Goal: Task Accomplishment & Management: Manage account settings

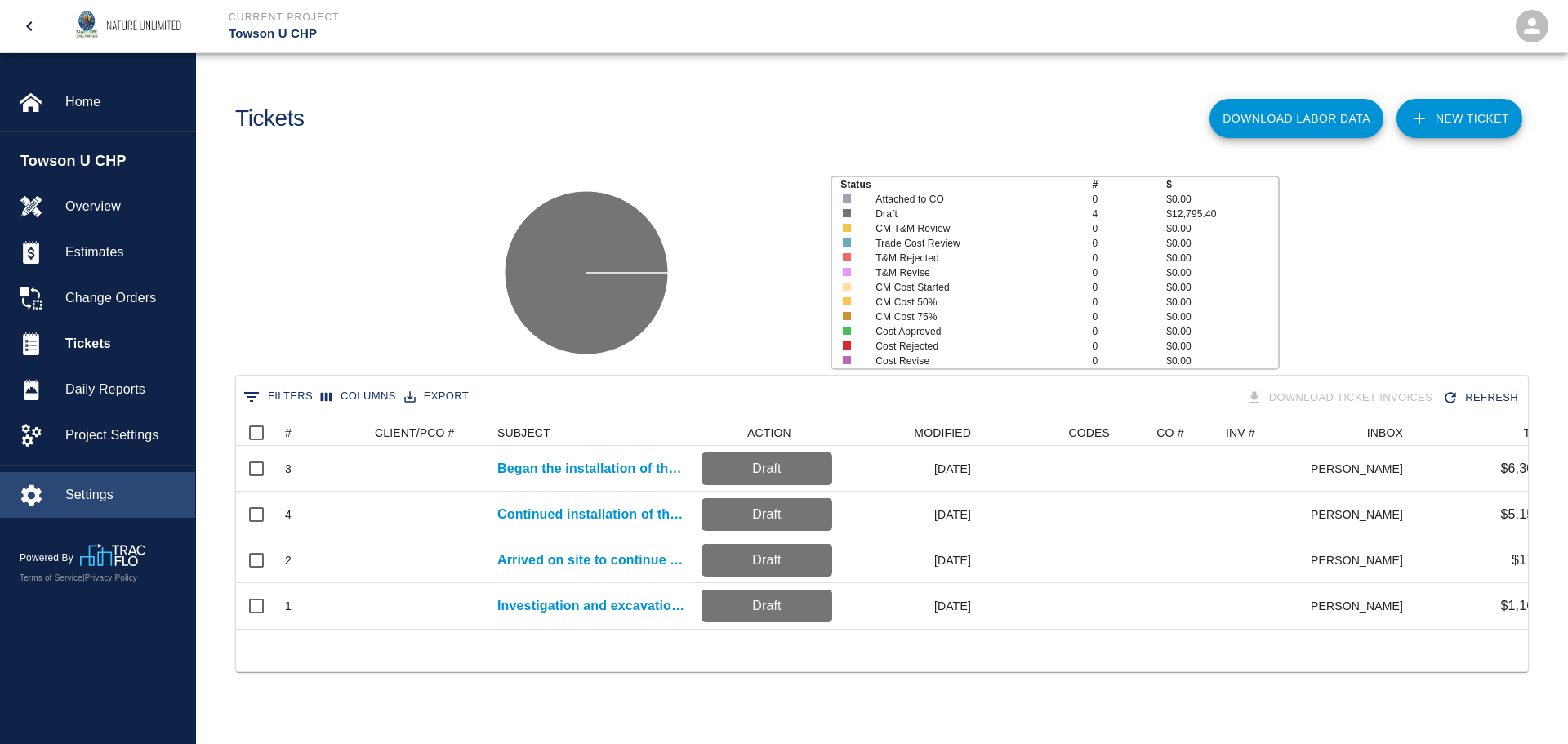
scroll to position [209, 1280]
click at [84, 493] on span "Settings" at bounding box center [124, 494] width 116 height 20
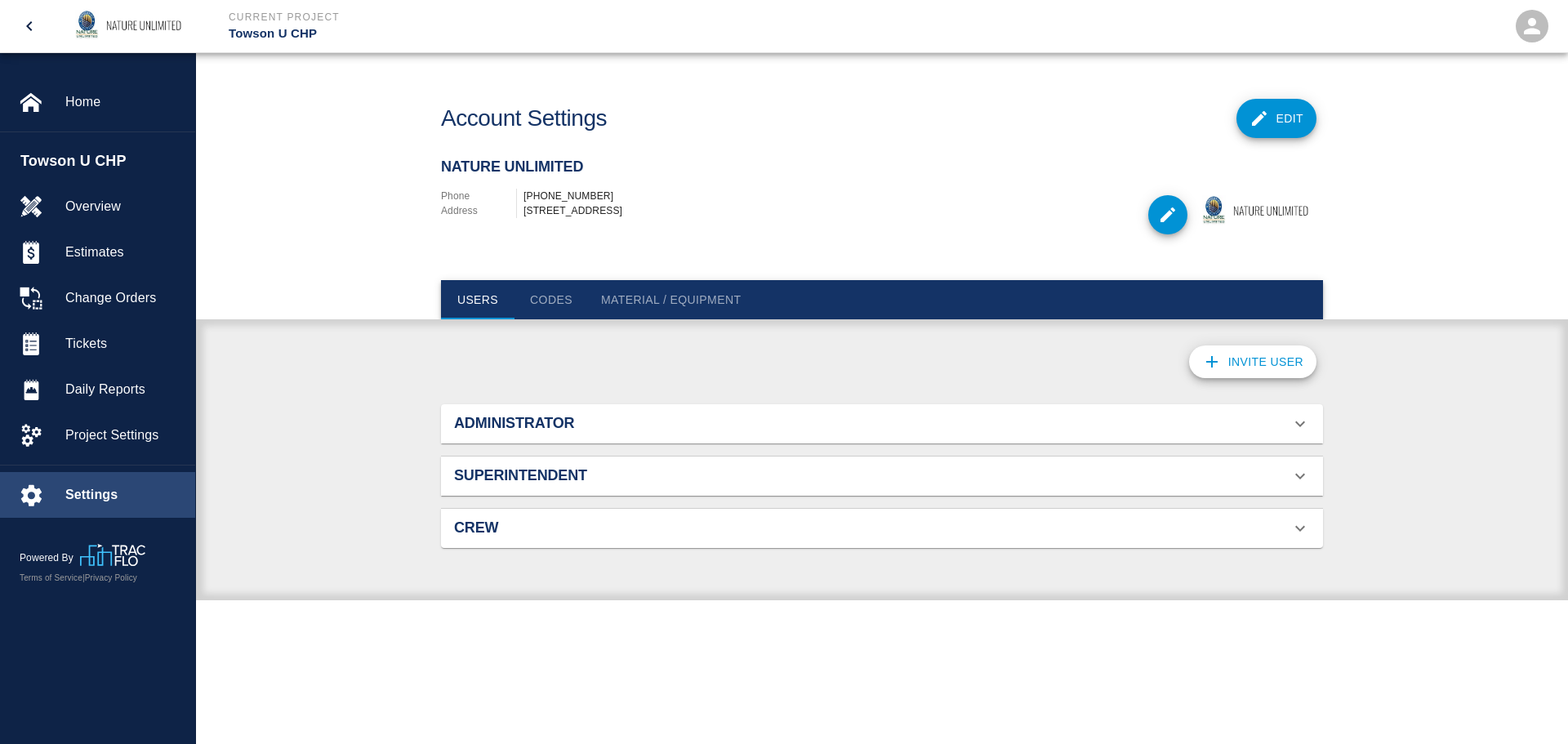
scroll to position [105, 844]
click at [697, 294] on button "Material / Equipment" at bounding box center [671, 299] width 166 height 39
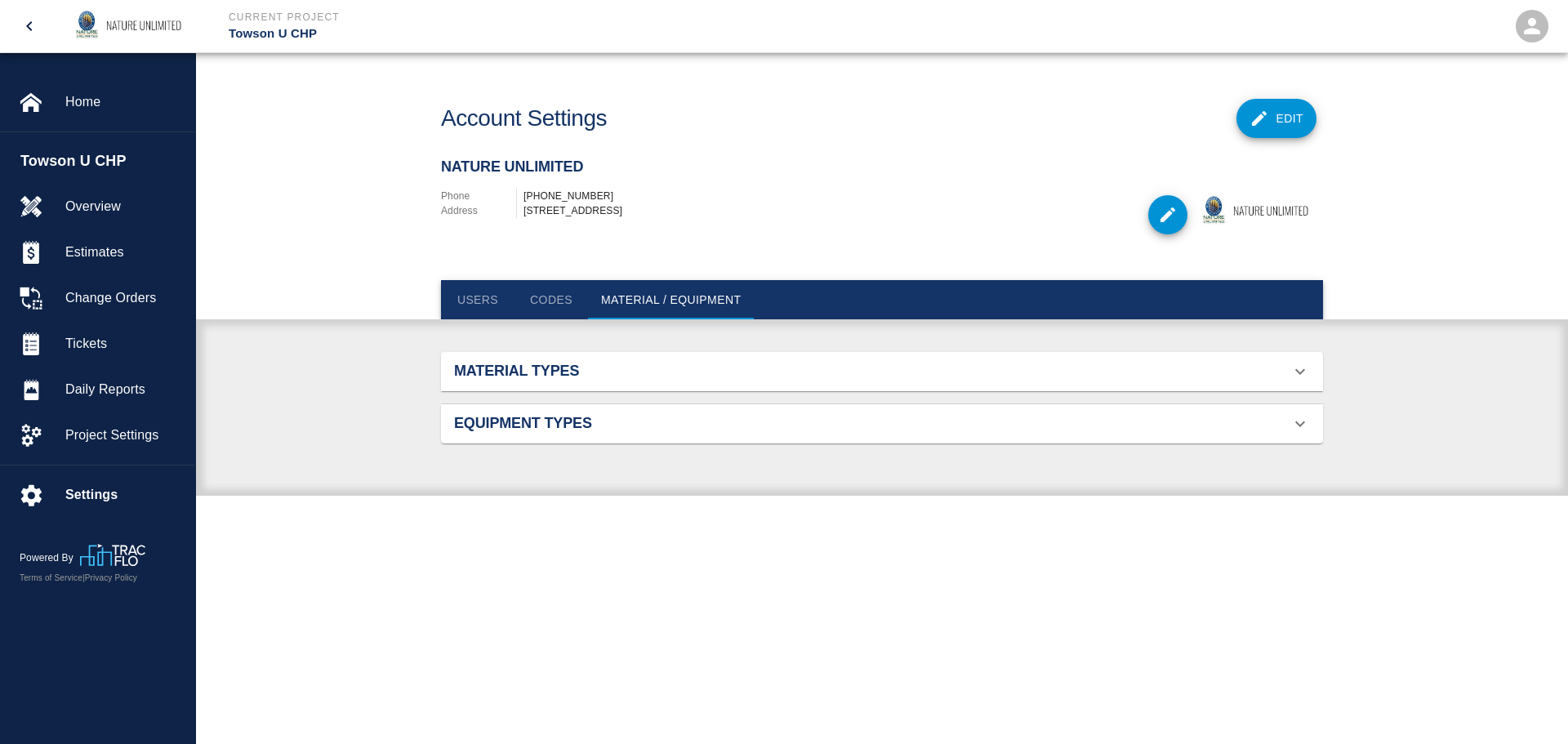
click at [603, 375] on h2 "Material Types" at bounding box center [593, 371] width 279 height 18
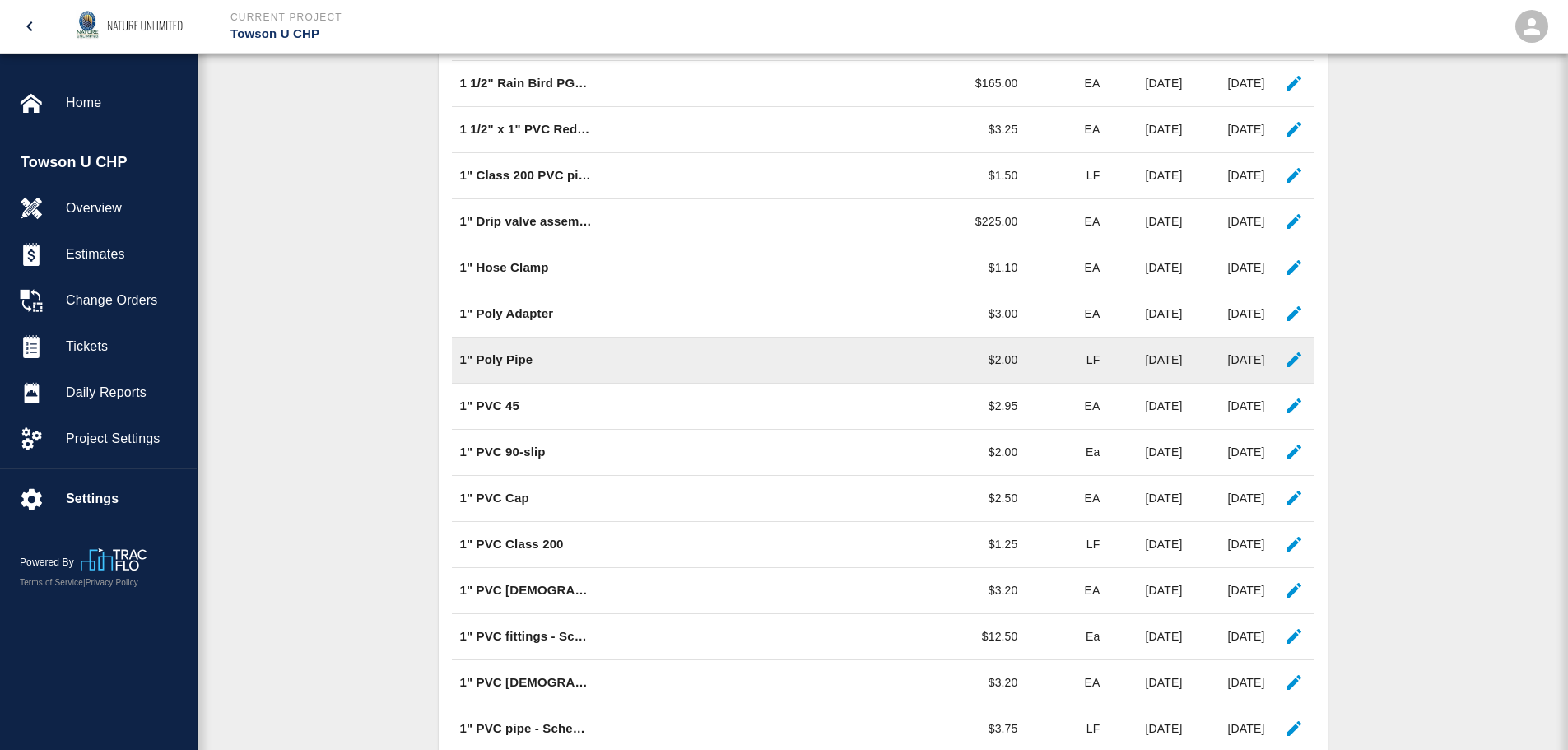
scroll to position [1044, 0]
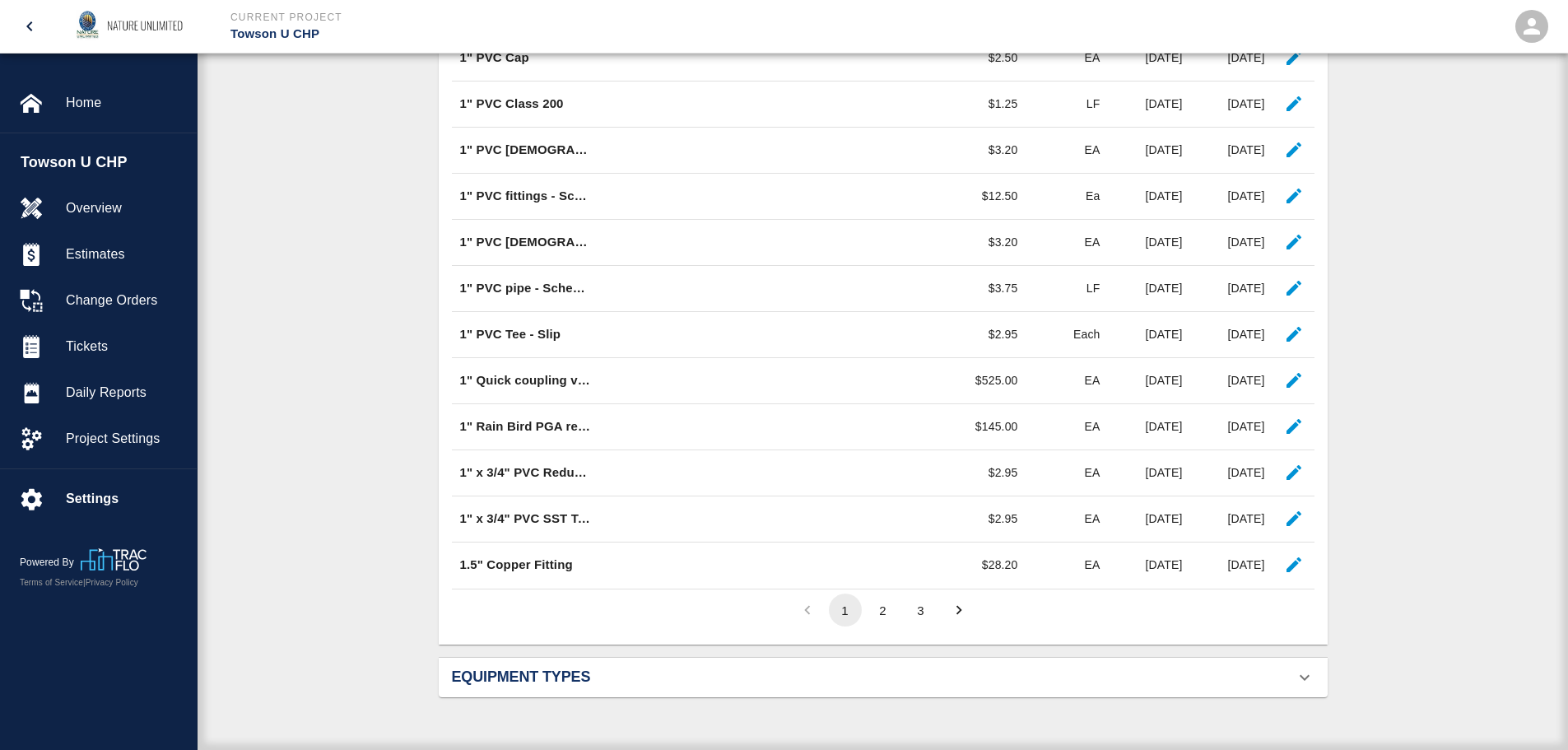
click at [880, 611] on button "2" at bounding box center [882, 609] width 33 height 33
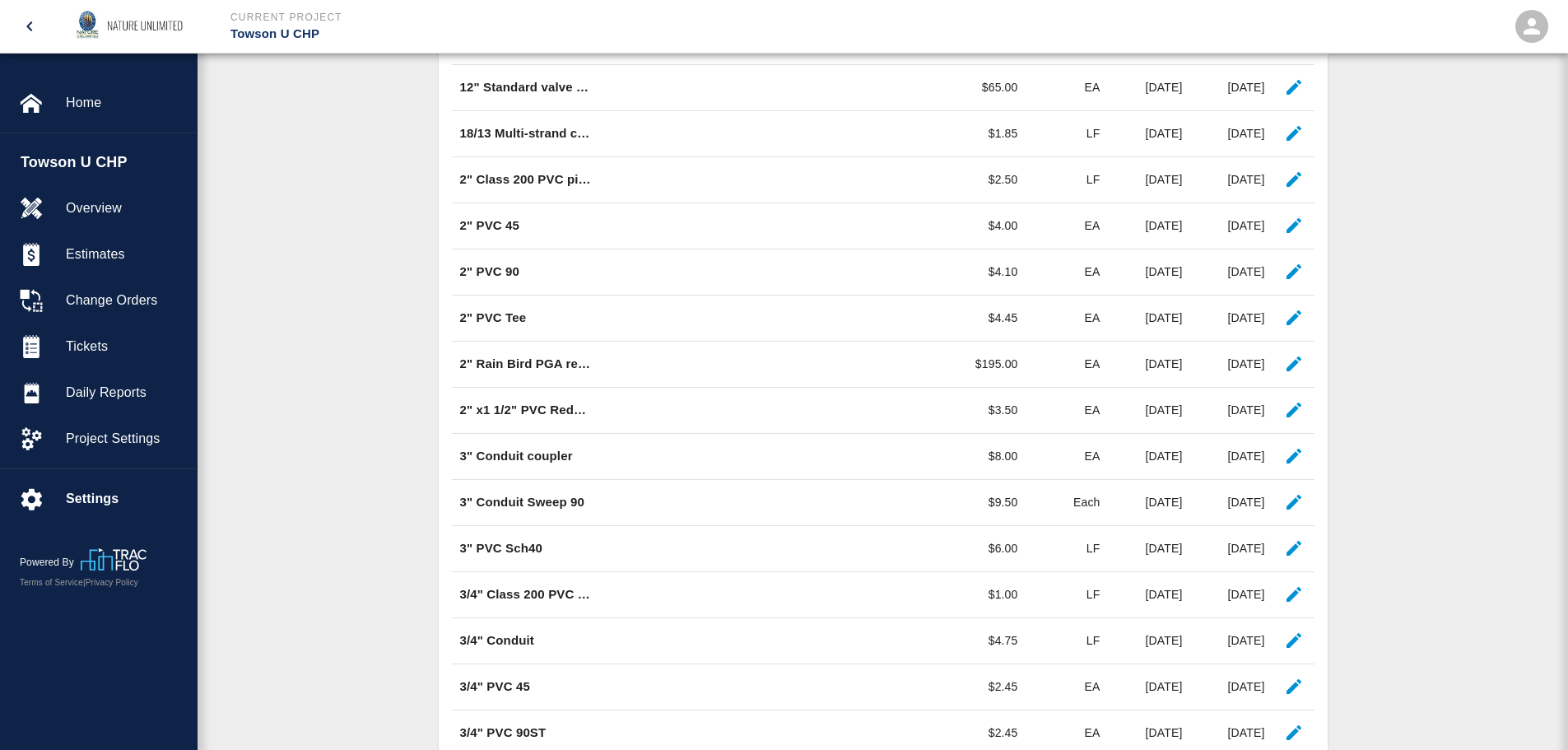
scroll to position [633, 0]
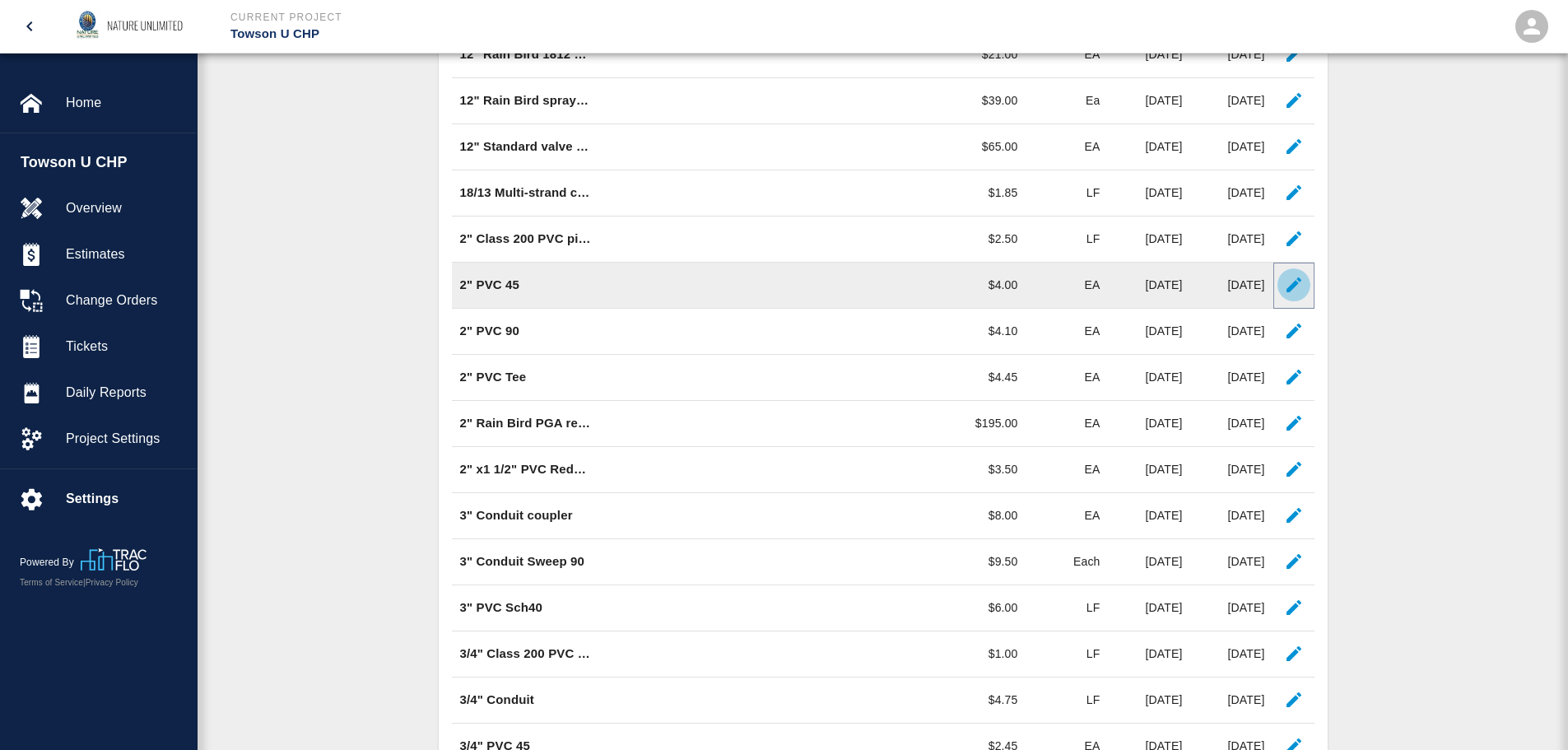
click at [1293, 284] on icon "button" at bounding box center [1294, 285] width 15 height 15
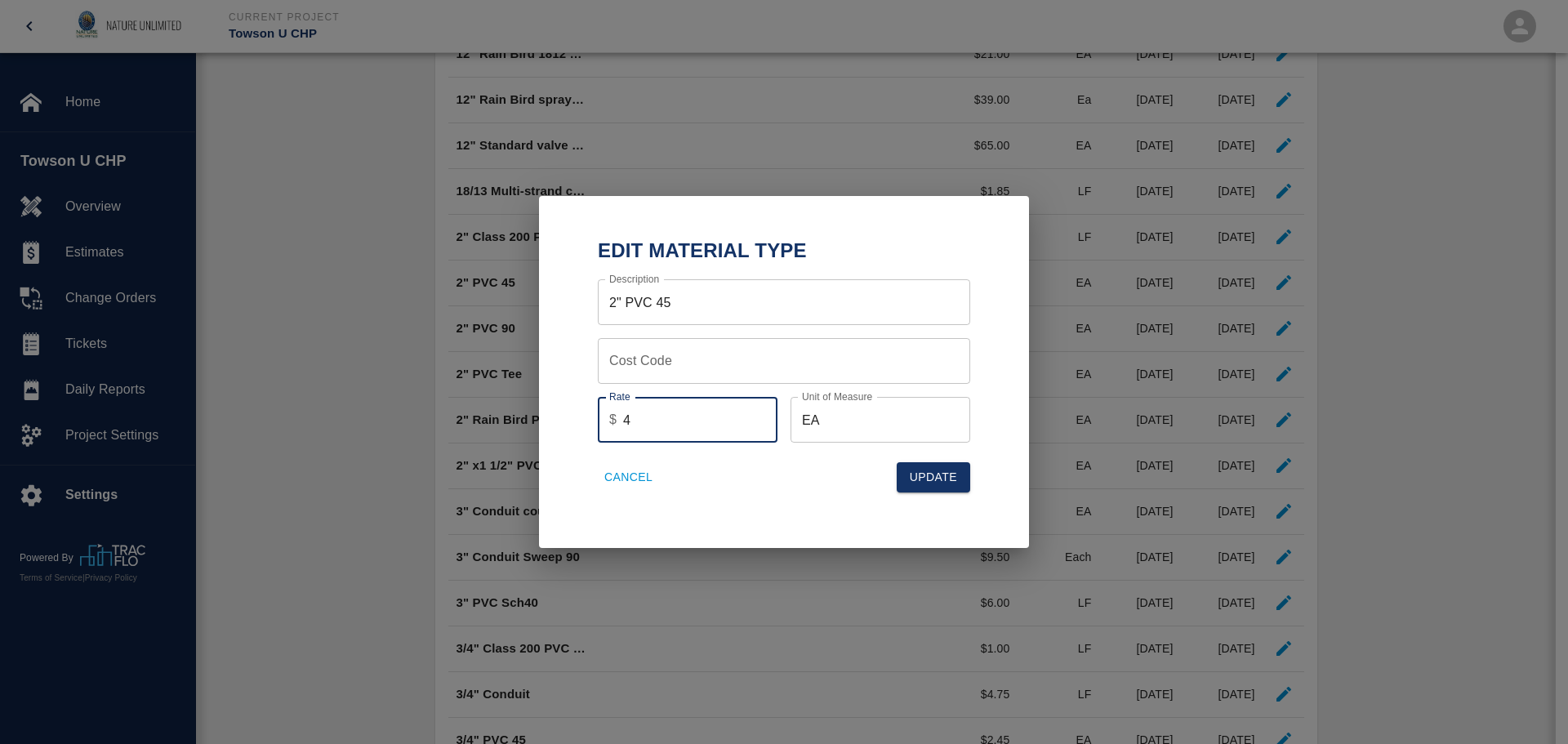
click at [694, 421] on input "4" at bounding box center [700, 419] width 154 height 46
click at [938, 480] on button "Update" at bounding box center [933, 478] width 73 height 30
type input "4"
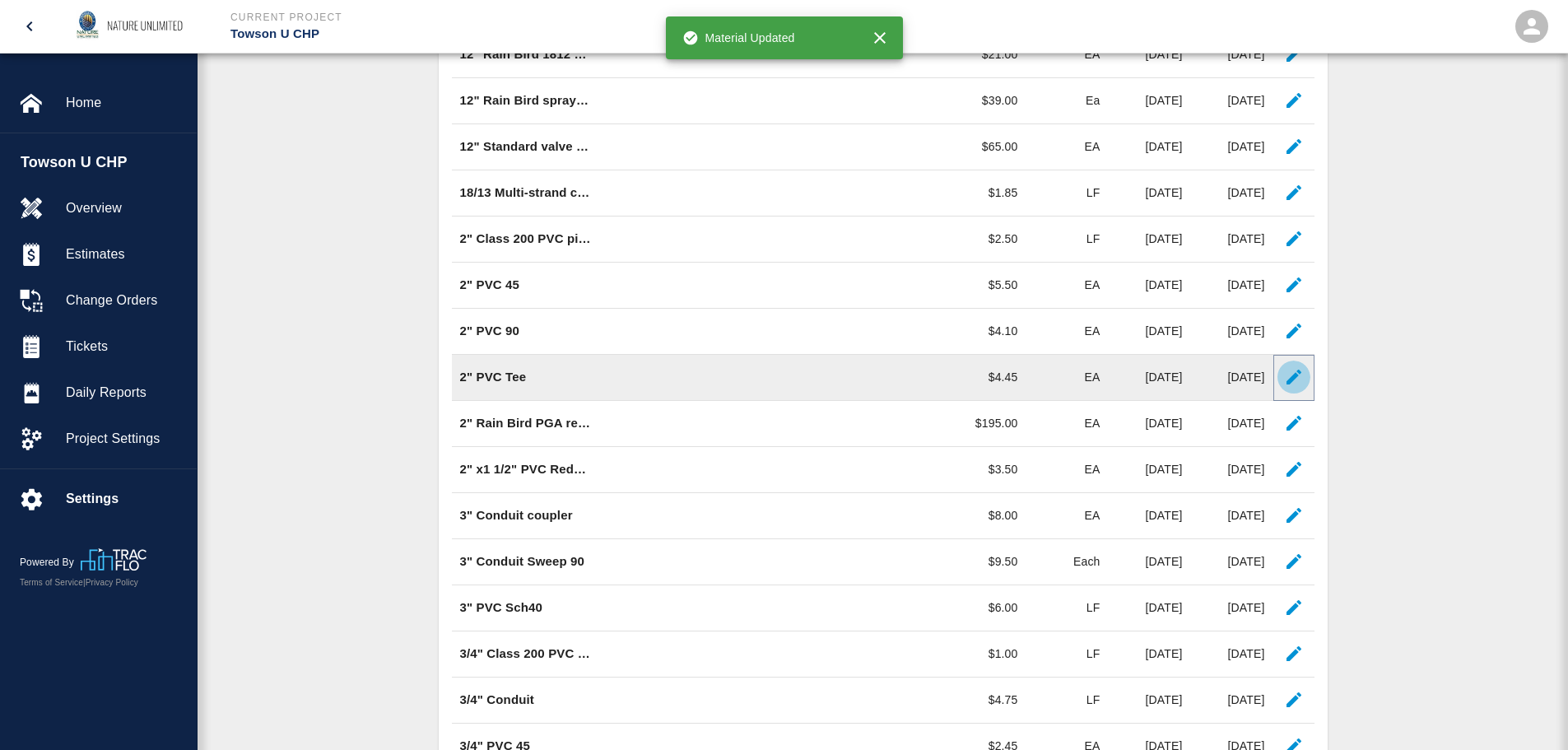
click at [1297, 373] on icon "button" at bounding box center [1293, 376] width 20 height 20
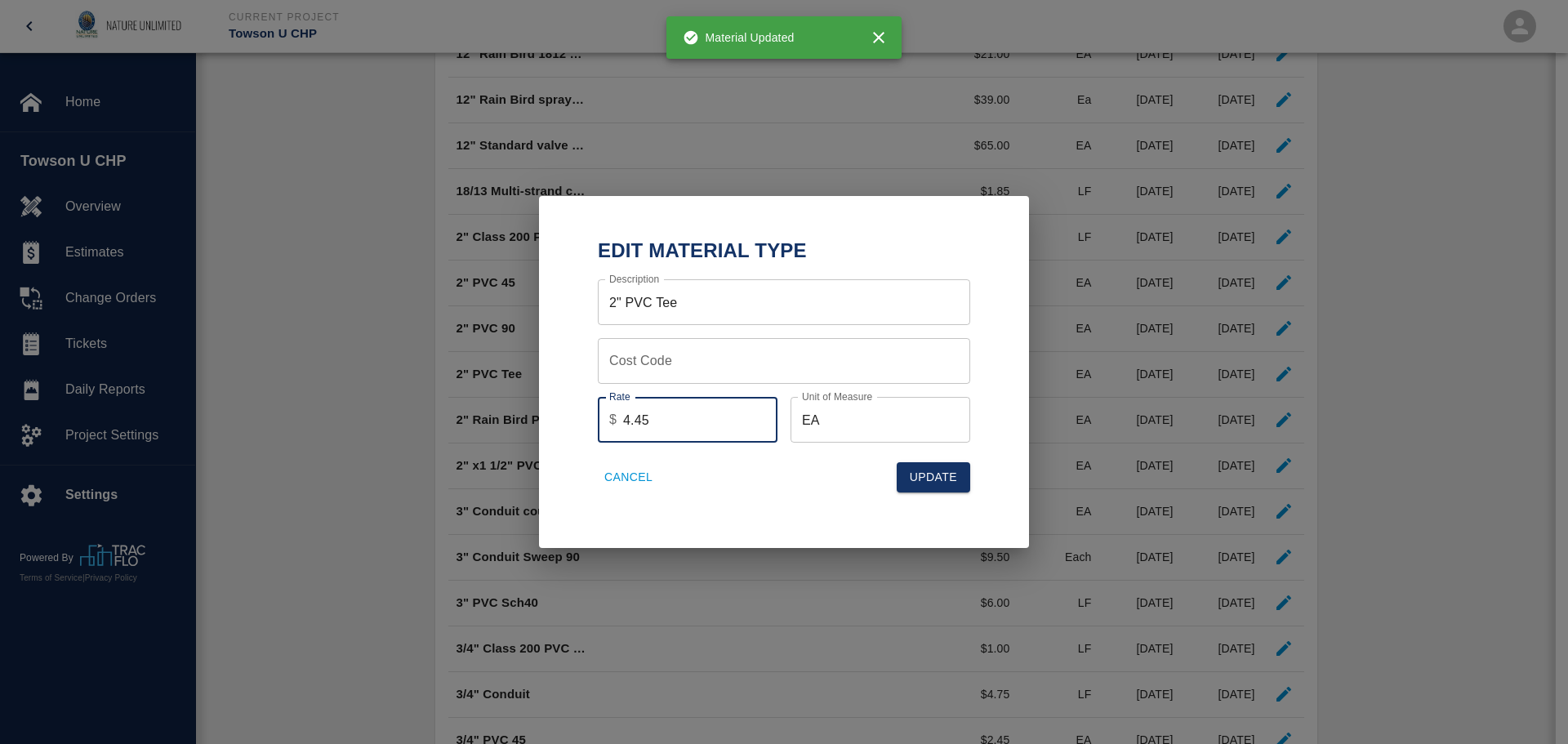
drag, startPoint x: 669, startPoint y: 427, endPoint x: 556, endPoint y: 427, distance: 113.0
click at [556, 427] on div "Edit Material Type Description 2" PVC Tee Description Cost Code Cost Code Rate …" at bounding box center [784, 372] width 490 height 352
click at [942, 478] on button "Update" at bounding box center [933, 478] width 73 height 30
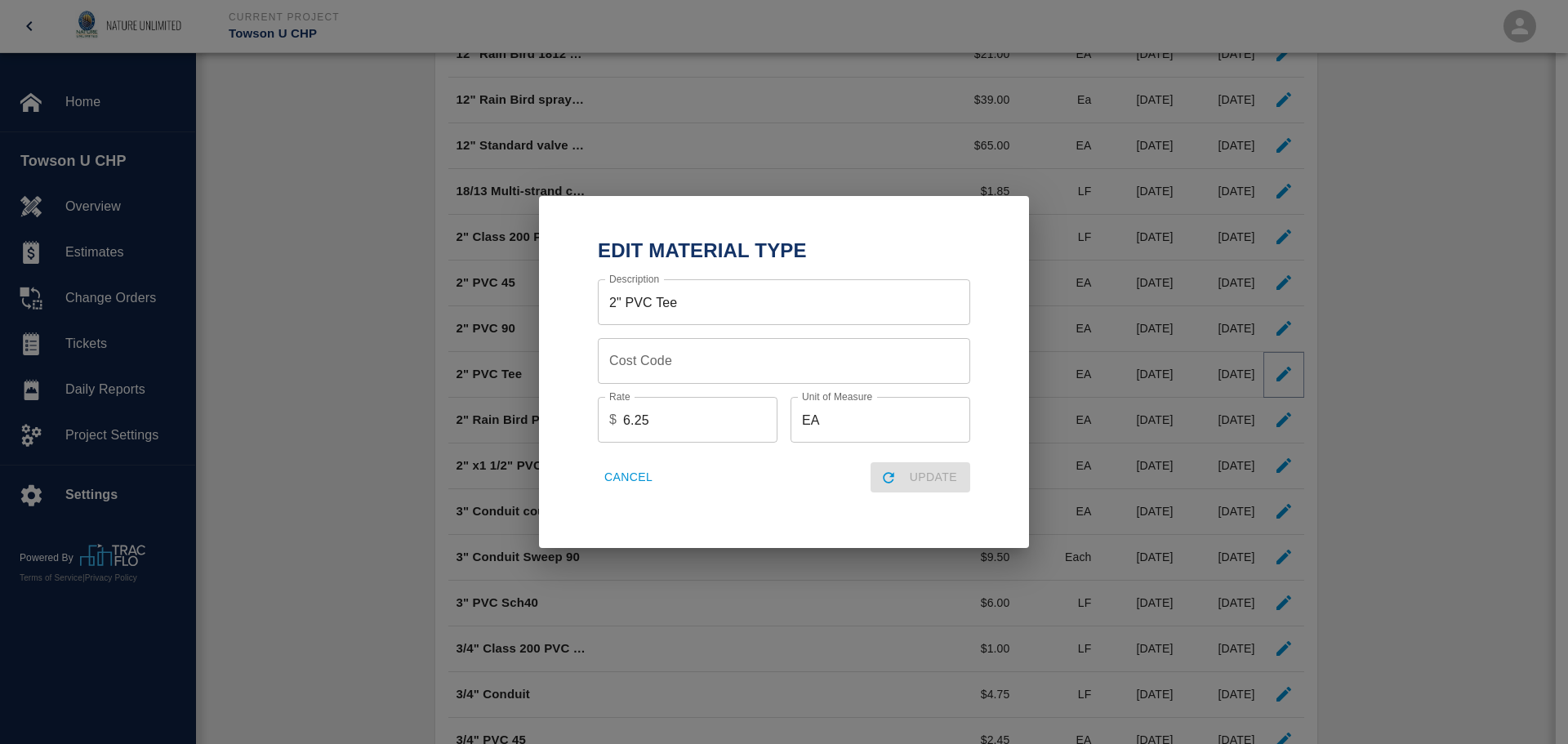
type input "4.45"
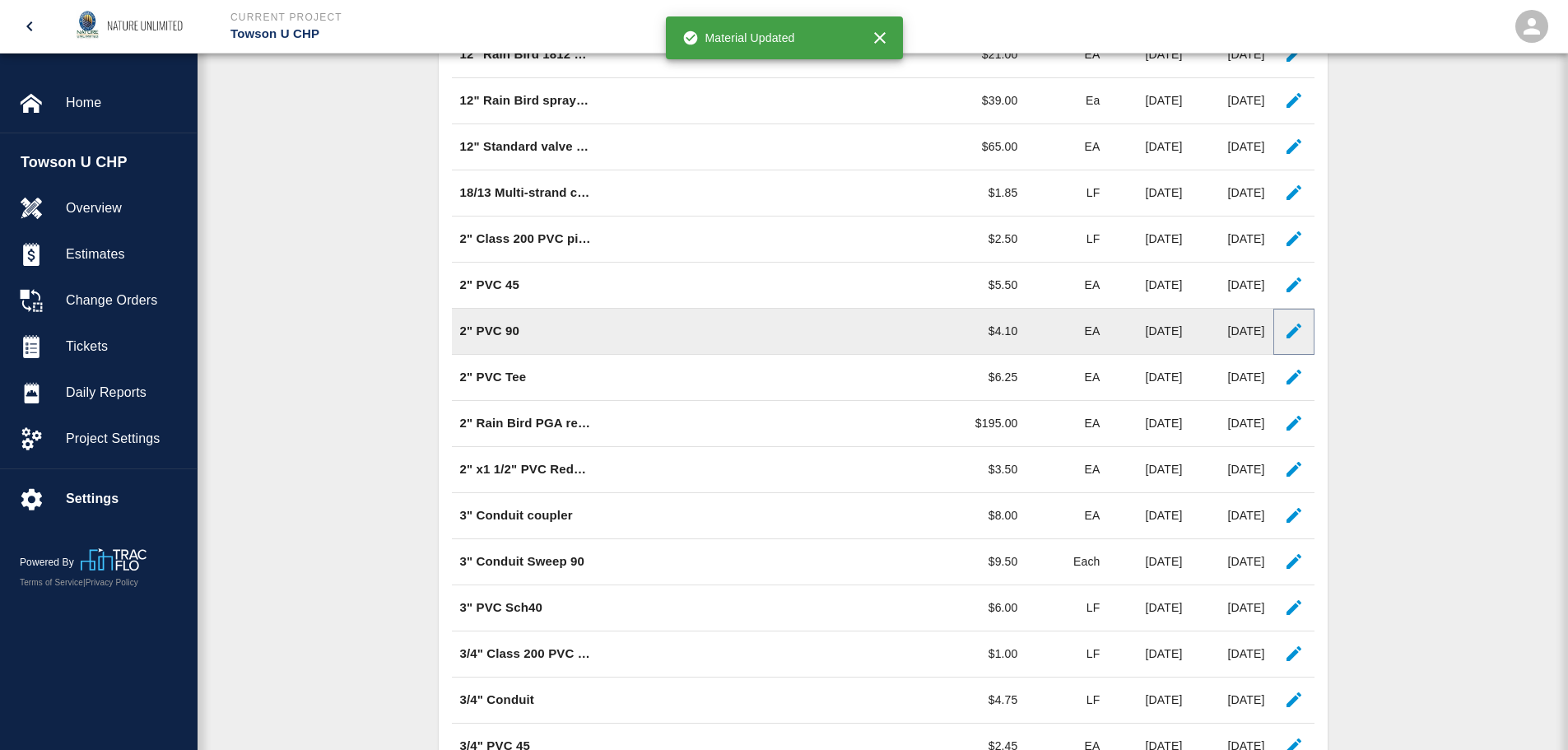
click at [1281, 332] on button "button" at bounding box center [1293, 330] width 33 height 33
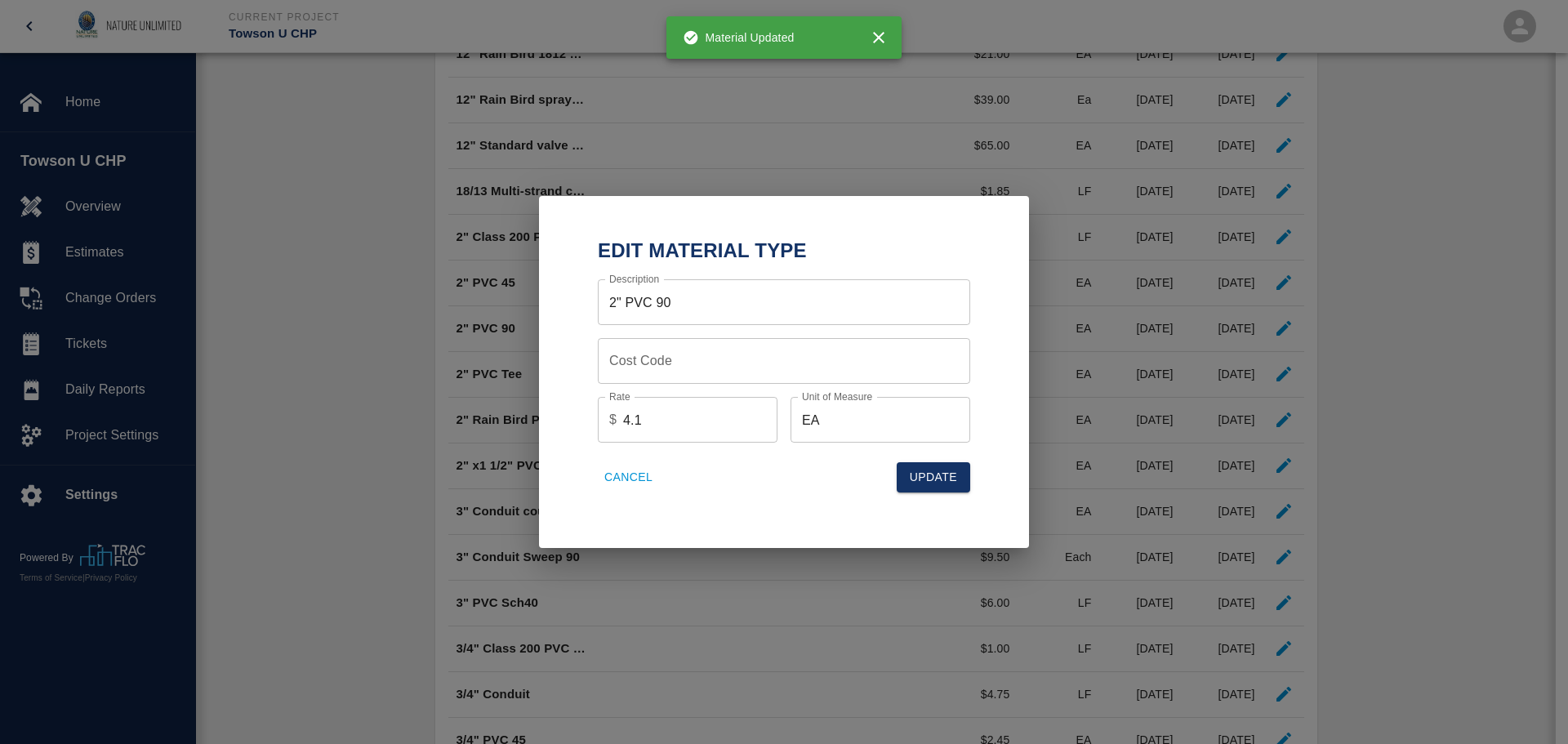
drag, startPoint x: 608, startPoint y: 417, endPoint x: 586, endPoint y: 418, distance: 22.0
click at [482, 412] on div "Edit Material Type Description 2" PVC 90 Description Cost Code Cost Code Rate $…" at bounding box center [784, 372] width 1568 height 744
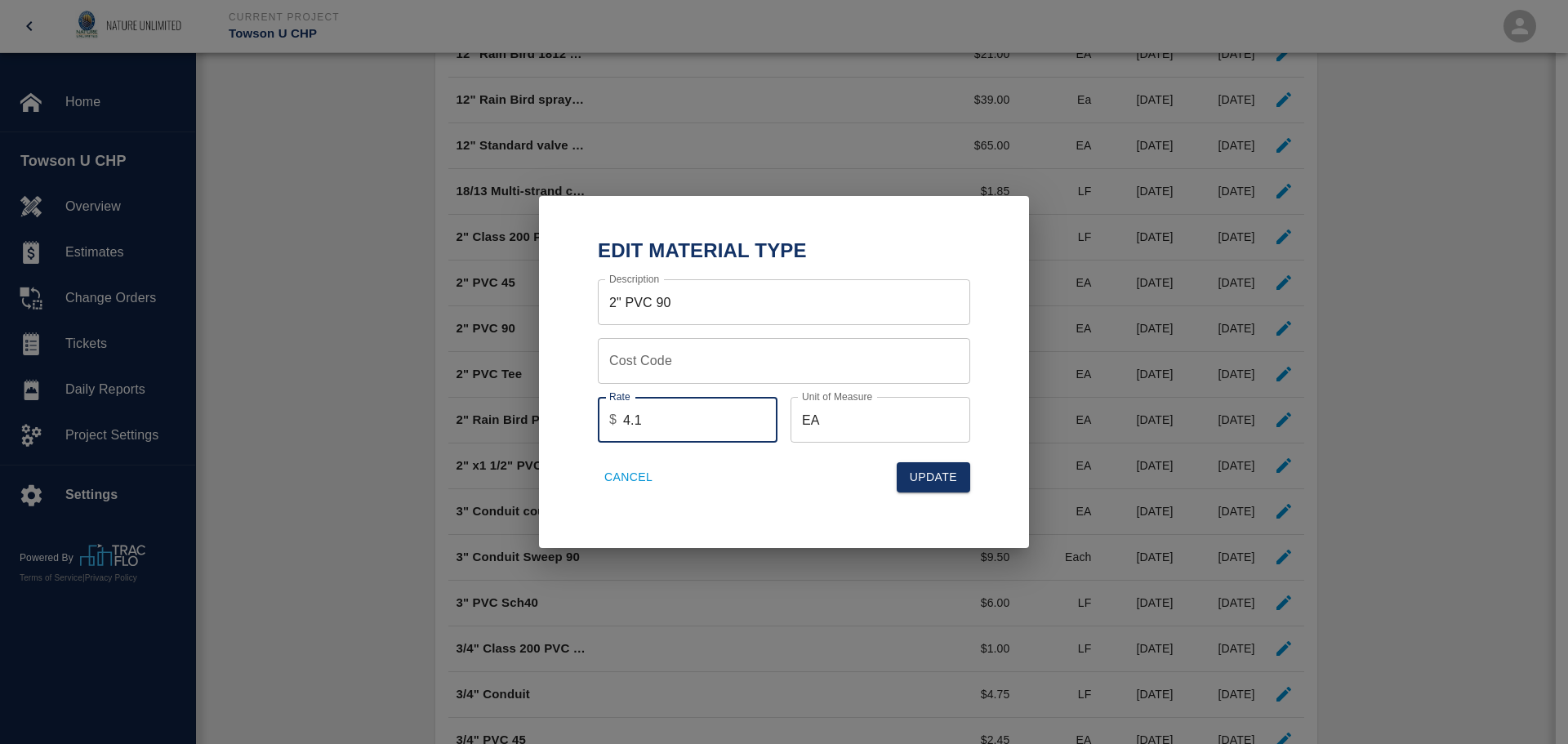
drag, startPoint x: 656, startPoint y: 418, endPoint x: 583, endPoint y: 418, distance: 73.0
click at [583, 418] on div "Description 2" PVC 90 Description Cost Code Cost Code Rate $ 4.1 Rate Unit of M…" at bounding box center [784, 390] width 412 height 235
click at [940, 478] on button "Update" at bounding box center [933, 478] width 73 height 30
type input "4.1"
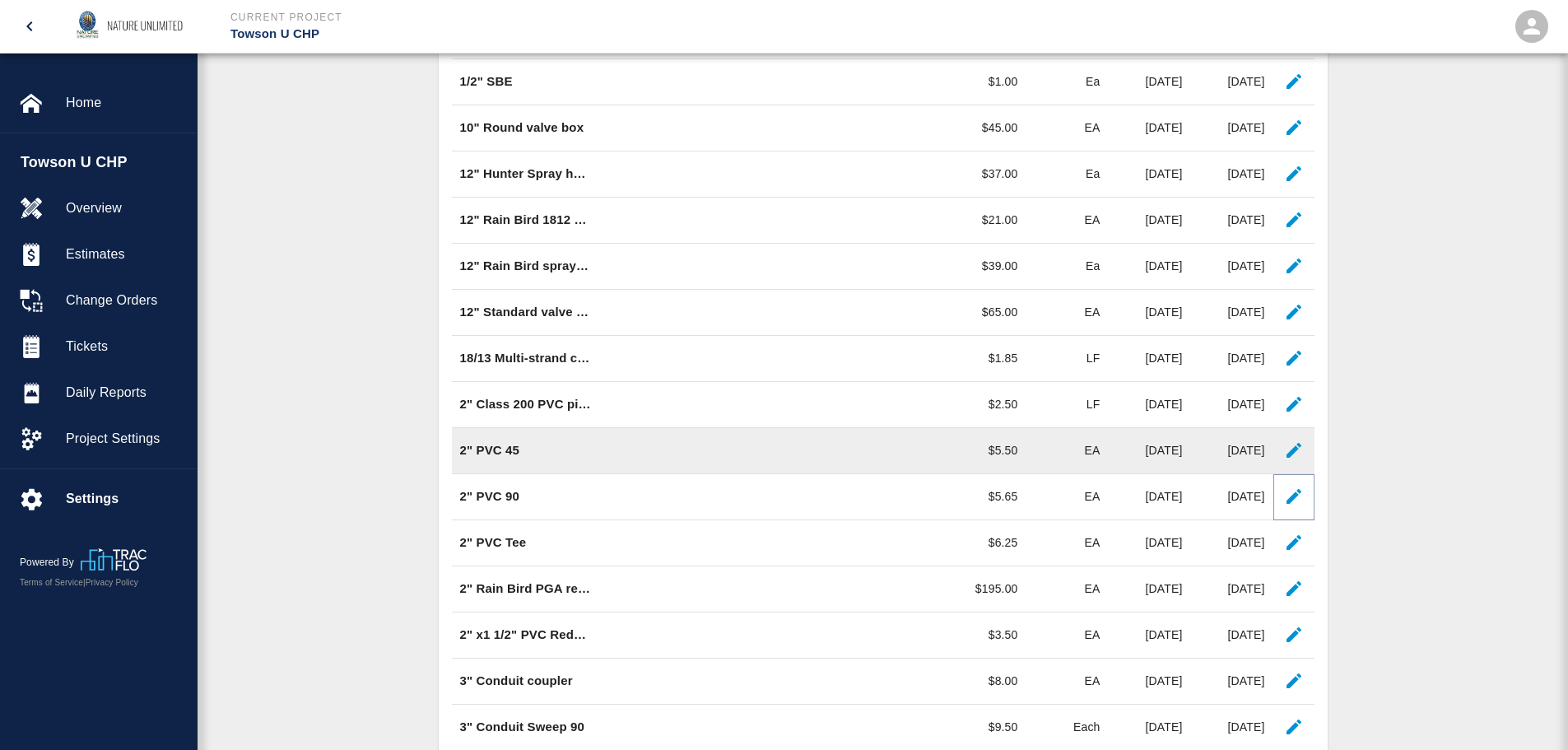
scroll to position [468, 0]
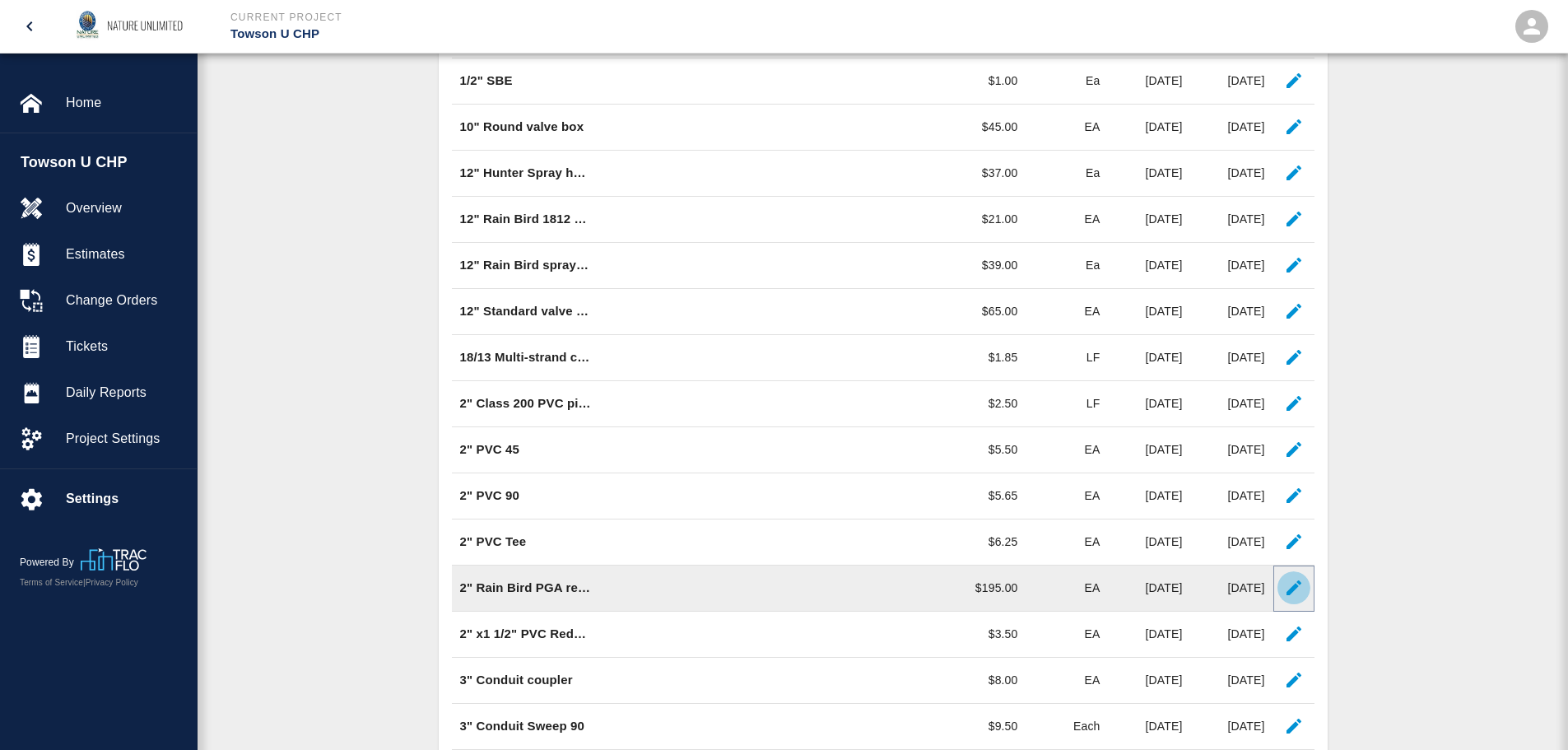
click at [1294, 586] on icon "button" at bounding box center [1294, 587] width 15 height 15
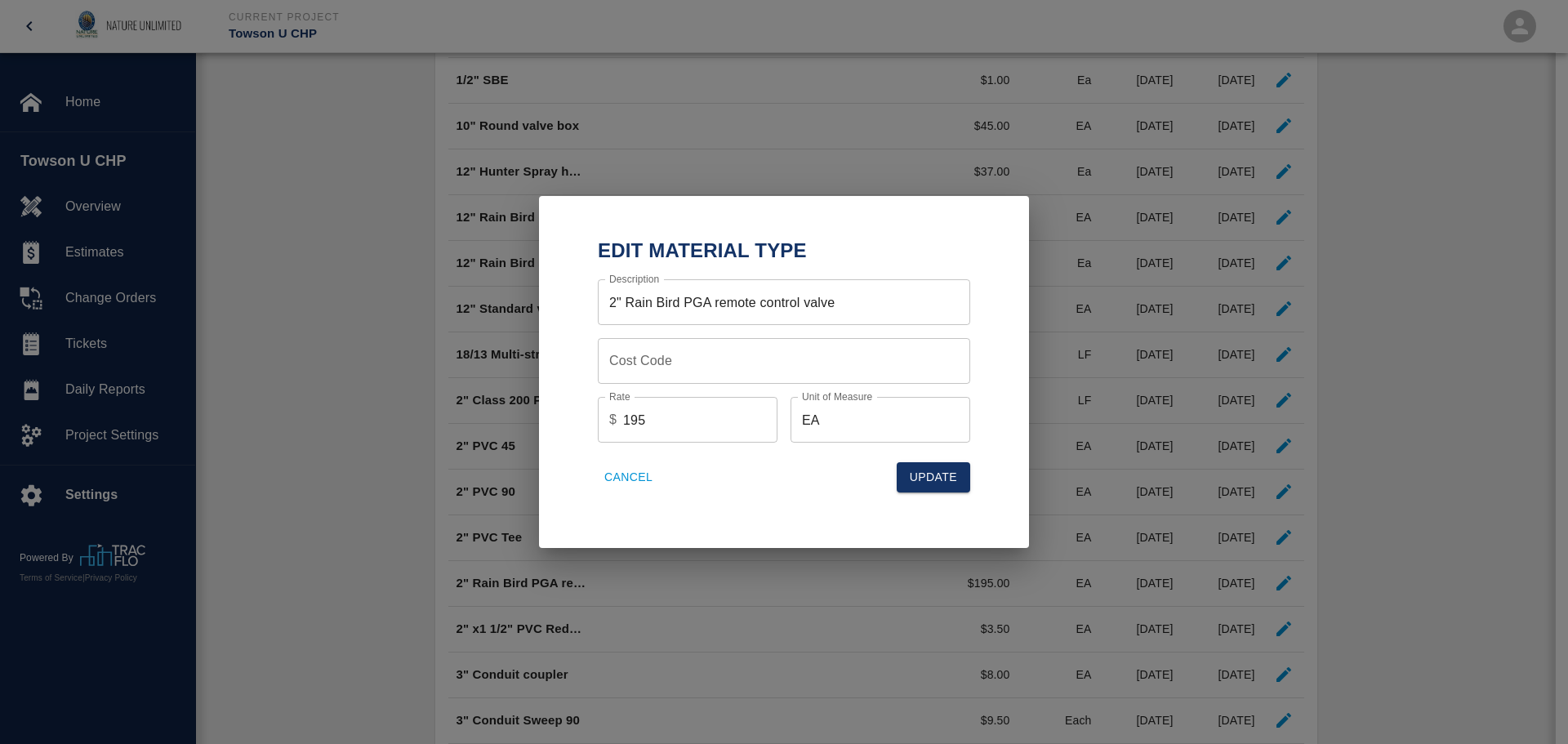
drag, startPoint x: 607, startPoint y: 418, endPoint x: 556, endPoint y: 418, distance: 51.0
click at [556, 418] on div "Edit Material Type Description 2" Rain Bird PGA remote control valve Descriptio…" at bounding box center [784, 372] width 490 height 352
click at [946, 471] on button "Update" at bounding box center [933, 478] width 73 height 30
type input "195"
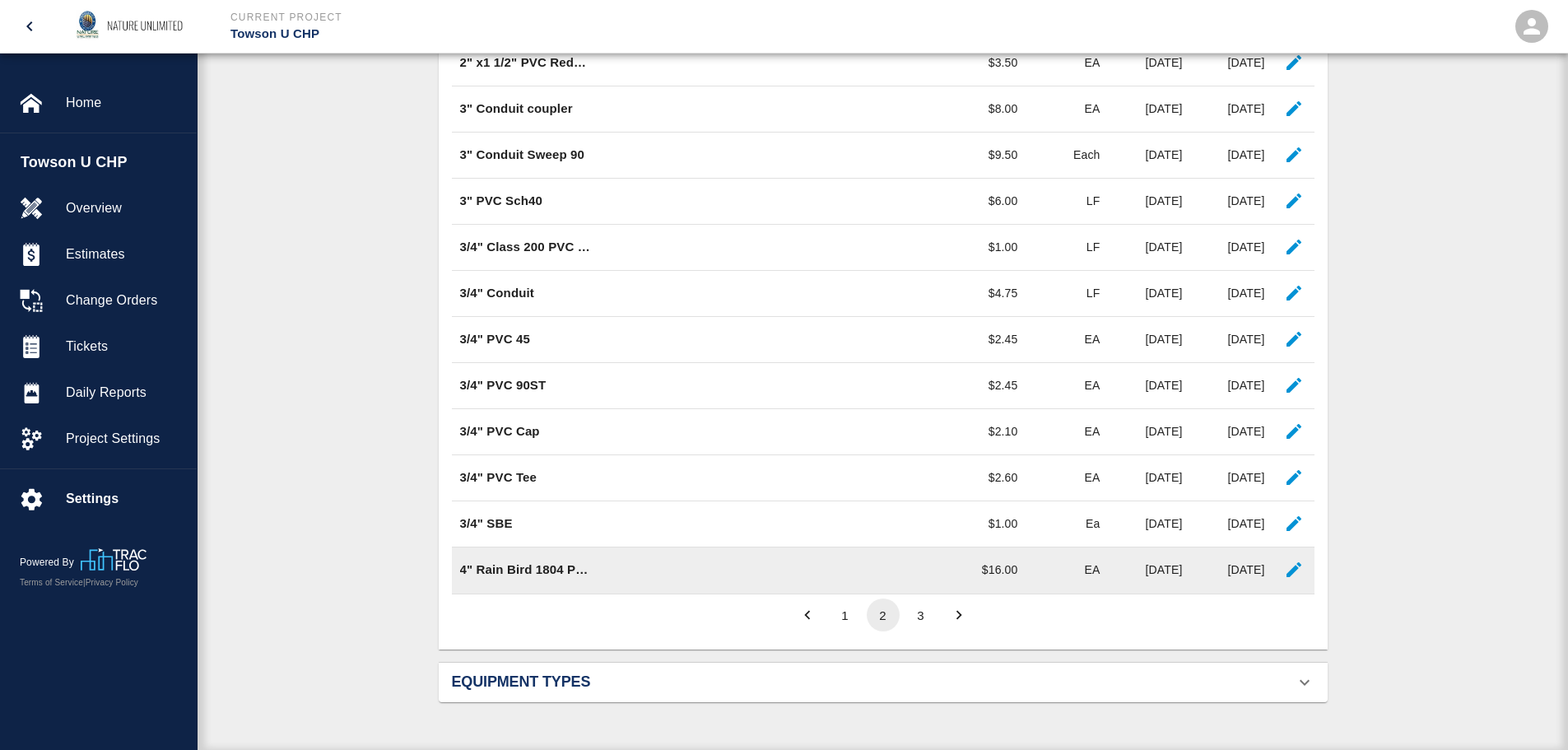
scroll to position [1044, 0]
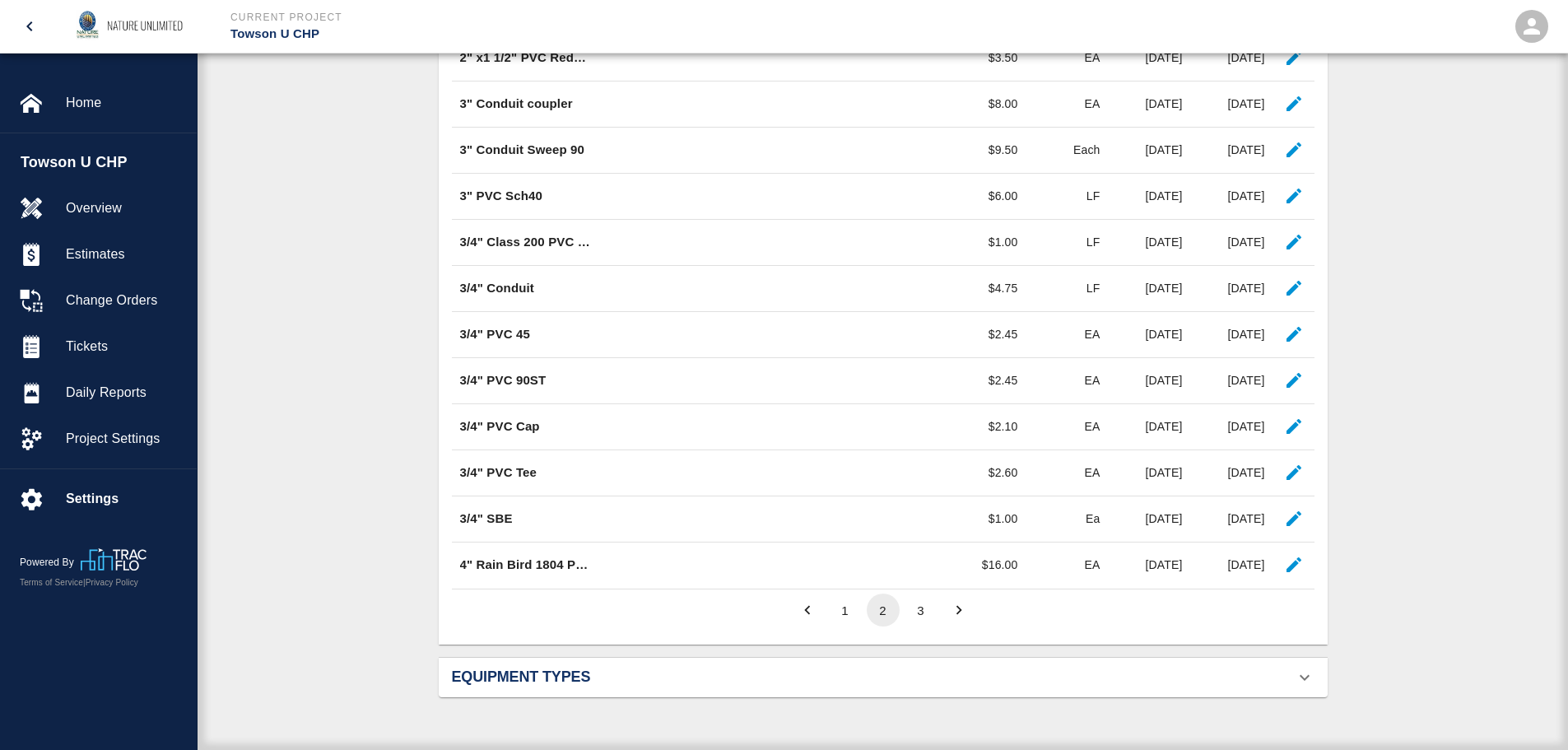
click at [849, 613] on button "1" at bounding box center [845, 609] width 33 height 33
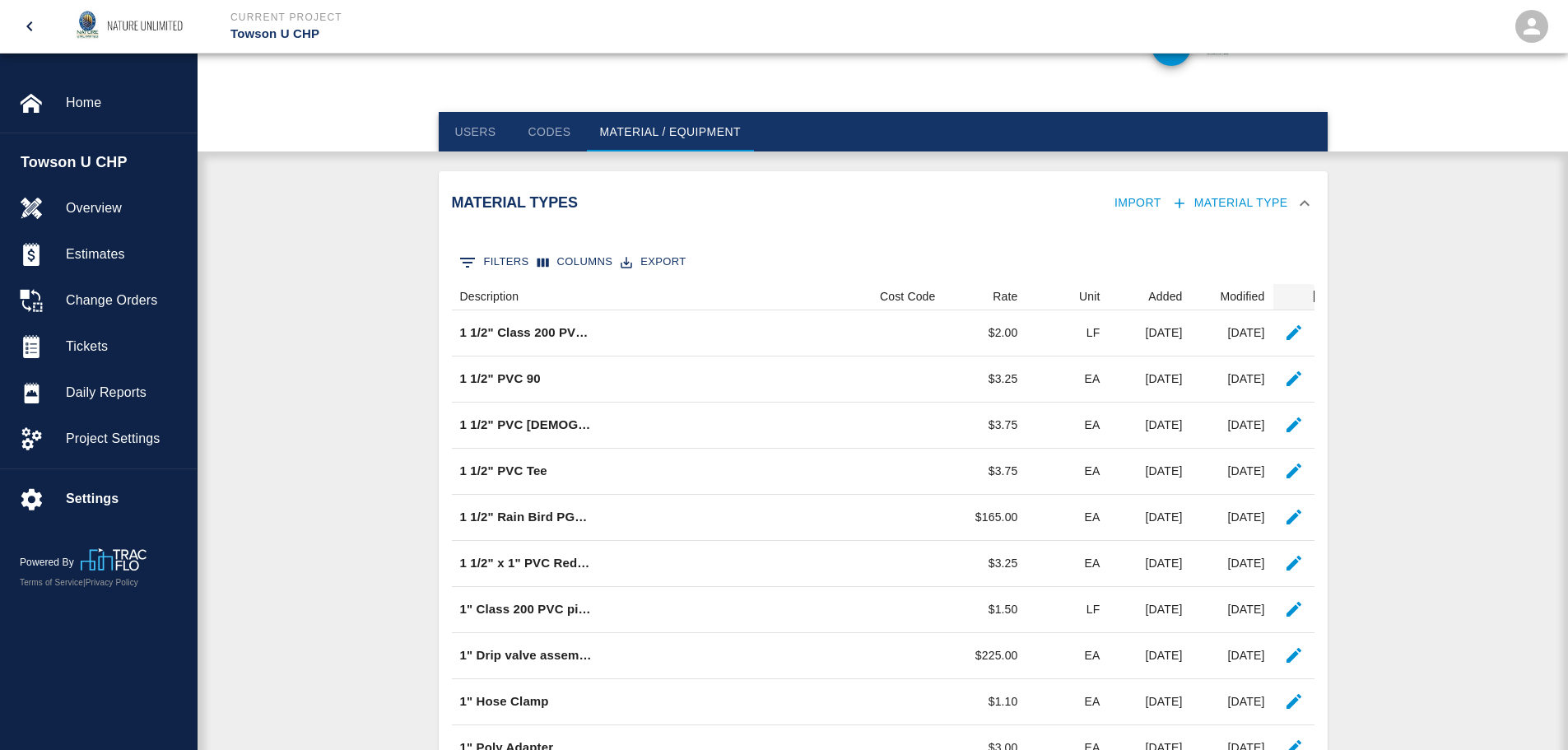
scroll to position [139, 0]
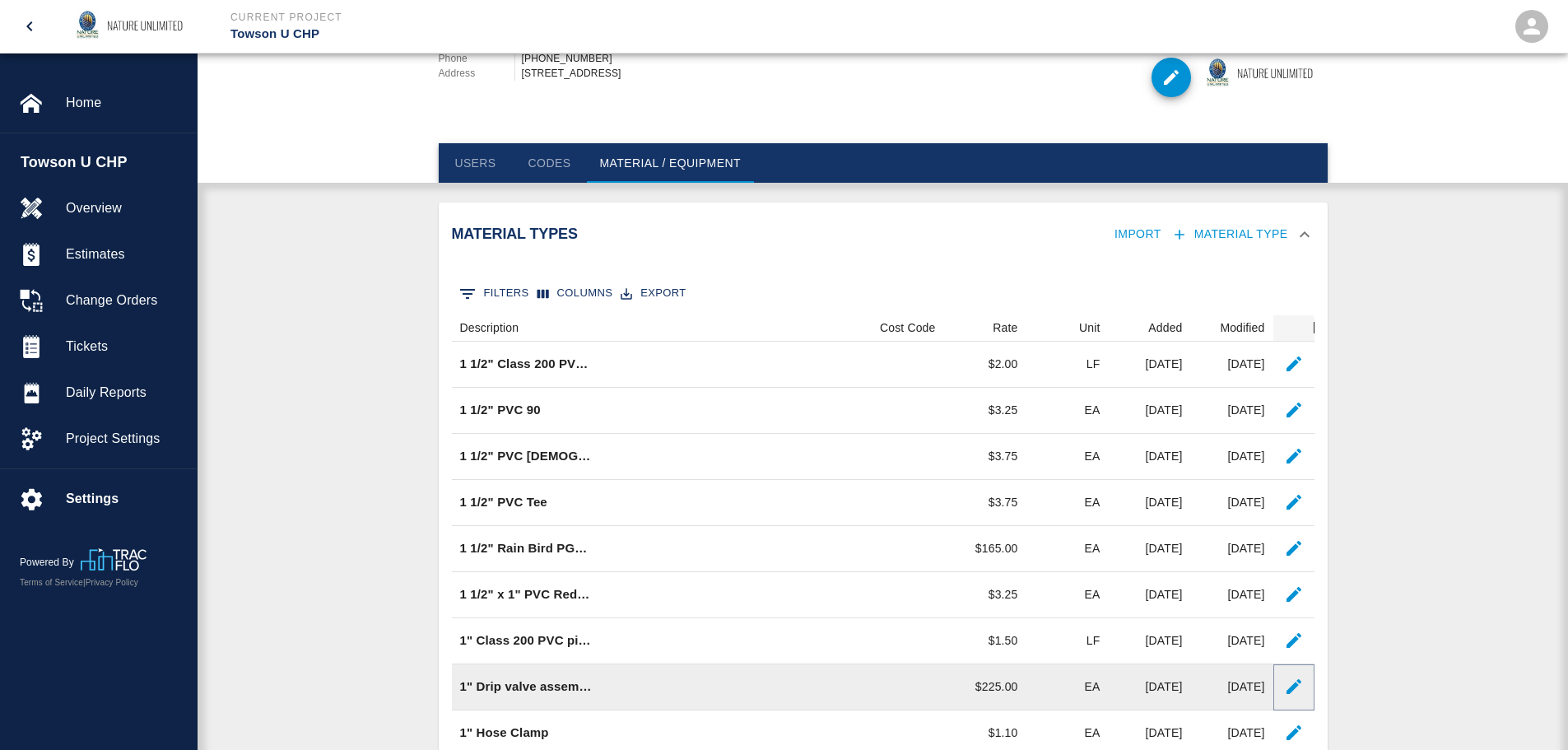
click at [1297, 686] on icon "button" at bounding box center [1294, 687] width 15 height 15
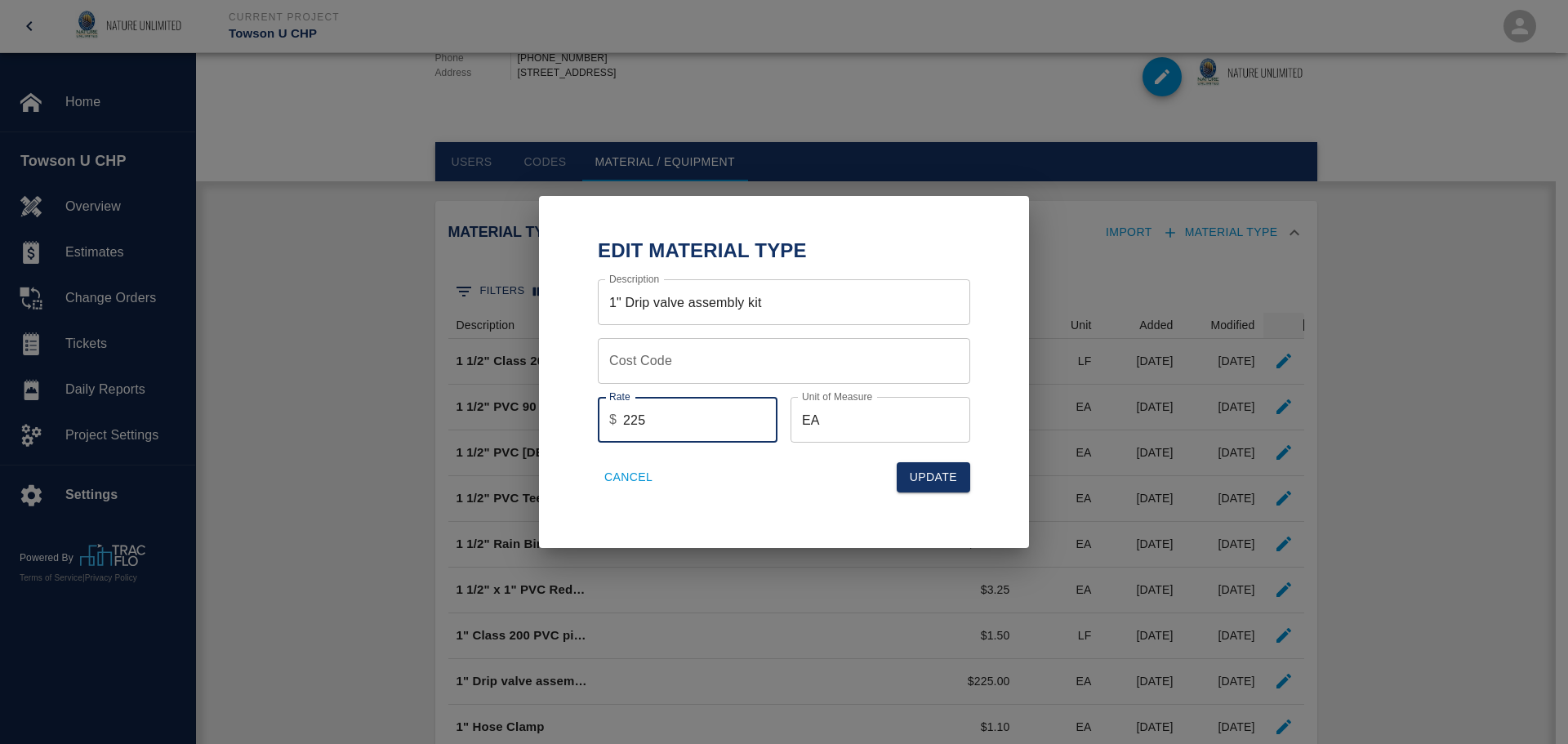
drag, startPoint x: 671, startPoint y: 418, endPoint x: 545, endPoint y: 414, distance: 126.1
click at [546, 414] on div "Edit Material Type Description 1" Drip valve assembly kit Description Cost Code…" at bounding box center [784, 372] width 490 height 352
click at [940, 478] on button "Update" at bounding box center [933, 478] width 73 height 30
type input "225"
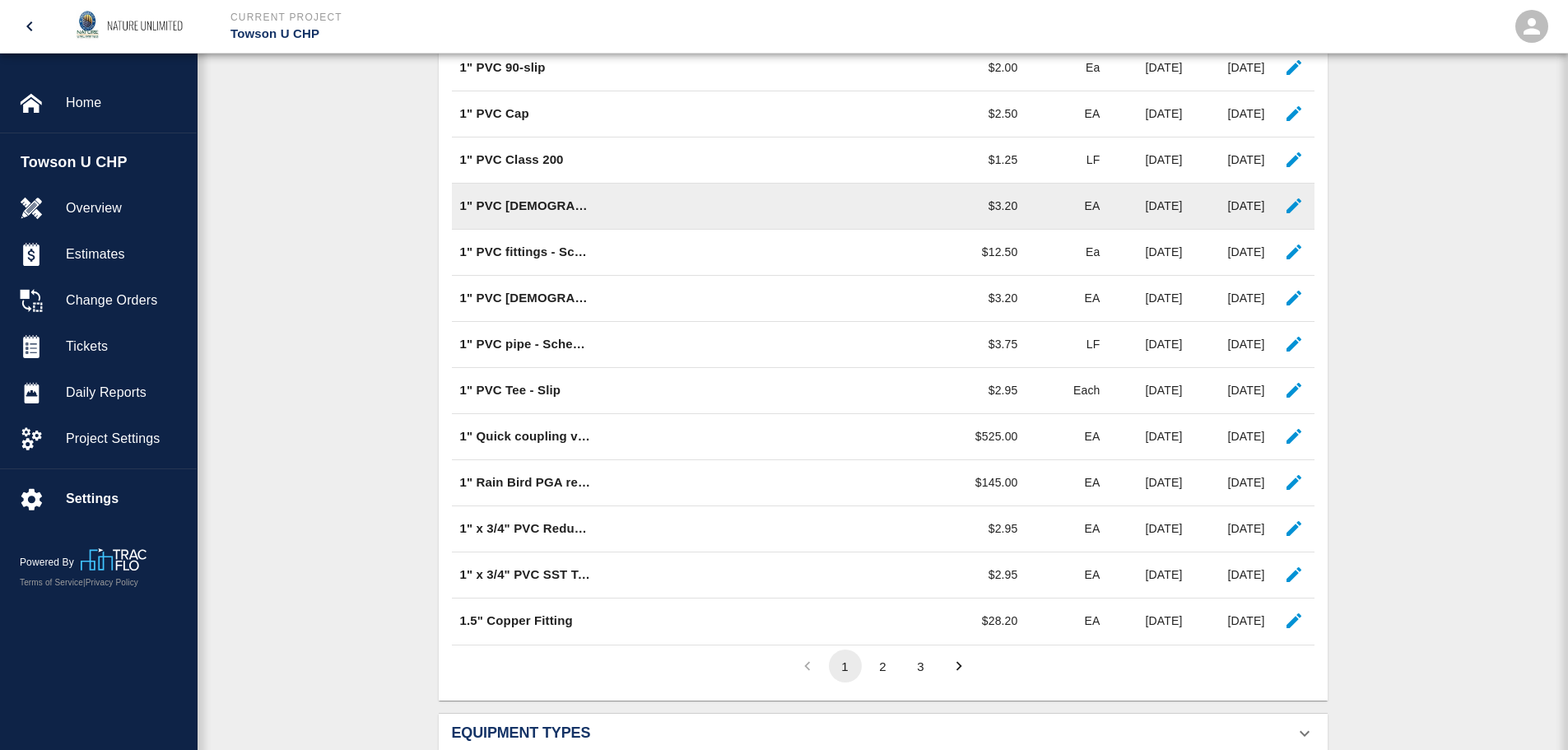
scroll to position [1044, 0]
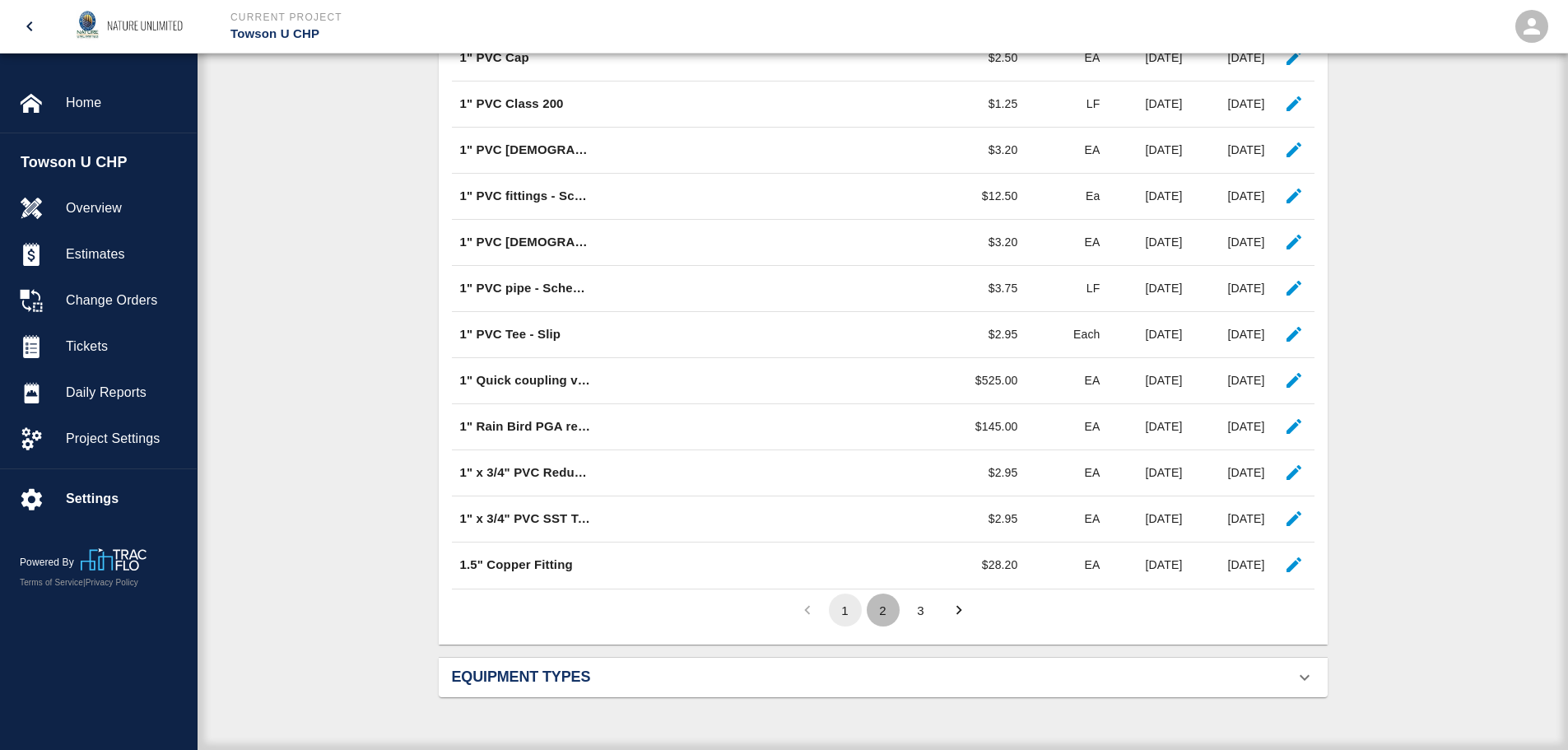
click at [884, 611] on button "2" at bounding box center [882, 609] width 33 height 33
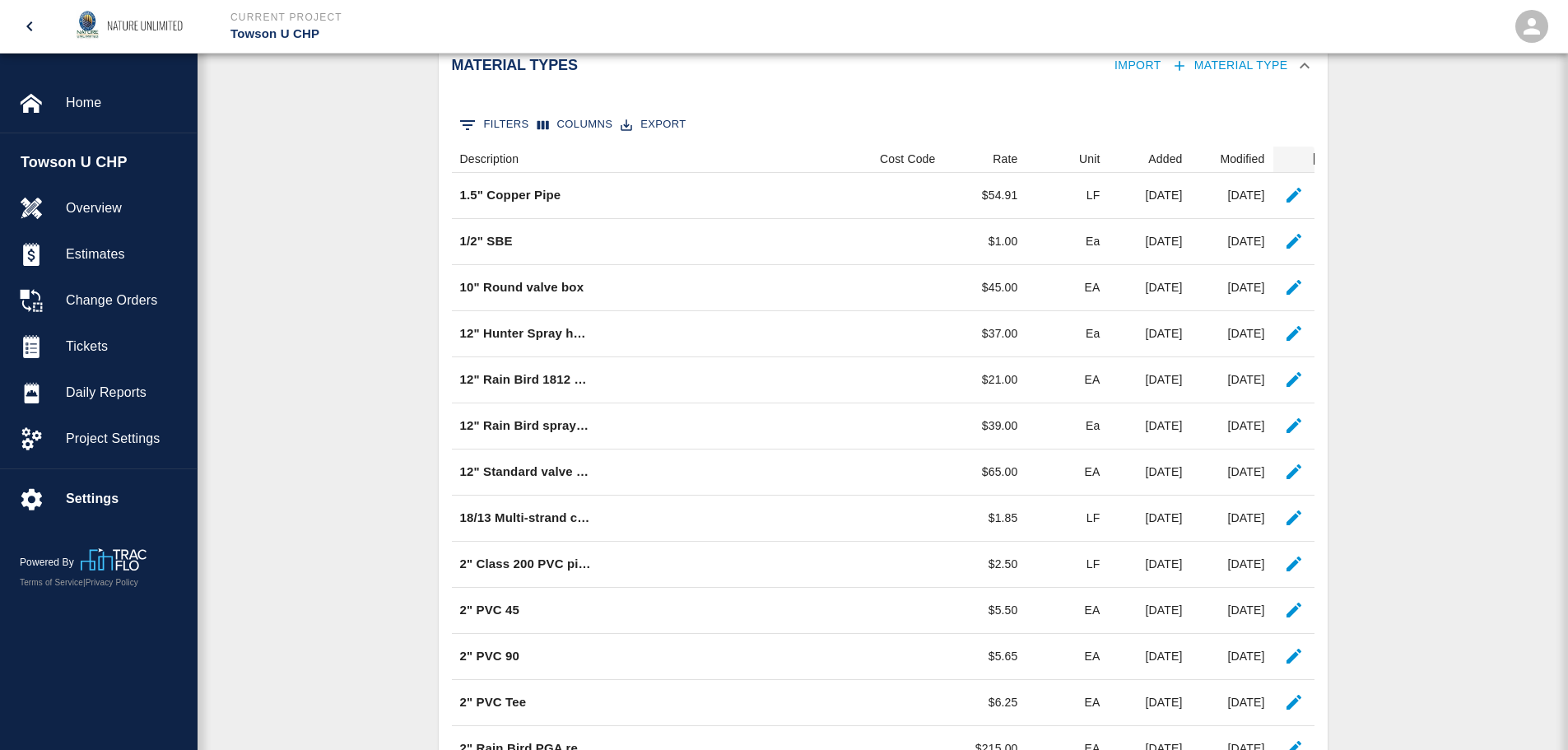
scroll to position [304, 0]
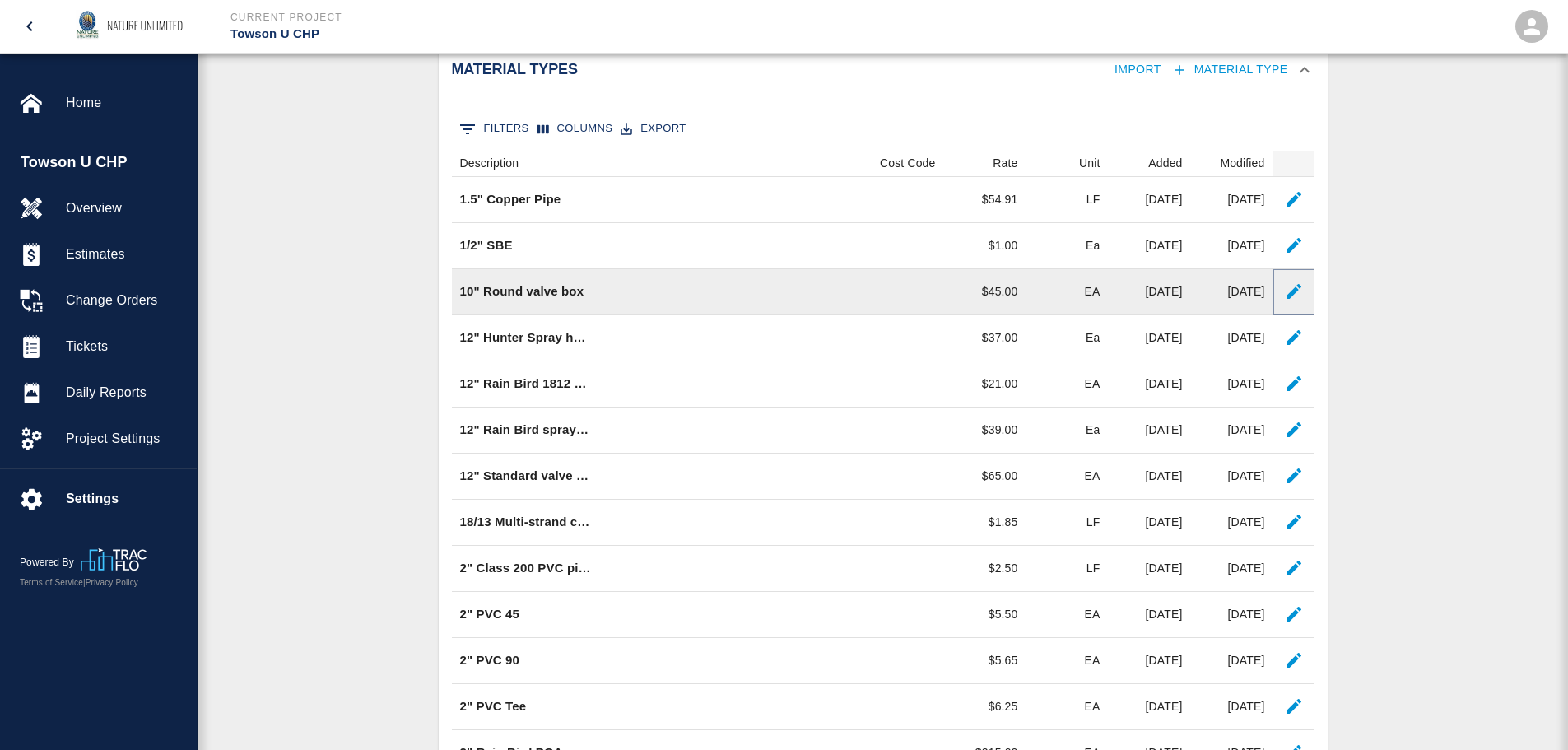
click at [1293, 290] on icon "button" at bounding box center [1294, 291] width 15 height 15
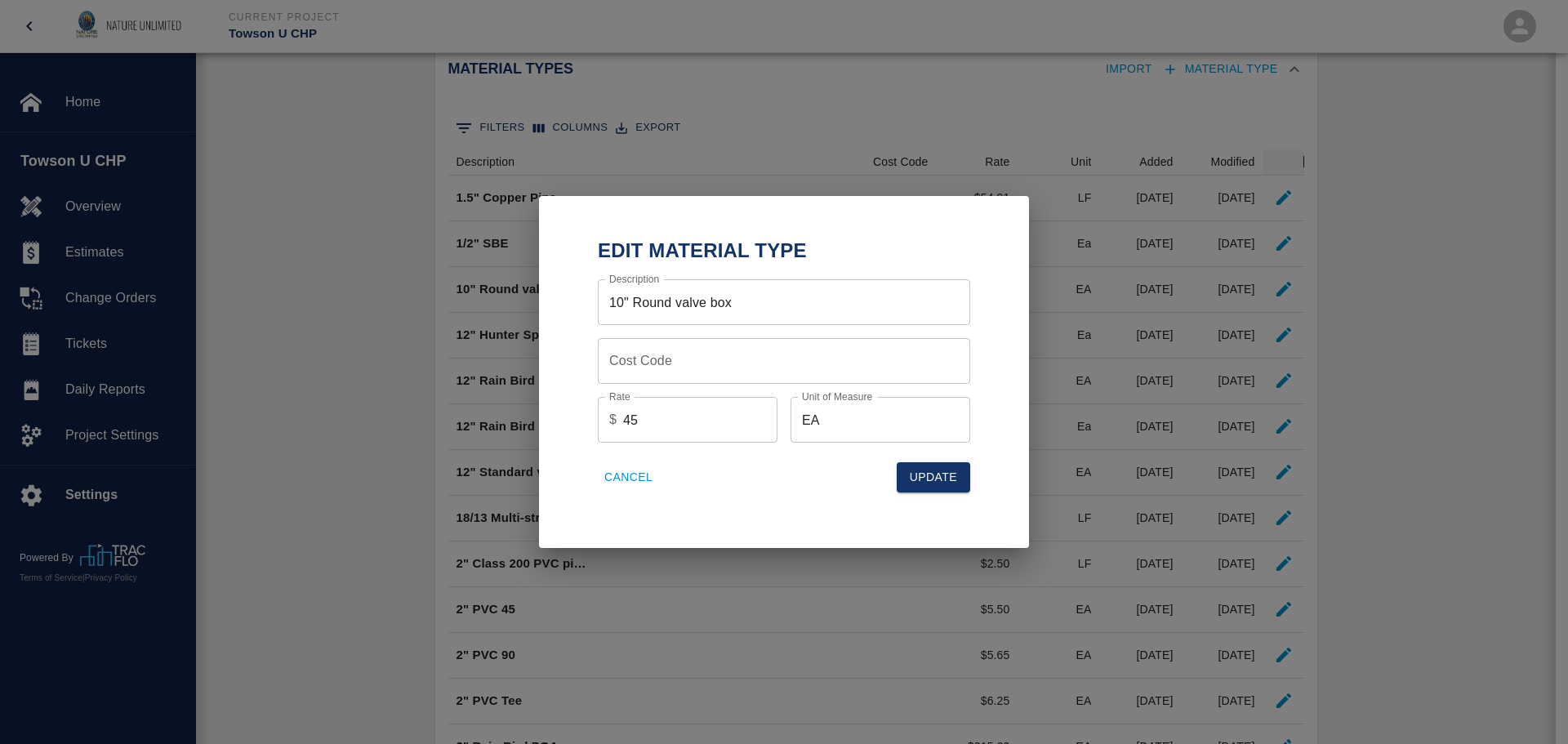
drag, startPoint x: 649, startPoint y: 412, endPoint x: 589, endPoint y: 424, distance: 61.2
click at [589, 424] on div "Rate $ 45 Rate" at bounding box center [680, 413] width 192 height 59
click at [922, 483] on button "Update" at bounding box center [933, 478] width 73 height 30
type input "45"
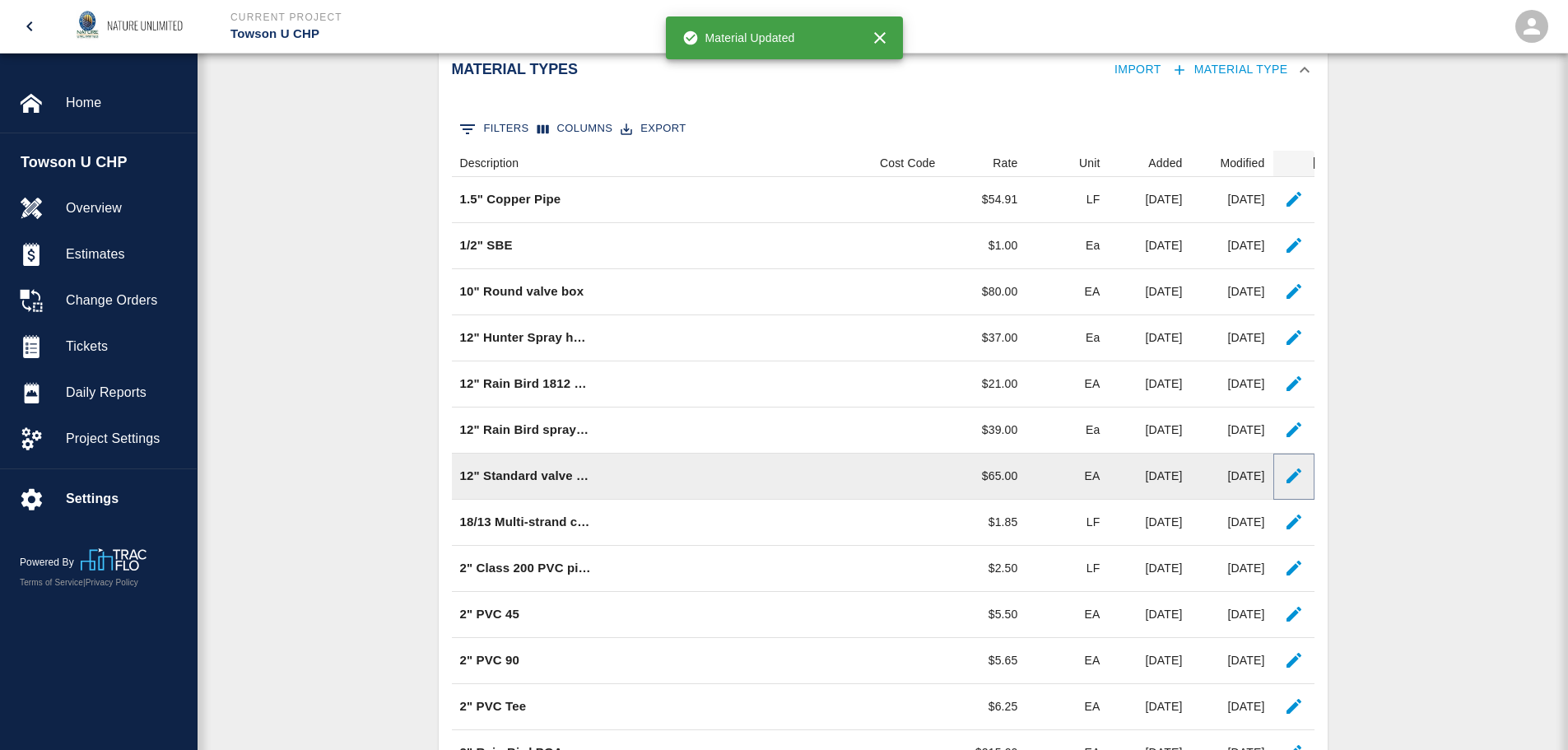
click at [1297, 479] on icon "button" at bounding box center [1293, 476] width 20 height 20
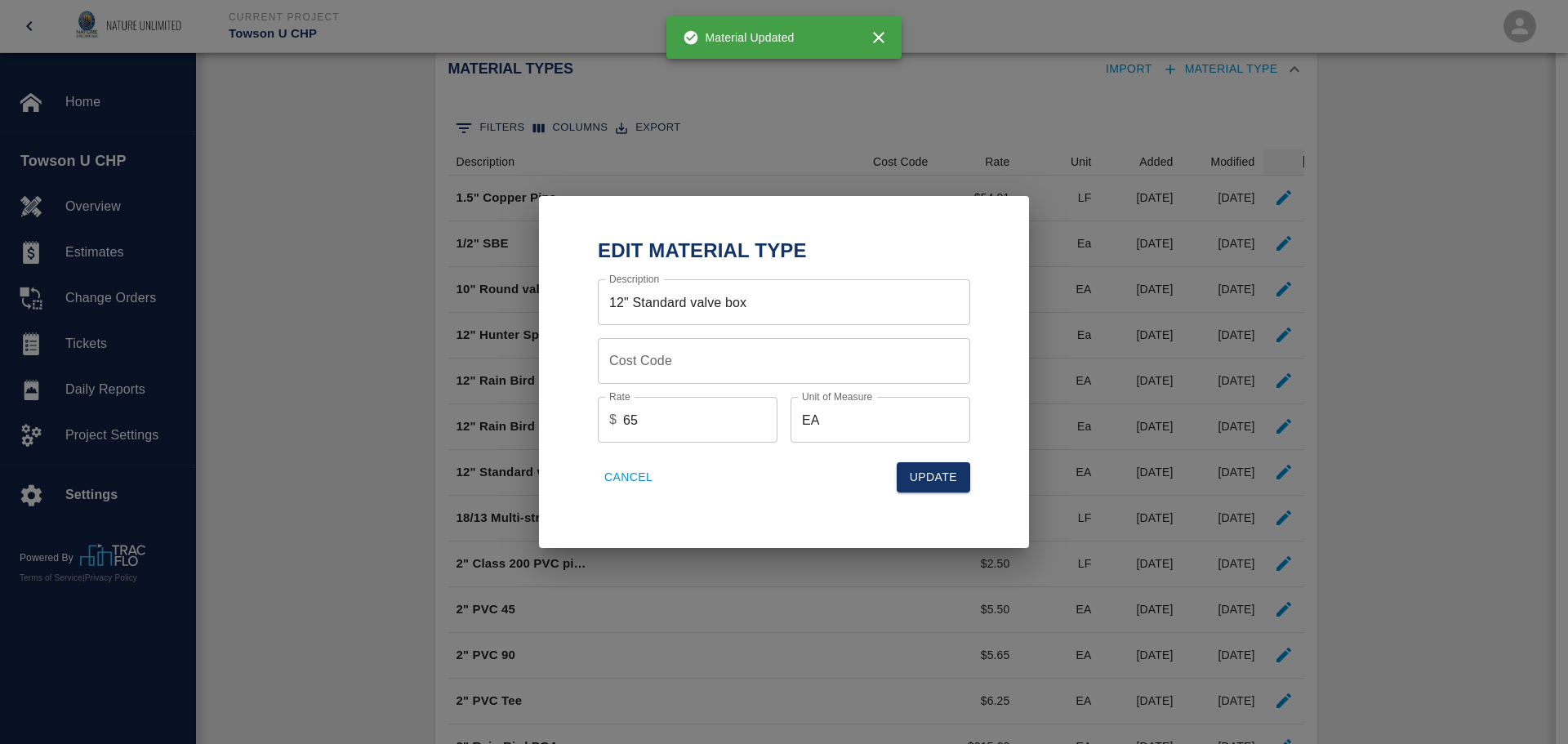
drag, startPoint x: 625, startPoint y: 416, endPoint x: 588, endPoint y: 416, distance: 37.0
click at [588, 416] on div "Rate $ 65 Rate" at bounding box center [680, 413] width 192 height 59
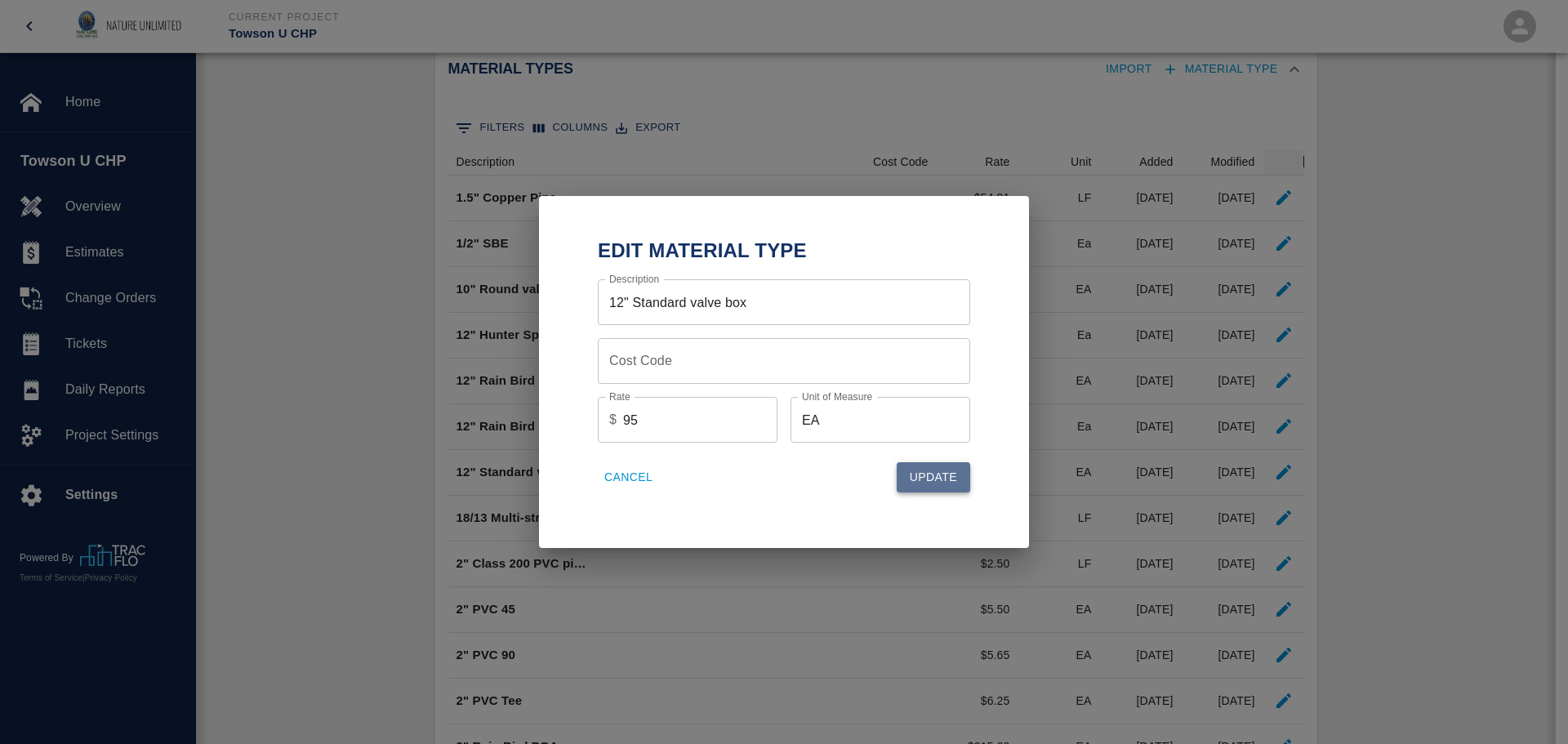
click at [940, 472] on button "Update" at bounding box center [933, 478] width 73 height 30
type input "65"
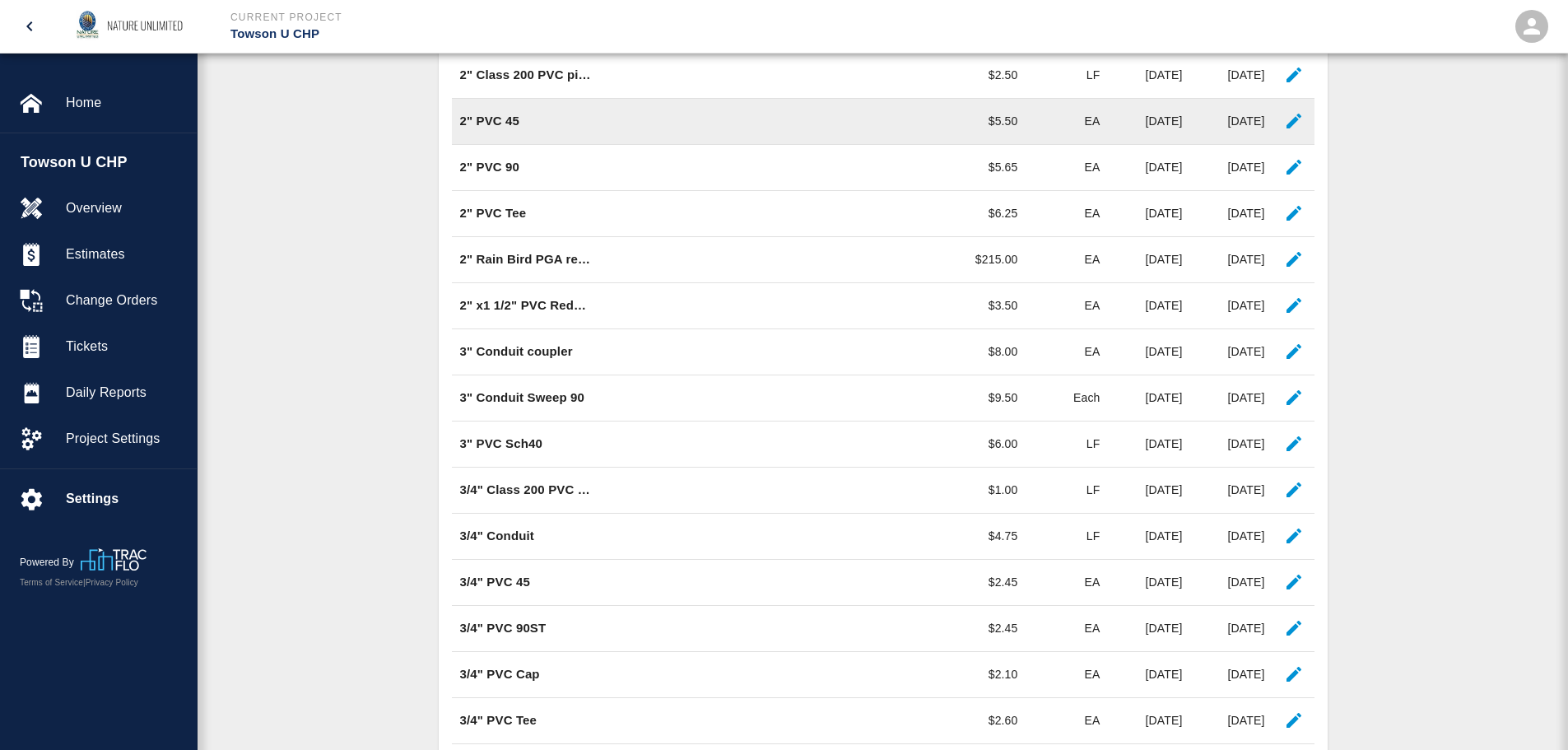
scroll to position [797, 0]
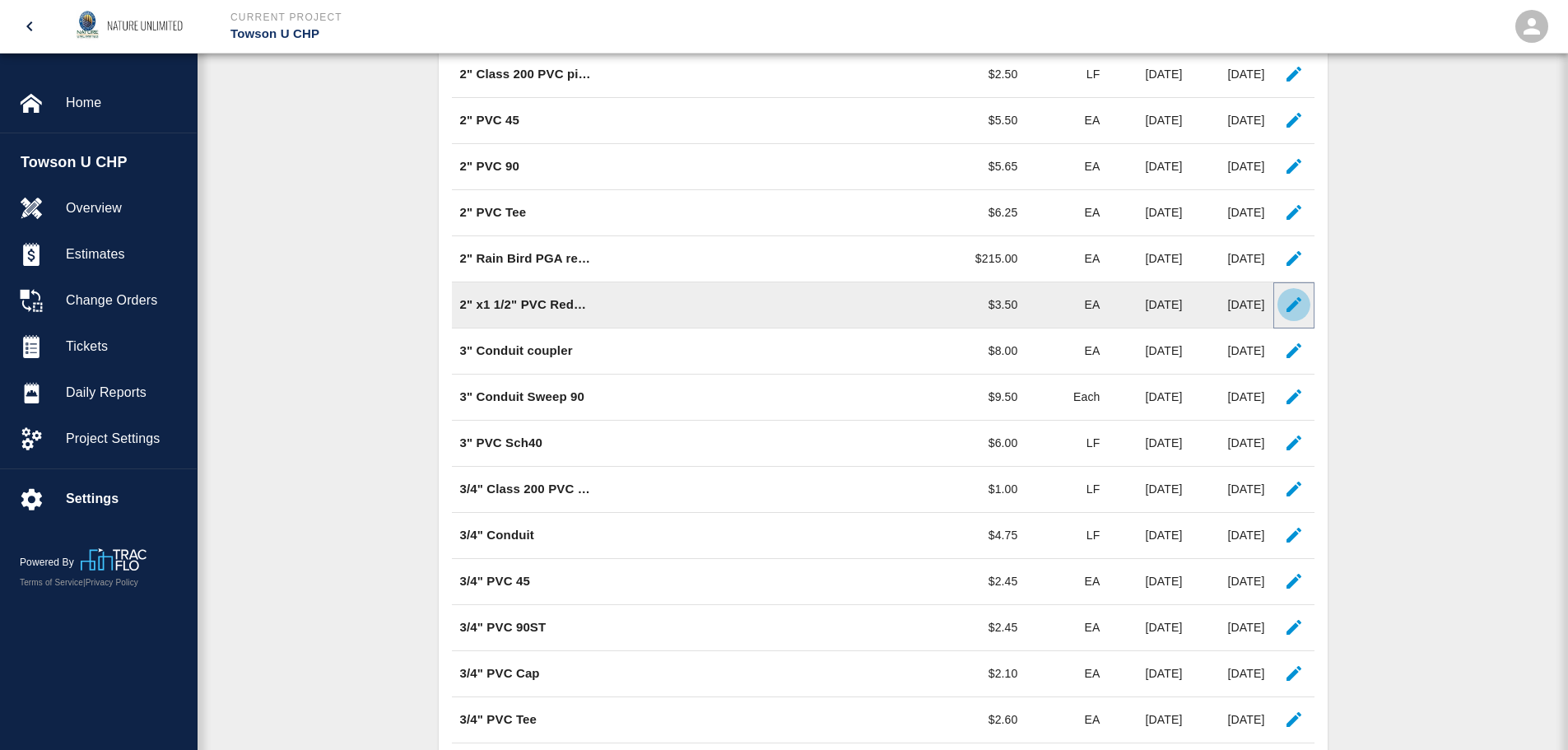
click at [1299, 299] on icon "button" at bounding box center [1294, 305] width 15 height 15
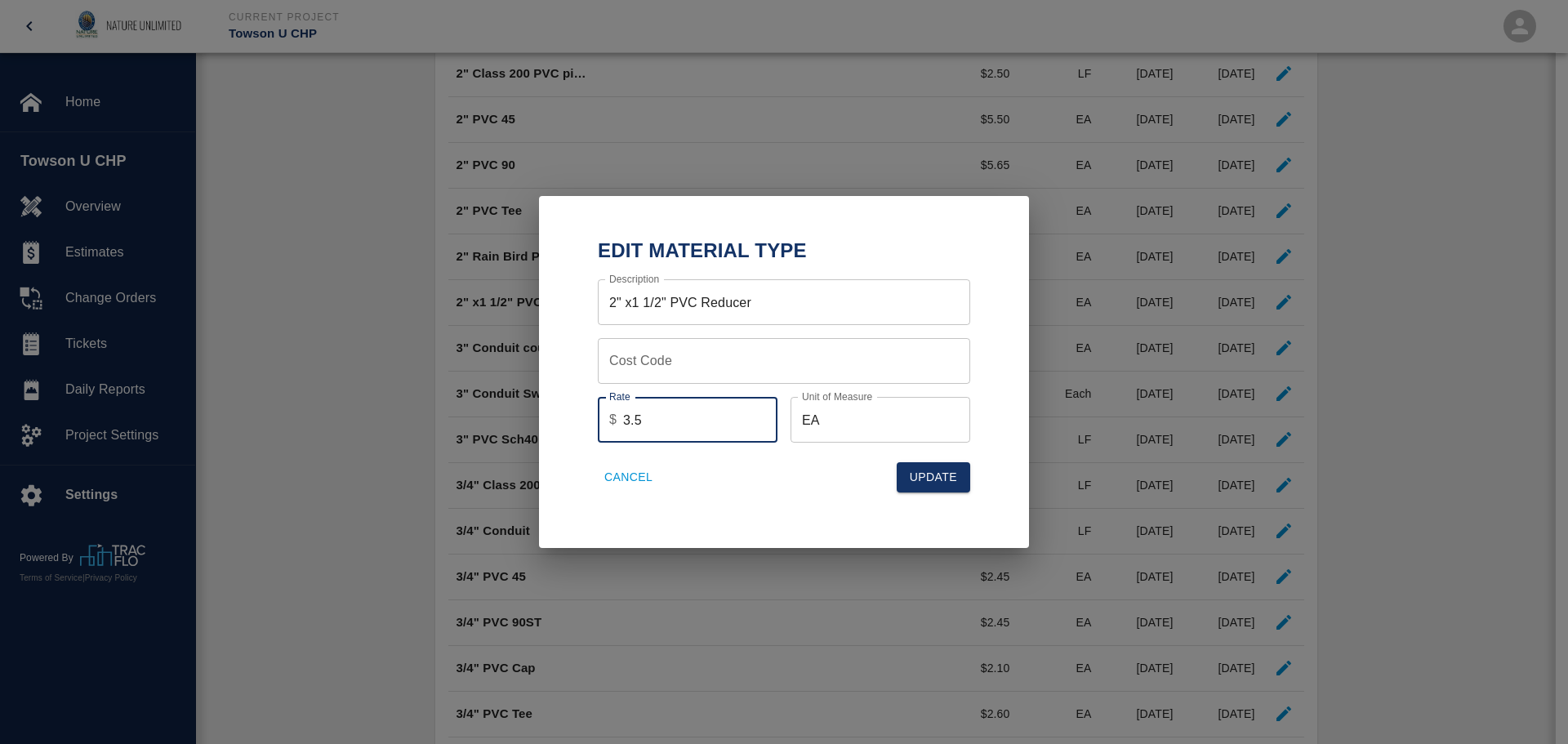
drag, startPoint x: 709, startPoint y: 411, endPoint x: 691, endPoint y: 431, distance: 26.9
click at [692, 431] on input "3.5" at bounding box center [700, 419] width 154 height 46
type input "3"
click at [936, 473] on button "Update" at bounding box center [933, 478] width 73 height 30
type input "3.5"
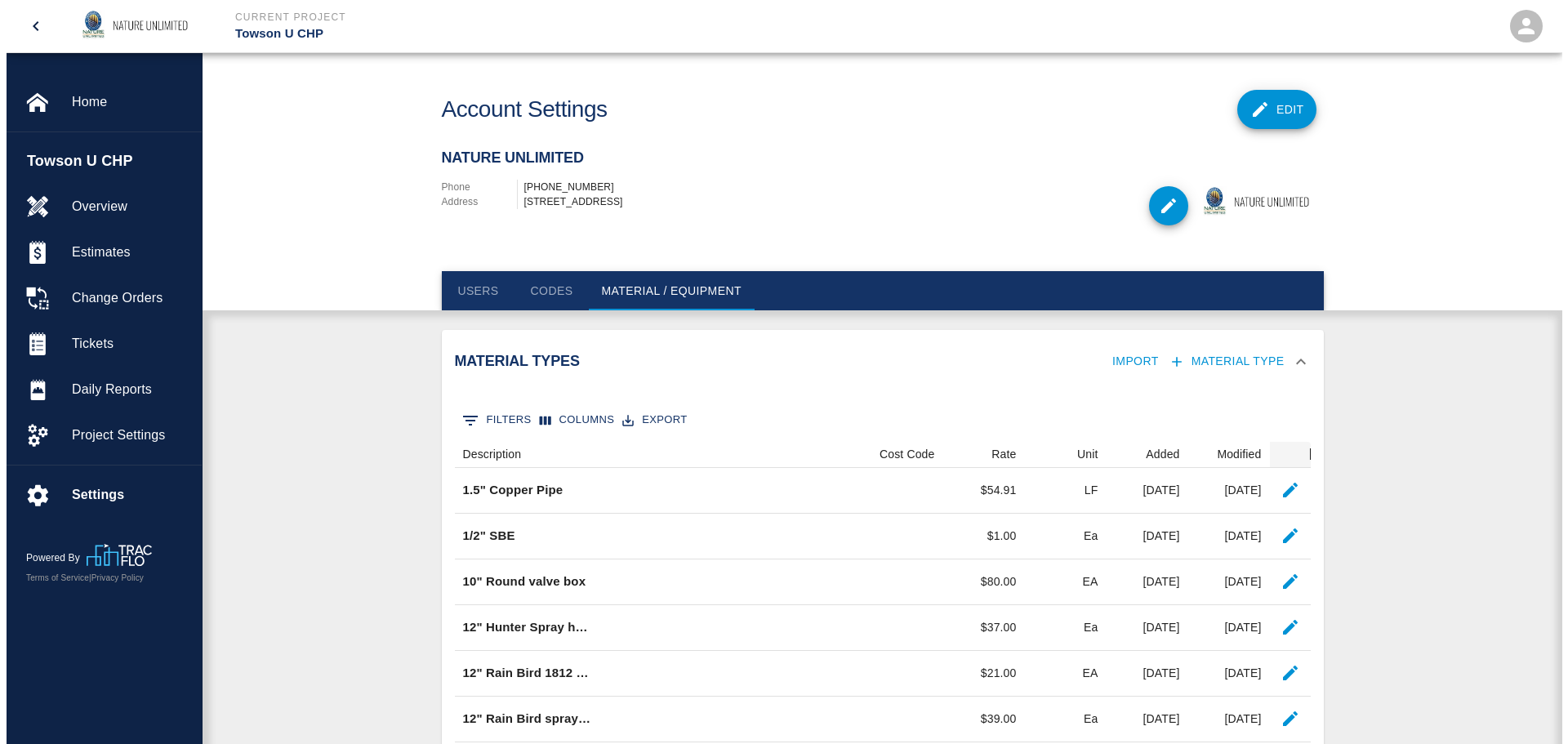
scroll to position [0, 0]
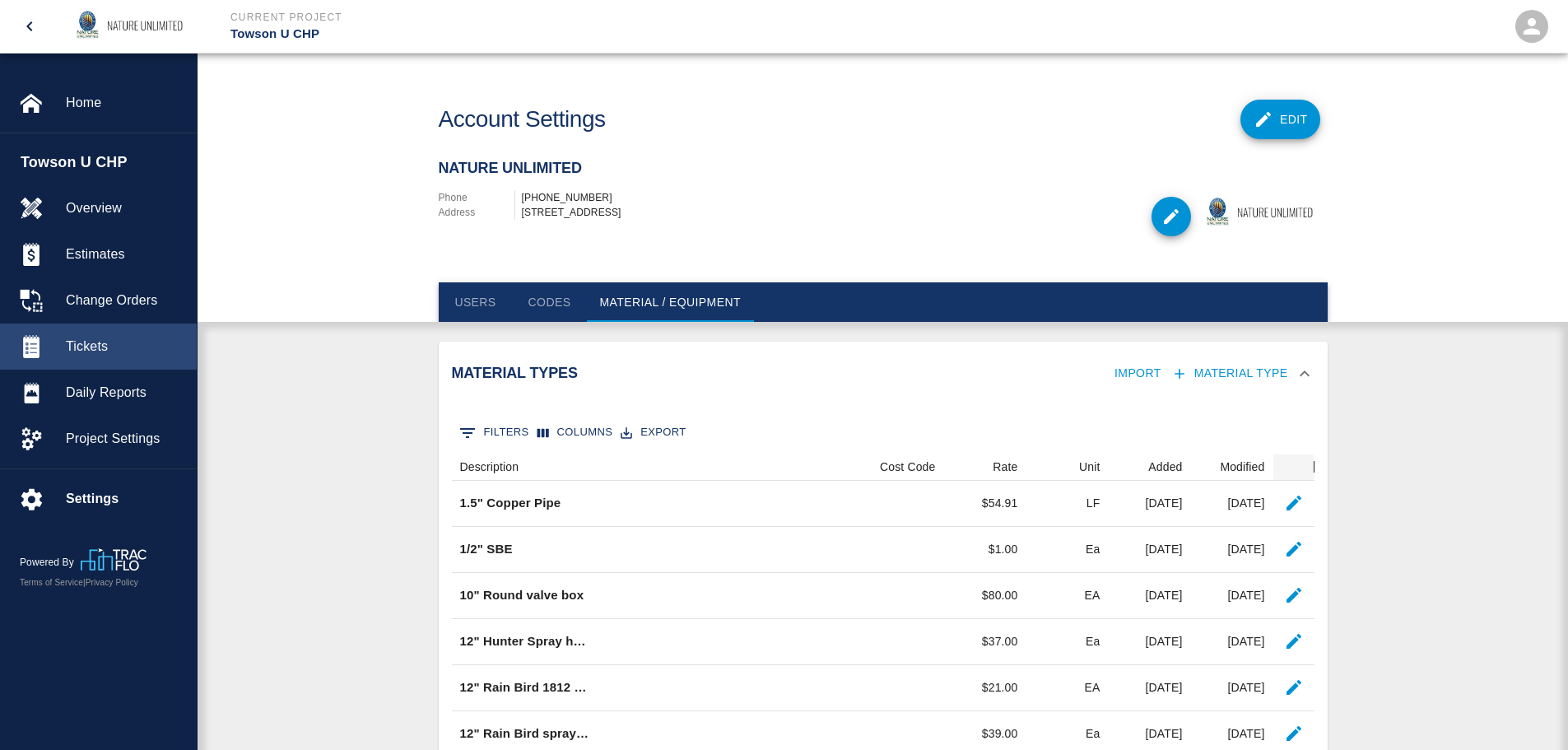
click at [86, 346] on span "Tickets" at bounding box center [125, 346] width 117 height 20
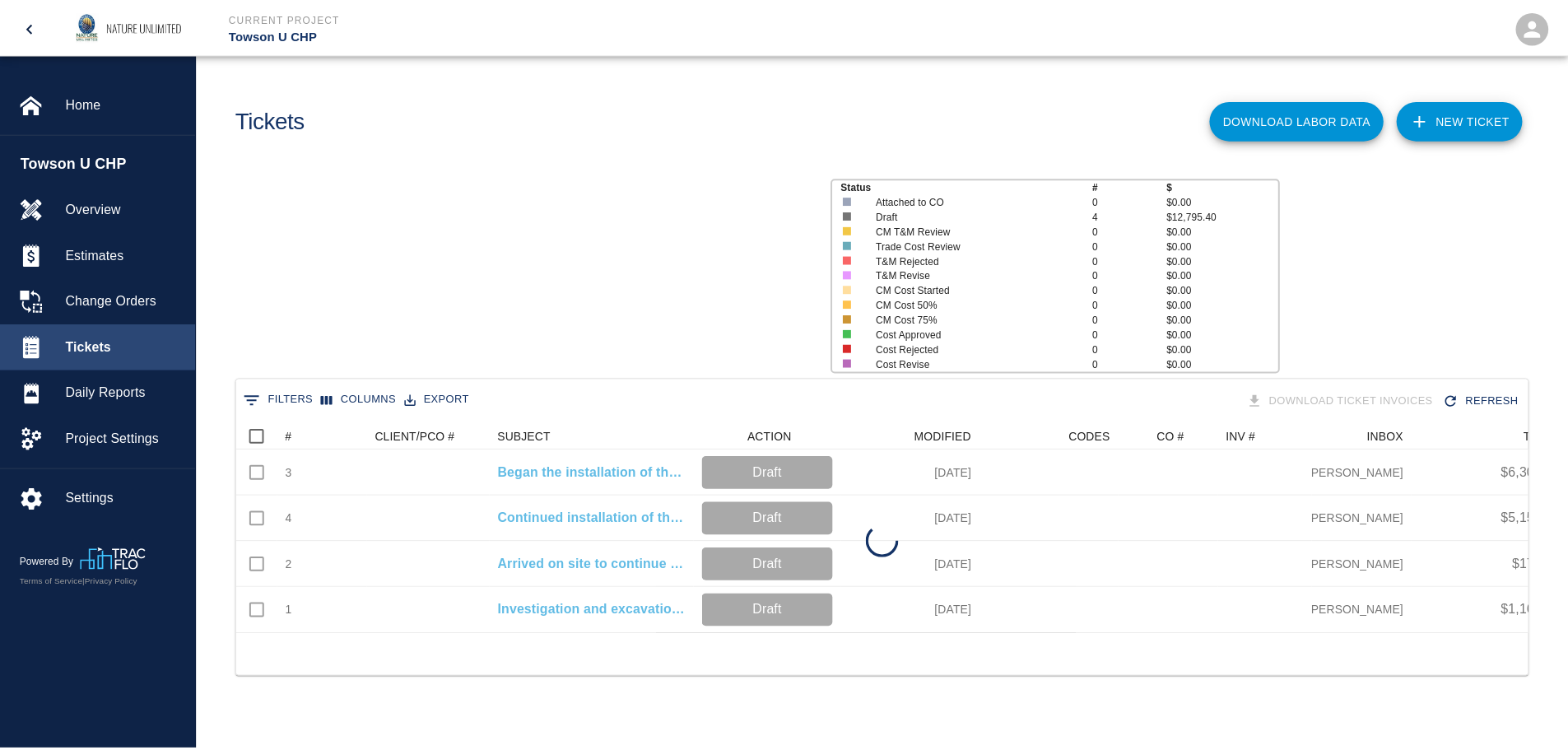
scroll to position [211, 1290]
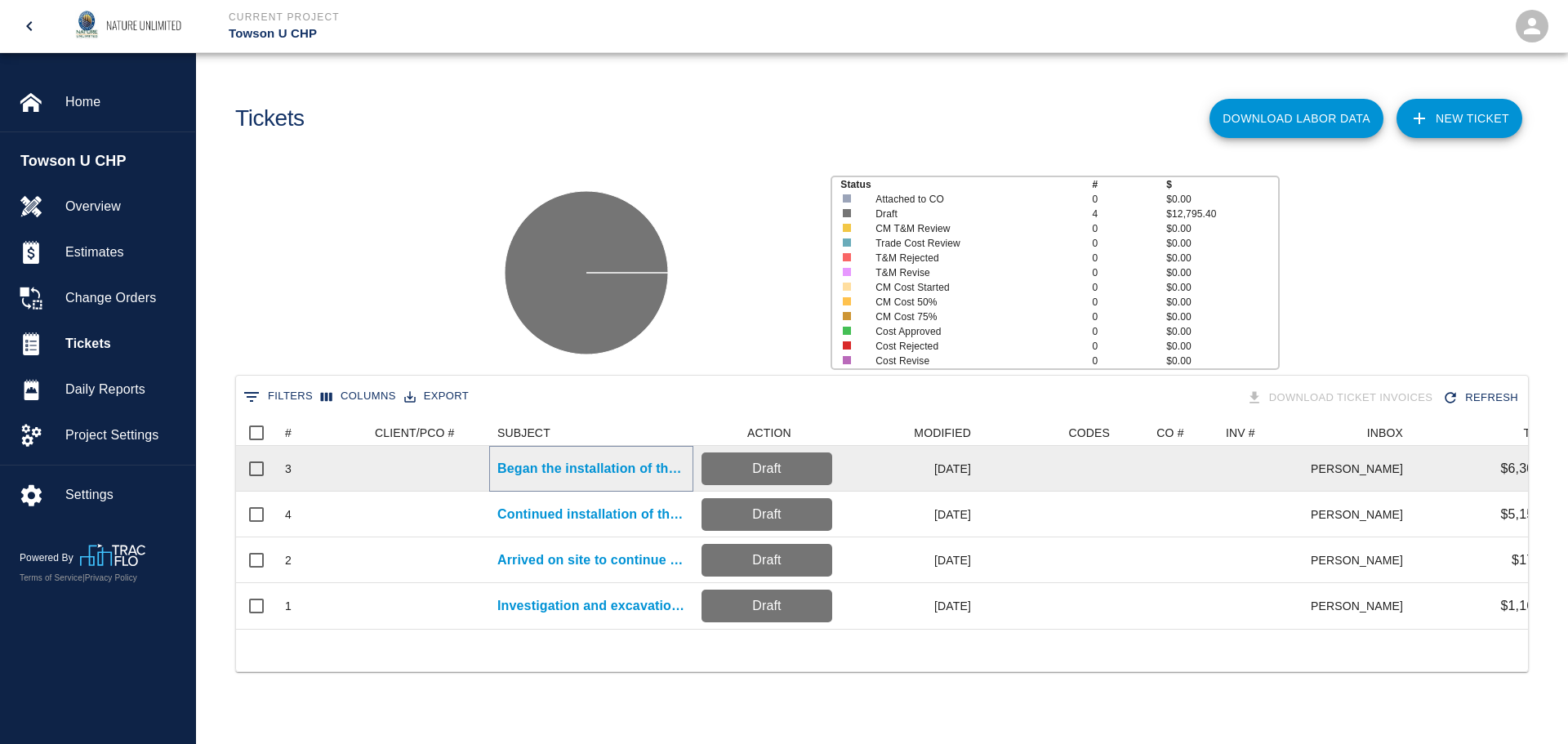
click at [599, 466] on p "Began the installation of the irrigation system." at bounding box center [591, 468] width 188 height 20
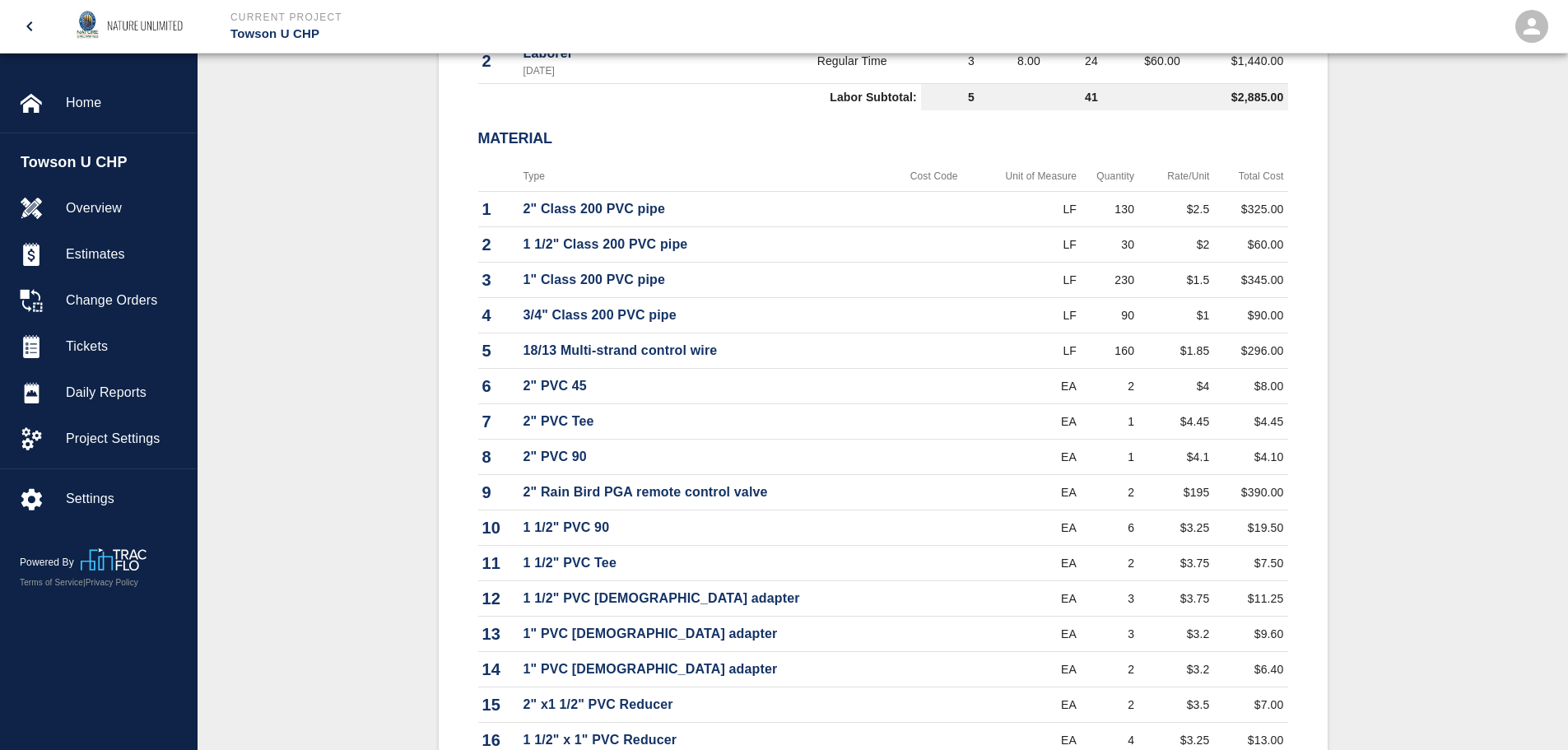
scroll to position [987, 0]
click at [1200, 389] on td "$4" at bounding box center [1175, 382] width 75 height 35
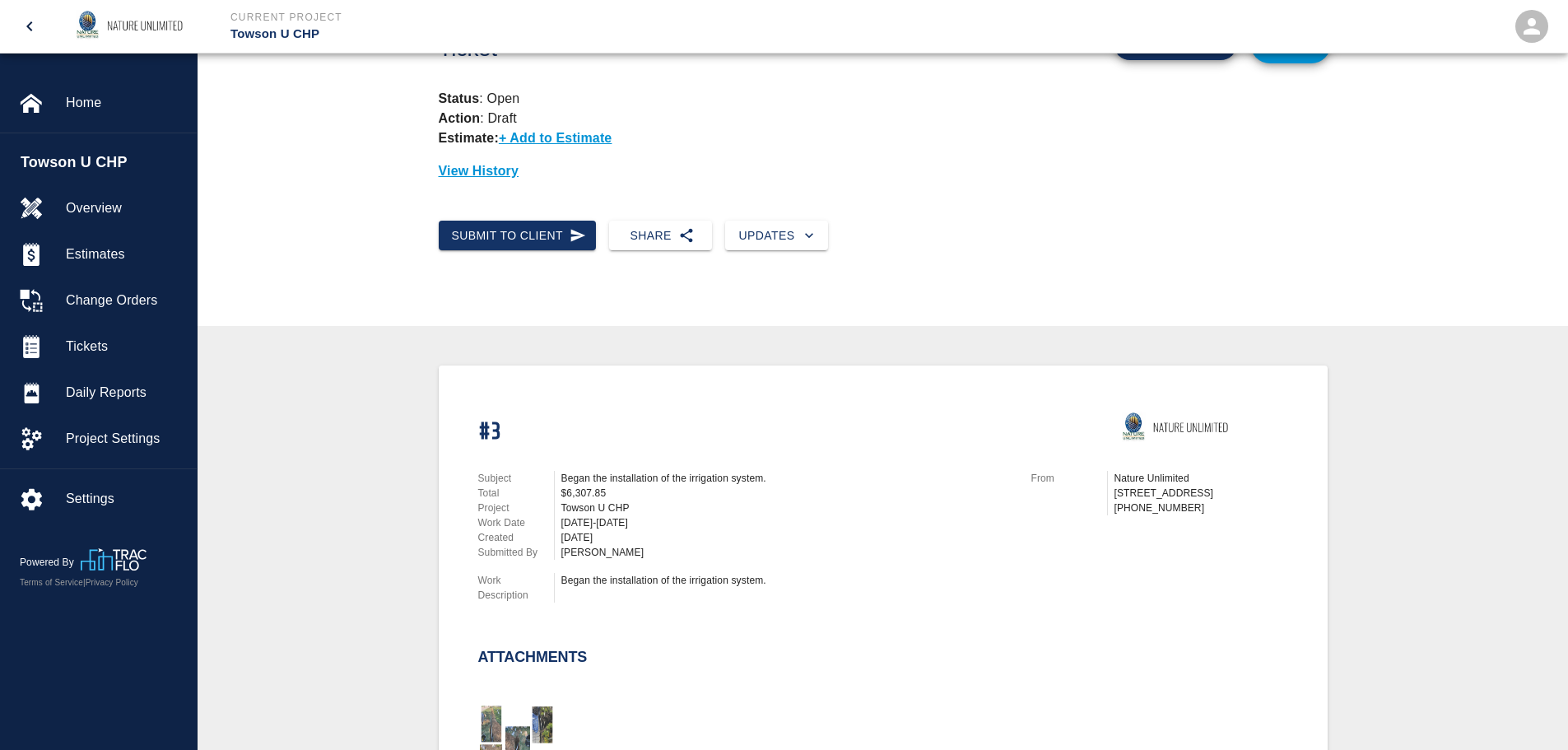
scroll to position [0, 0]
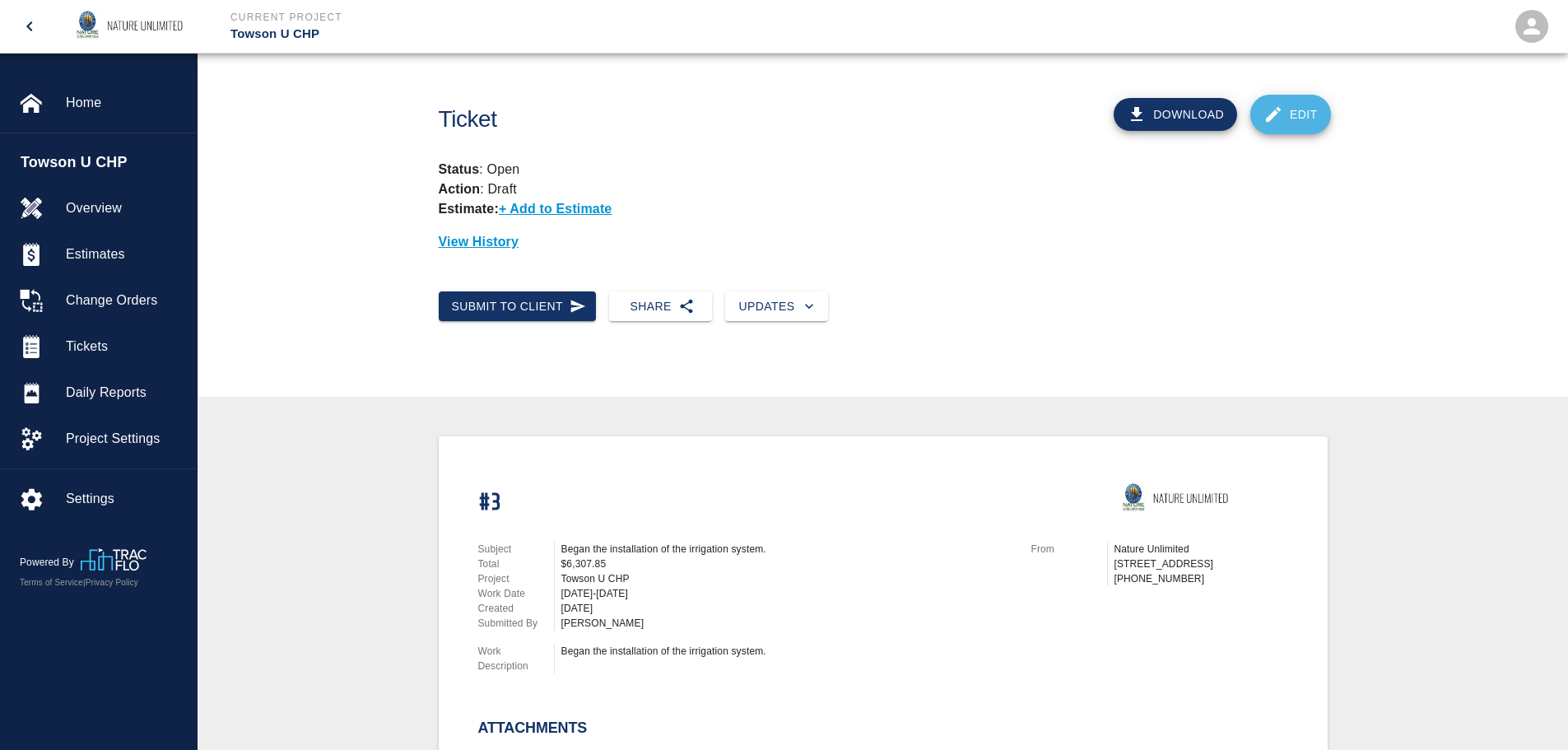
click at [1283, 113] on link "Edit" at bounding box center [1290, 114] width 80 height 40
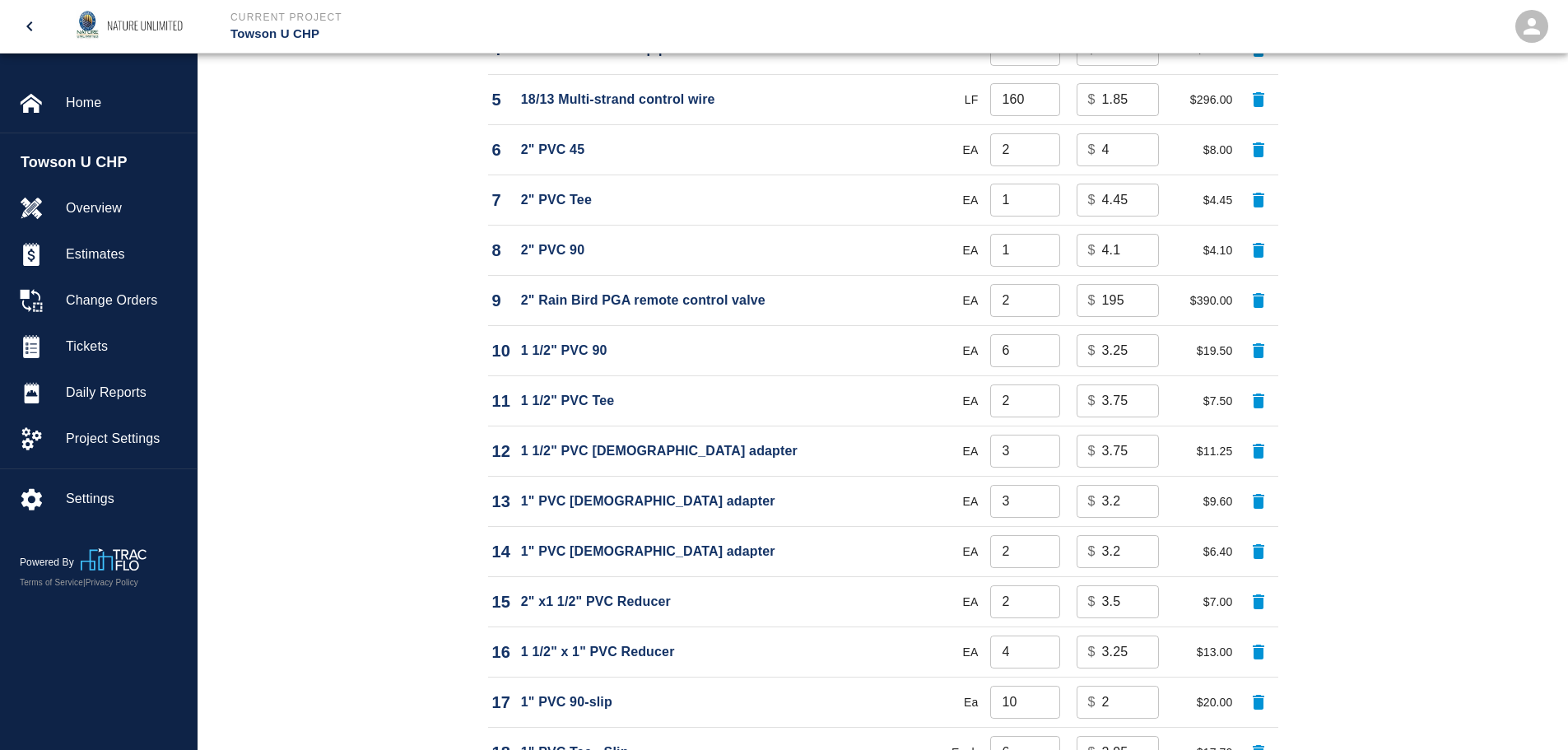
scroll to position [1646, 0]
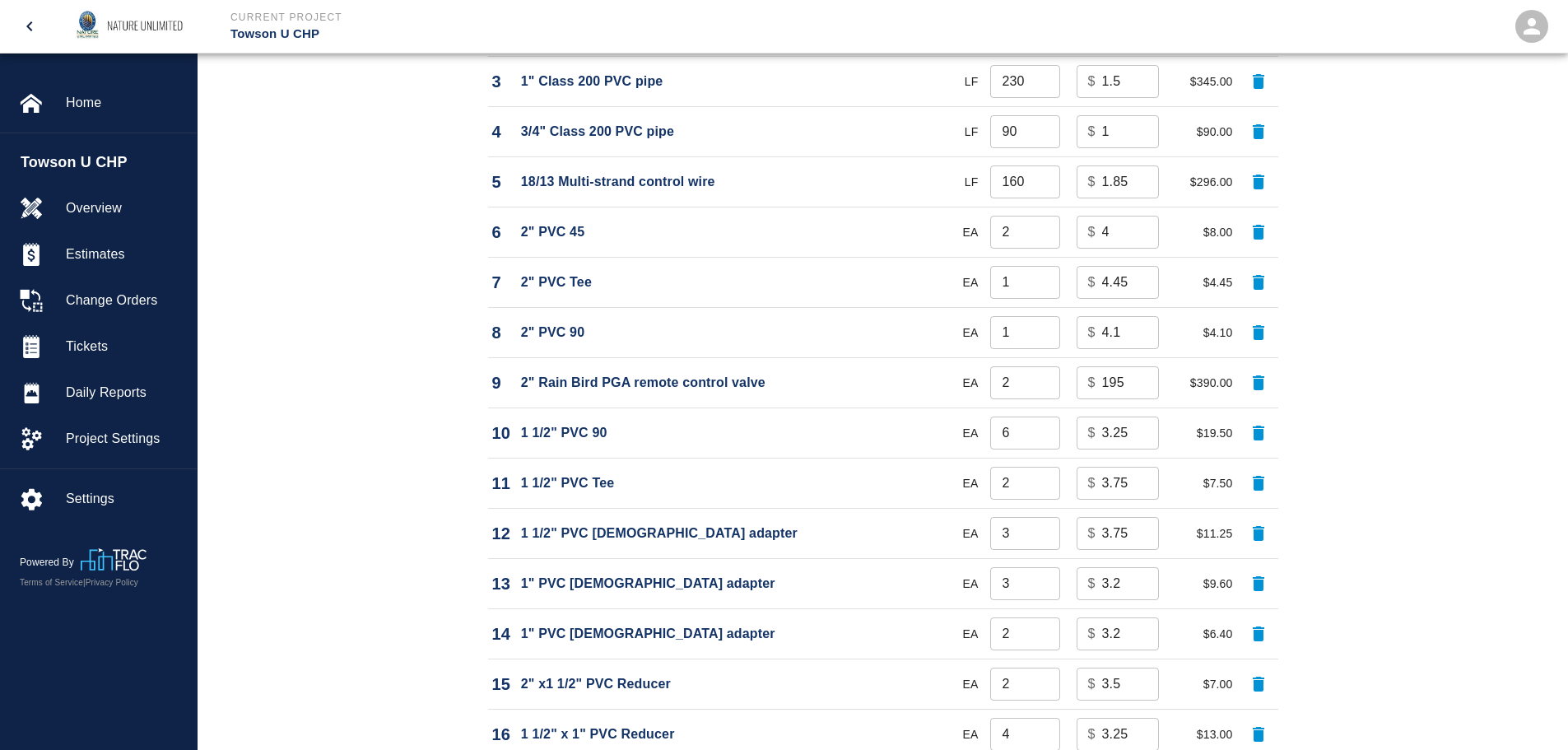
click at [1126, 226] on input "4" at bounding box center [1130, 232] width 57 height 33
type input "5.5"
drag, startPoint x: 1131, startPoint y: 278, endPoint x: 1087, endPoint y: 278, distance: 44.0
click at [1087, 278] on div "$ 4.45 ​" at bounding box center [1117, 282] width 82 height 33
type input "6"
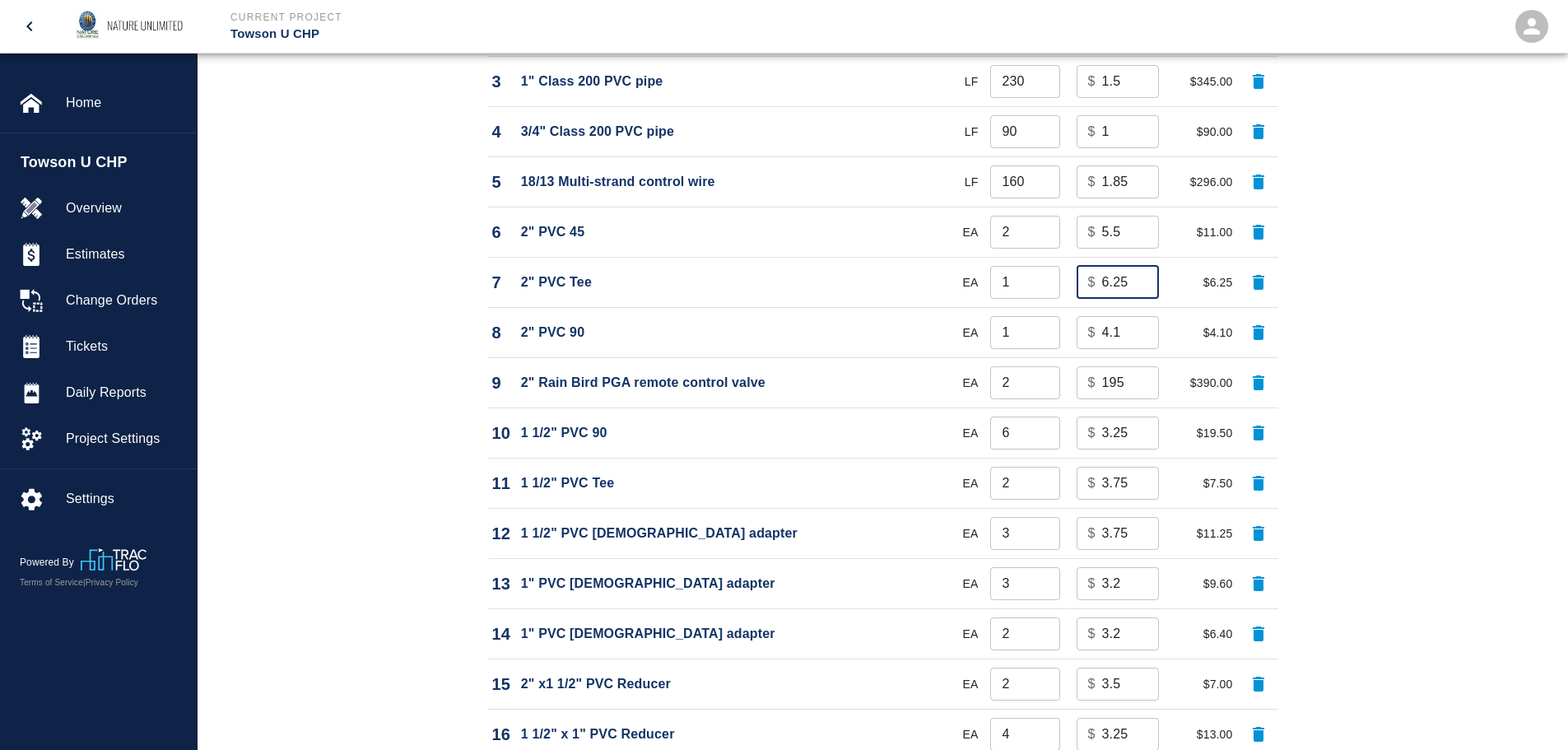
type input "6.25"
click at [1102, 336] on input "2.1" at bounding box center [1130, 332] width 57 height 33
click at [1124, 333] on input "2.1" at bounding box center [1130, 332] width 57 height 33
drag, startPoint x: 1124, startPoint y: 333, endPoint x: 1081, endPoint y: 333, distance: 43.0
click at [1081, 333] on div "$ 2.1 ​" at bounding box center [1117, 332] width 82 height 33
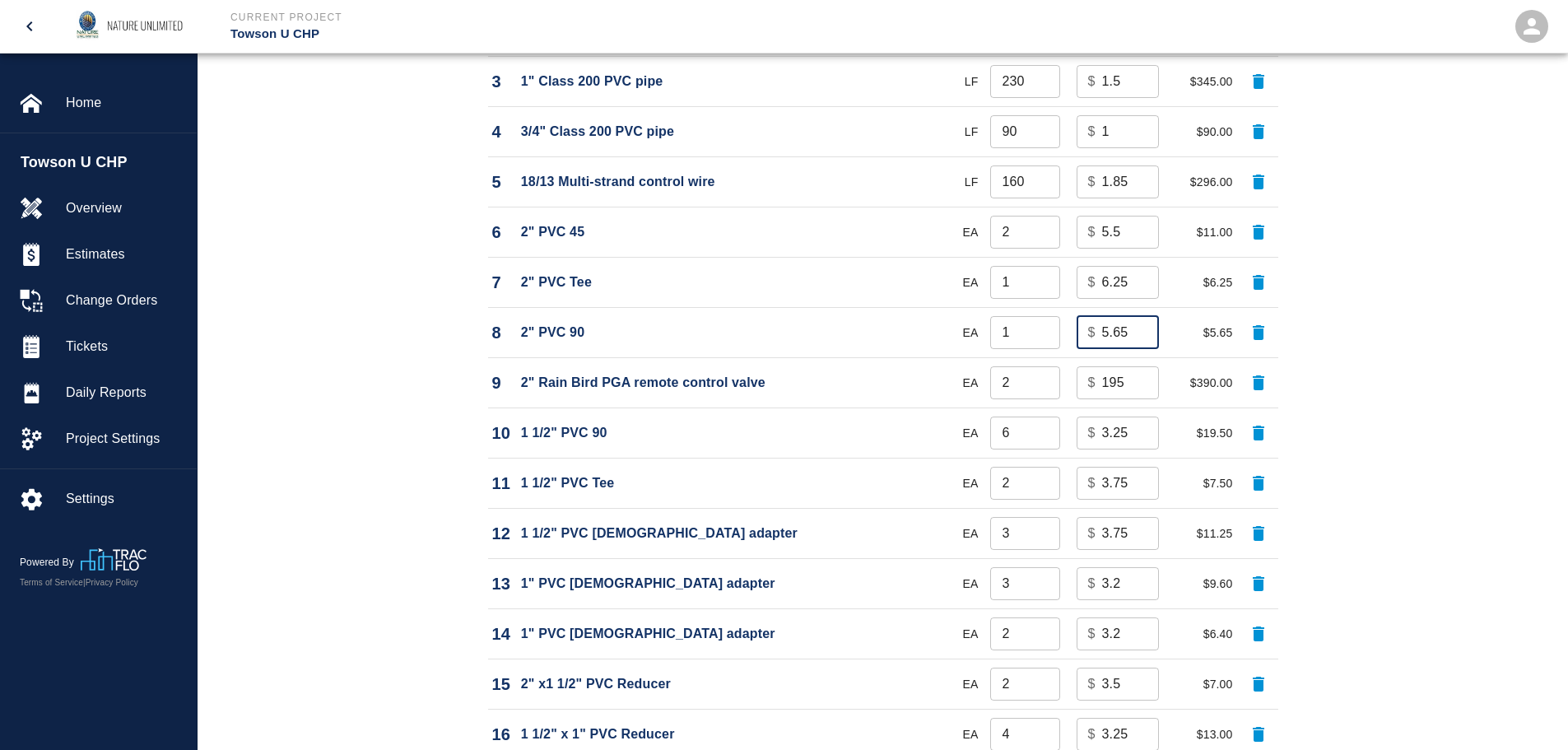
type input "5.65"
drag, startPoint x: 1125, startPoint y: 375, endPoint x: 1088, endPoint y: 376, distance: 37.0
click at [1088, 376] on div "$ 195 ​" at bounding box center [1117, 382] width 82 height 33
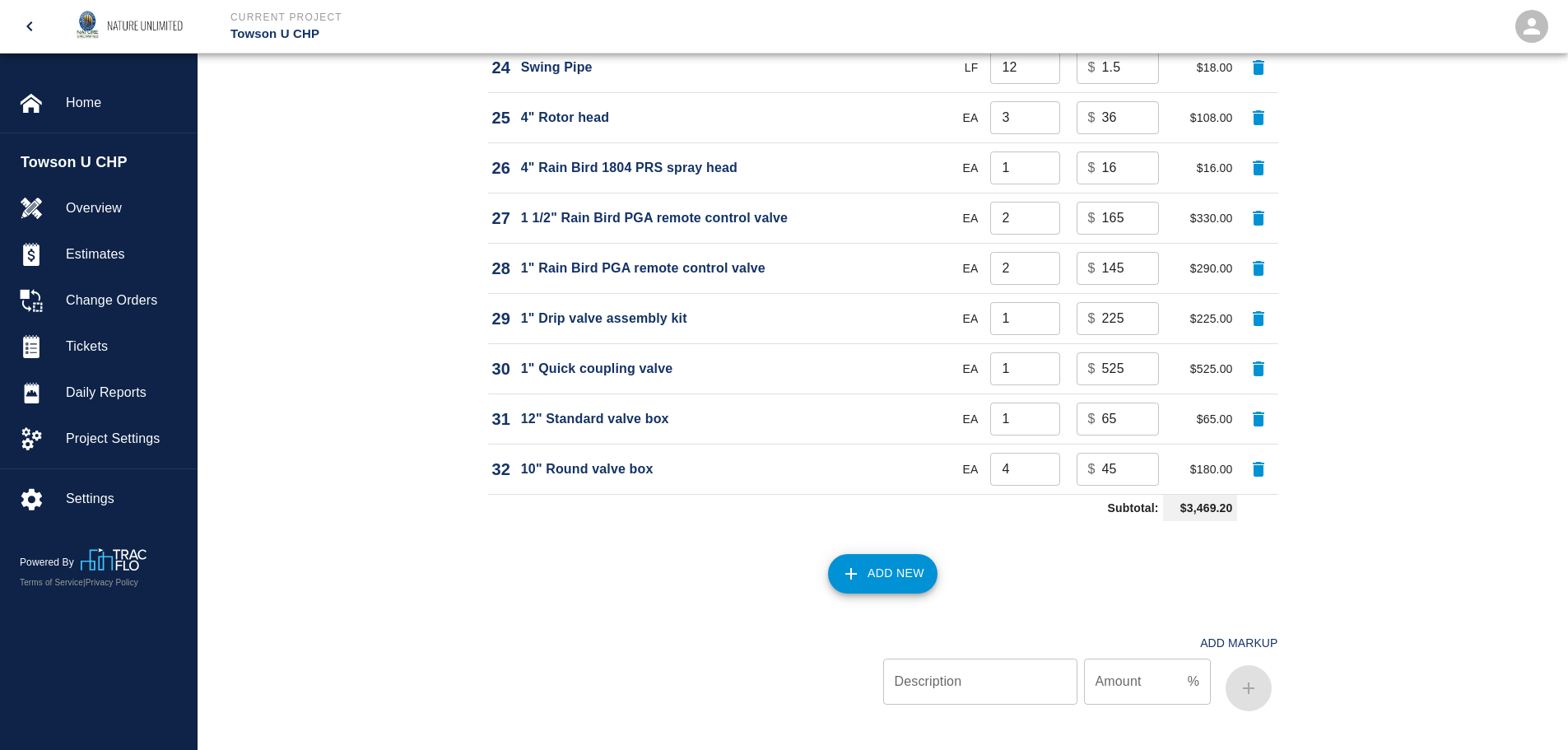
scroll to position [2716, 0]
type input "215"
drag, startPoint x: 1124, startPoint y: 315, endPoint x: 1093, endPoint y: 315, distance: 31.0
click at [1093, 315] on div "$ 225 ​" at bounding box center [1117, 317] width 82 height 33
type input "275"
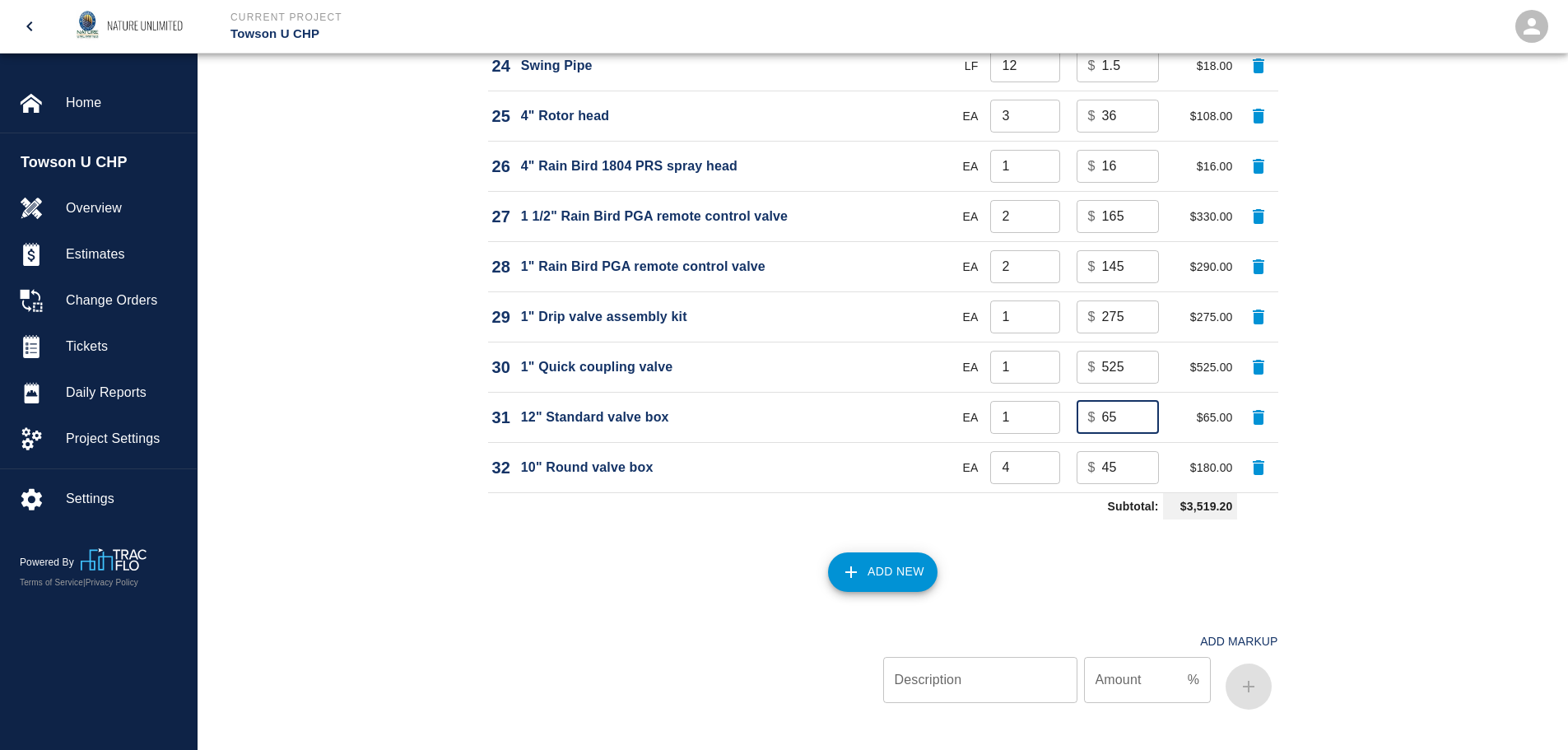
drag, startPoint x: 1119, startPoint y: 416, endPoint x: 1081, endPoint y: 412, distance: 38.2
click at [1081, 412] on div "$ 65 ​" at bounding box center [1117, 417] width 82 height 33
type input "95"
click at [1065, 463] on td "$ 45 ​" at bounding box center [1113, 466] width 98 height 50
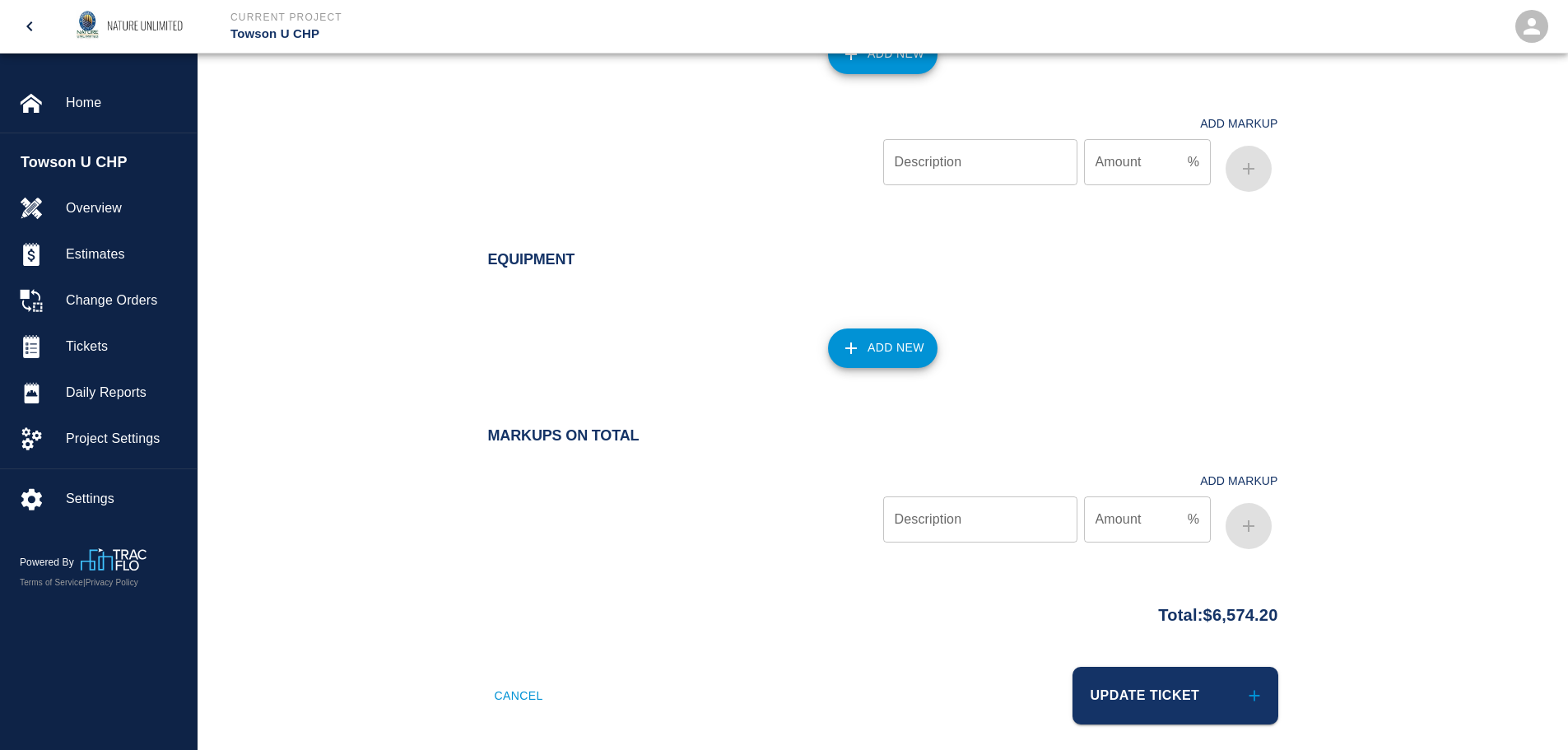
scroll to position [3248, 0]
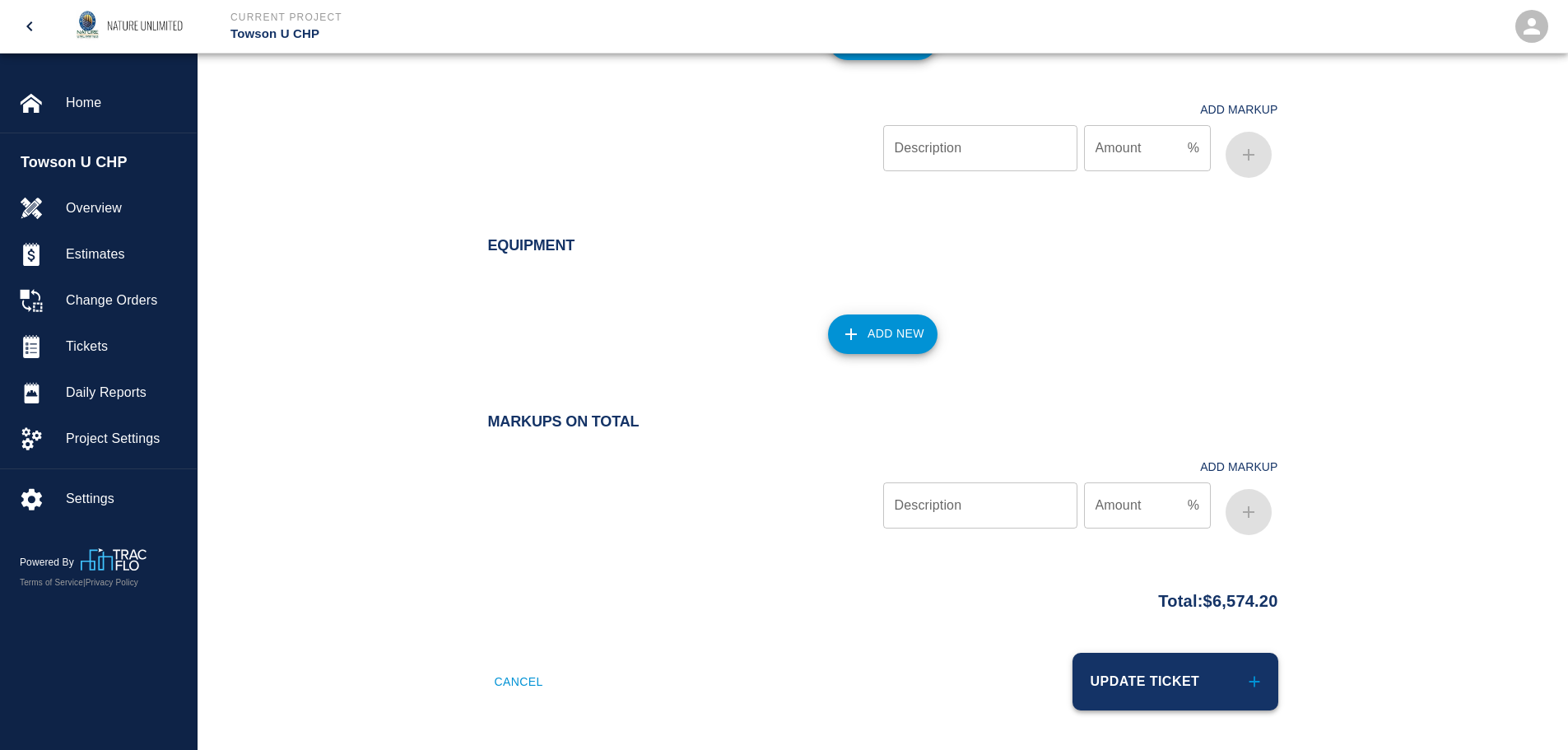
type input "80"
click at [1192, 682] on button "Update Ticket" at bounding box center [1176, 681] width 206 height 58
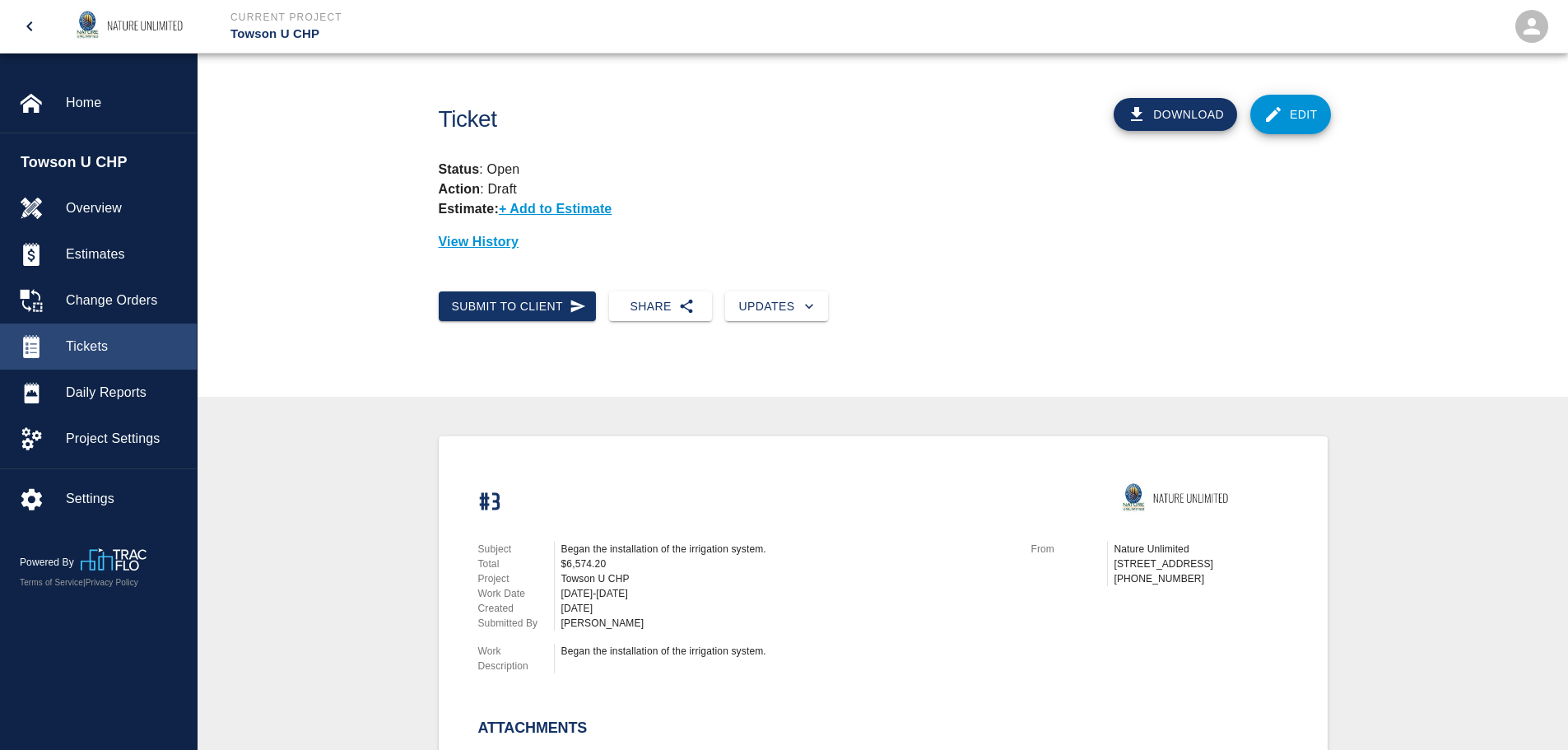
click at [90, 345] on span "Tickets" at bounding box center [125, 346] width 117 height 20
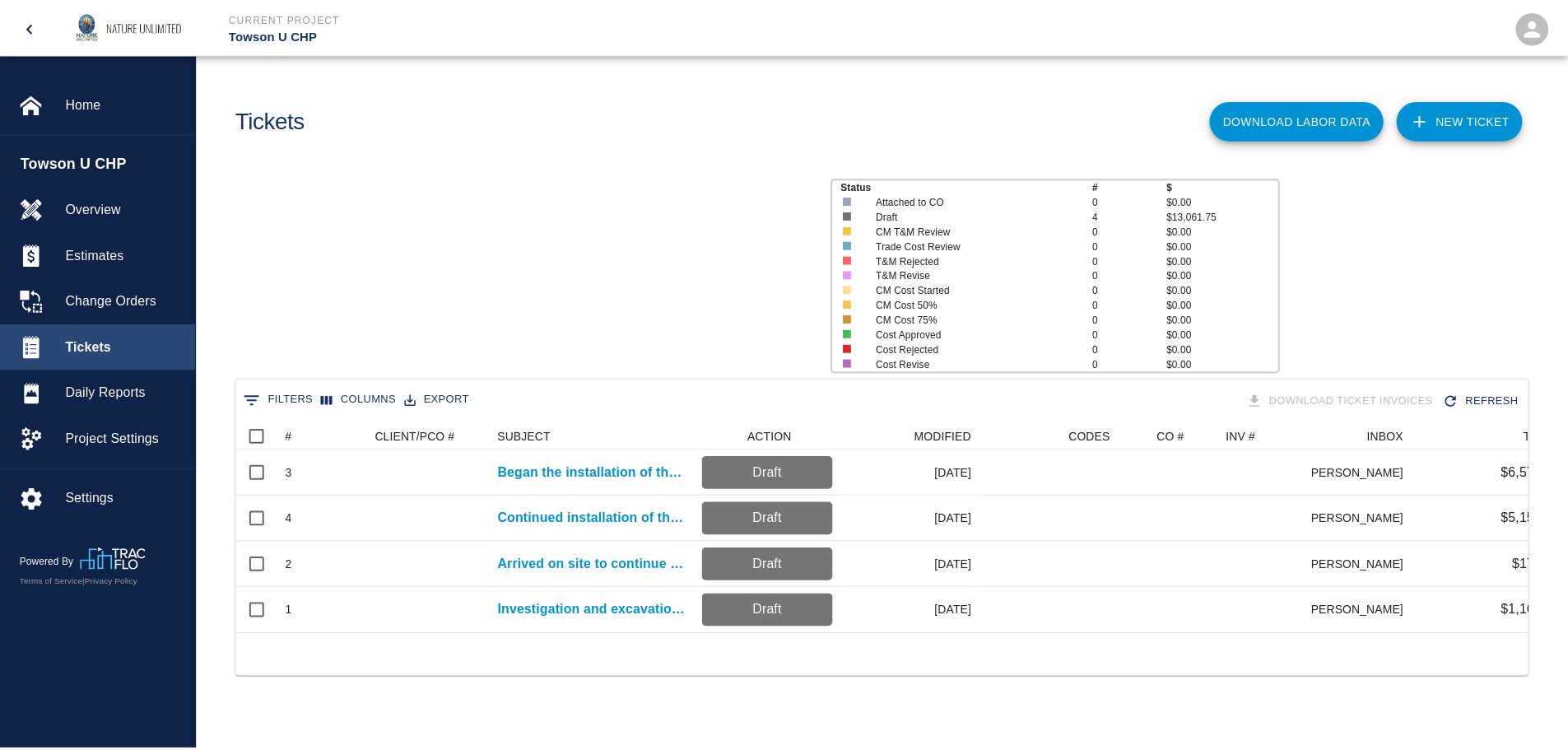
scroll to position [211, 1290]
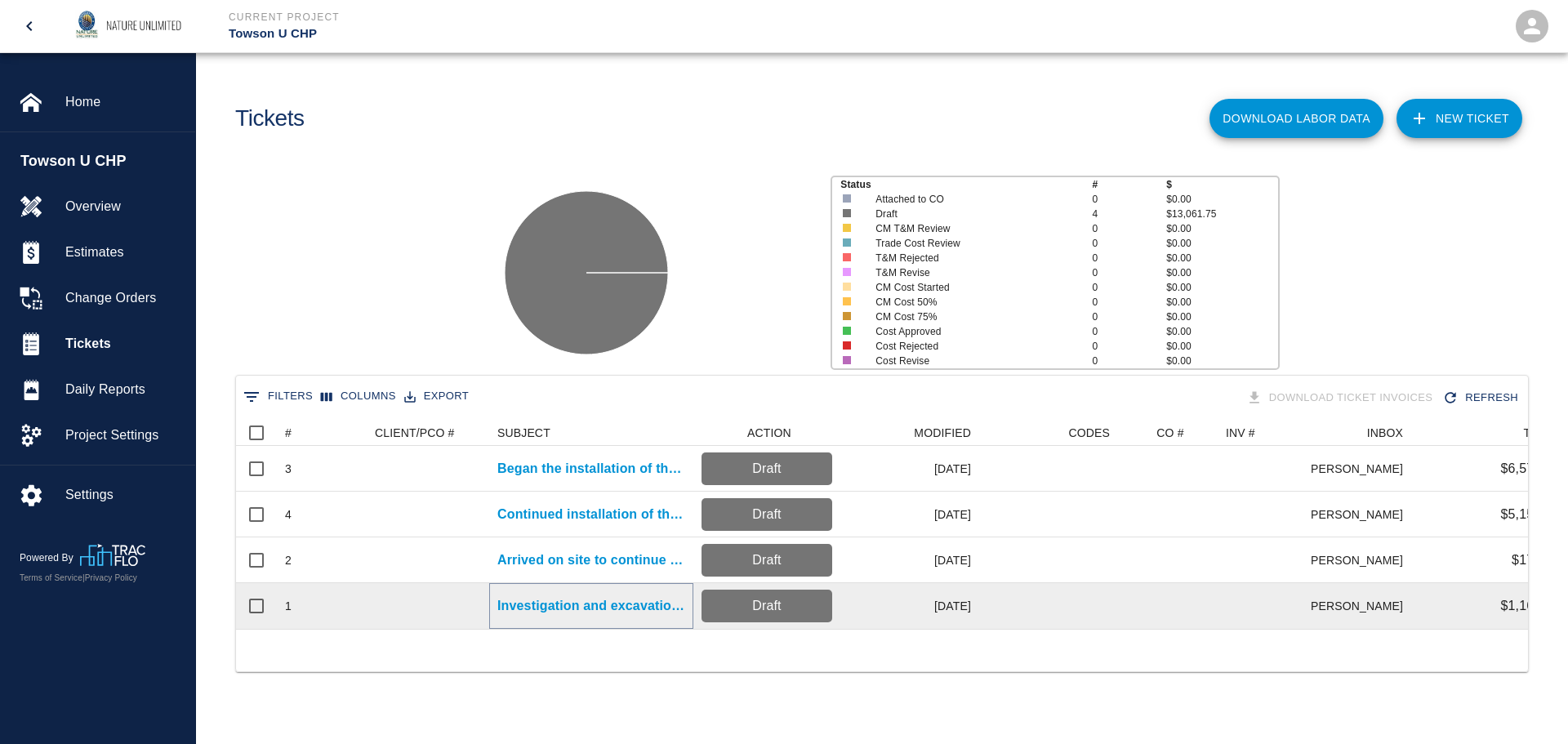
click at [590, 605] on p "Investigation and excavation to locate sleeves" at bounding box center [591, 605] width 188 height 20
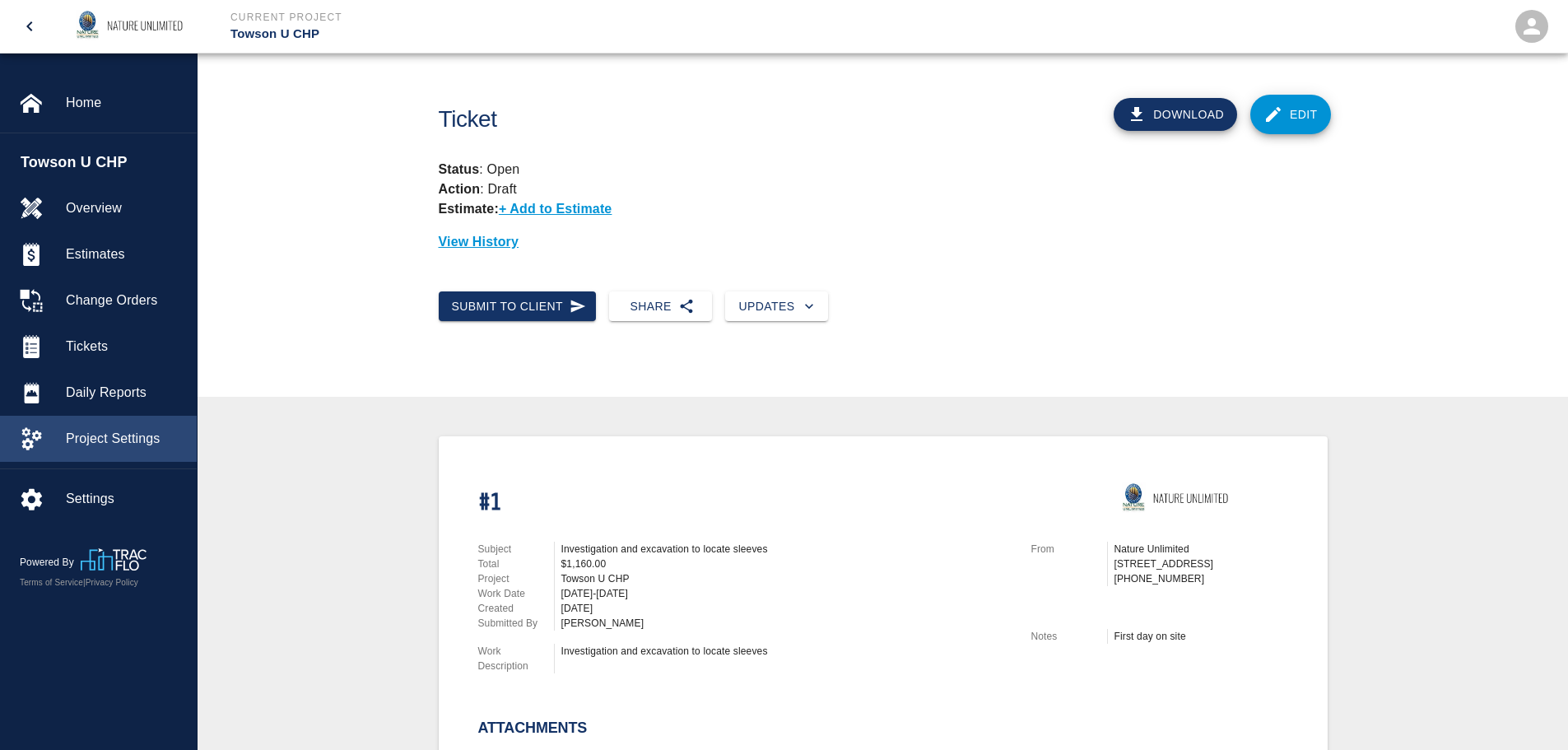
click at [114, 446] on span "Project Settings" at bounding box center [125, 438] width 117 height 20
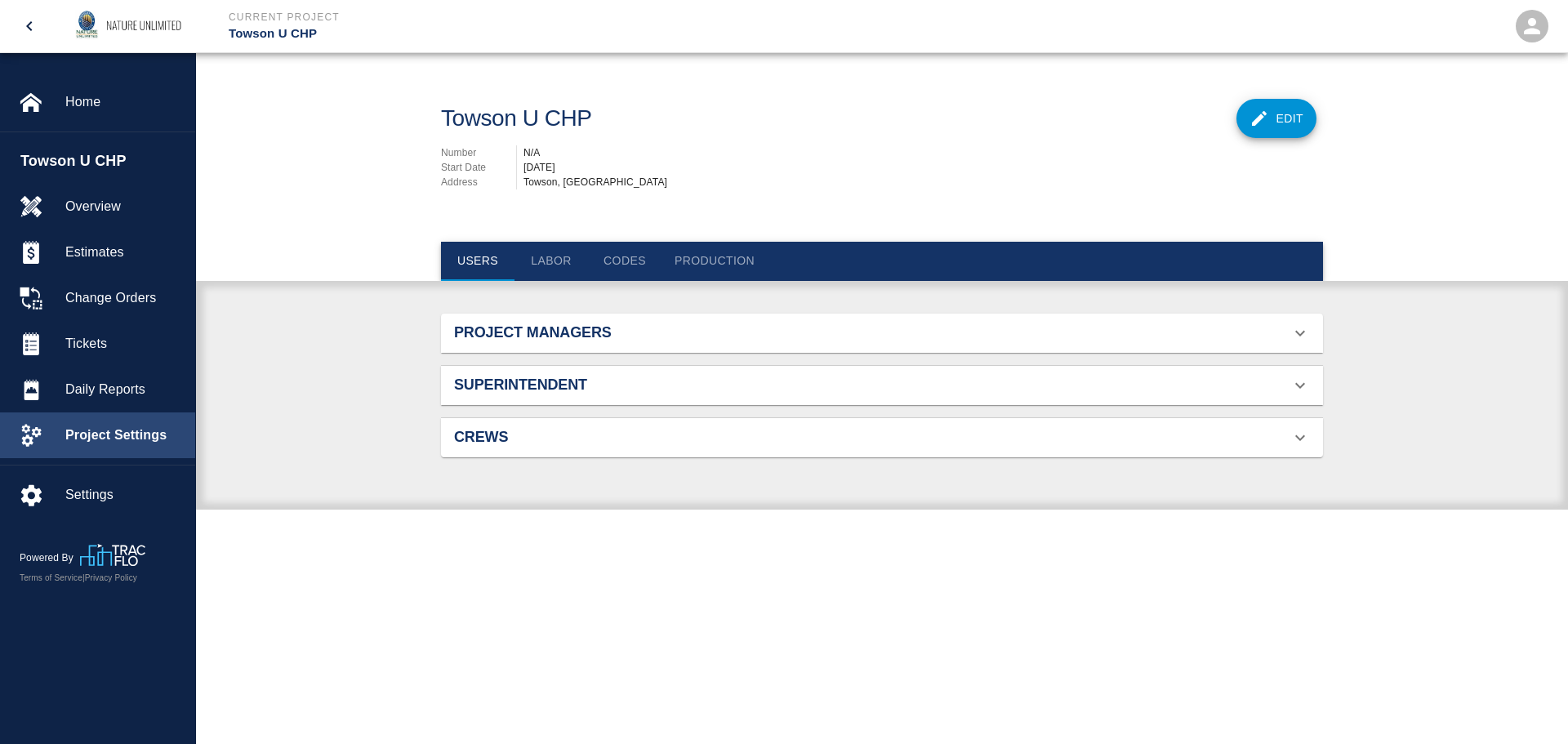
scroll to position [105, 844]
click at [552, 254] on button "Labor" at bounding box center [551, 262] width 73 height 39
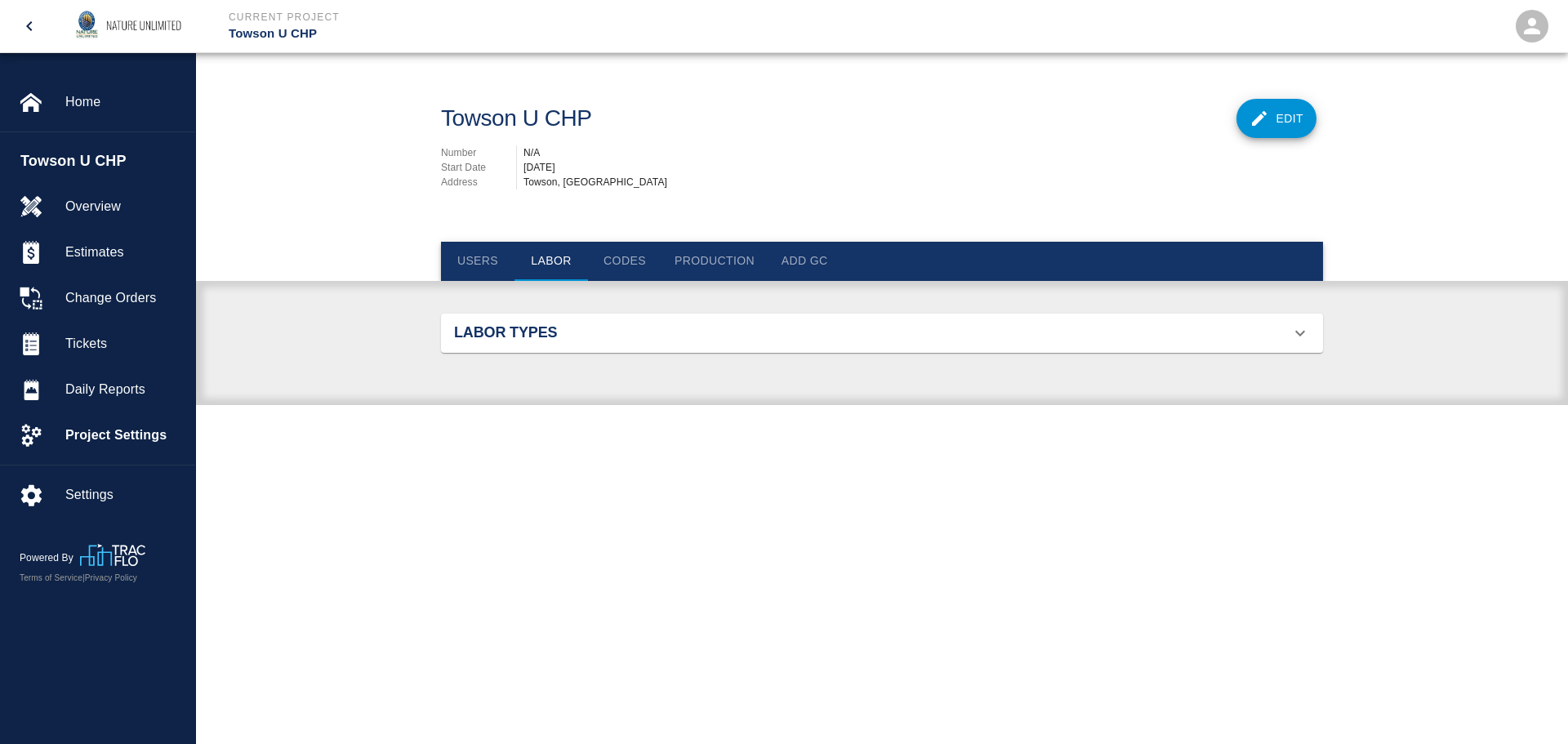
click at [630, 256] on button "Codes" at bounding box center [625, 262] width 73 height 39
click at [717, 262] on button "Production" at bounding box center [714, 262] width 106 height 39
click at [818, 262] on button "Add GC" at bounding box center [804, 262] width 73 height 39
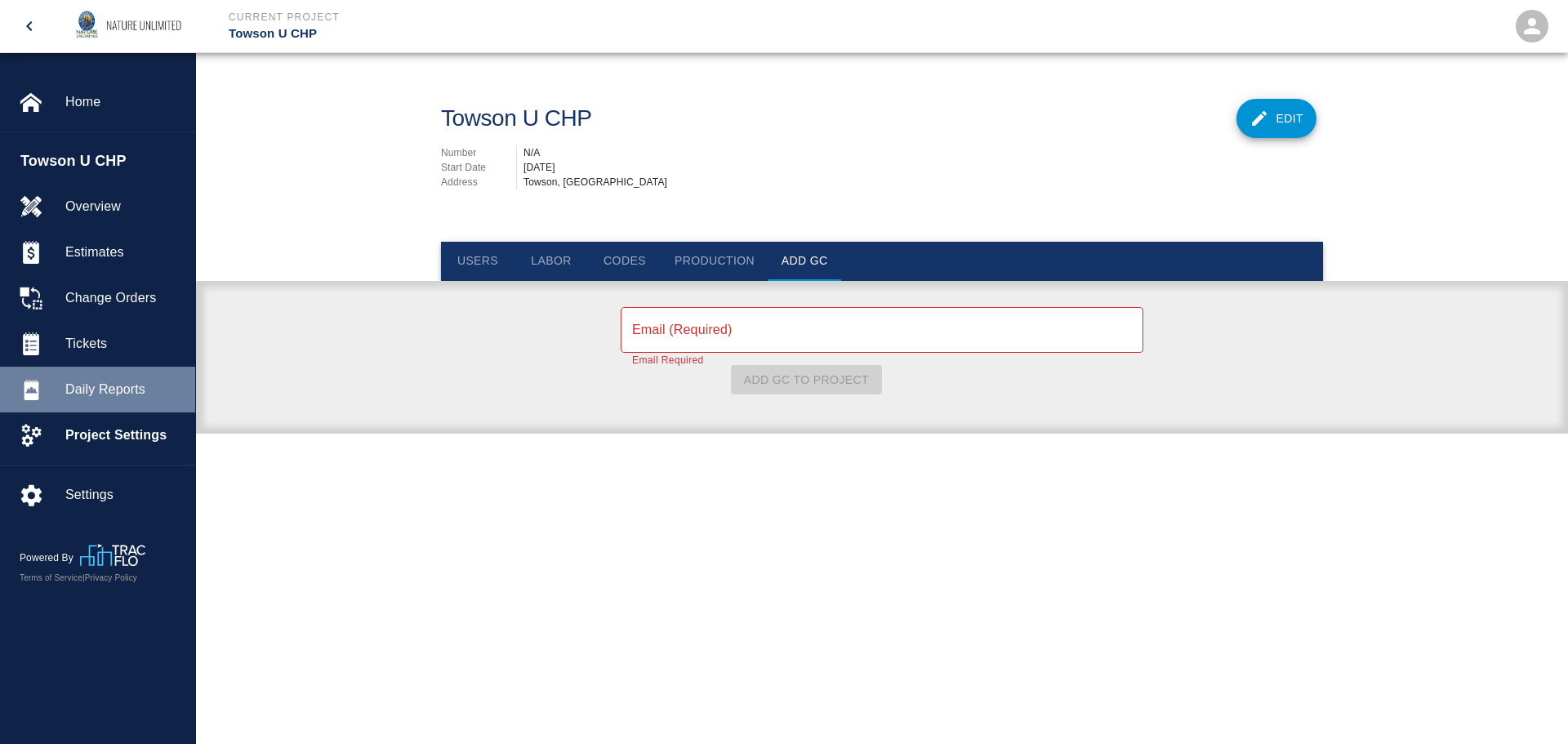
click at [97, 401] on div "Daily Reports" at bounding box center [98, 389] width 195 height 46
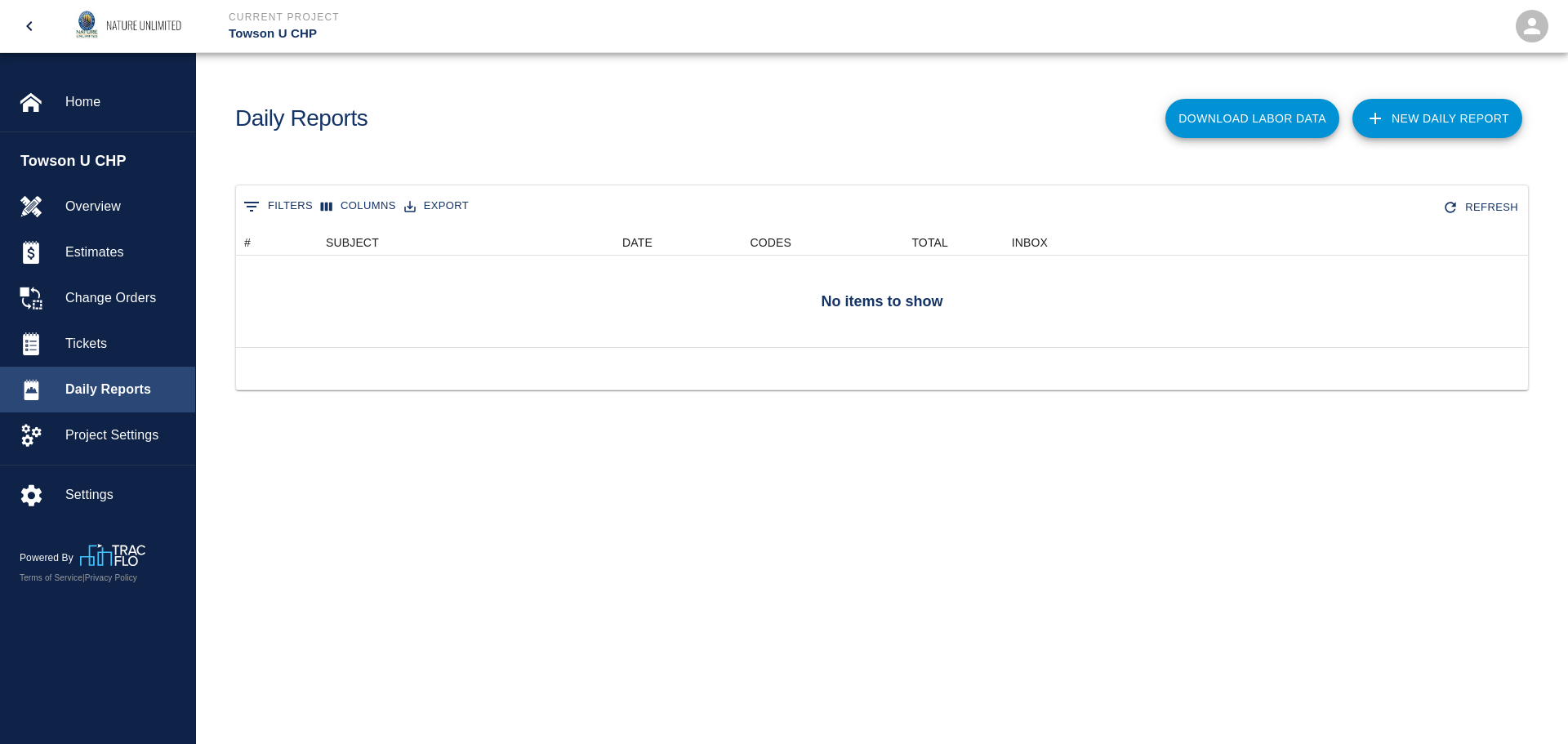
scroll to position [105, 1280]
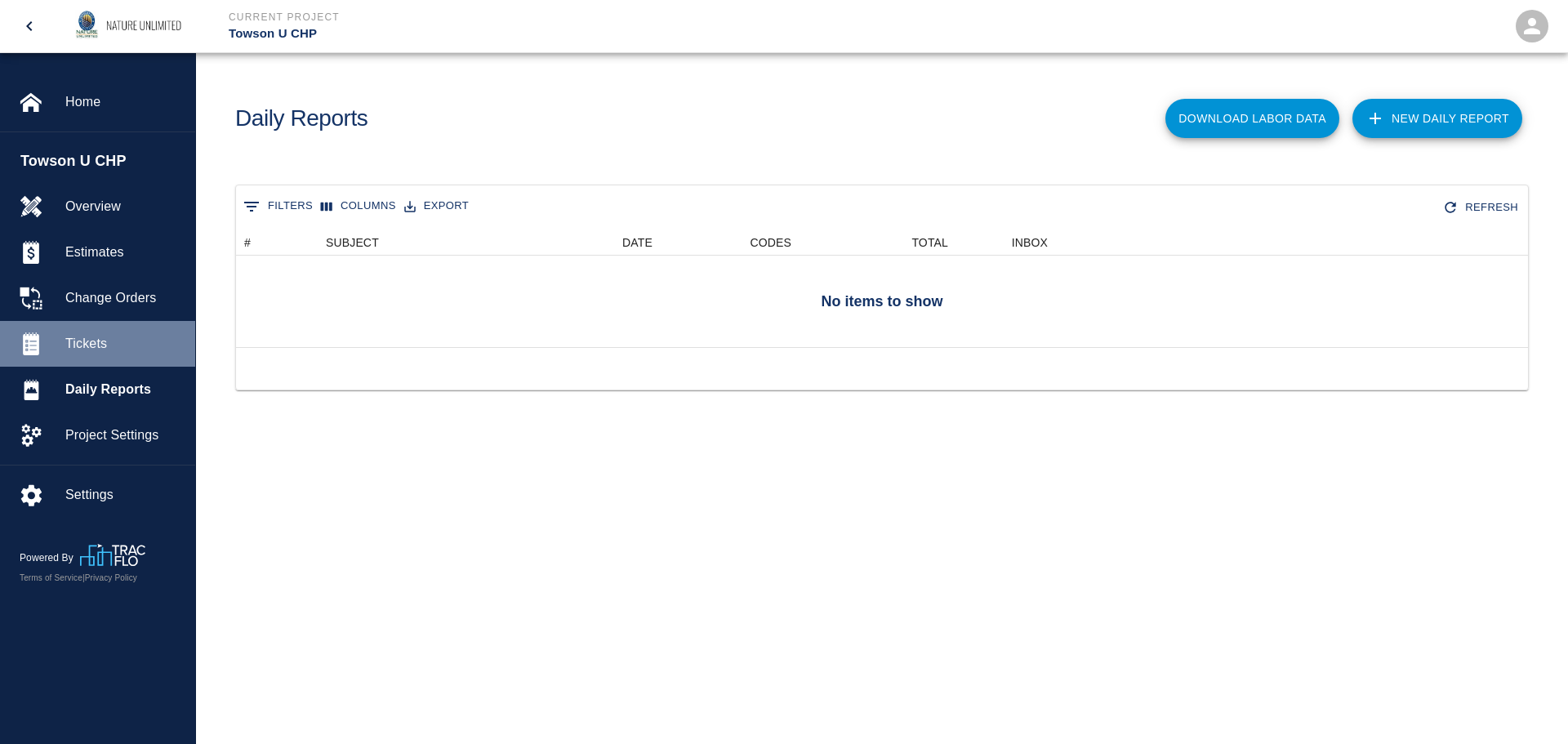
click at [84, 345] on span "Tickets" at bounding box center [124, 343] width 116 height 20
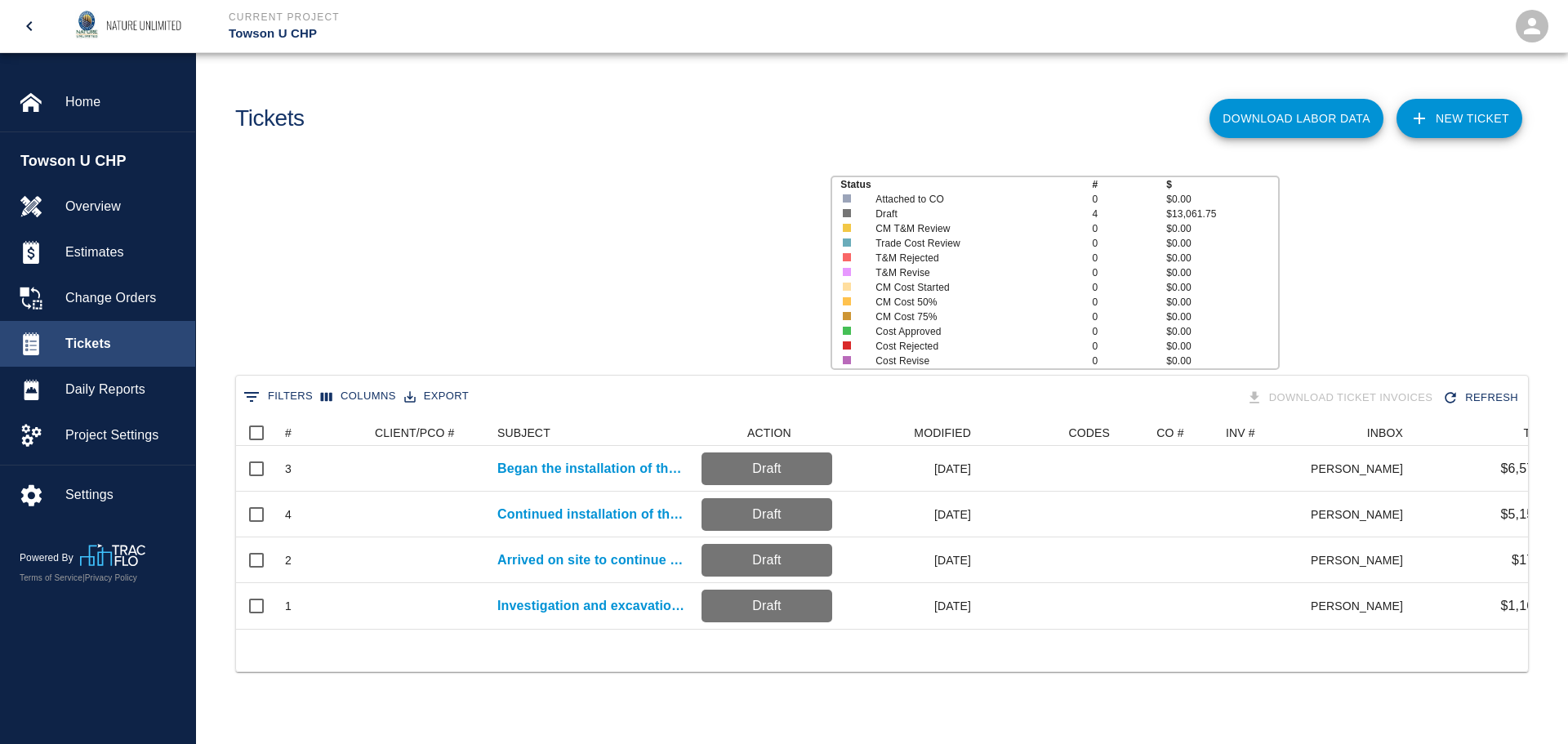
scroll to position [209, 1280]
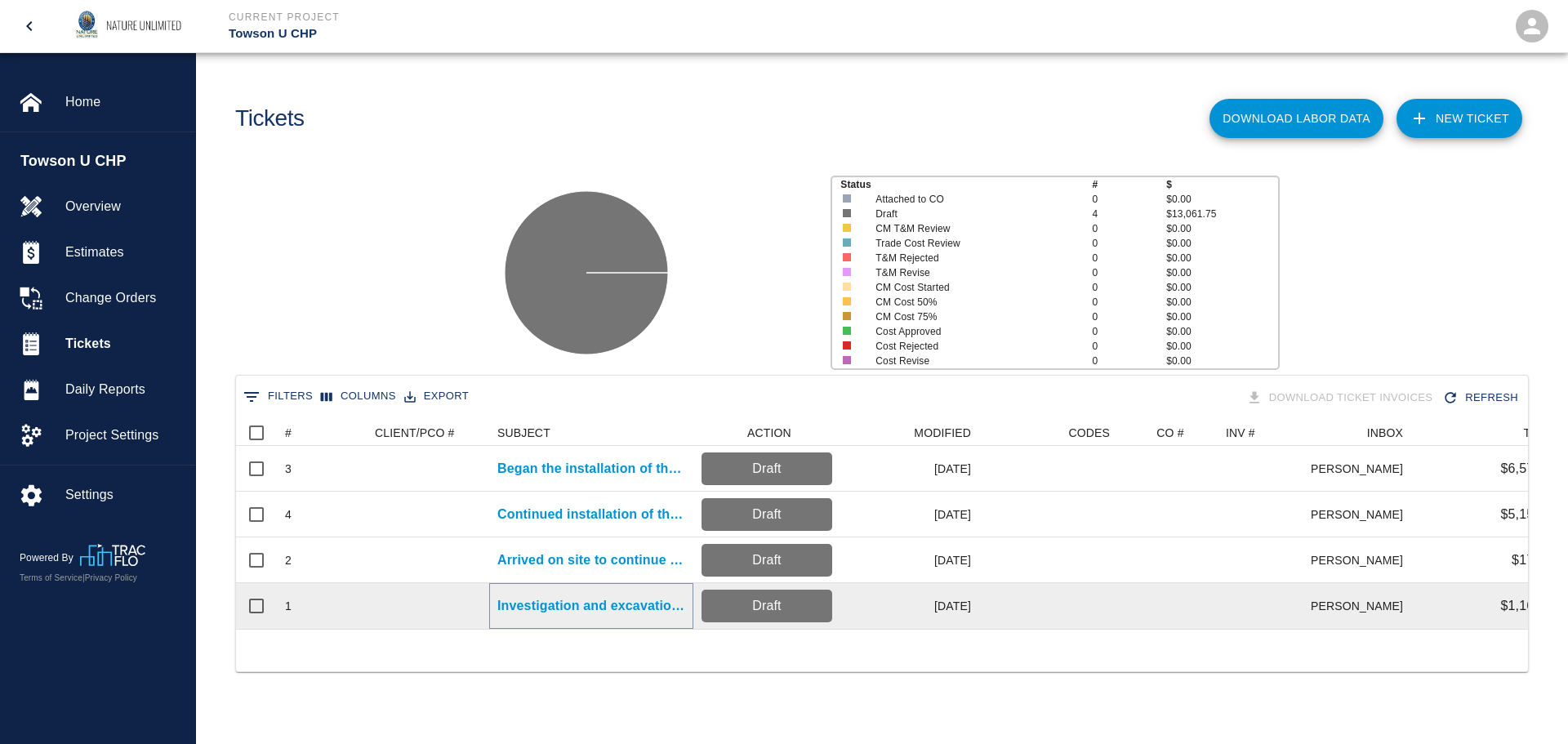
click at [589, 603] on p "Investigation and excavation to locate sleeves" at bounding box center [591, 605] width 188 height 20
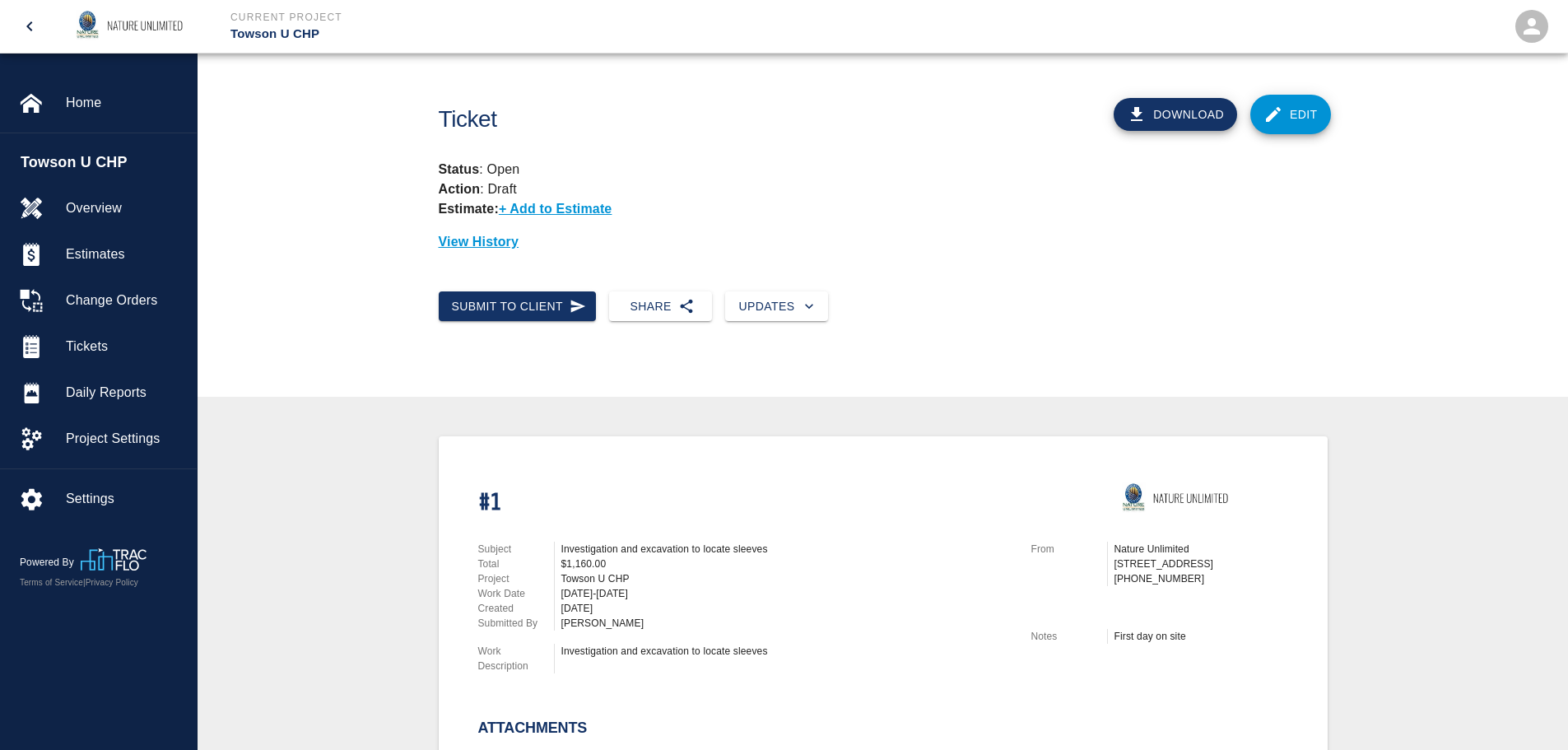
click at [1320, 116] on link "Edit" at bounding box center [1290, 114] width 80 height 40
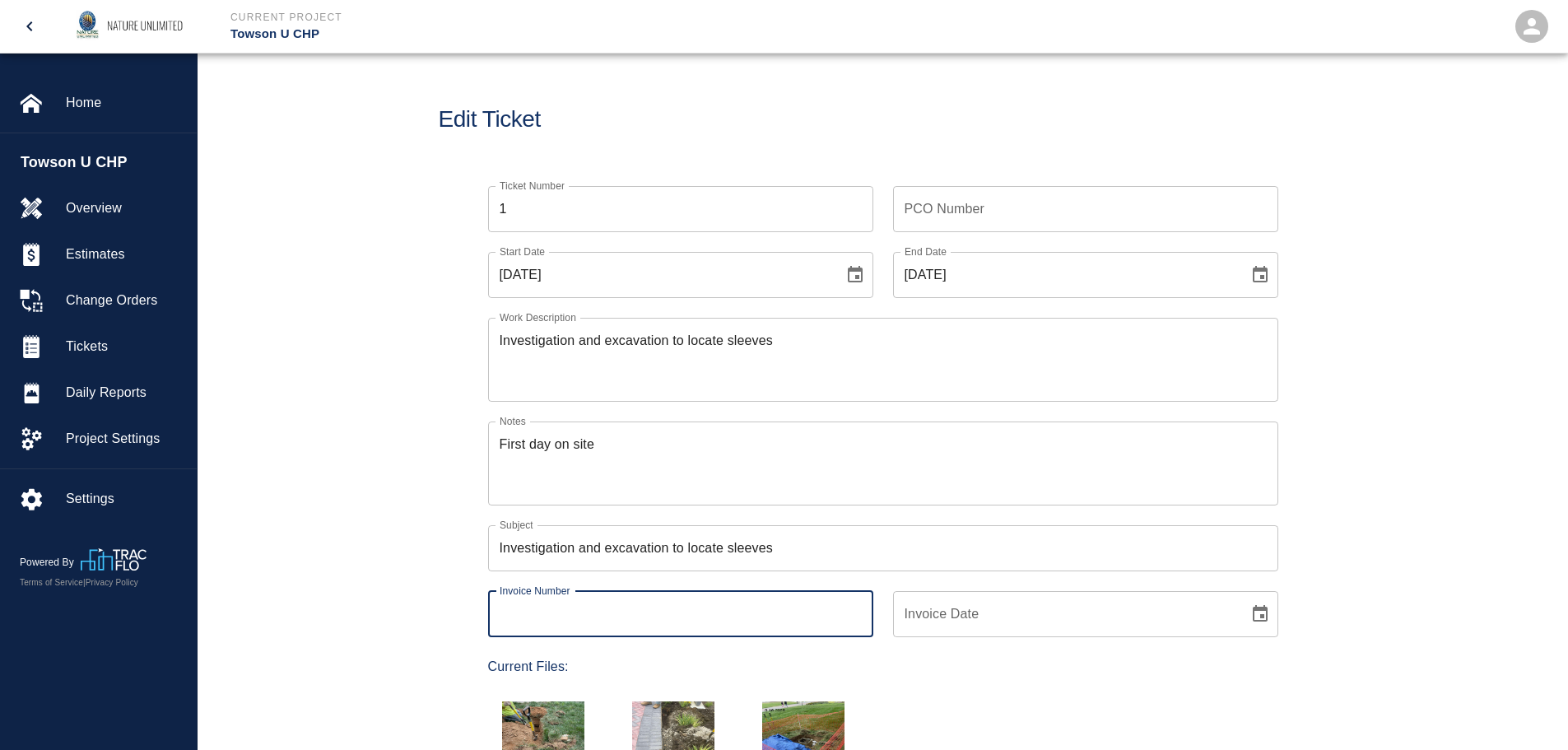
click at [677, 612] on input "Invoice Number" at bounding box center [680, 614] width 385 height 46
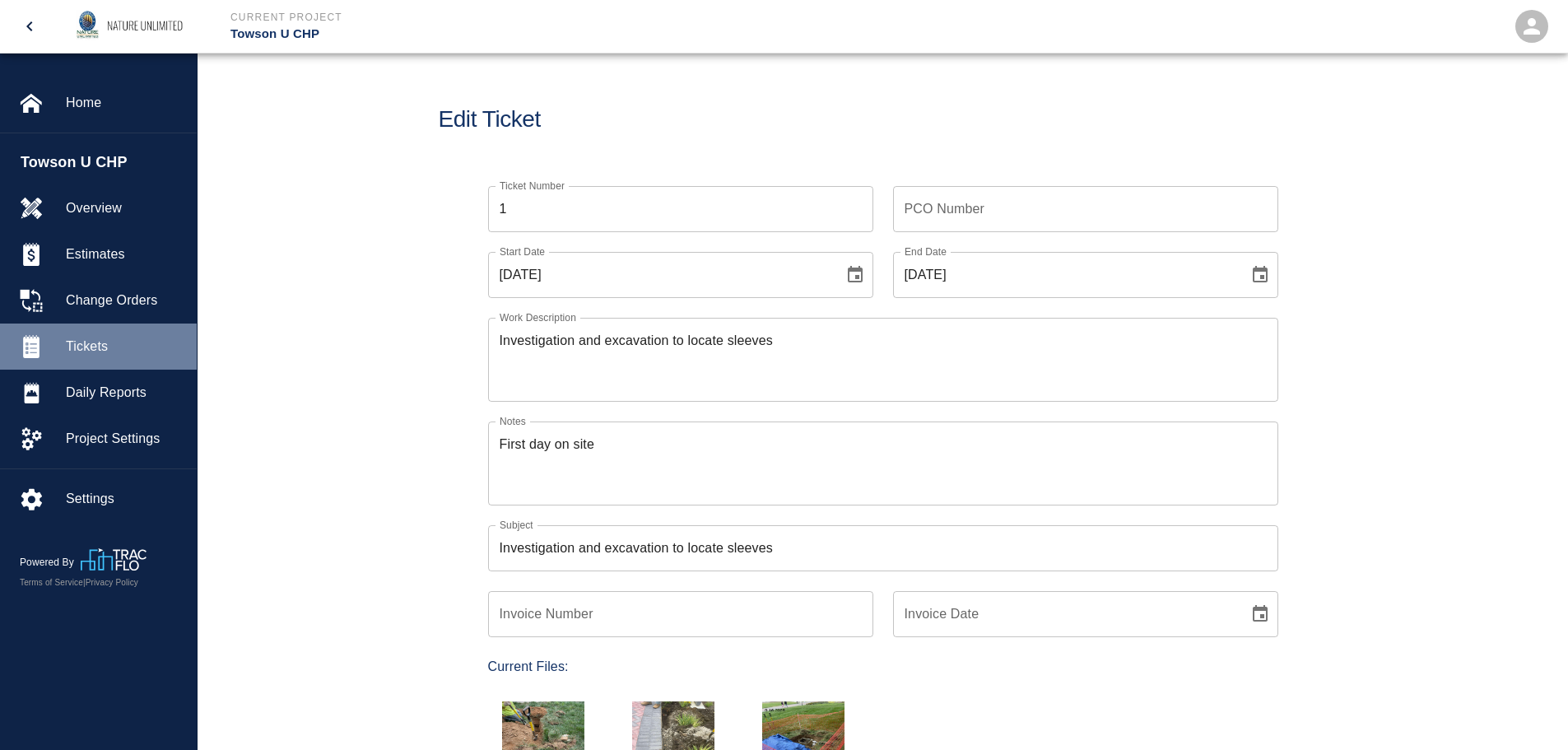
click at [85, 338] on span "Tickets" at bounding box center [125, 346] width 117 height 20
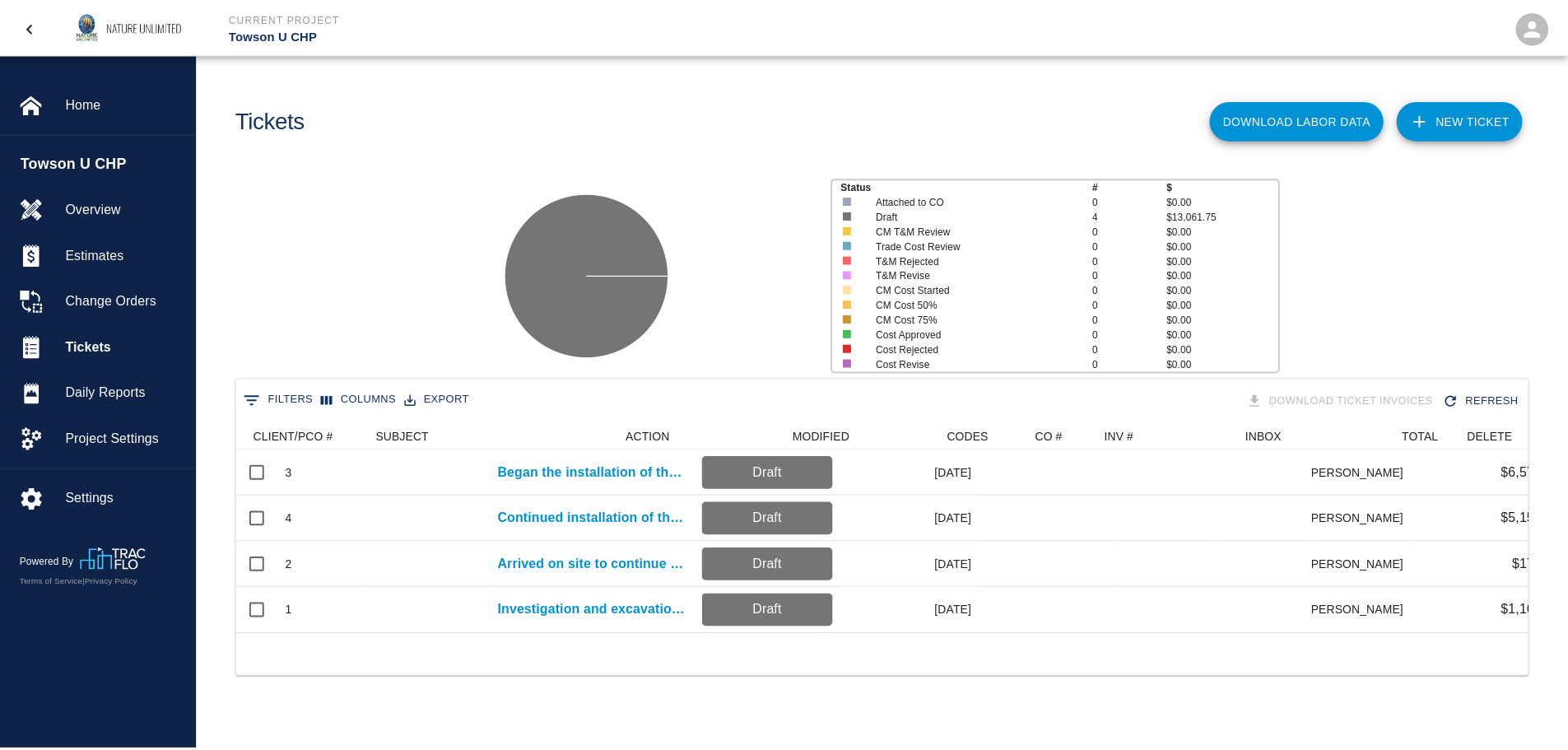
scroll to position [0, 123]
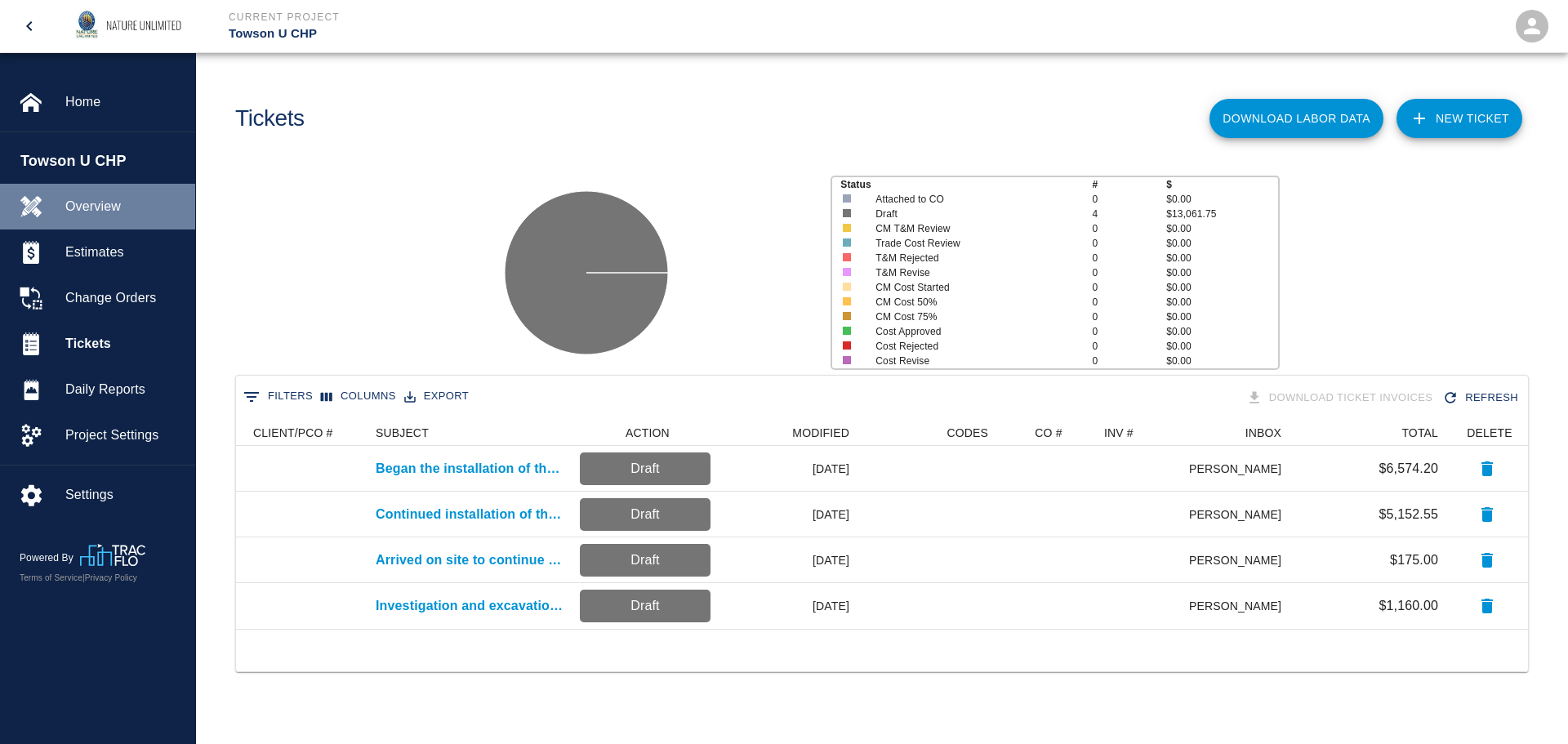
click at [86, 215] on span "Overview" at bounding box center [124, 206] width 116 height 20
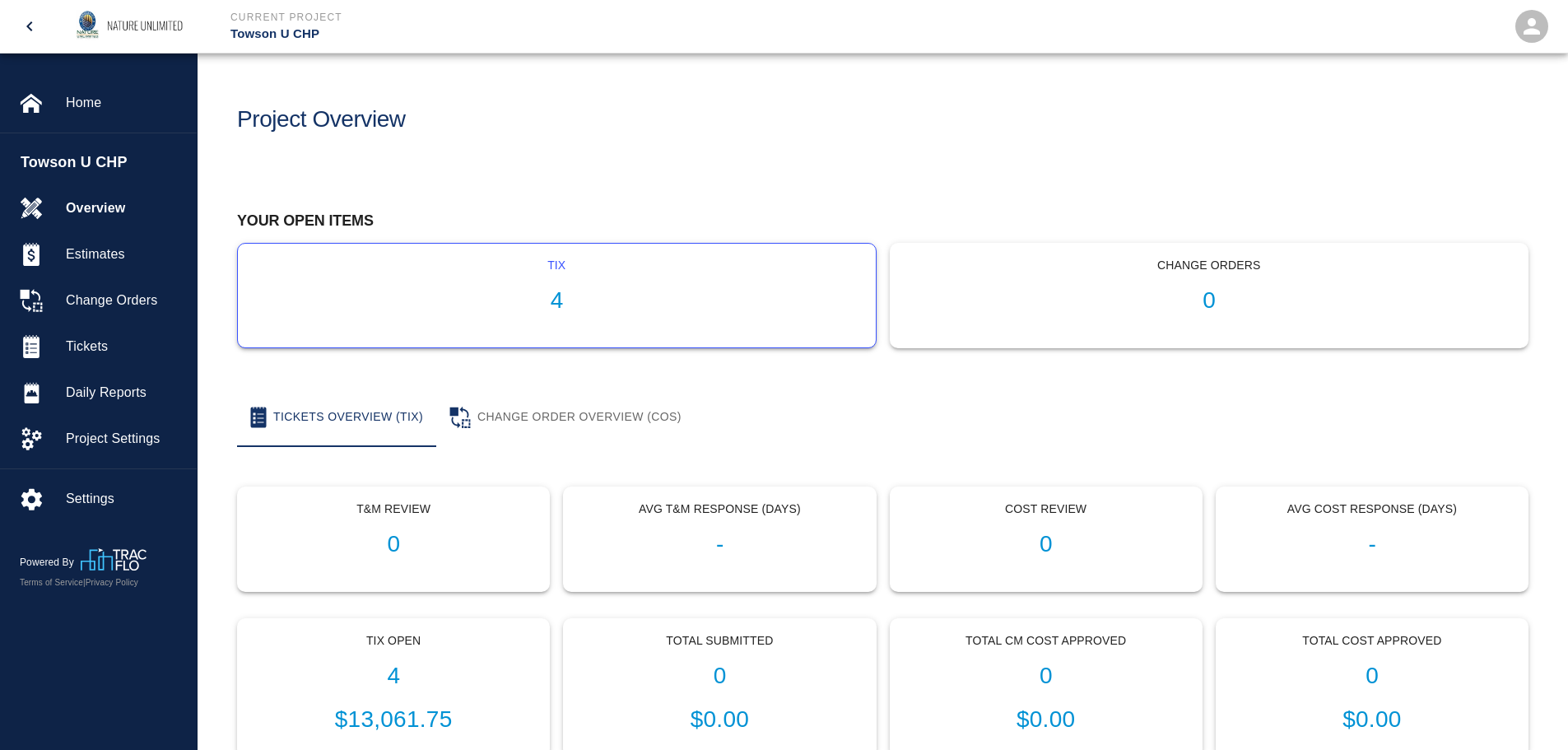
click at [558, 301] on h1 "4" at bounding box center [556, 301] width 612 height 27
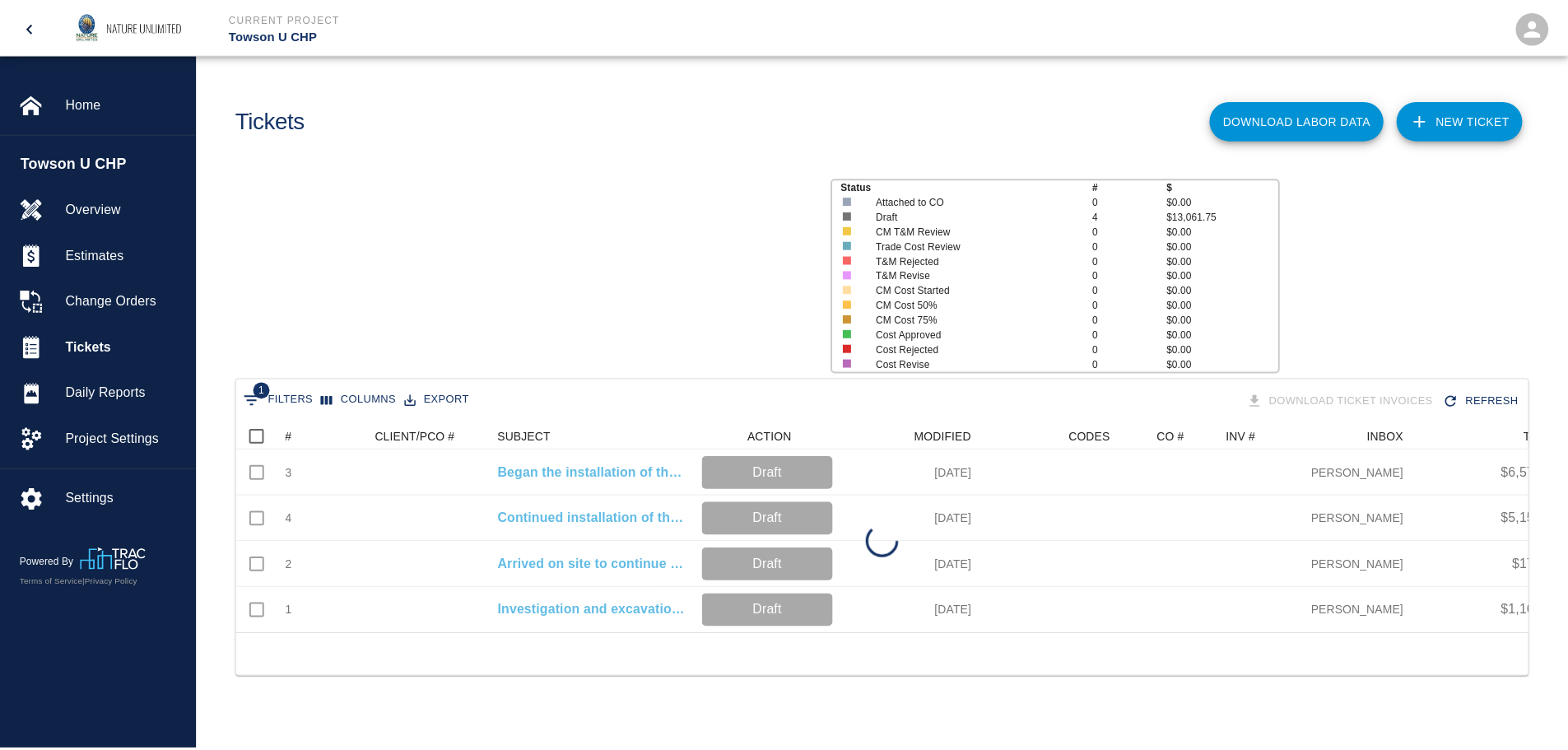
scroll to position [211, 1290]
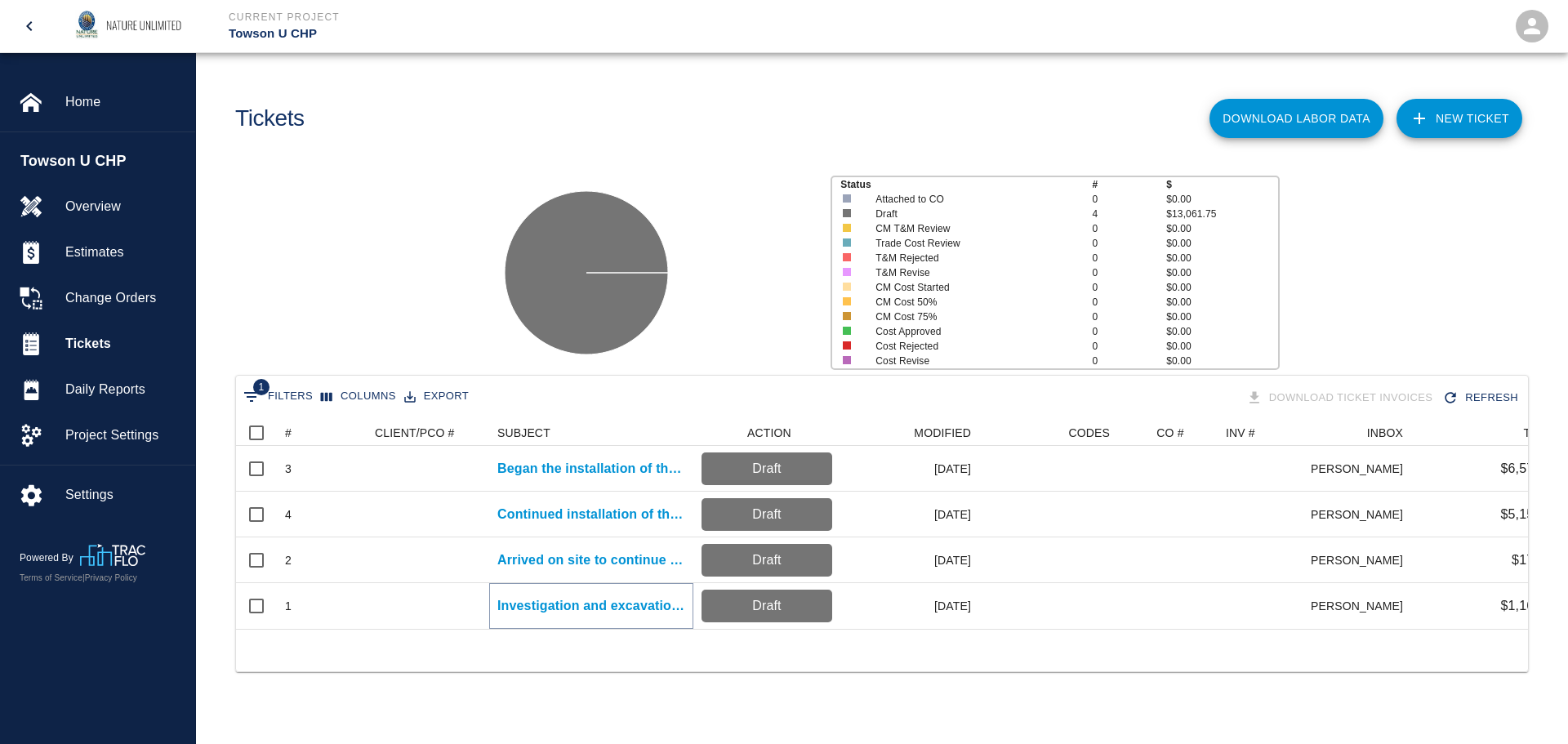
click at [593, 609] on p "Investigation and excavation to locate sleeves" at bounding box center [591, 605] width 188 height 20
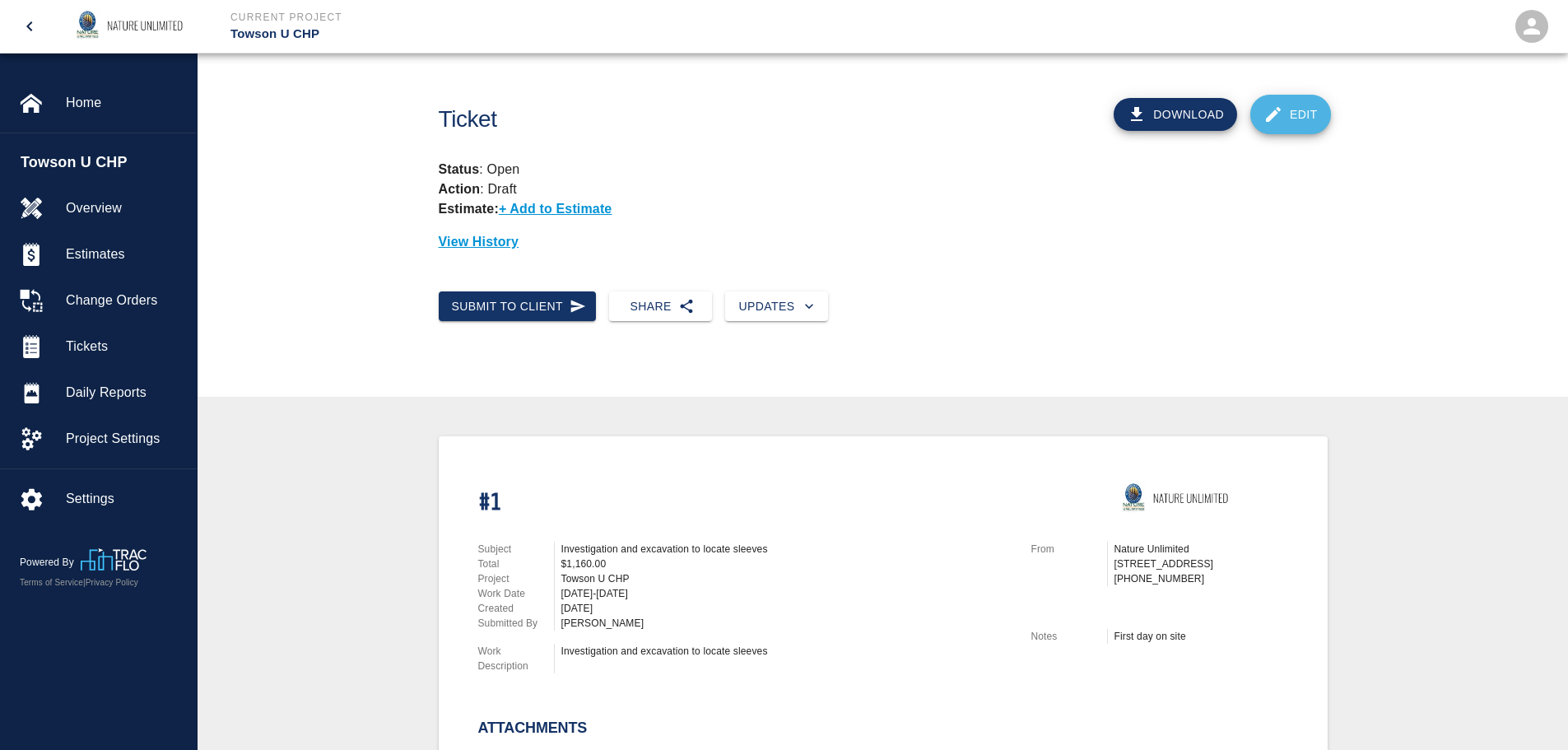
click at [1293, 112] on link "Edit" at bounding box center [1290, 114] width 80 height 40
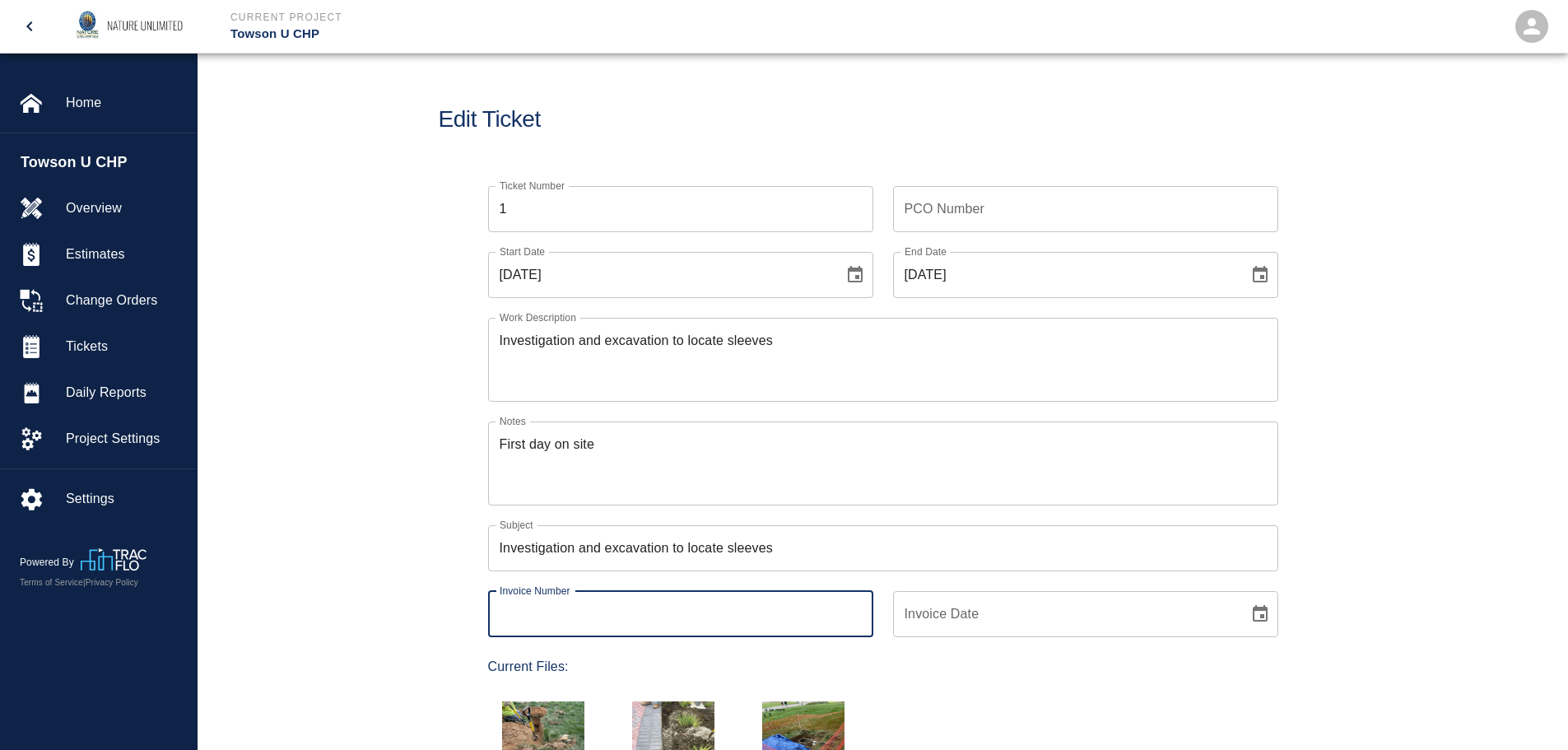
click at [613, 621] on input "Invoice Number" at bounding box center [680, 614] width 385 height 46
type input "89675"
click at [1265, 618] on icon "Choose date" at bounding box center [1260, 613] width 15 height 16
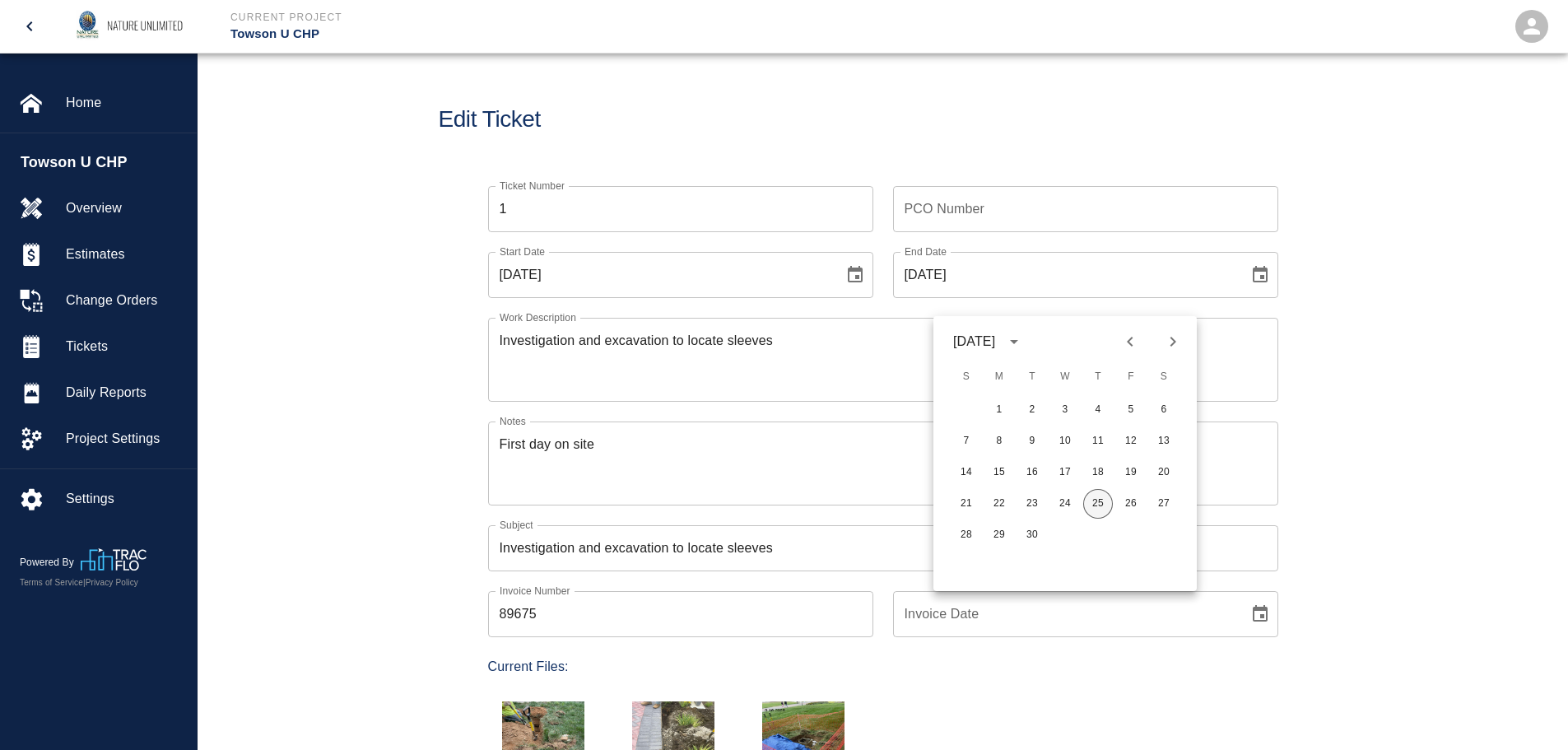
click at [1102, 499] on button "25" at bounding box center [1097, 503] width 29 height 29
type input "[DATE]"
click at [1383, 645] on div "Ticket Number 1 Ticket Number PCO Number PCO Number Start Date [DATE] Start Dat…" at bounding box center [882, 608] width 1370 height 884
click at [919, 207] on input "PCO Number" at bounding box center [1085, 209] width 385 height 46
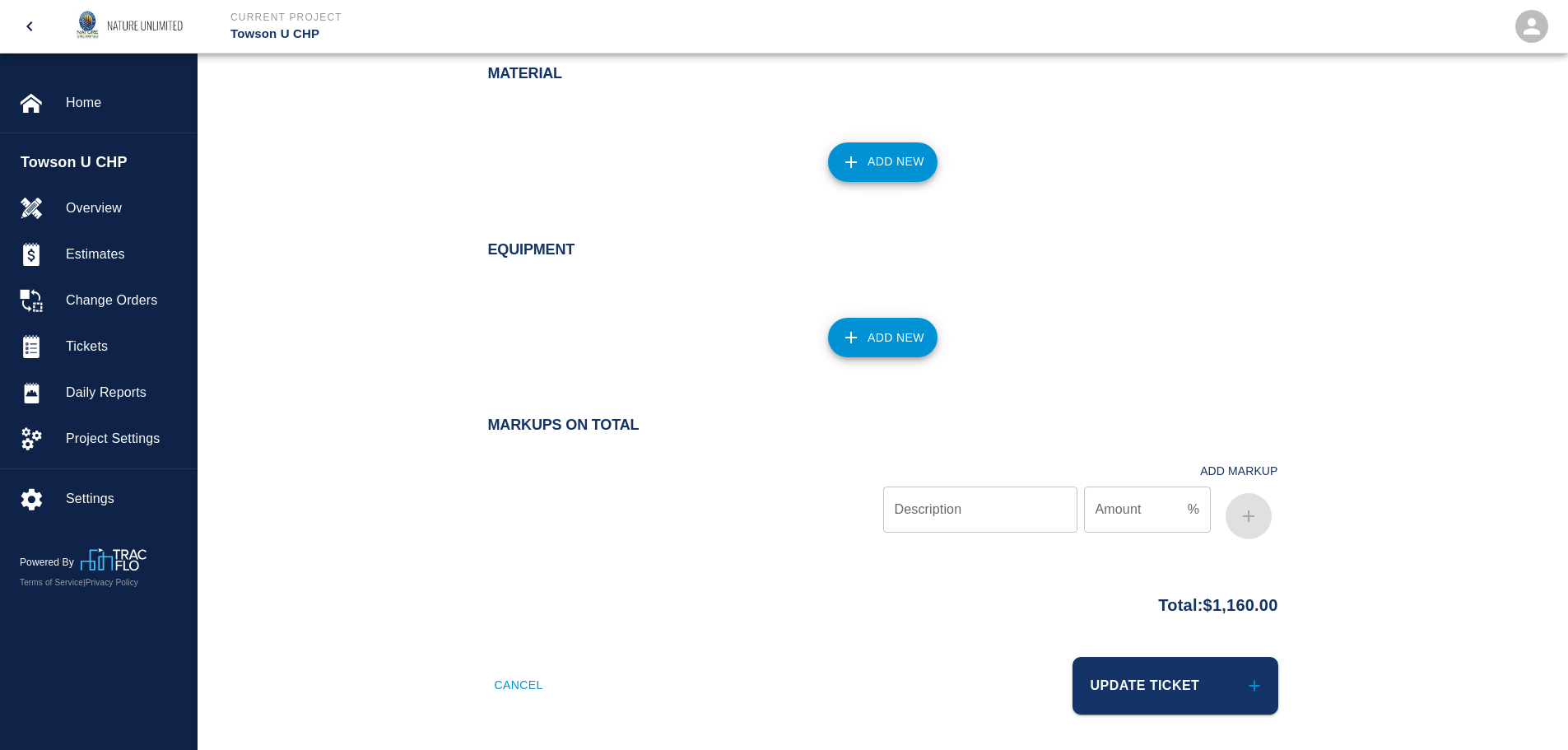
scroll to position [1460, 0]
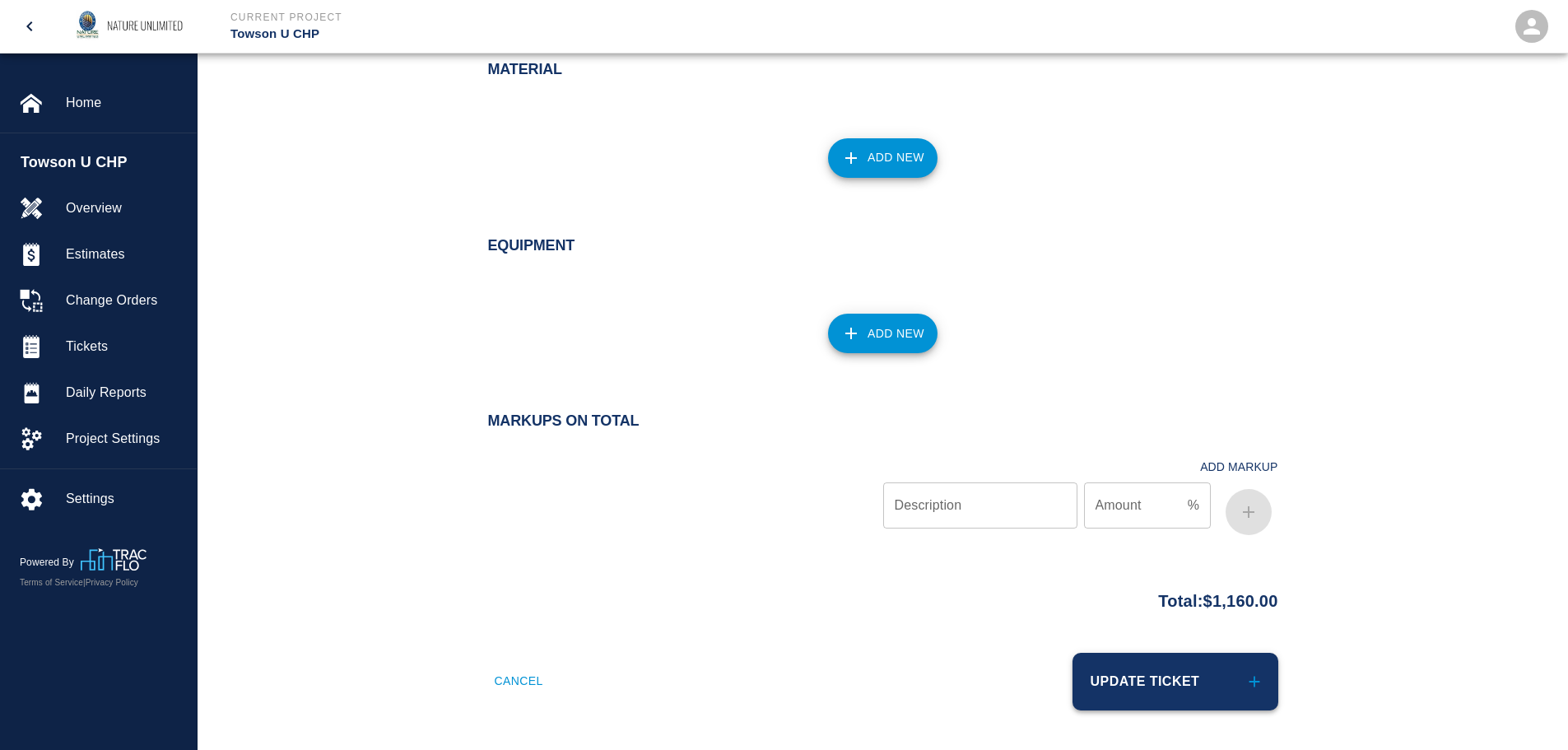
type input "5369-03"
click at [1186, 688] on button "Update Ticket" at bounding box center [1176, 681] width 206 height 58
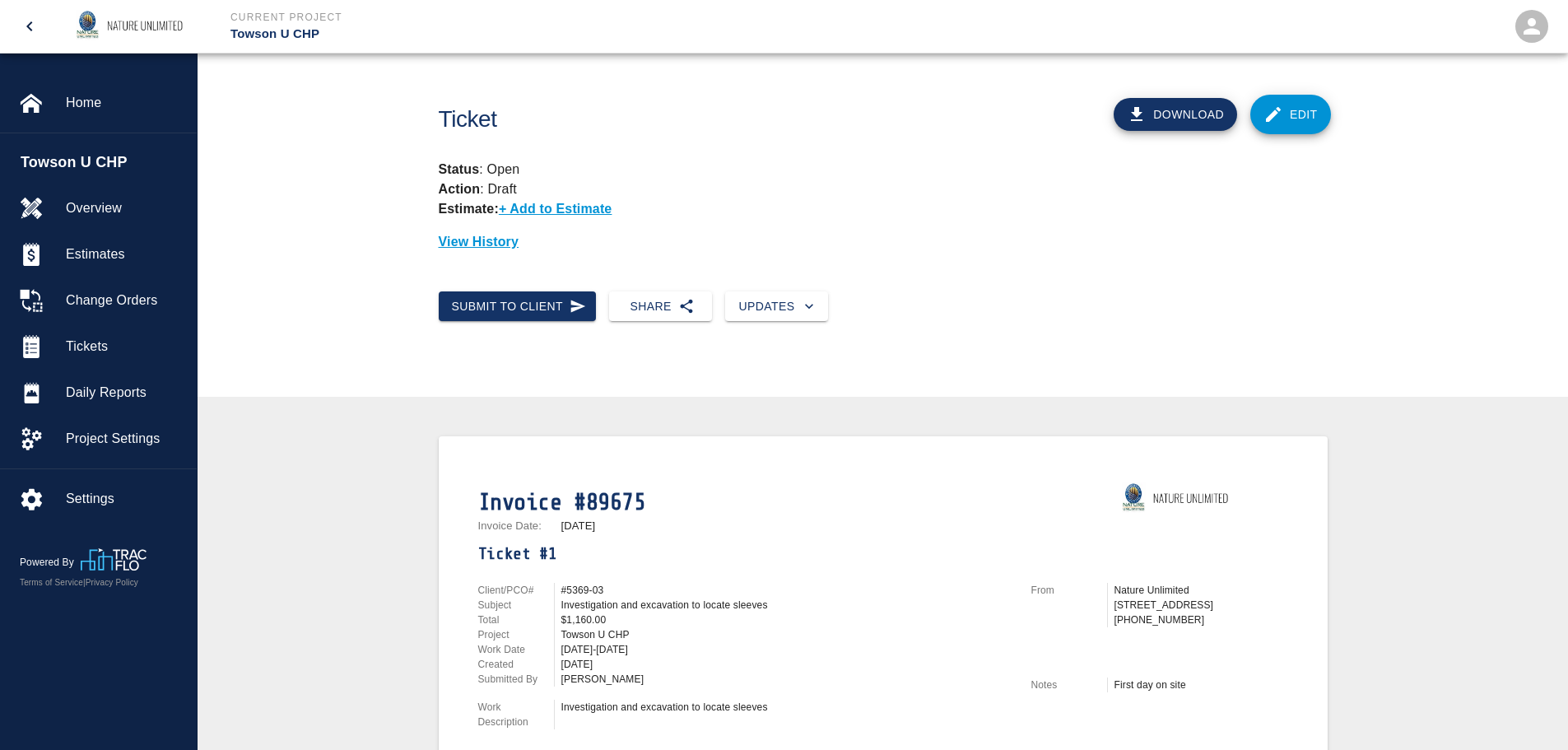
click at [1190, 112] on button "Download" at bounding box center [1175, 114] width 124 height 33
click at [97, 345] on span "Tickets" at bounding box center [125, 346] width 117 height 20
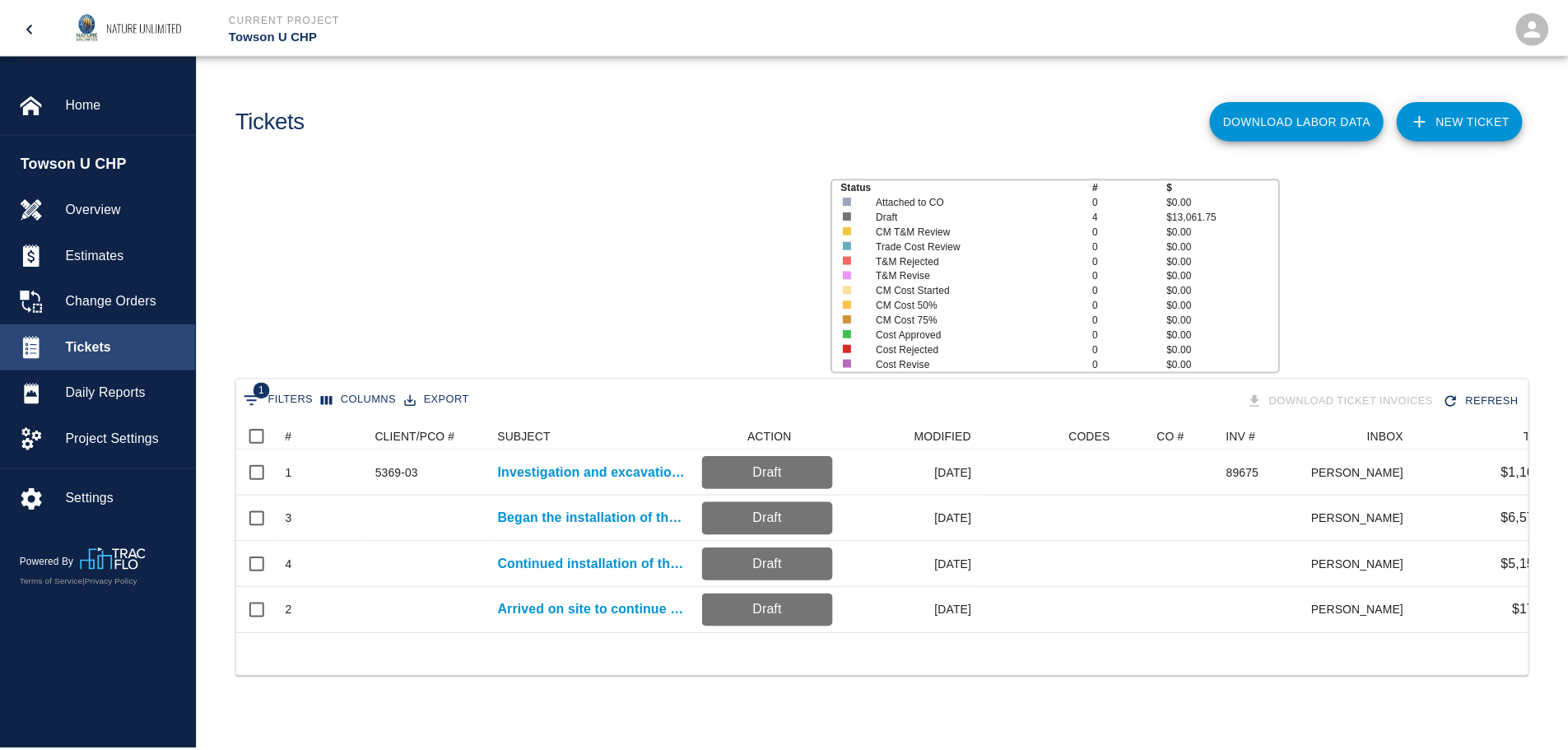
scroll to position [211, 1290]
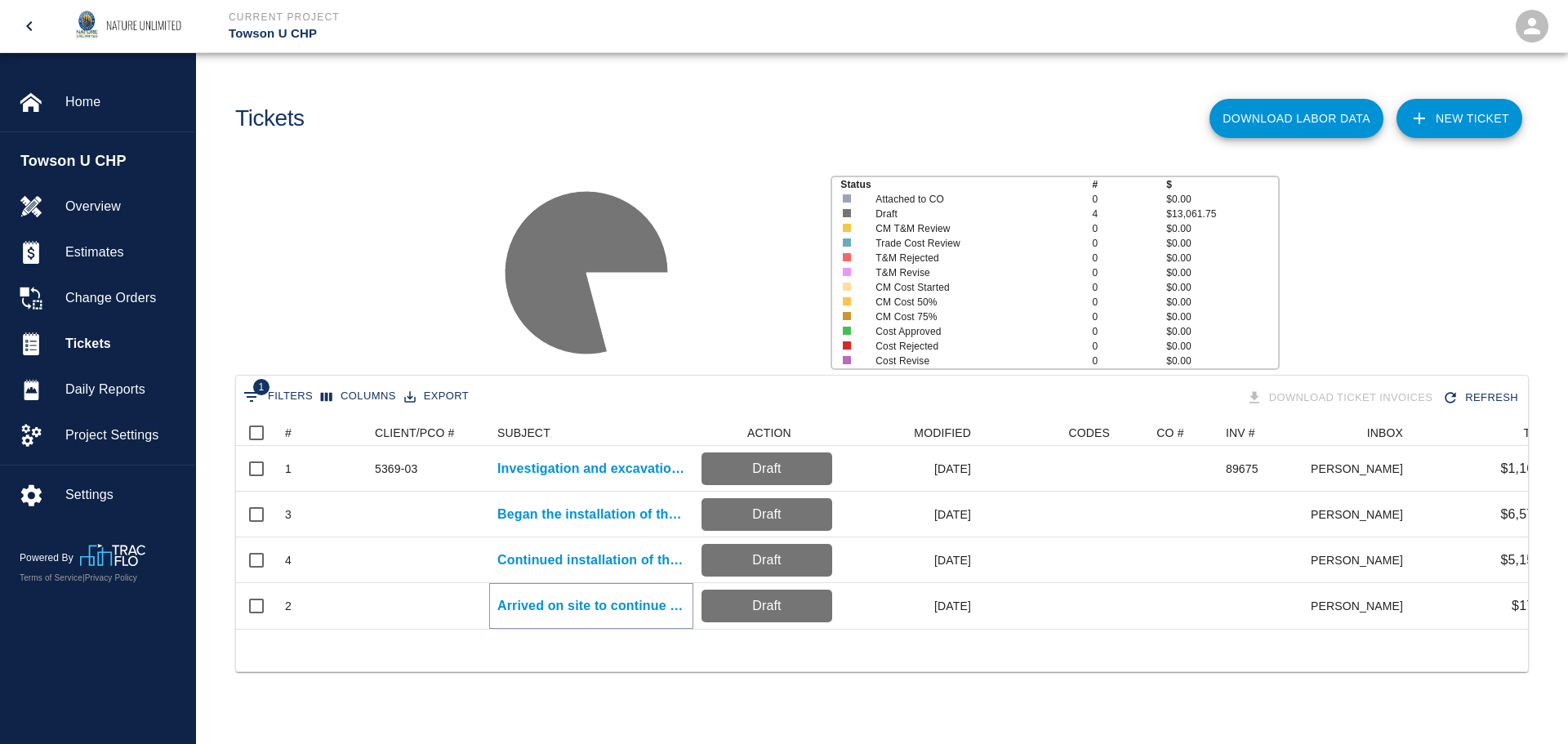
click at [575, 606] on p "Arrived on site to continue to locate sleeves and start..." at bounding box center [591, 605] width 188 height 20
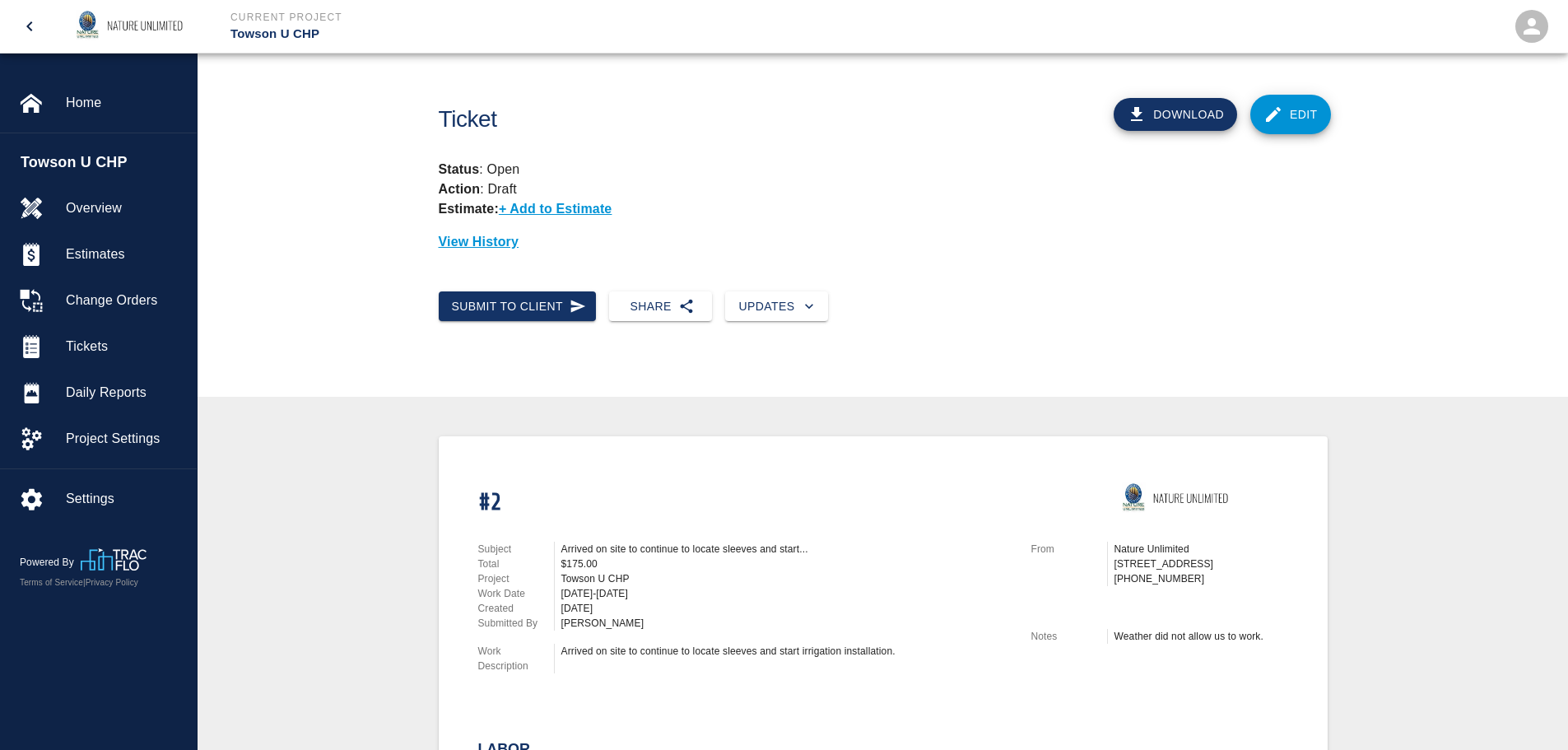
click at [1315, 110] on link "Edit" at bounding box center [1290, 114] width 80 height 40
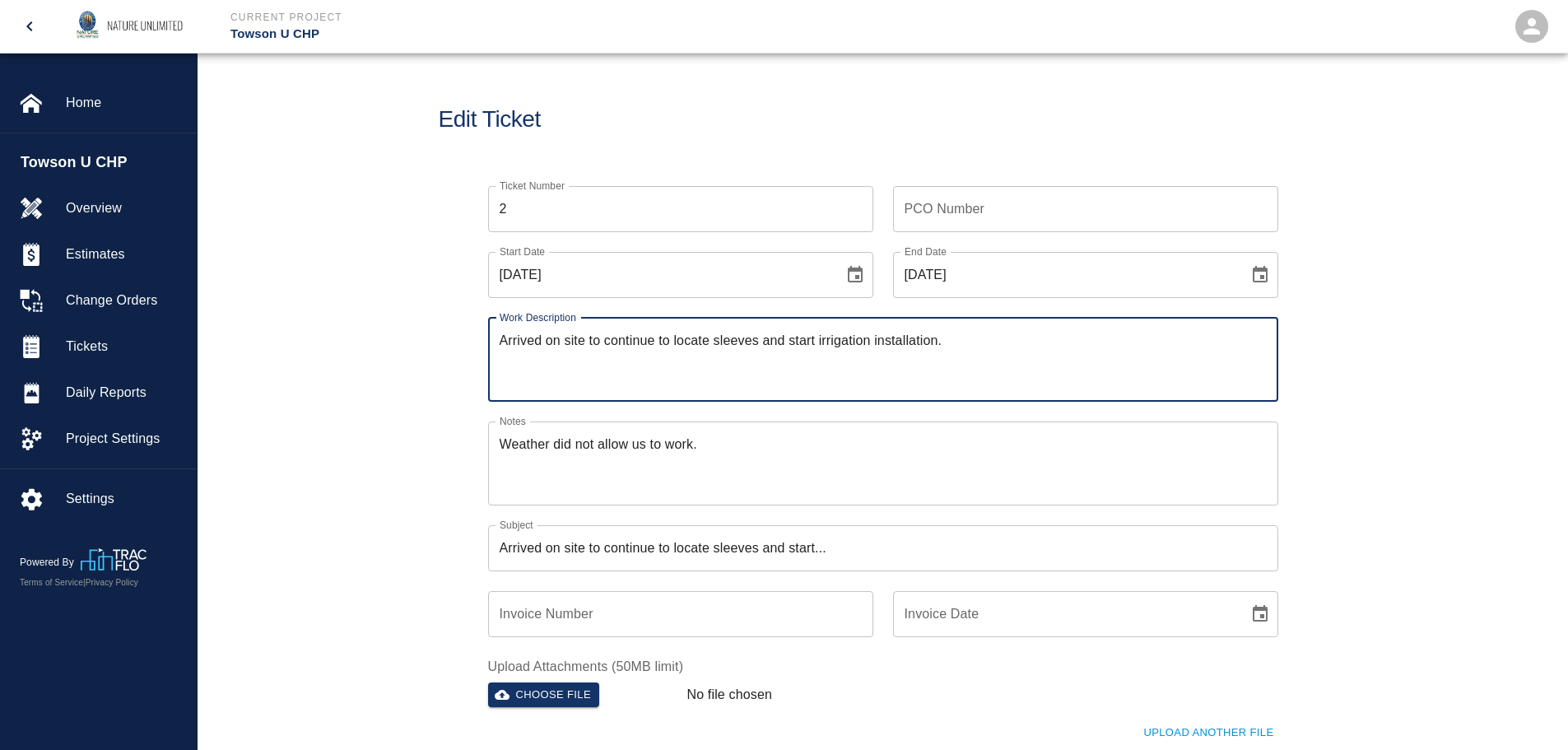
click at [934, 214] on input "PCO Number" at bounding box center [1085, 209] width 385 height 46
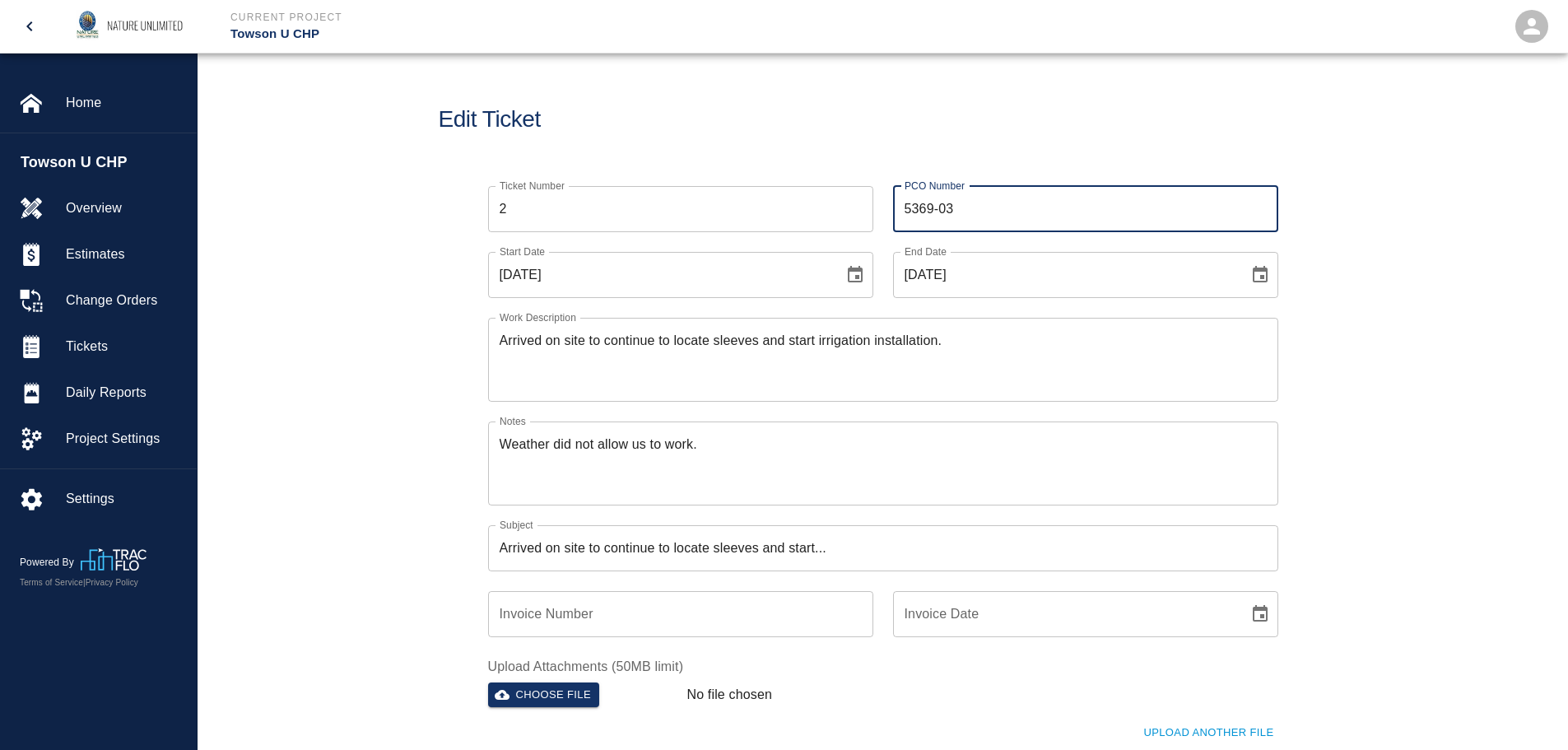
type input "5369-03"
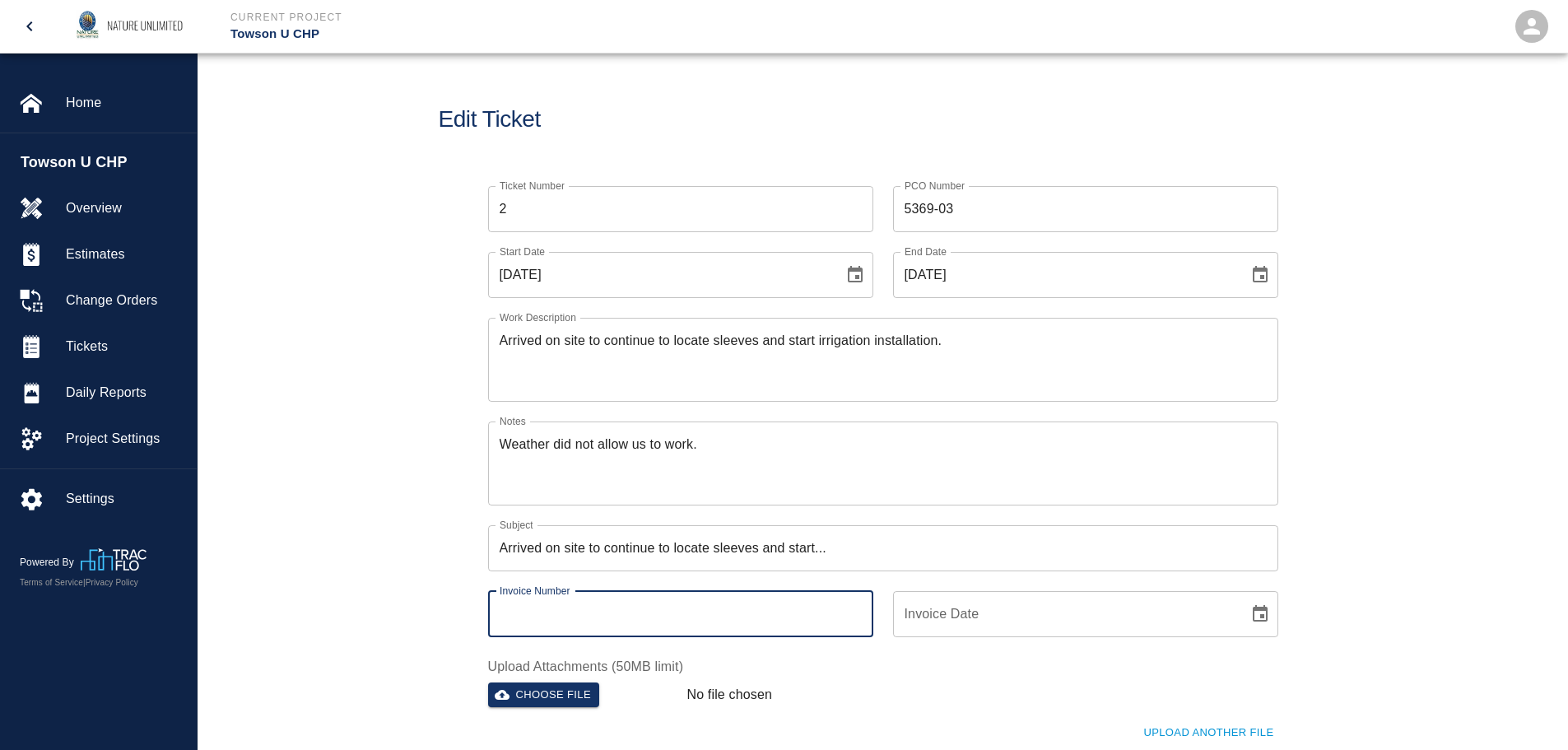
click at [667, 602] on input "Invoice Number" at bounding box center [680, 614] width 385 height 46
type input "89675"
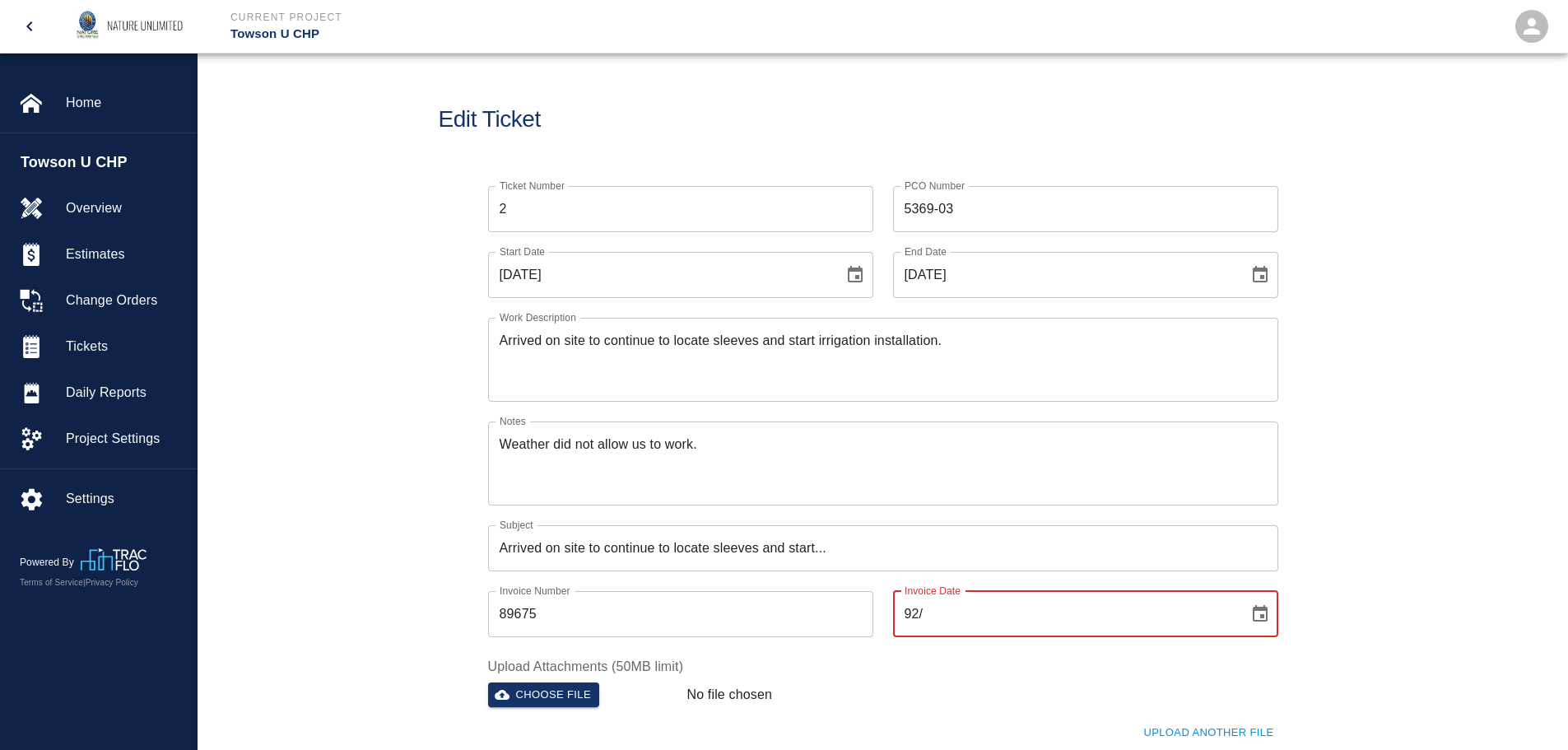
type input "9"
type input "[DATE]"
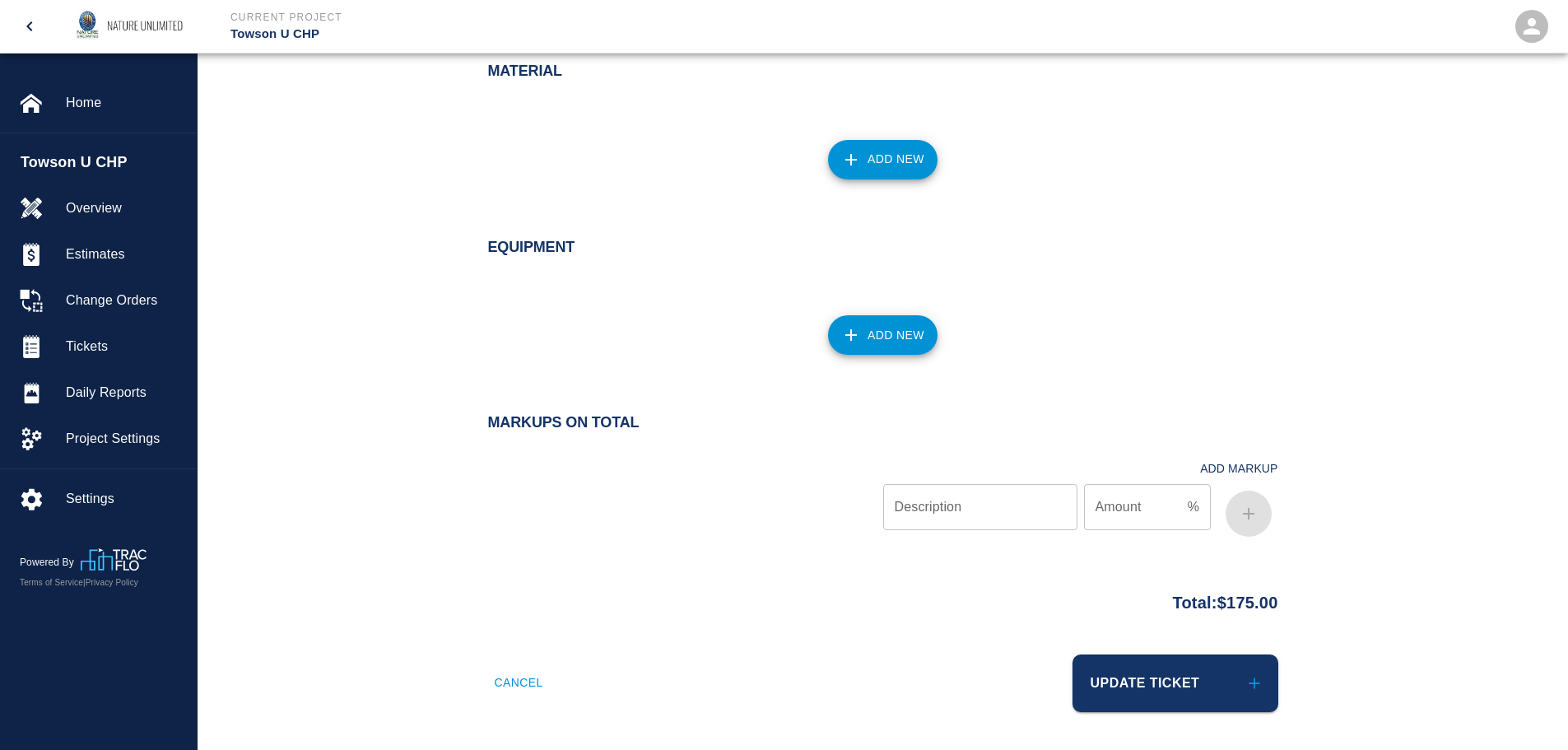
scroll to position [1273, 0]
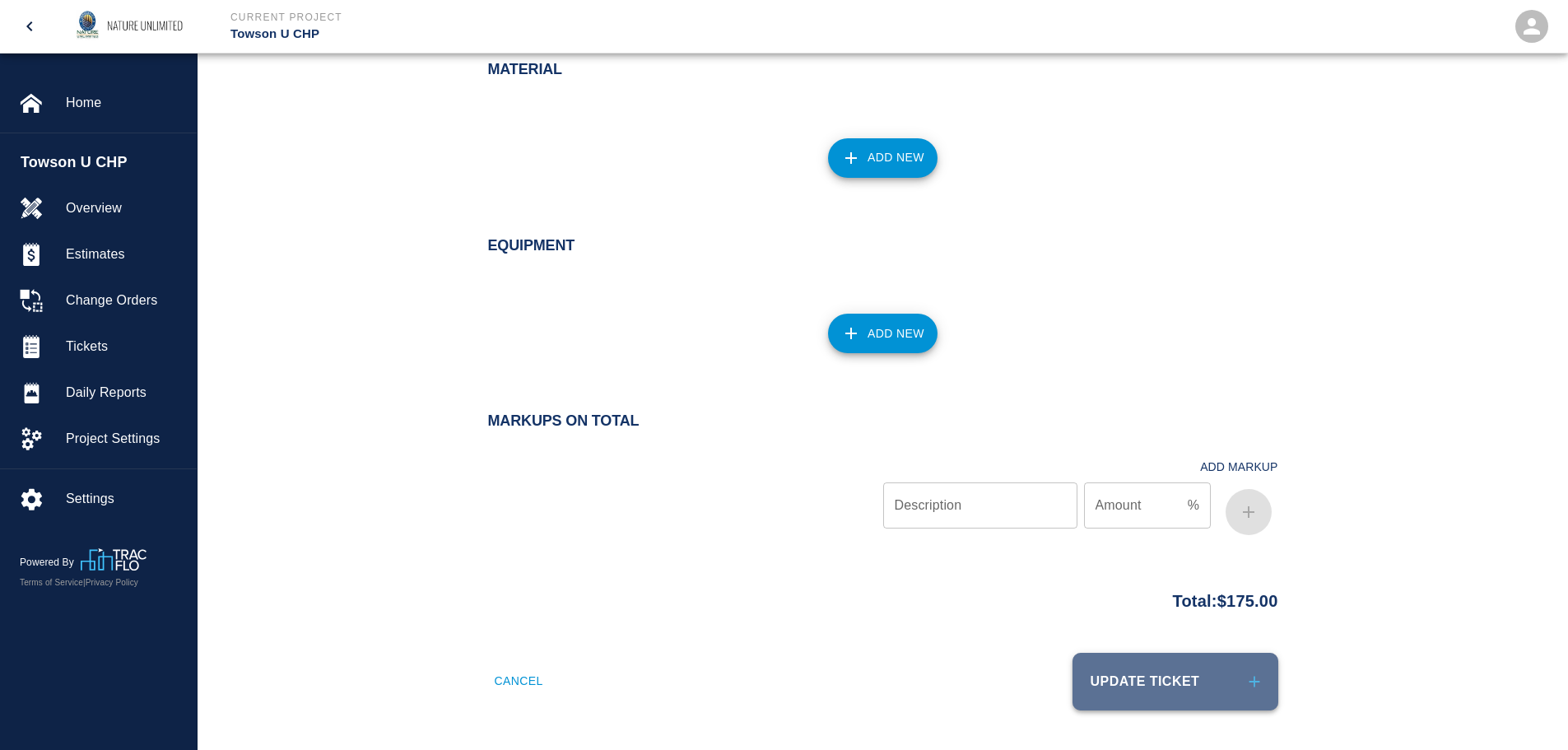
click at [1167, 689] on button "Update Ticket" at bounding box center [1176, 681] width 206 height 58
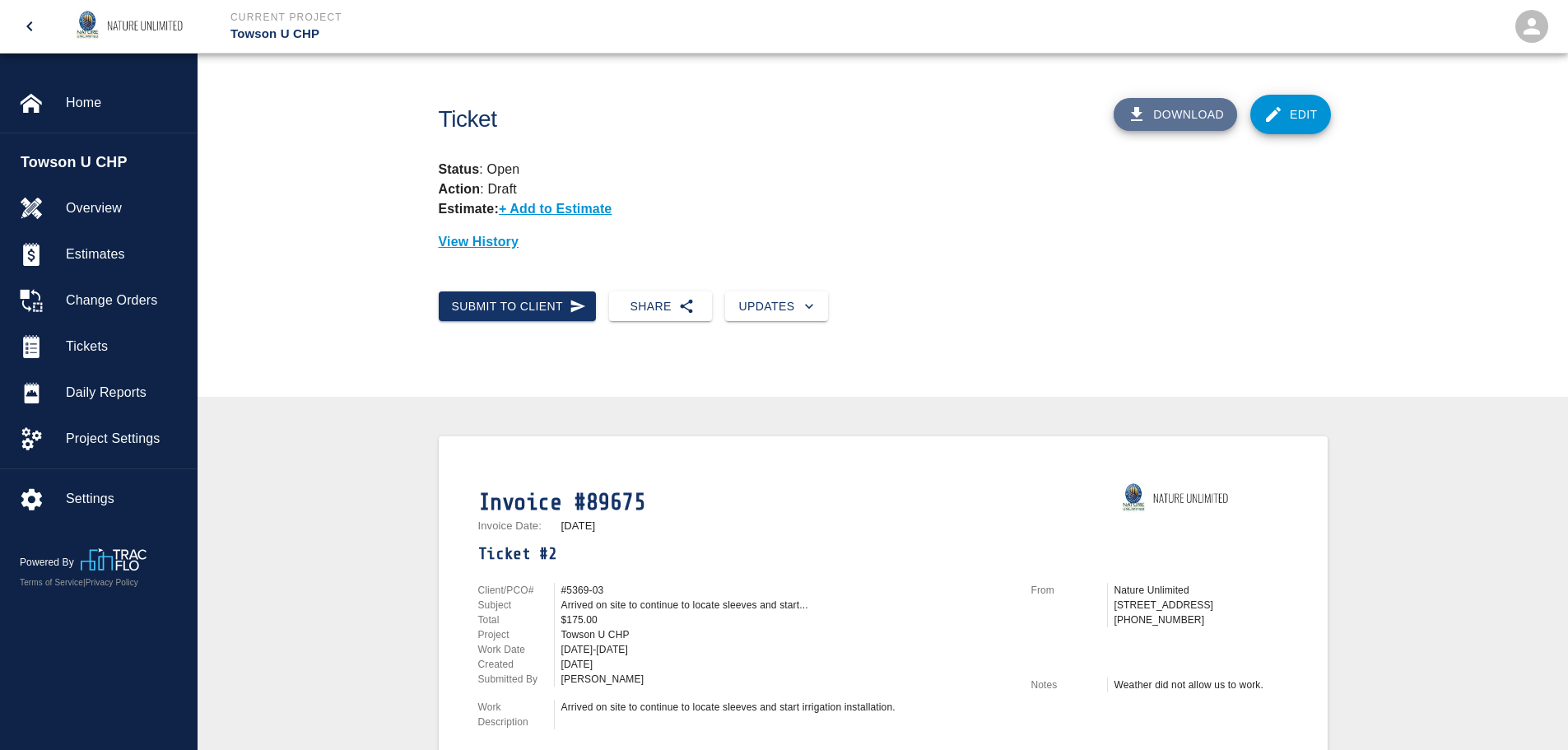
click at [1183, 113] on button "Download" at bounding box center [1175, 114] width 124 height 33
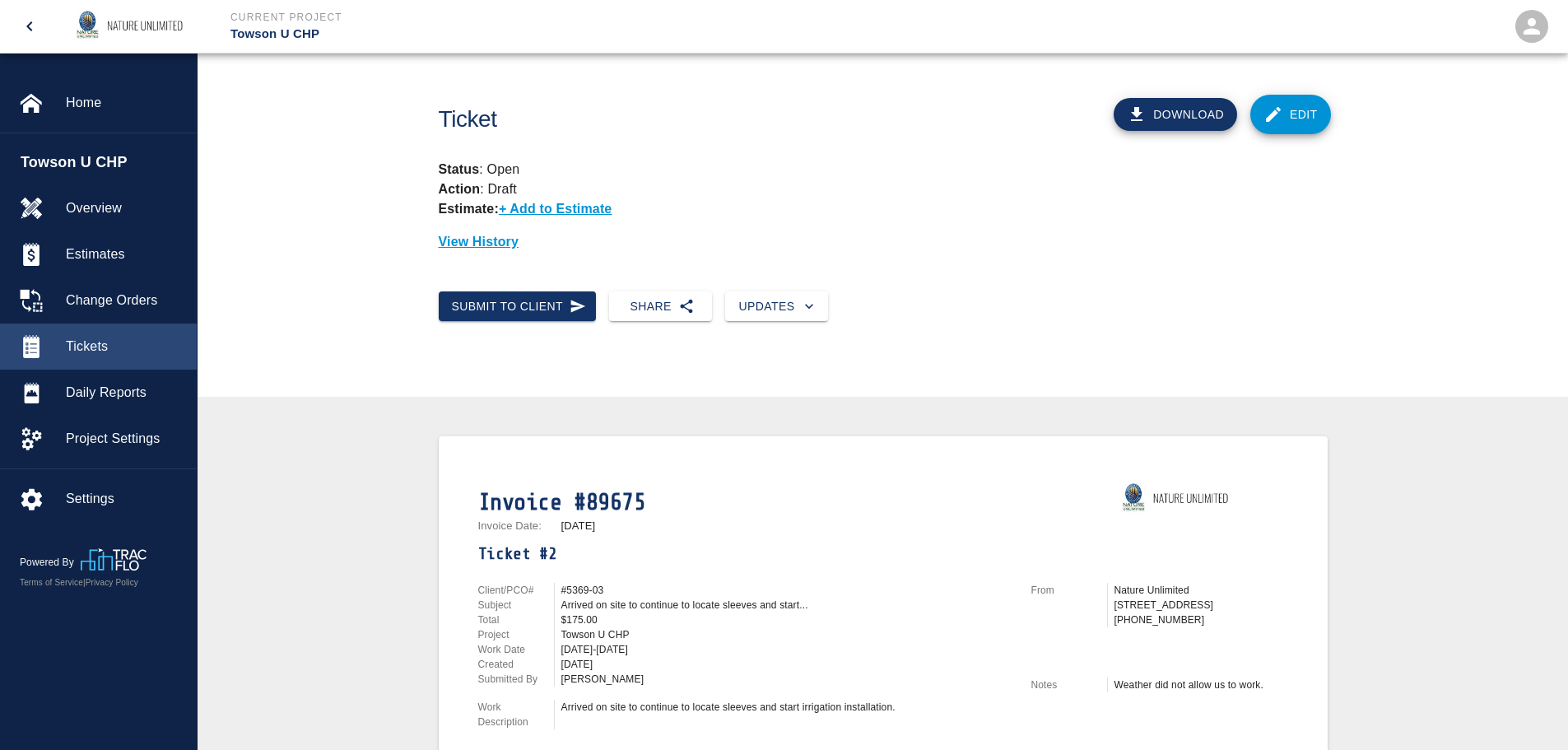
click at [90, 338] on span "Tickets" at bounding box center [125, 346] width 117 height 20
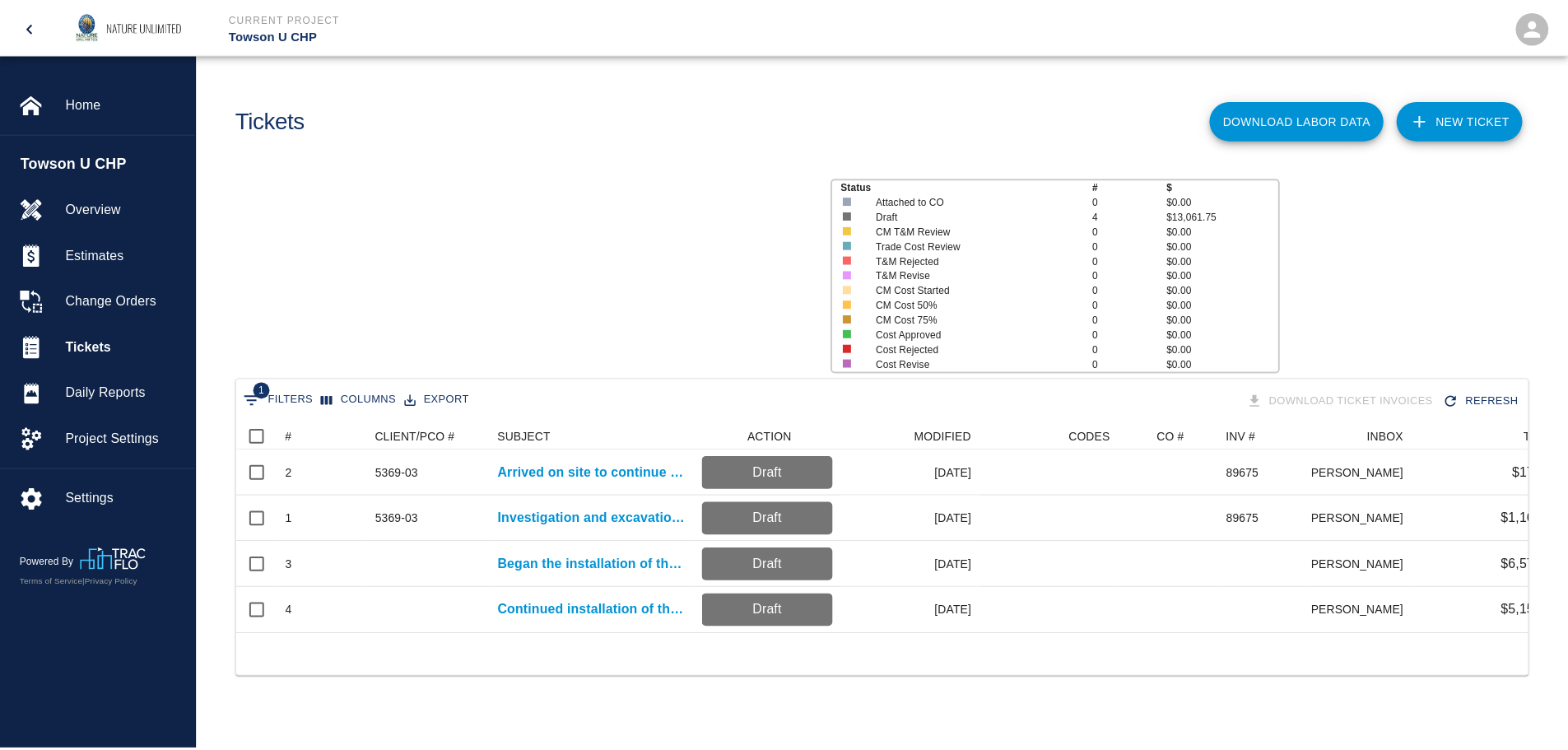
scroll to position [211, 1290]
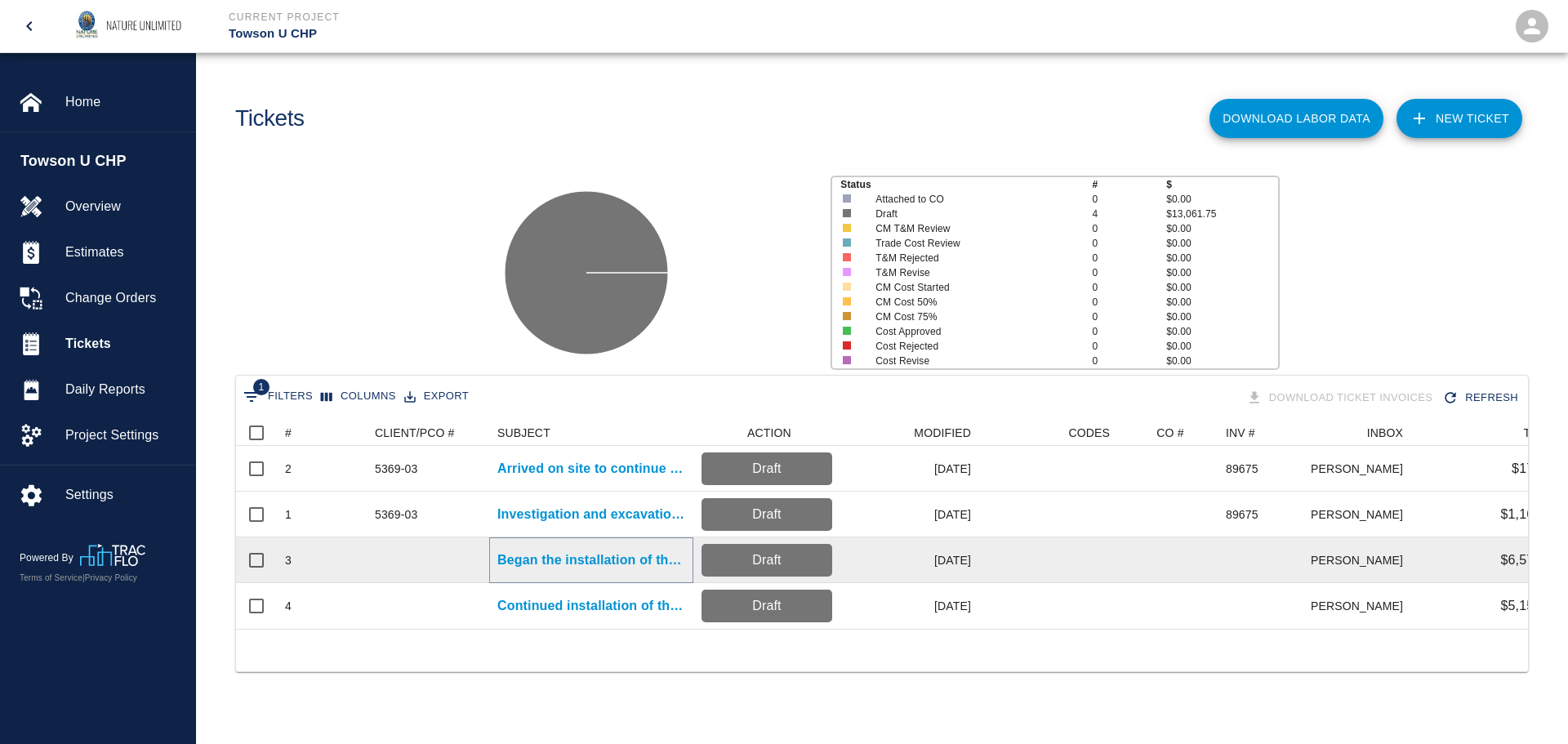
click at [599, 560] on p "Began the installation of the irrigation system." at bounding box center [591, 559] width 188 height 20
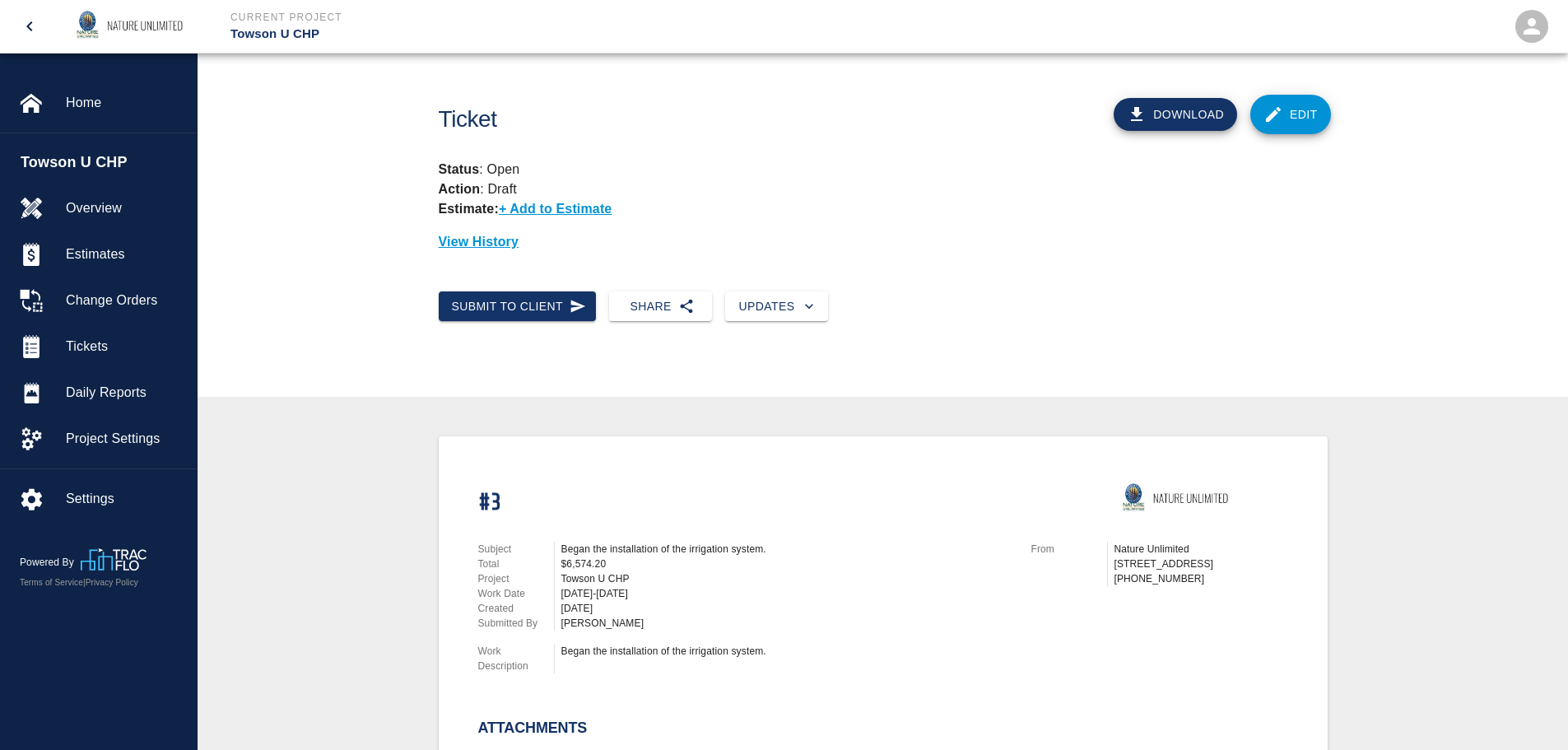
click at [1302, 114] on link "Edit" at bounding box center [1290, 114] width 80 height 40
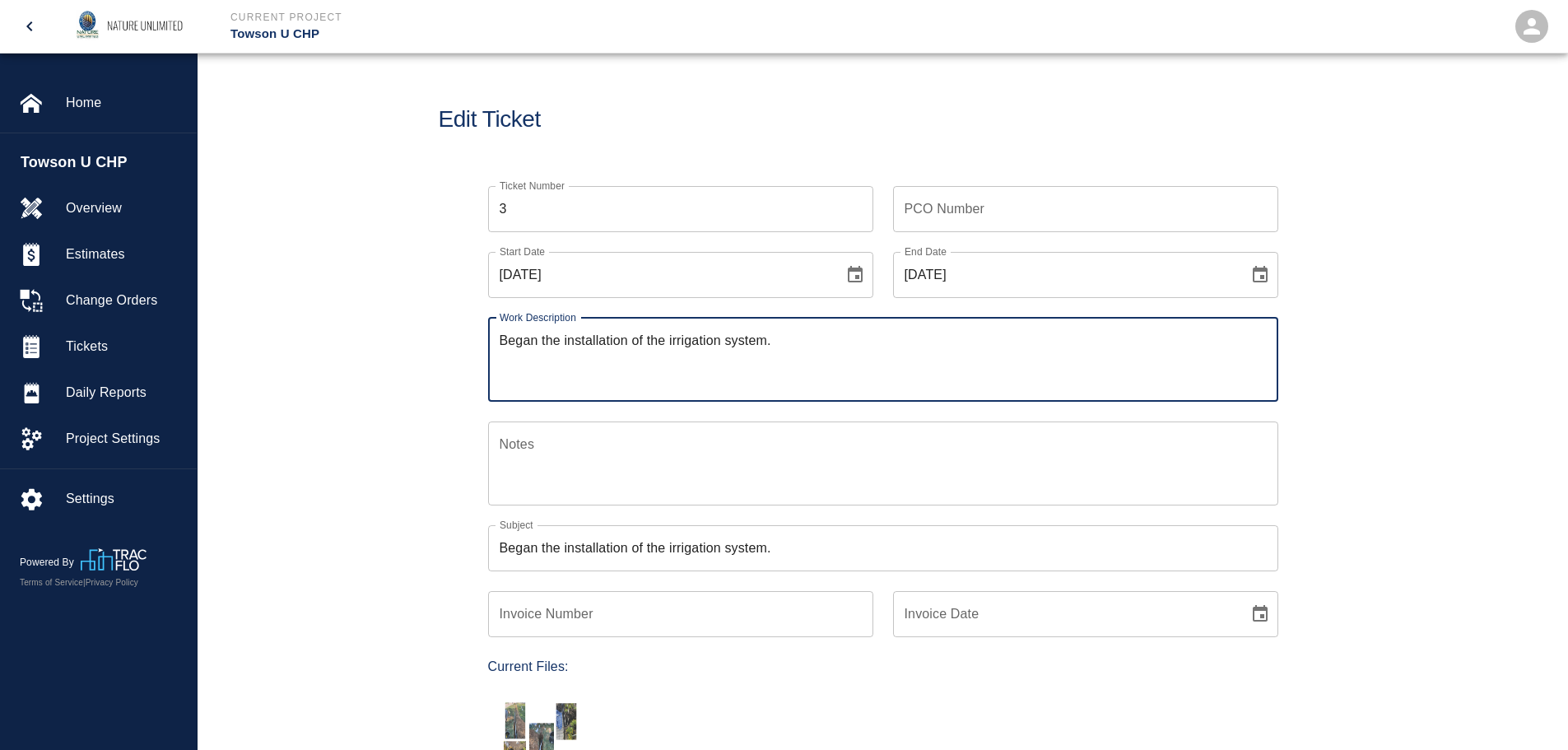
click at [997, 200] on input "PCO Number" at bounding box center [1085, 209] width 385 height 46
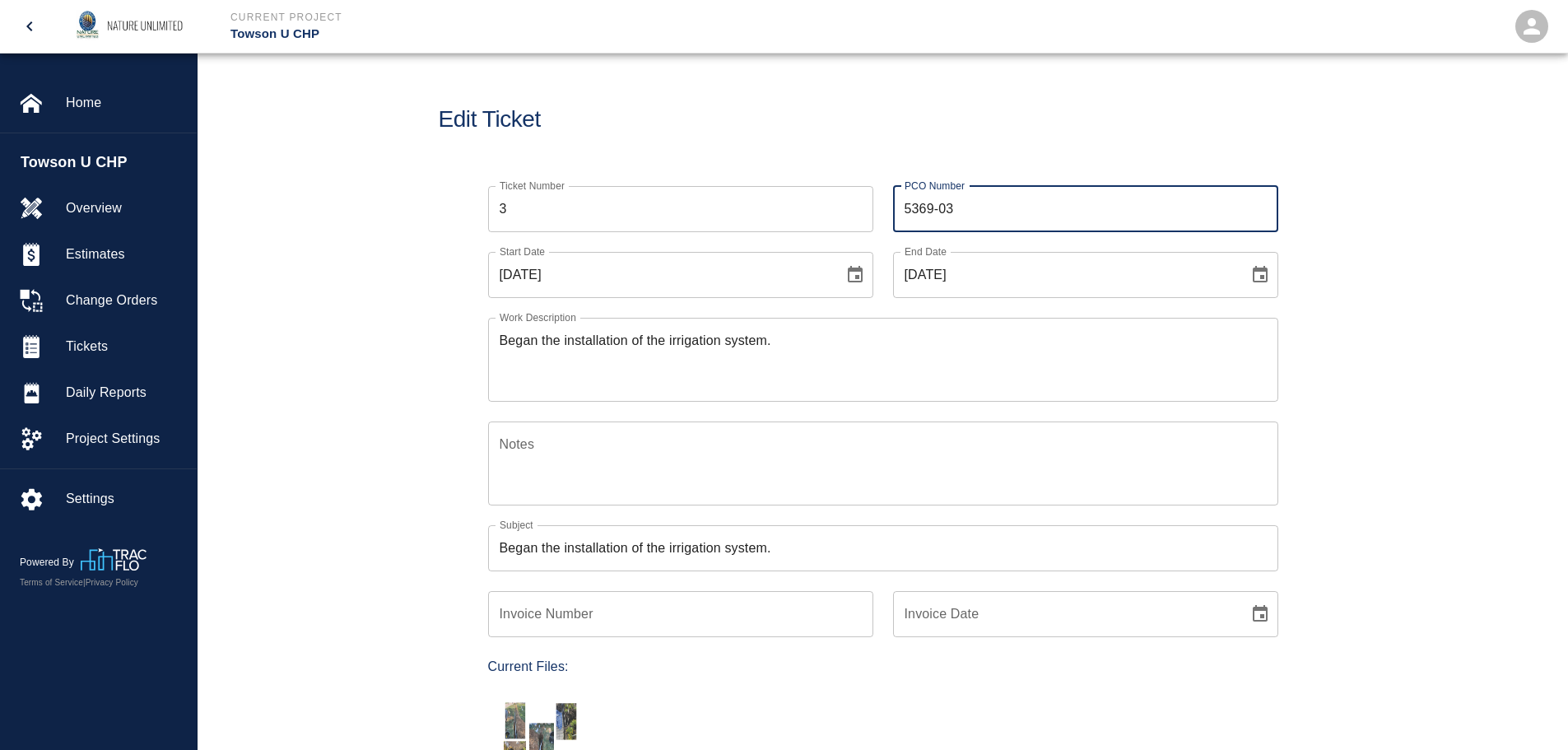
type input "5369-03"
click at [600, 619] on input "Invoice Number" at bounding box center [680, 614] width 385 height 46
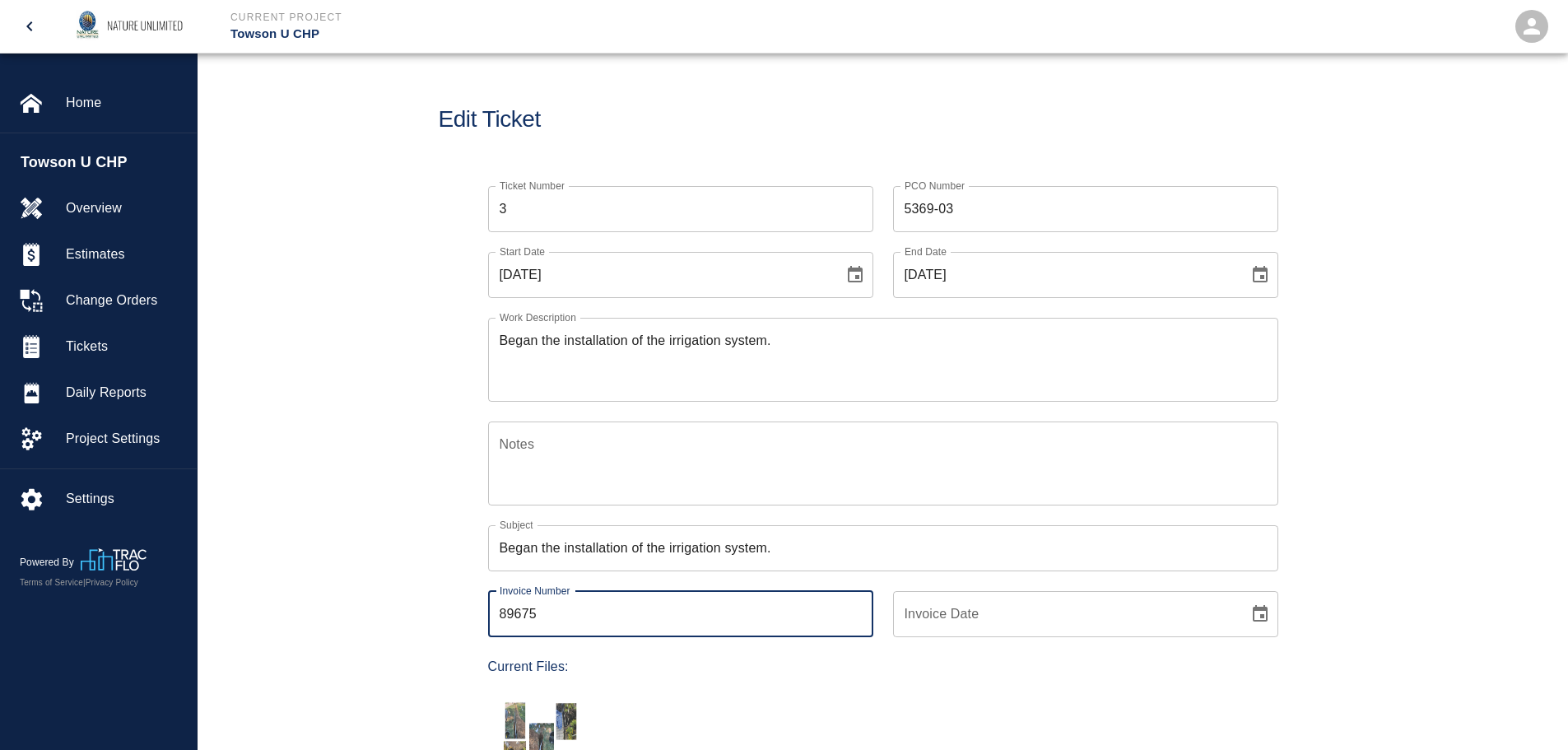
type input "89675"
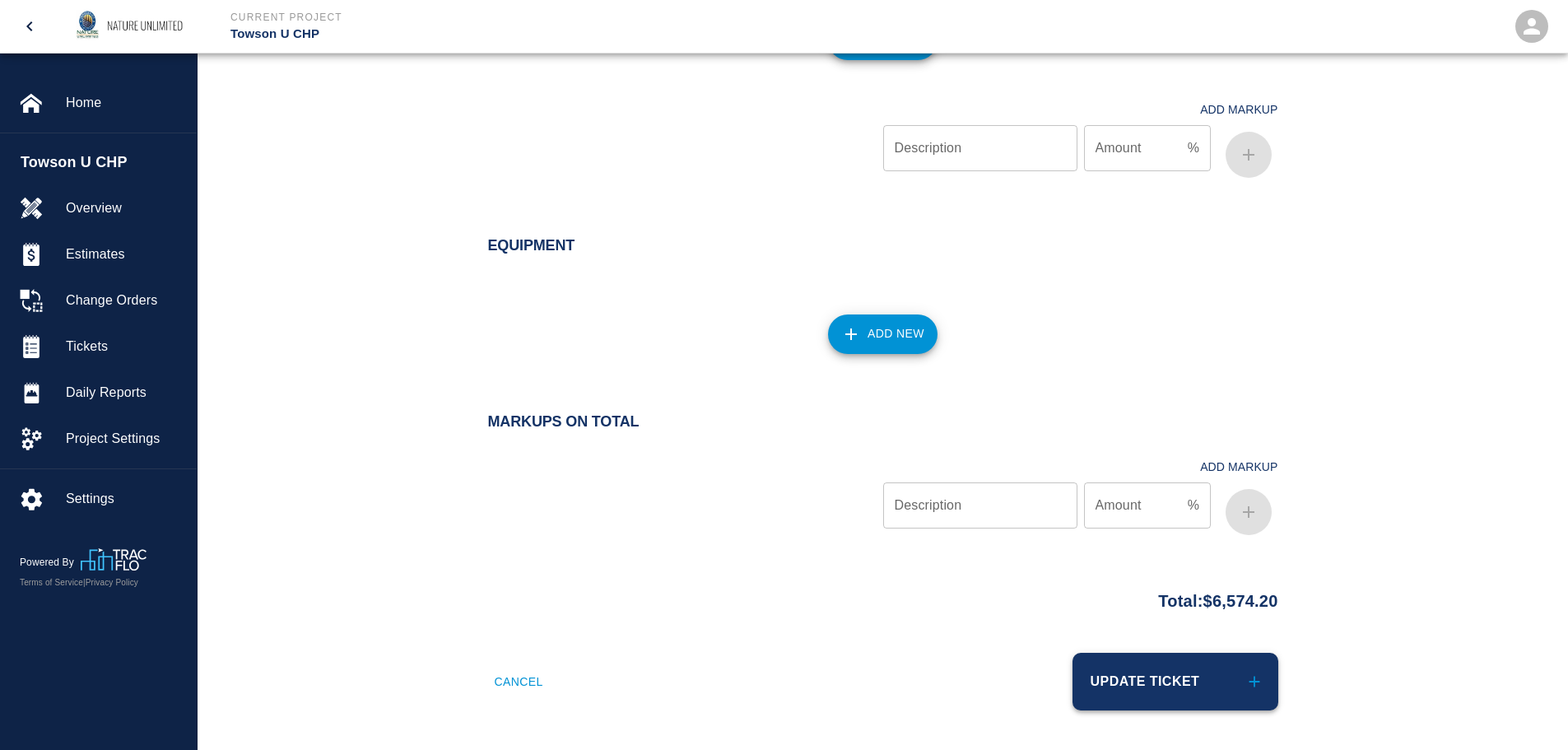
type input "[DATE]"
click at [1175, 689] on button "Update Ticket" at bounding box center [1176, 681] width 206 height 58
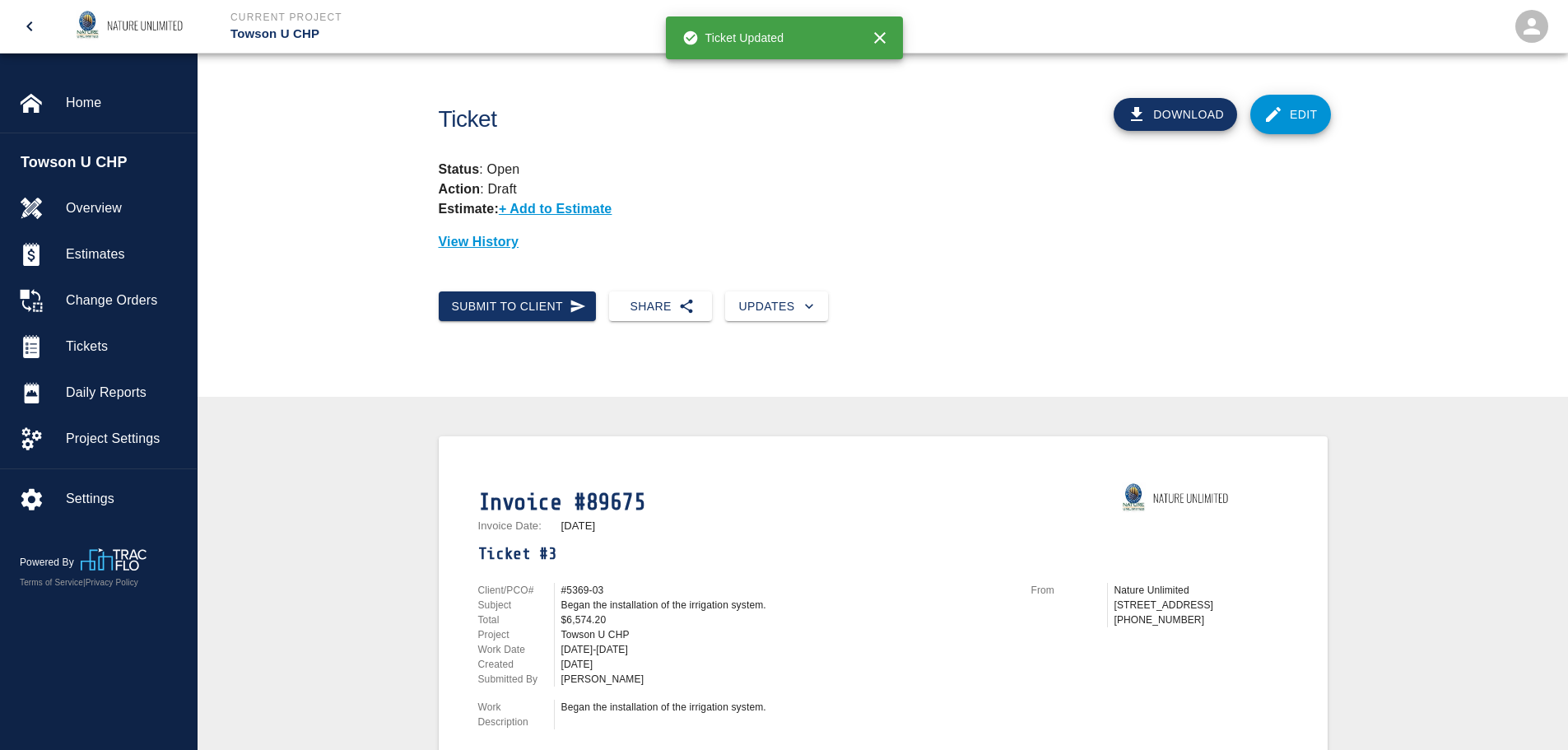
click at [1177, 112] on button "Download" at bounding box center [1175, 114] width 124 height 33
click at [802, 308] on icon "button" at bounding box center [809, 305] width 16 height 16
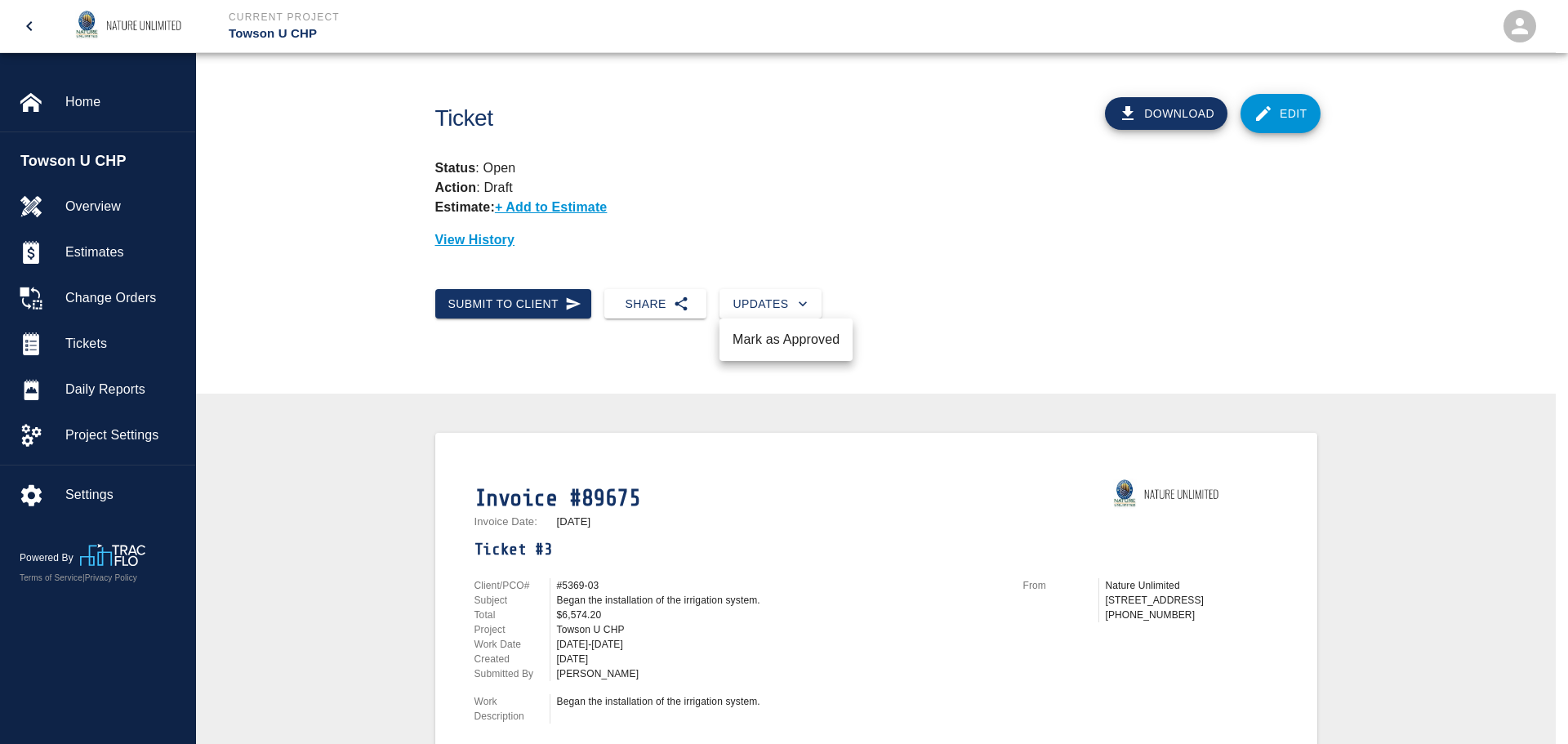
click at [797, 305] on div at bounding box center [784, 372] width 1568 height 744
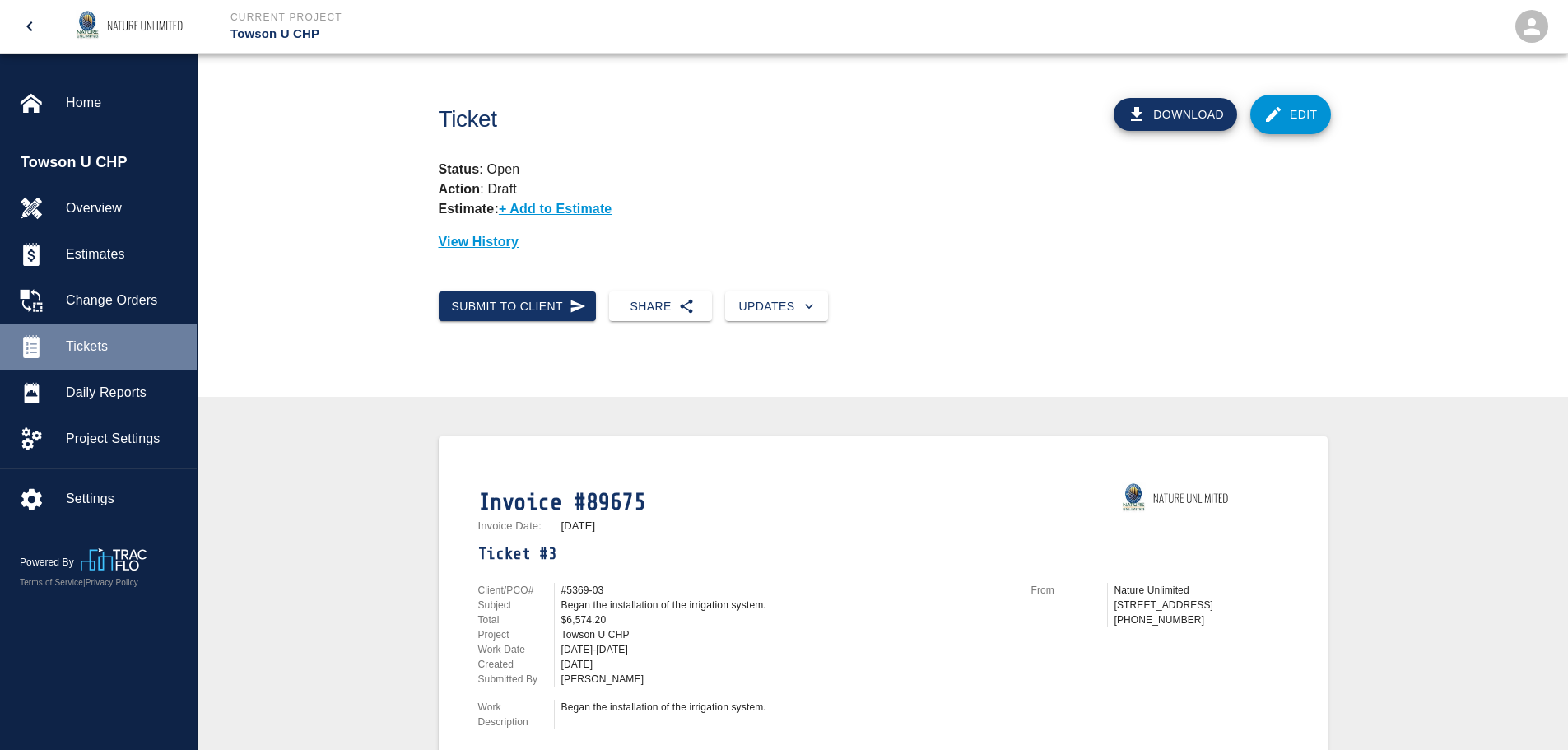
click at [97, 339] on span "Tickets" at bounding box center [125, 346] width 117 height 20
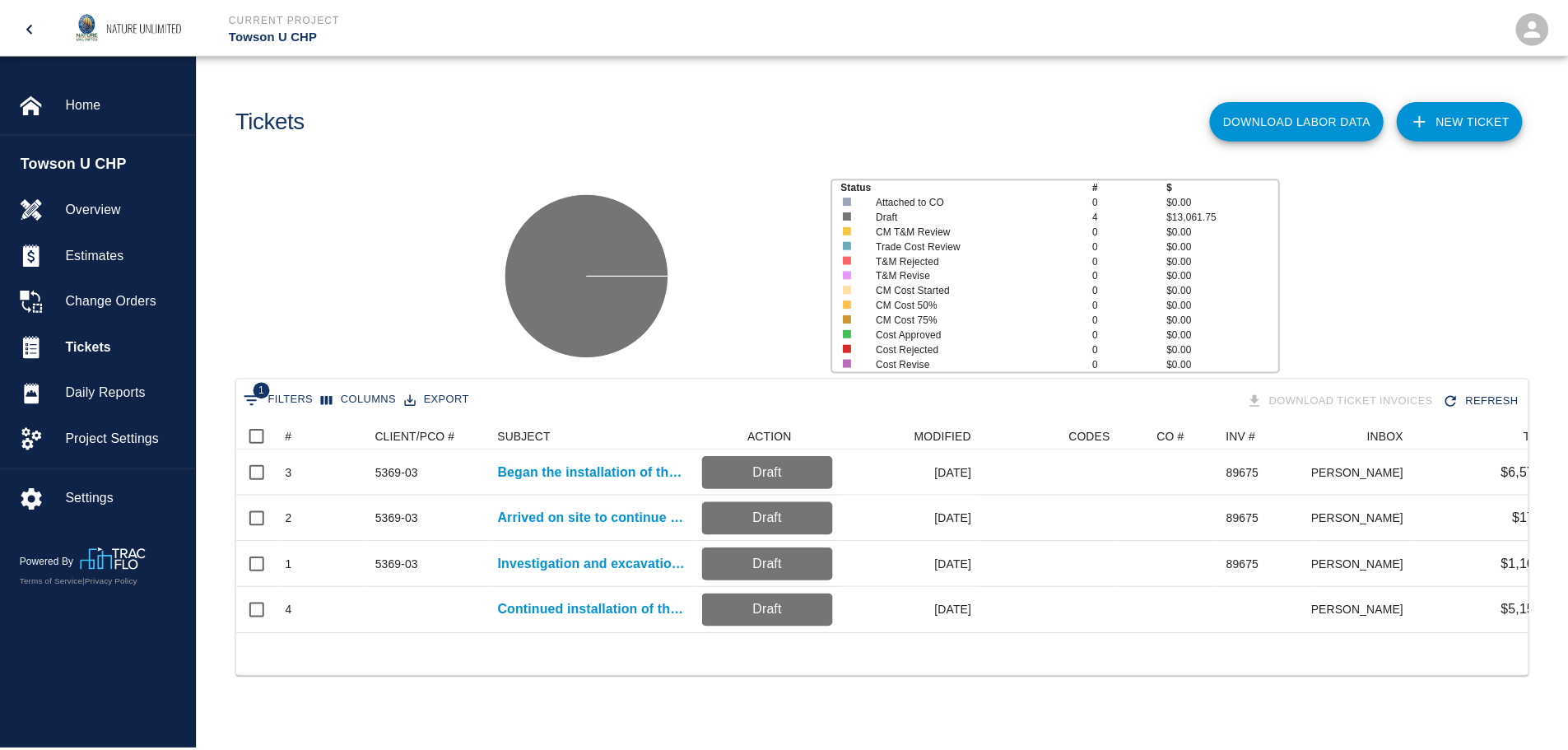
scroll to position [211, 1290]
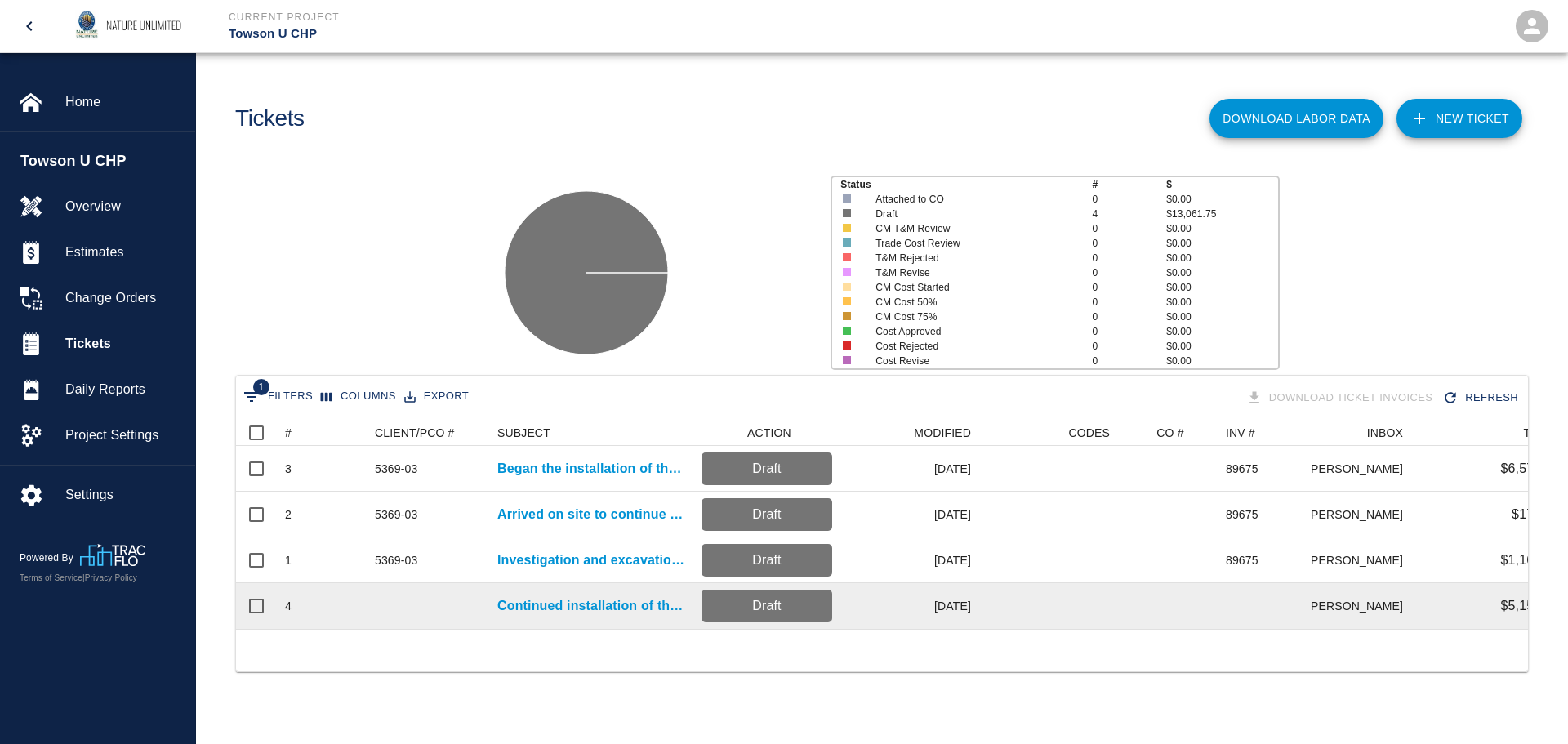
click at [755, 606] on p "Draft" at bounding box center [766, 605] width 117 height 20
click at [590, 601] on p "Continued installation of the irrigation system." at bounding box center [591, 605] width 188 height 20
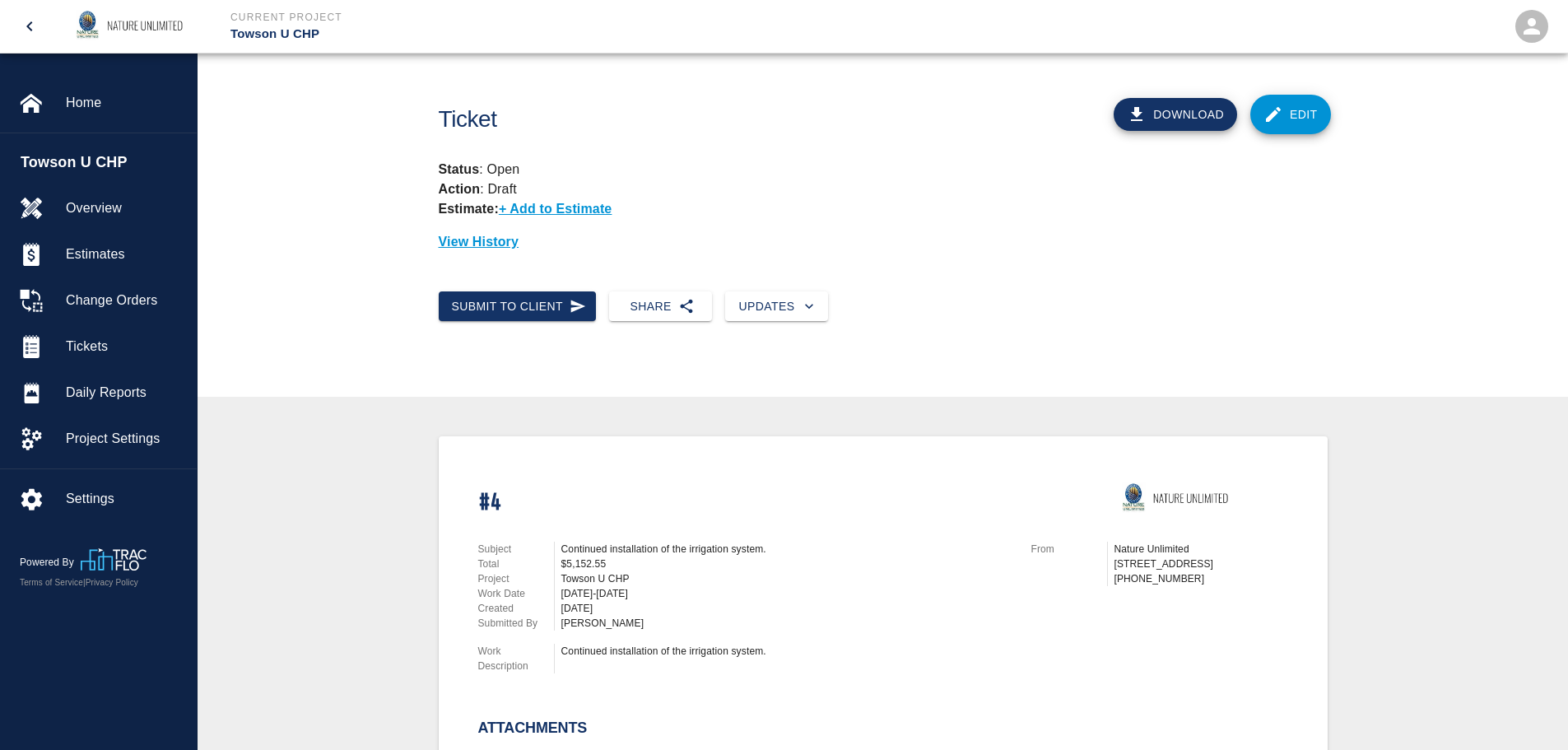
click at [1192, 110] on button "Download" at bounding box center [1175, 114] width 124 height 33
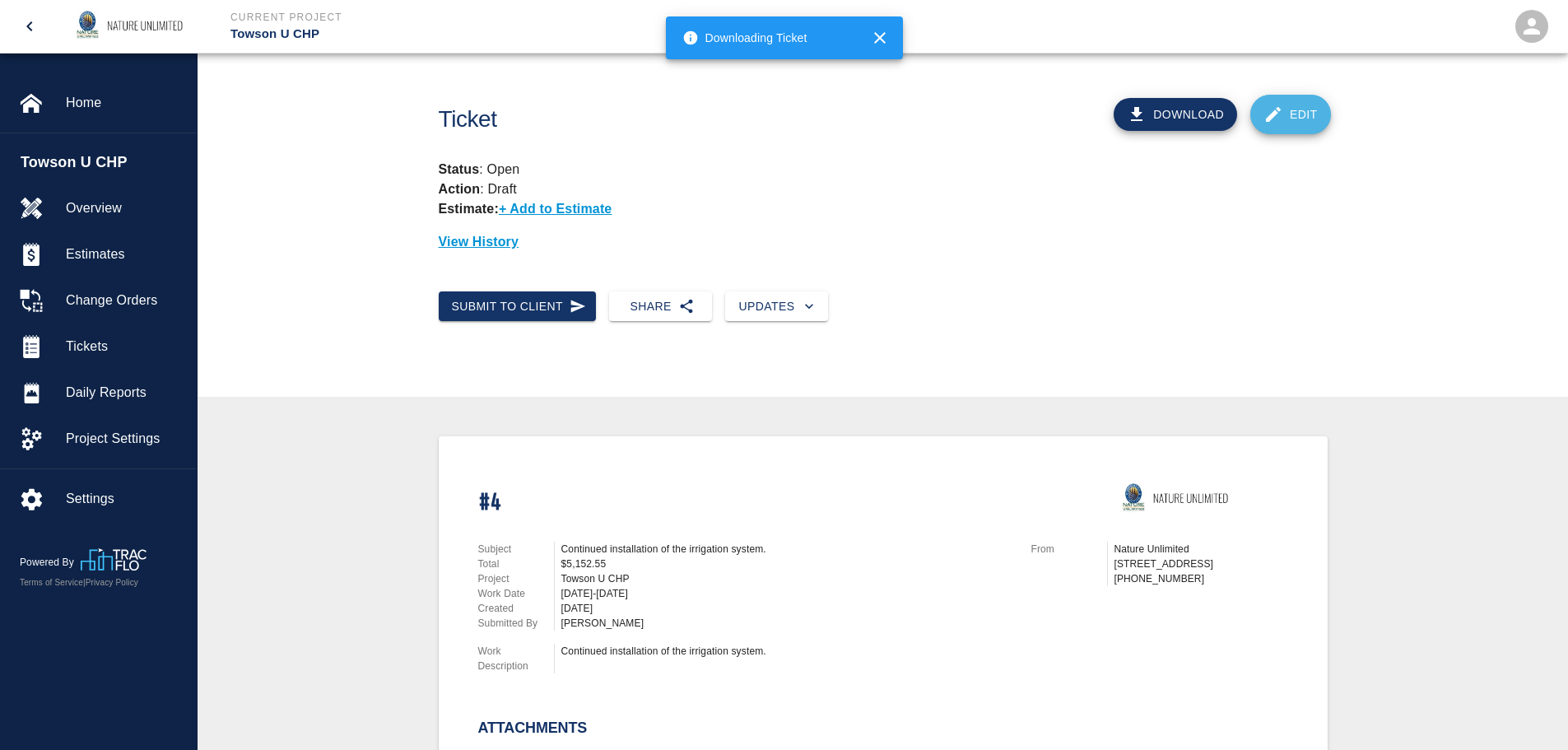
click at [1304, 111] on link "Edit" at bounding box center [1290, 114] width 80 height 40
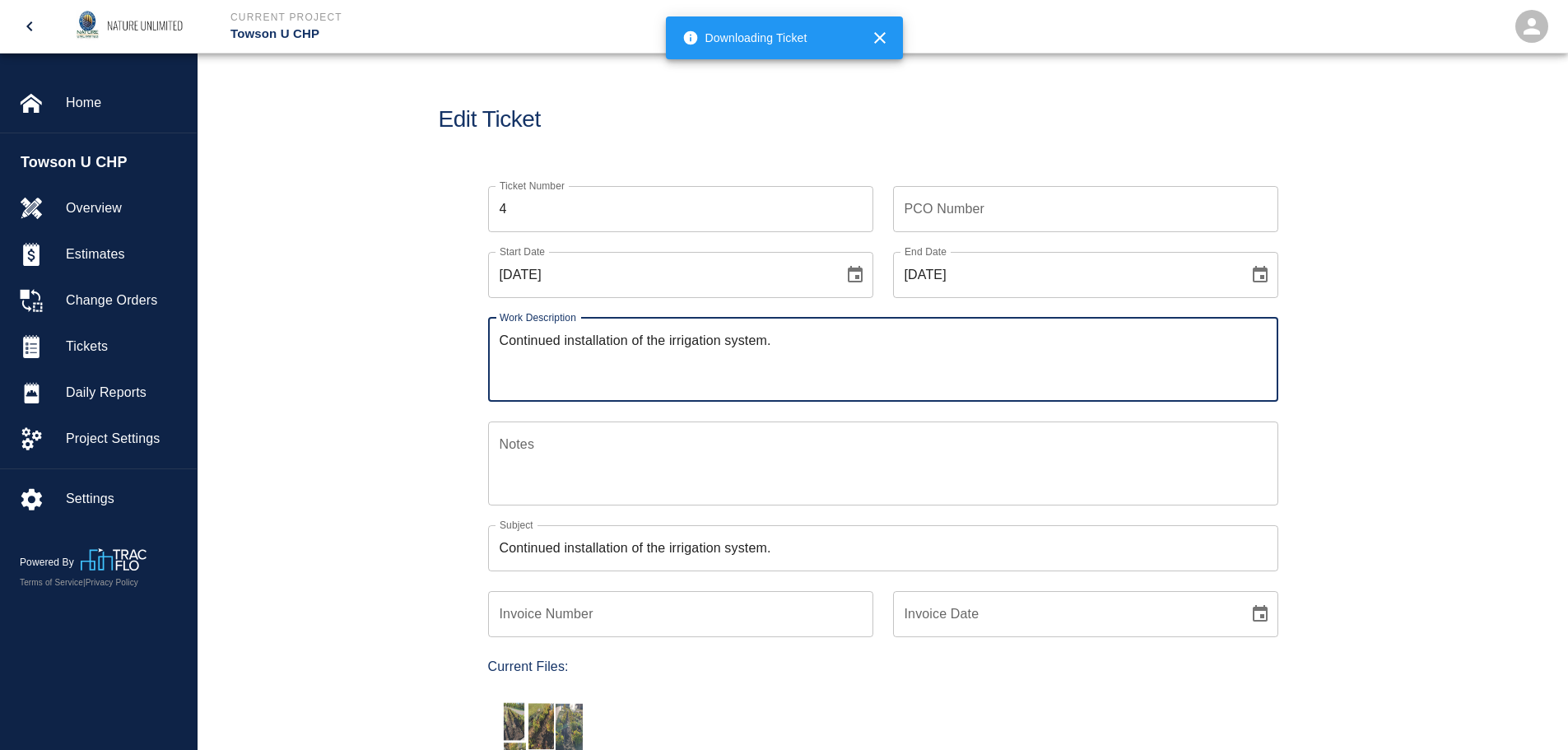
click at [1051, 218] on input "PCO Number" at bounding box center [1085, 209] width 385 height 46
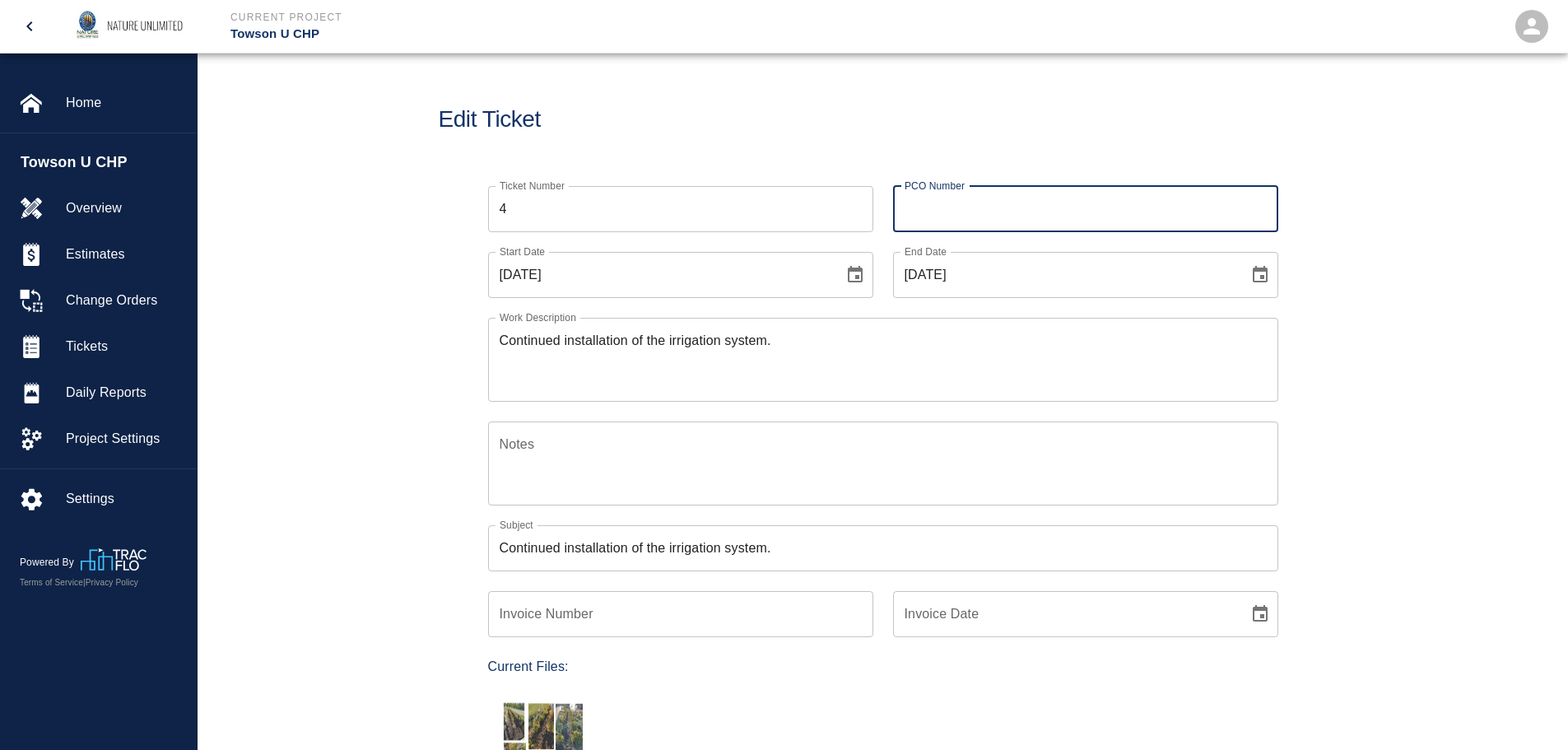
click at [986, 200] on input "PCO Number" at bounding box center [1085, 209] width 385 height 46
type input "5369-03"
click at [723, 613] on input "Invoice Number" at bounding box center [680, 614] width 385 height 46
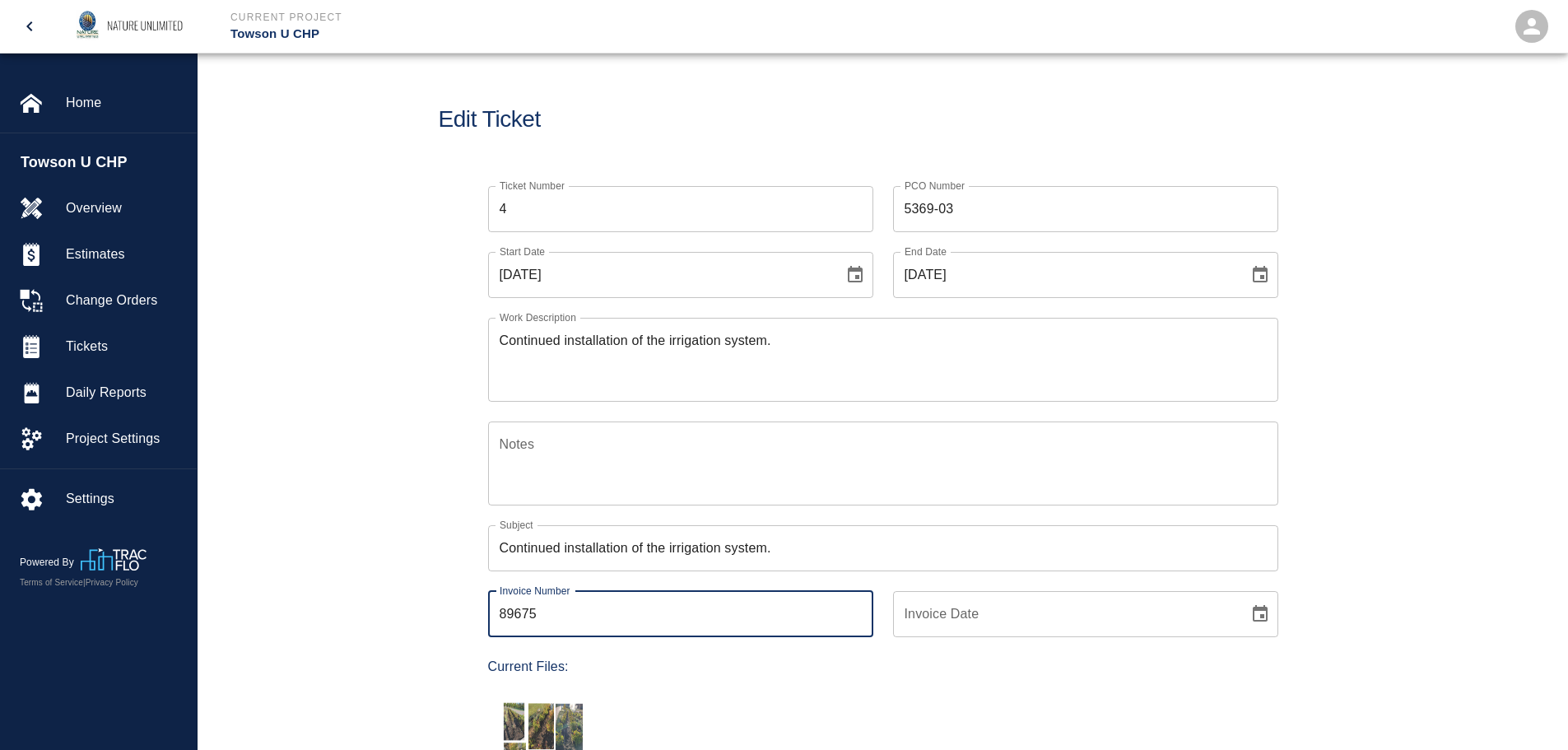
type input "89675"
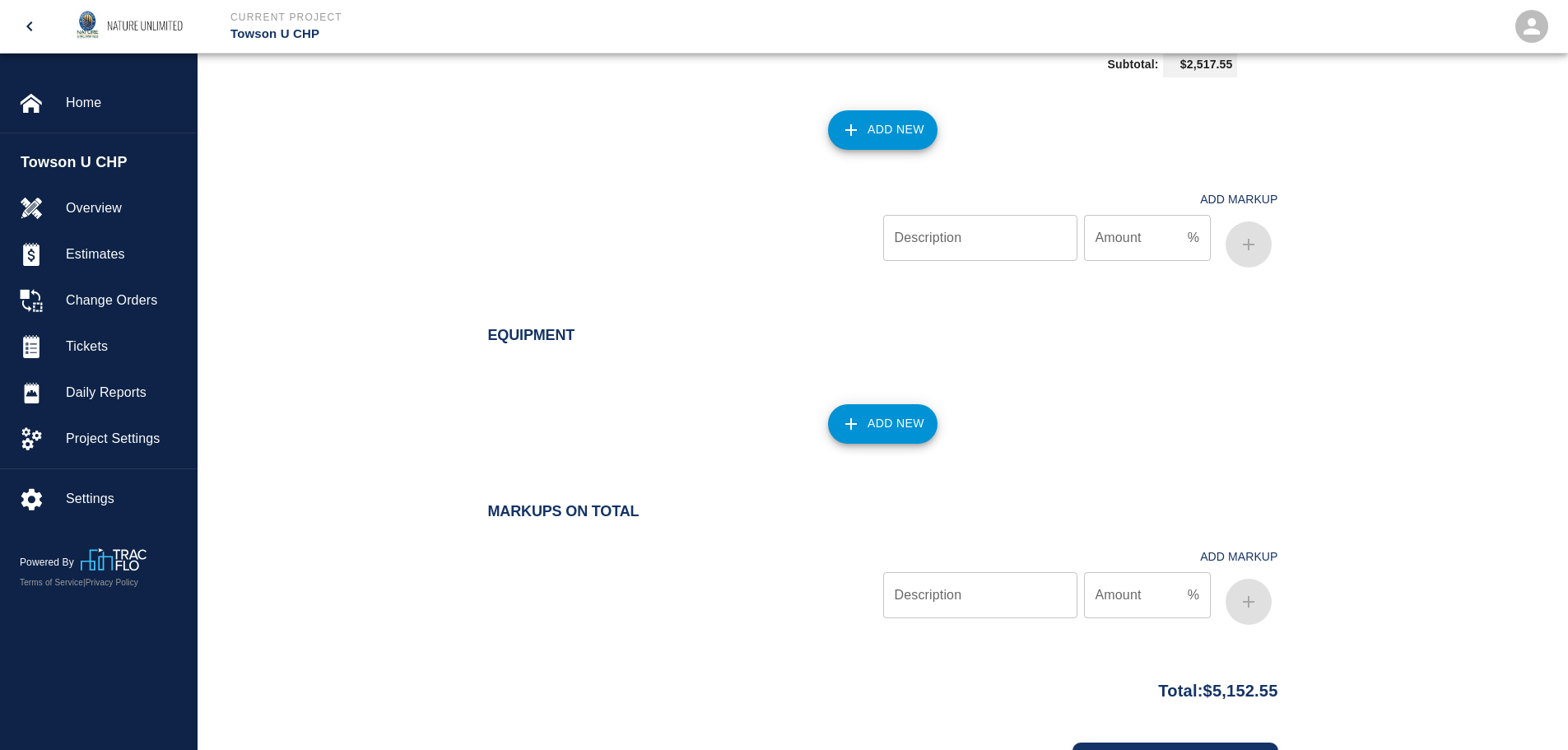
scroll to position [2746, 0]
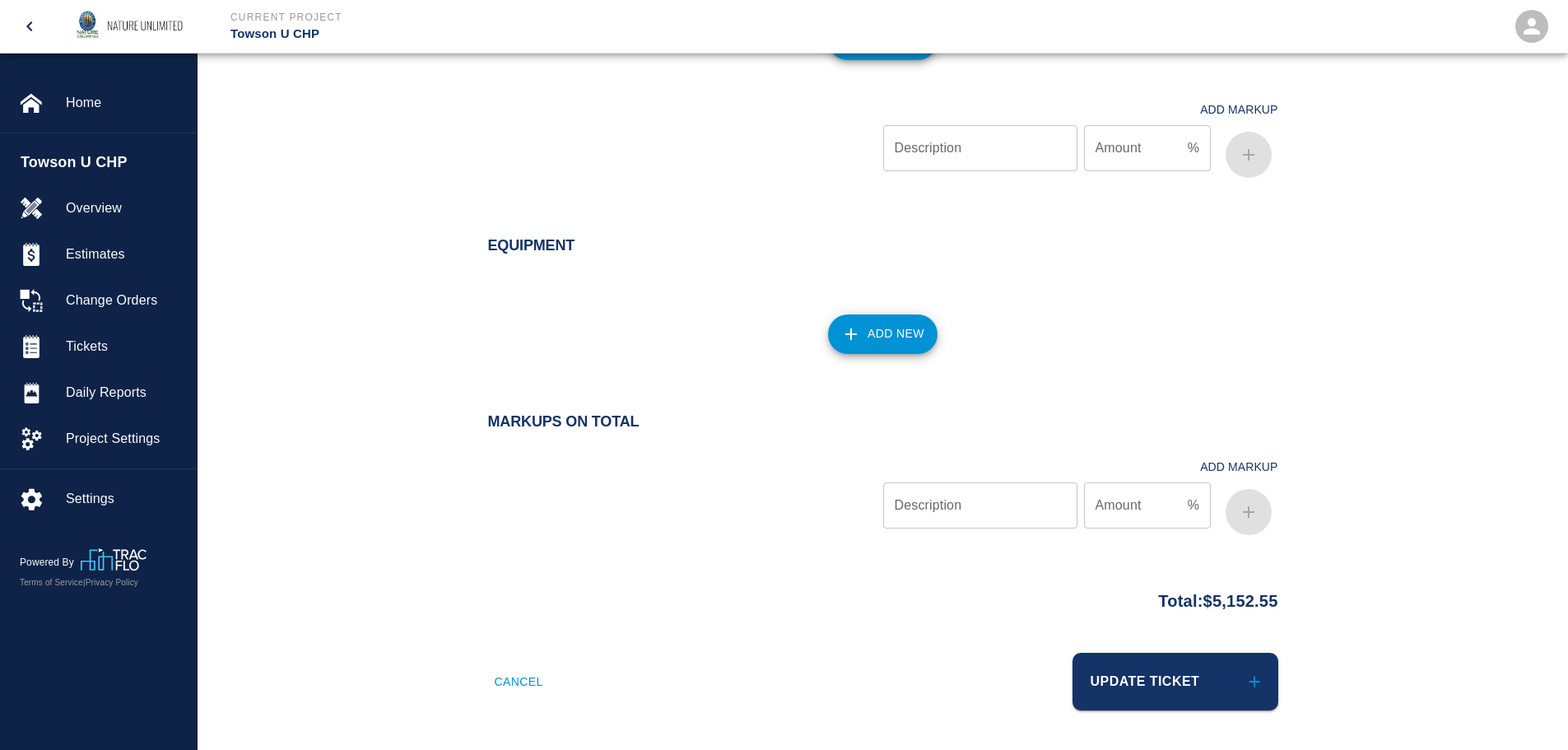
type input "[DATE]"
click at [1180, 661] on button "Update Ticket" at bounding box center [1176, 681] width 206 height 58
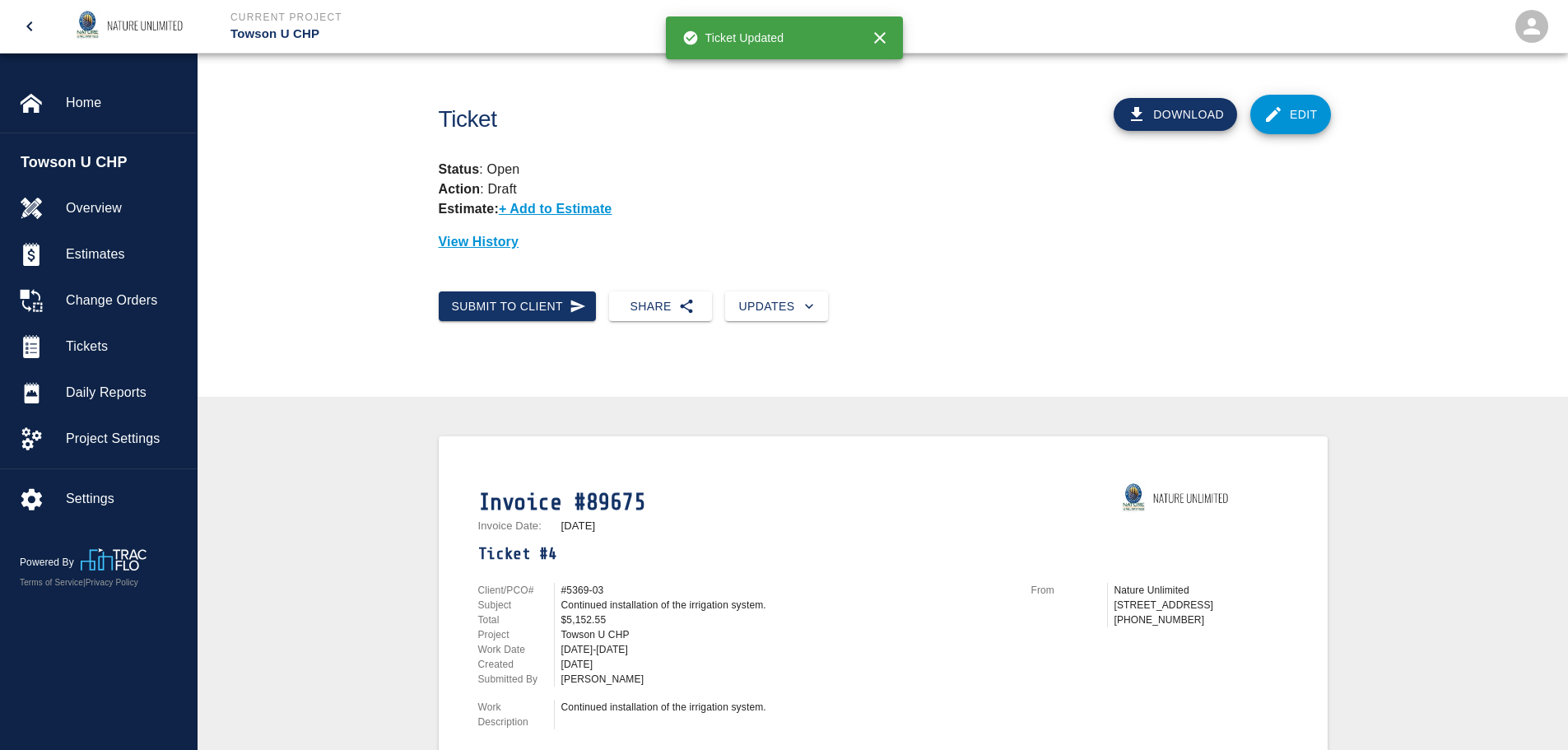
click at [1159, 117] on button "Download" at bounding box center [1175, 114] width 124 height 33
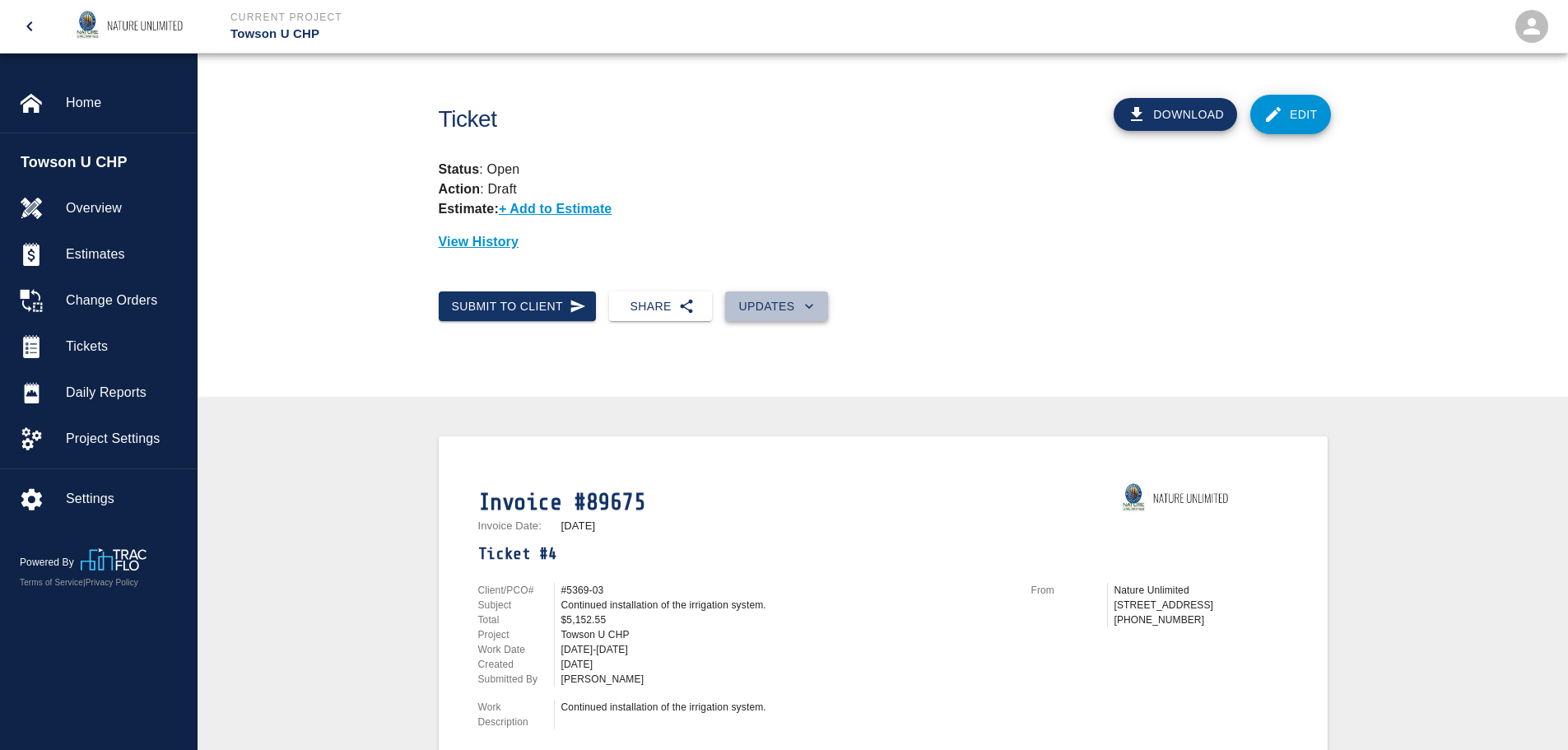
click at [771, 305] on button "Updates" at bounding box center [776, 306] width 103 height 30
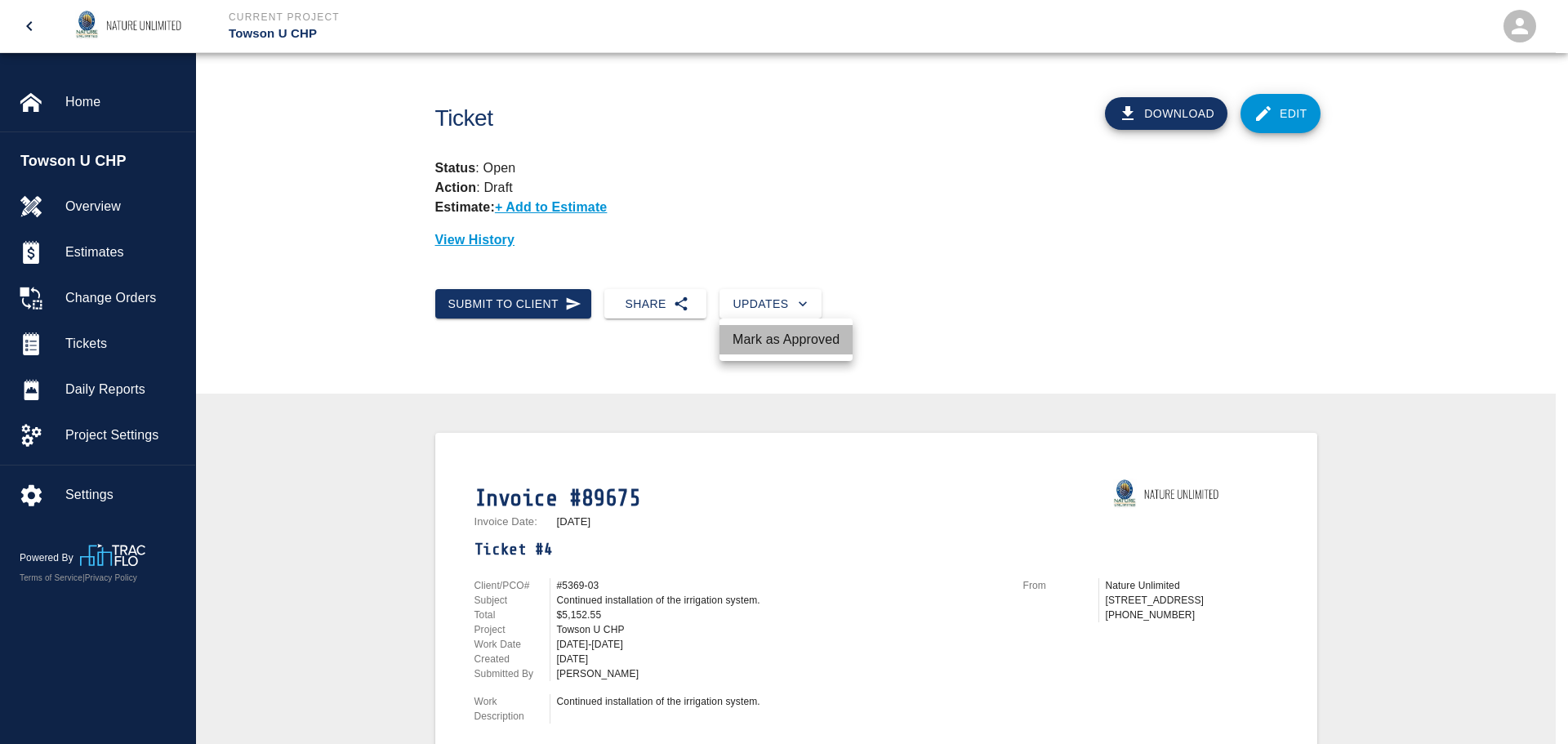
click at [778, 339] on li "Mark as Approved" at bounding box center [786, 339] width 133 height 29
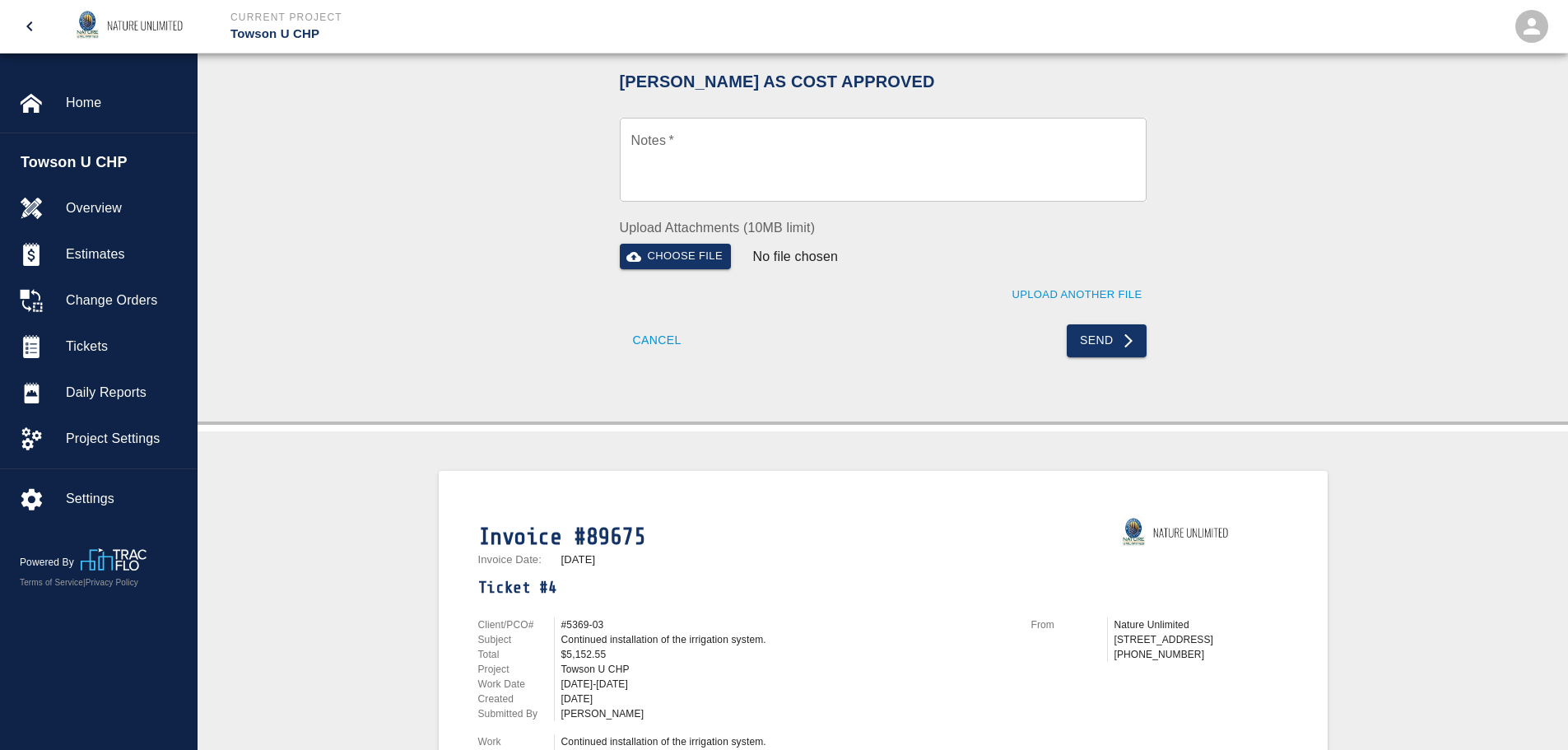
scroll to position [411, 0]
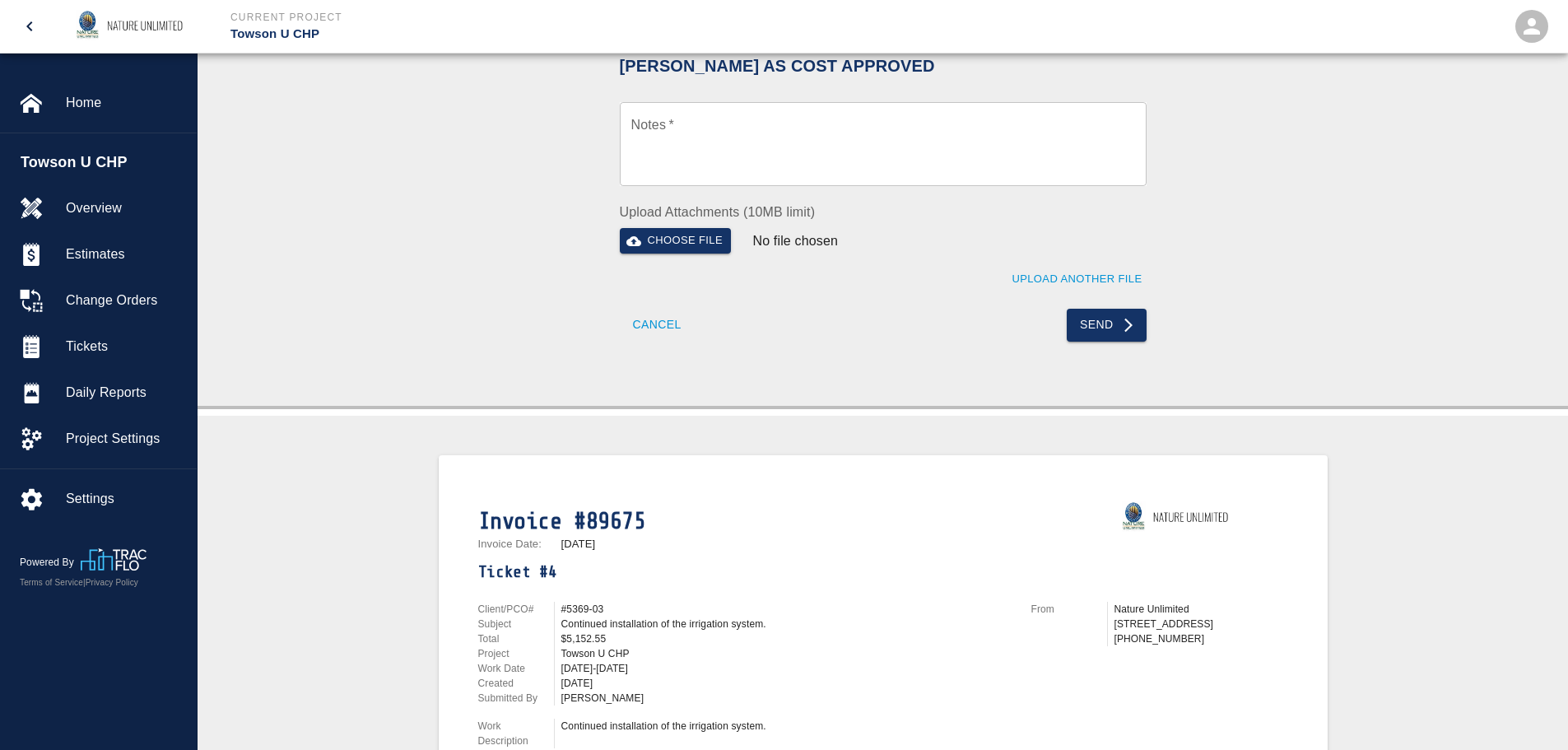
click at [1112, 307] on div "Cancel Send" at bounding box center [882, 317] width 527 height 49
click at [1111, 321] on button "Send" at bounding box center [1106, 324] width 79 height 33
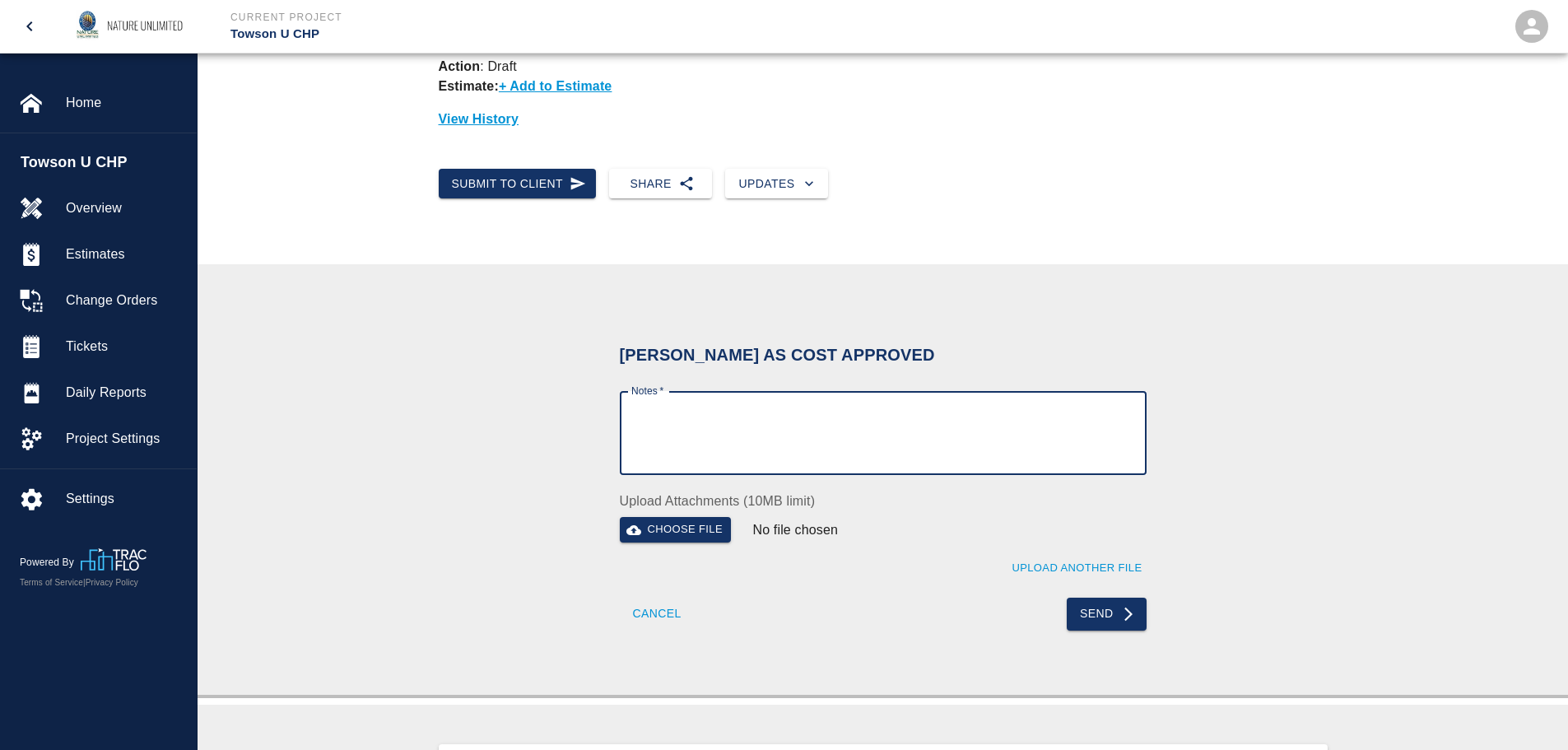
scroll to position [82, 0]
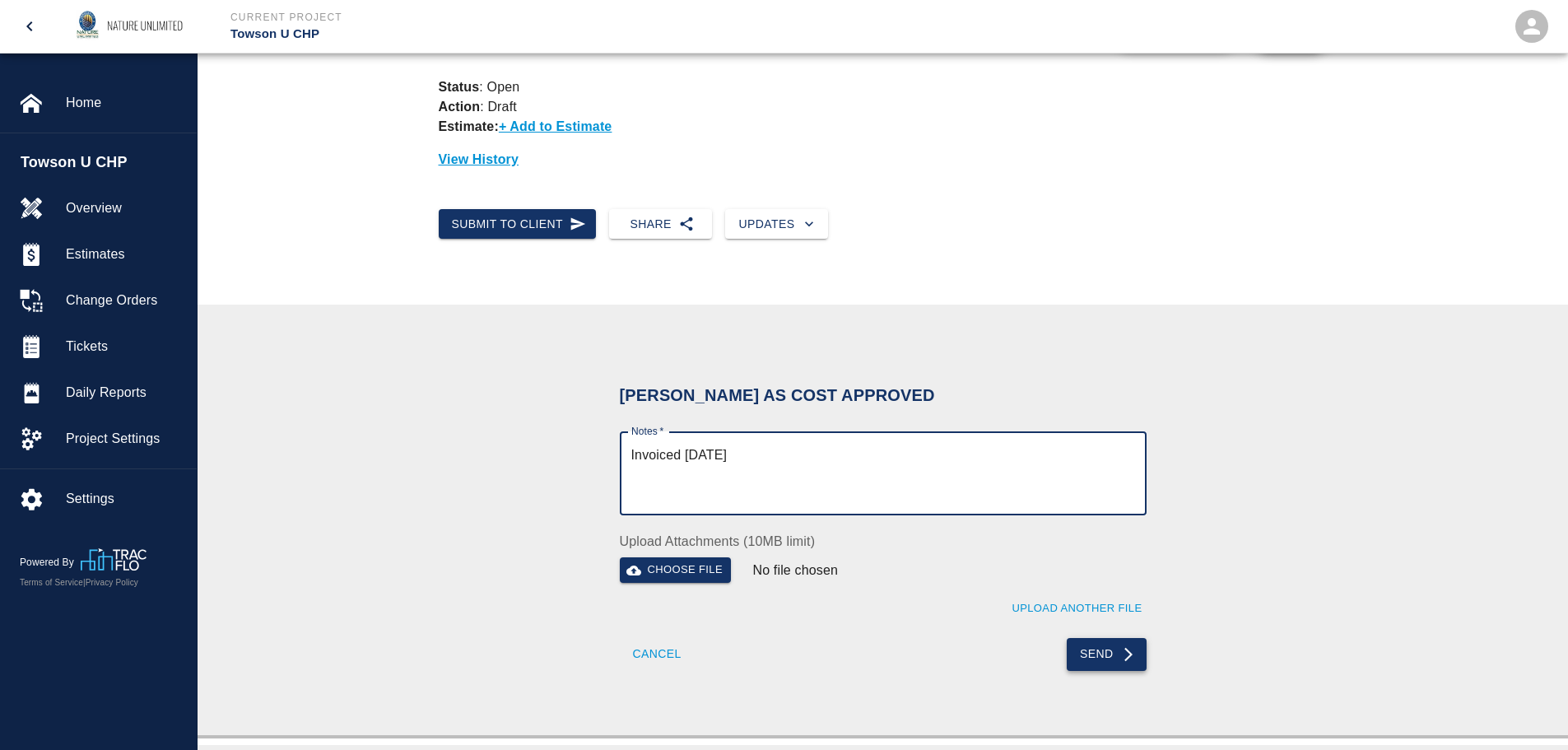
type textarea "Invoiced [DATE]"
click at [1125, 656] on icon "submit" at bounding box center [1127, 654] width 16 height 16
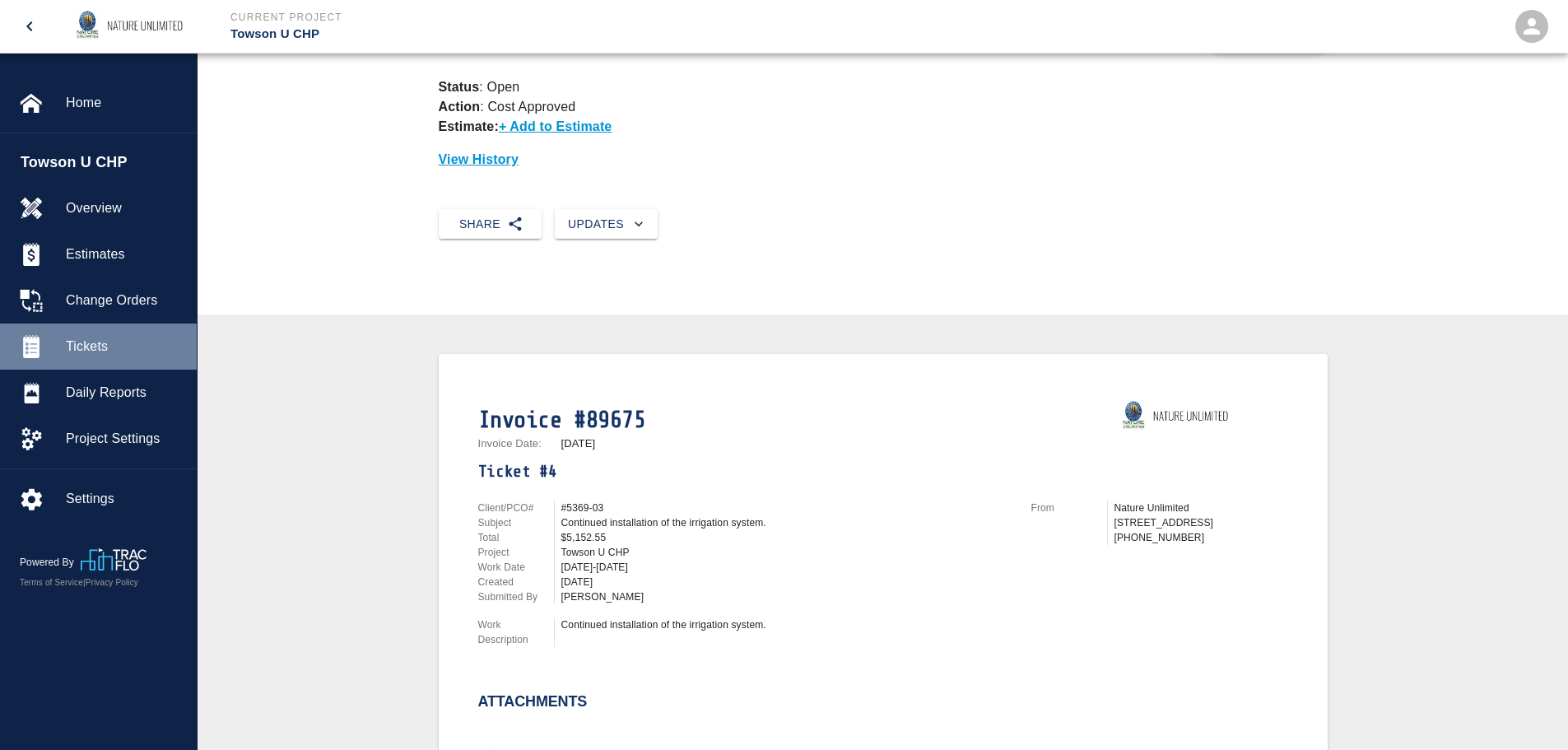
click at [94, 346] on span "Tickets" at bounding box center [125, 346] width 117 height 20
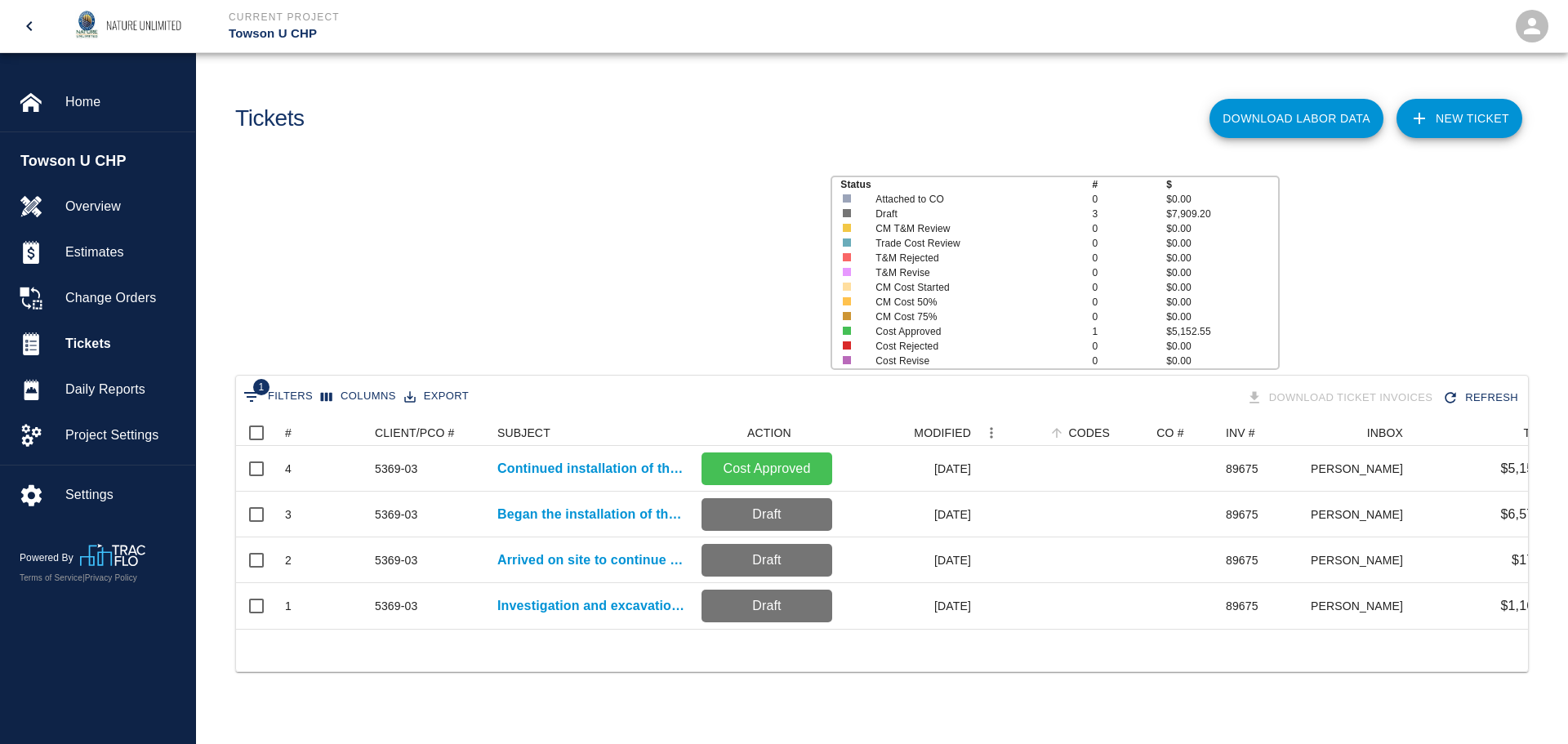
scroll to position [209, 1280]
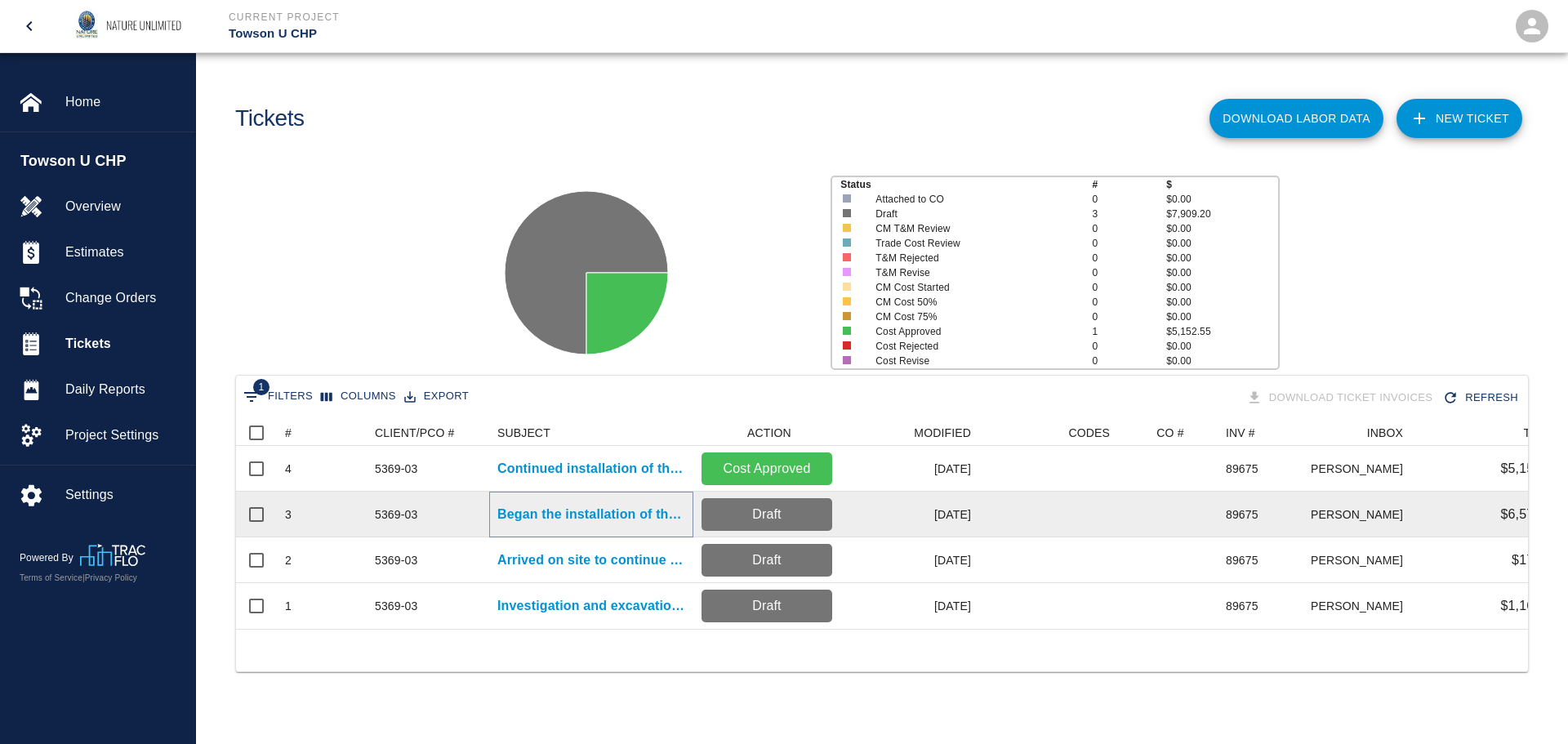
click at [577, 512] on p "Began the installation of the irrigation system." at bounding box center [591, 514] width 188 height 20
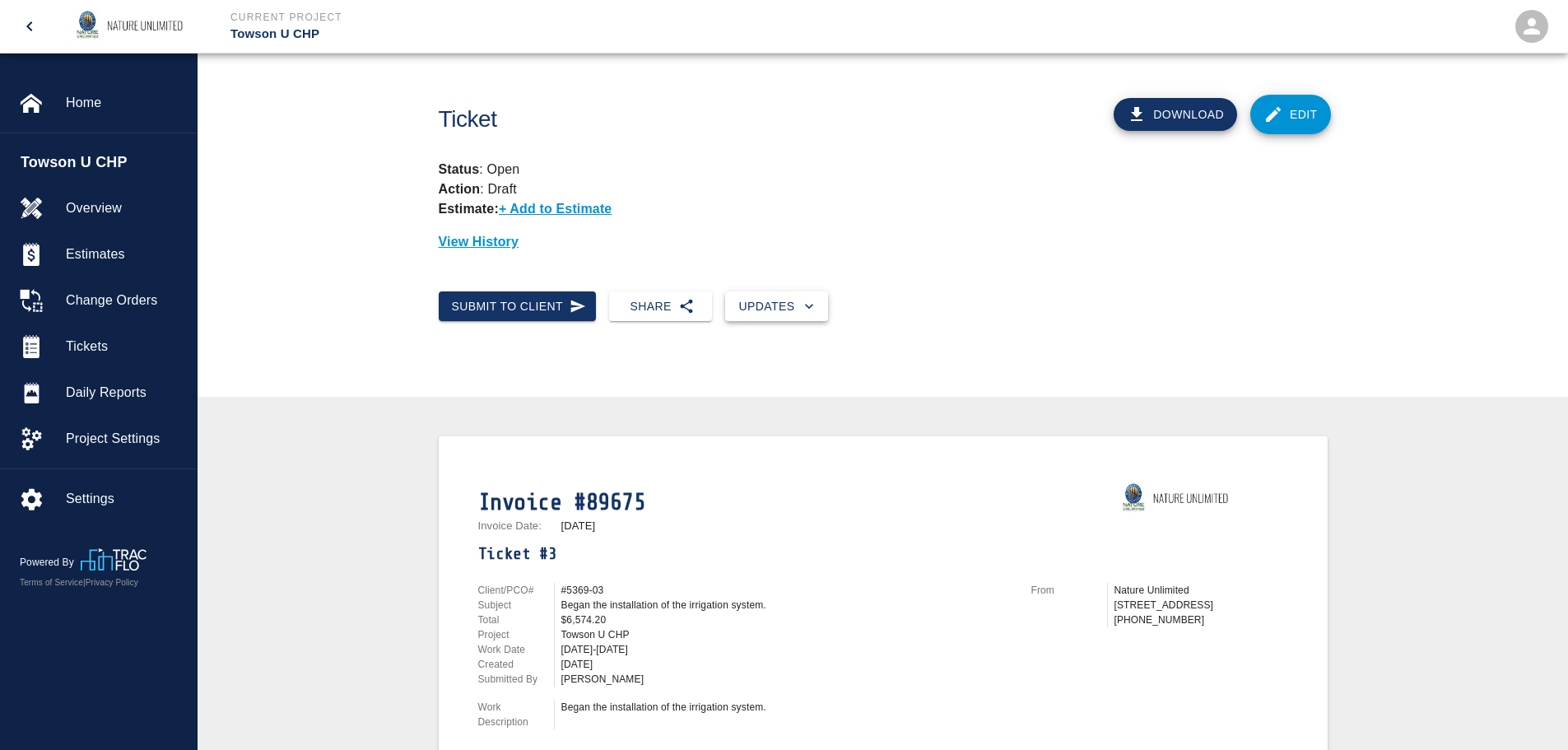
click at [797, 307] on button "Updates" at bounding box center [776, 306] width 103 height 30
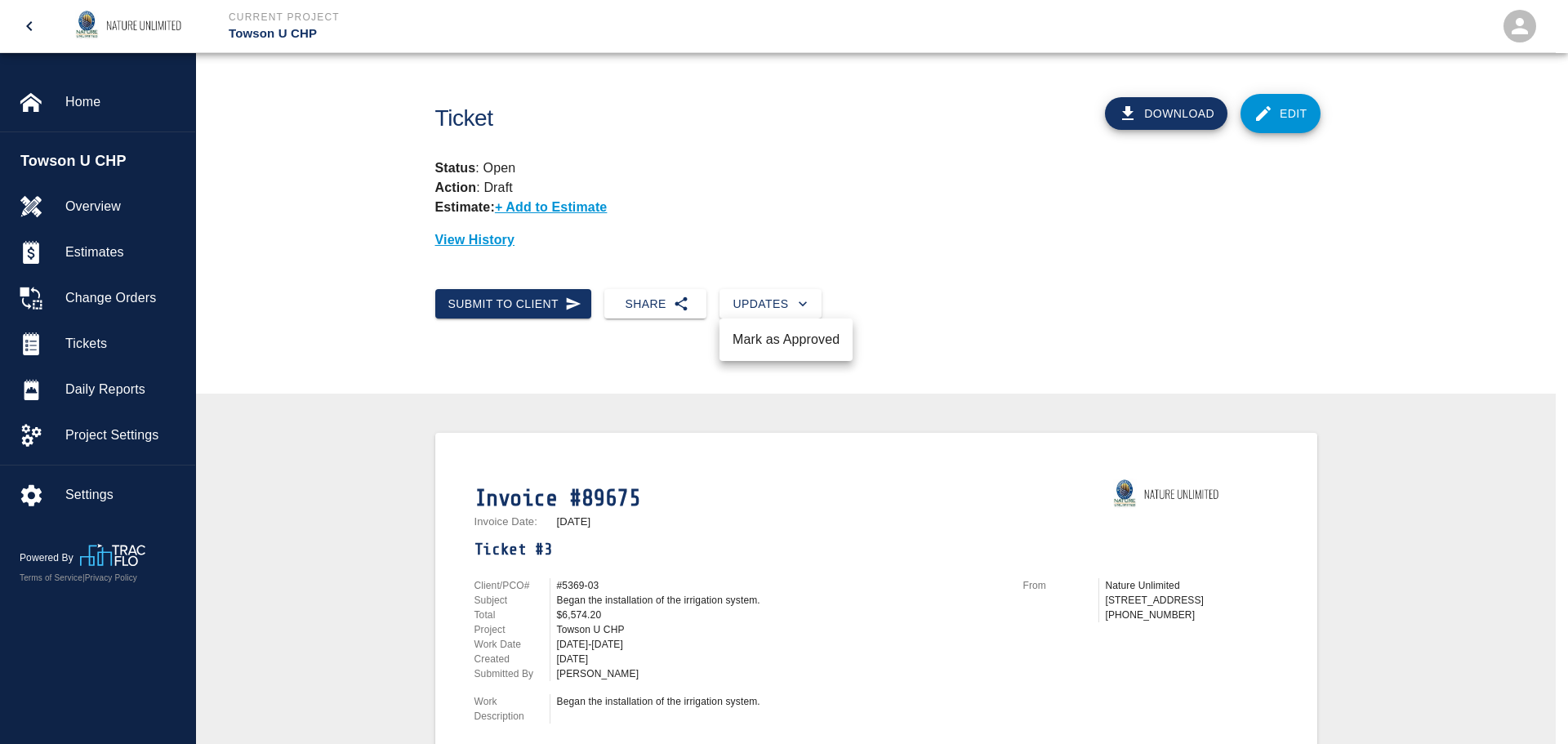
click at [783, 342] on li "Mark as Approved" at bounding box center [786, 339] width 133 height 29
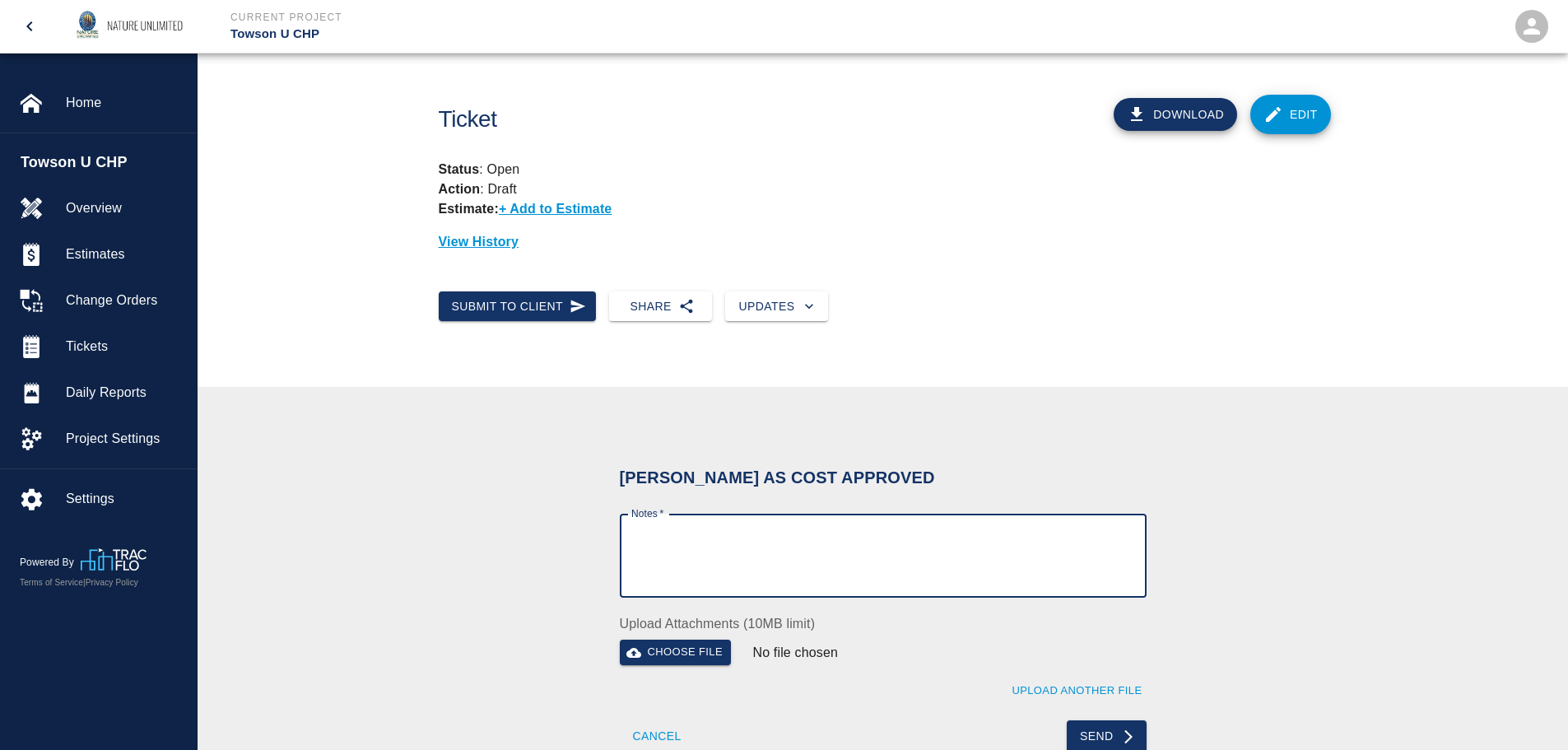
click at [804, 550] on textarea "Notes   *" at bounding box center [882, 556] width 504 height 57
paste textarea "Invoiced [DATE]"
type textarea "Invoiced [DATE]"
click at [1100, 732] on button "Send" at bounding box center [1106, 736] width 79 height 33
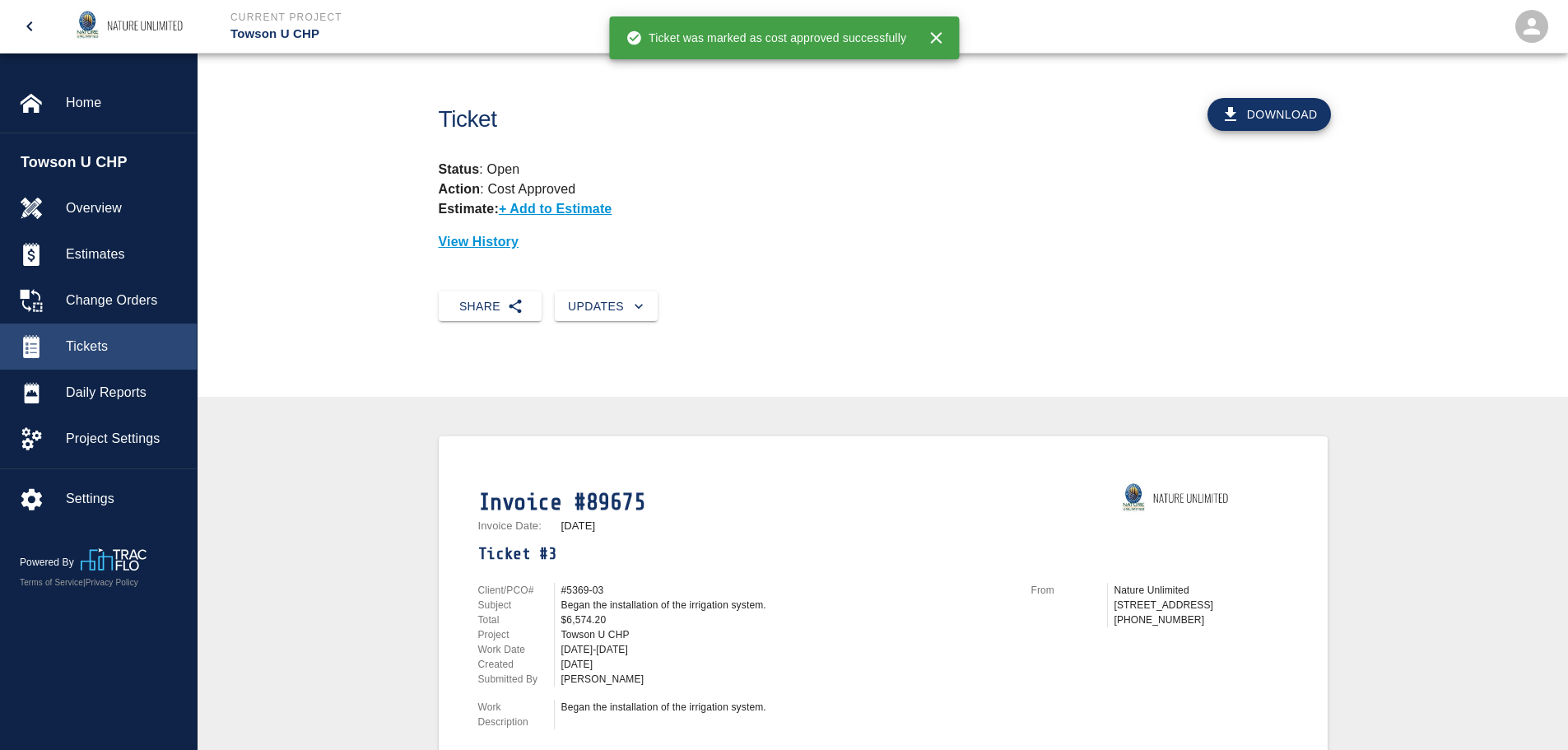
click at [89, 338] on span "Tickets" at bounding box center [125, 346] width 117 height 20
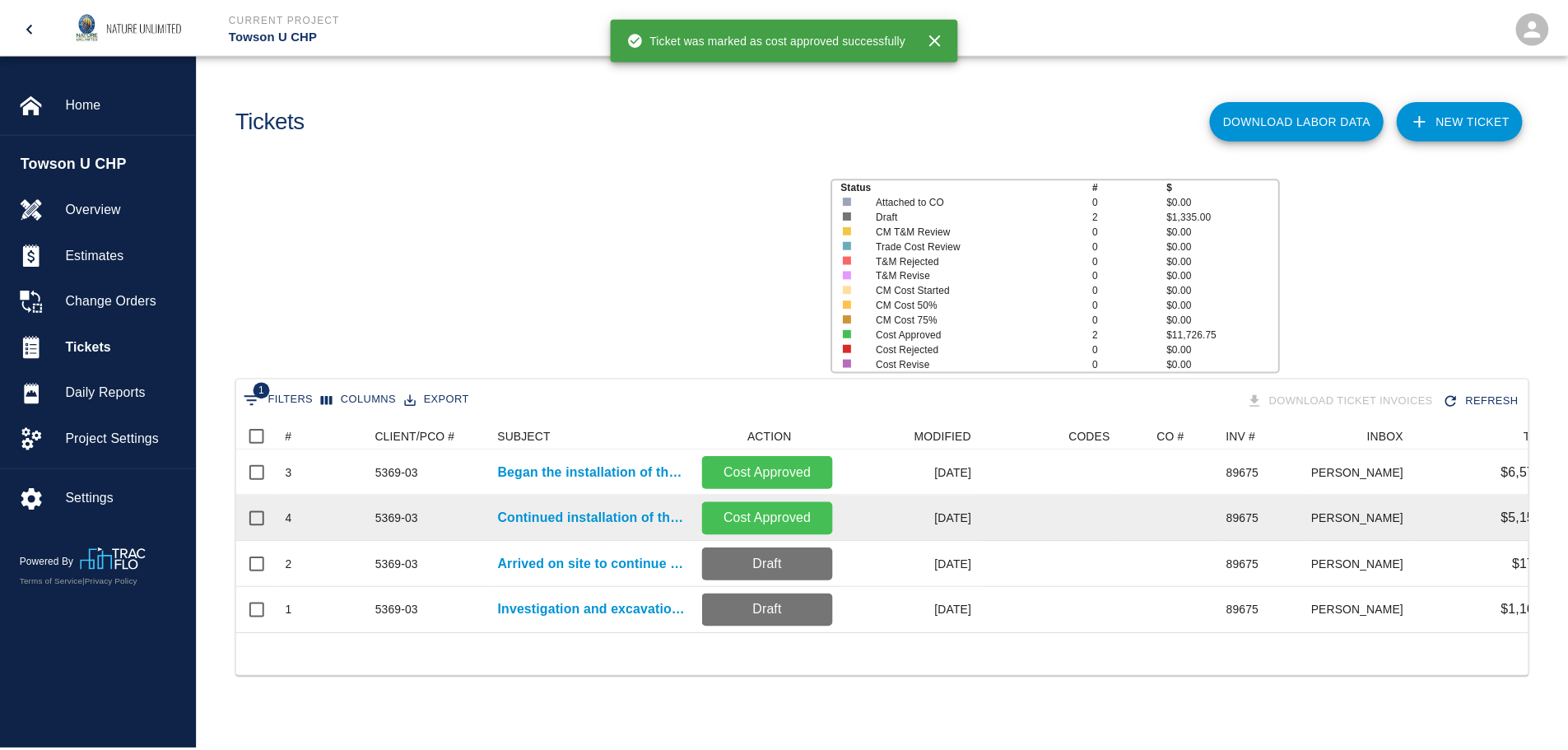
scroll to position [211, 1290]
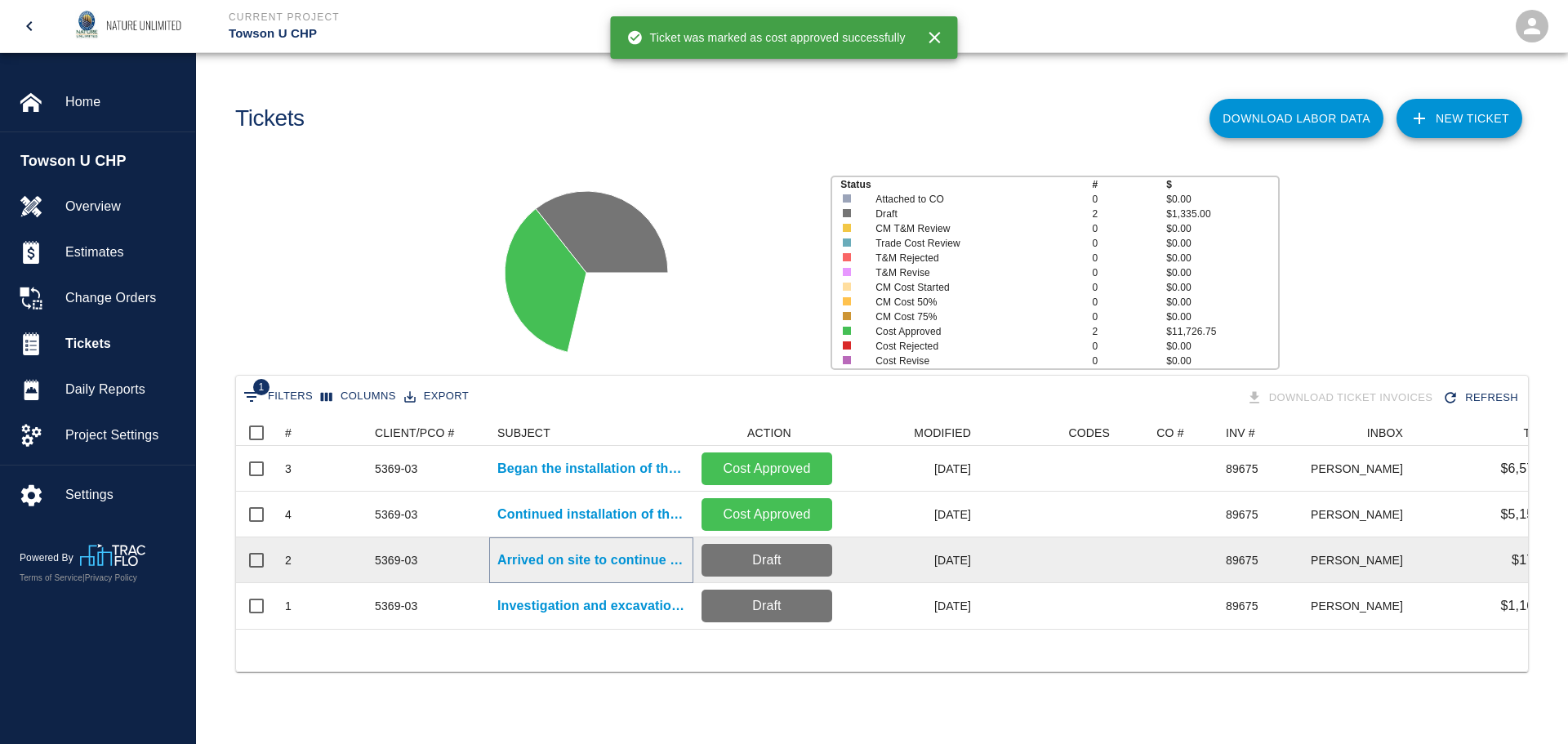
click at [554, 558] on p "Arrived on site to continue to locate sleeves and start..." at bounding box center [591, 559] width 188 height 20
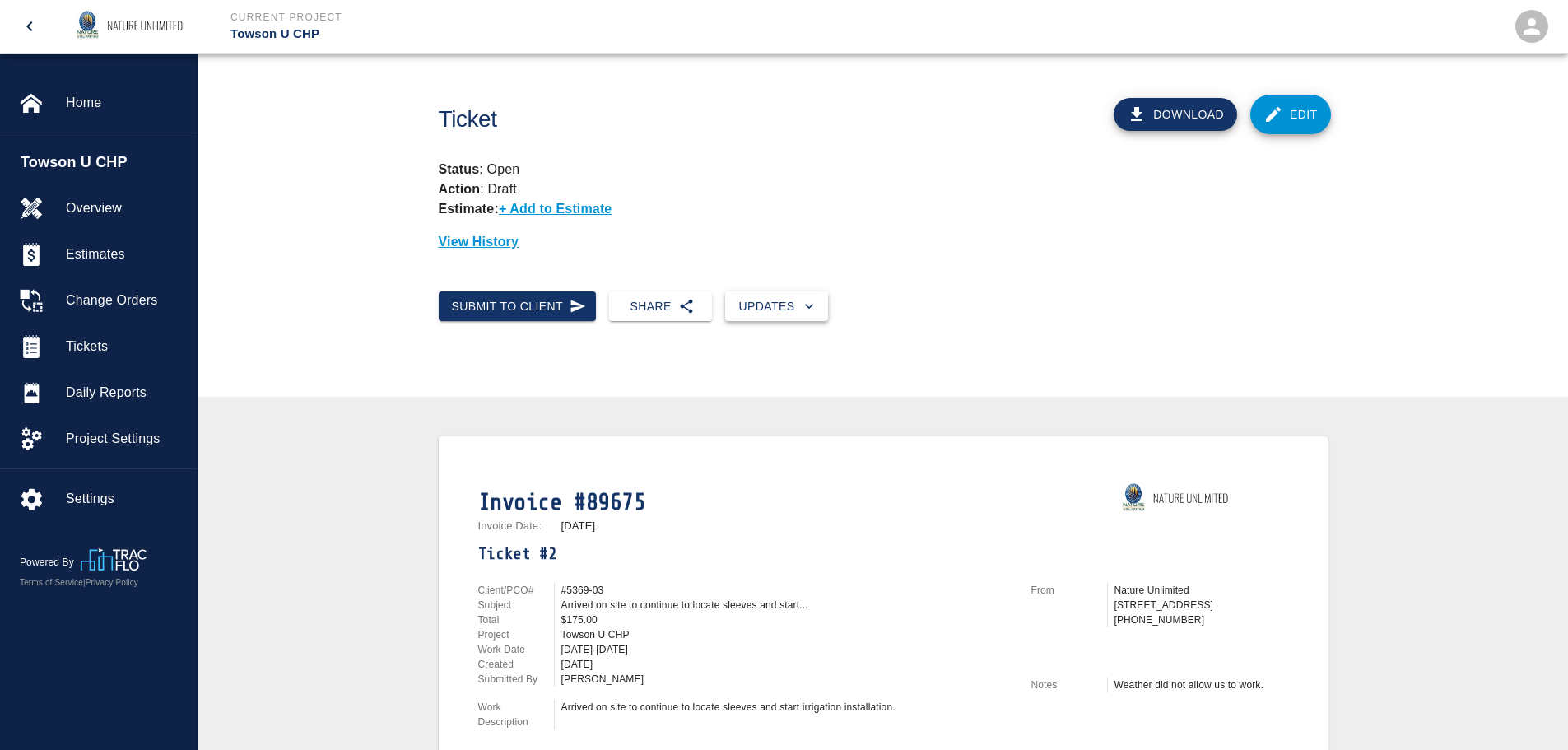
click at [802, 295] on button "Updates" at bounding box center [776, 306] width 103 height 30
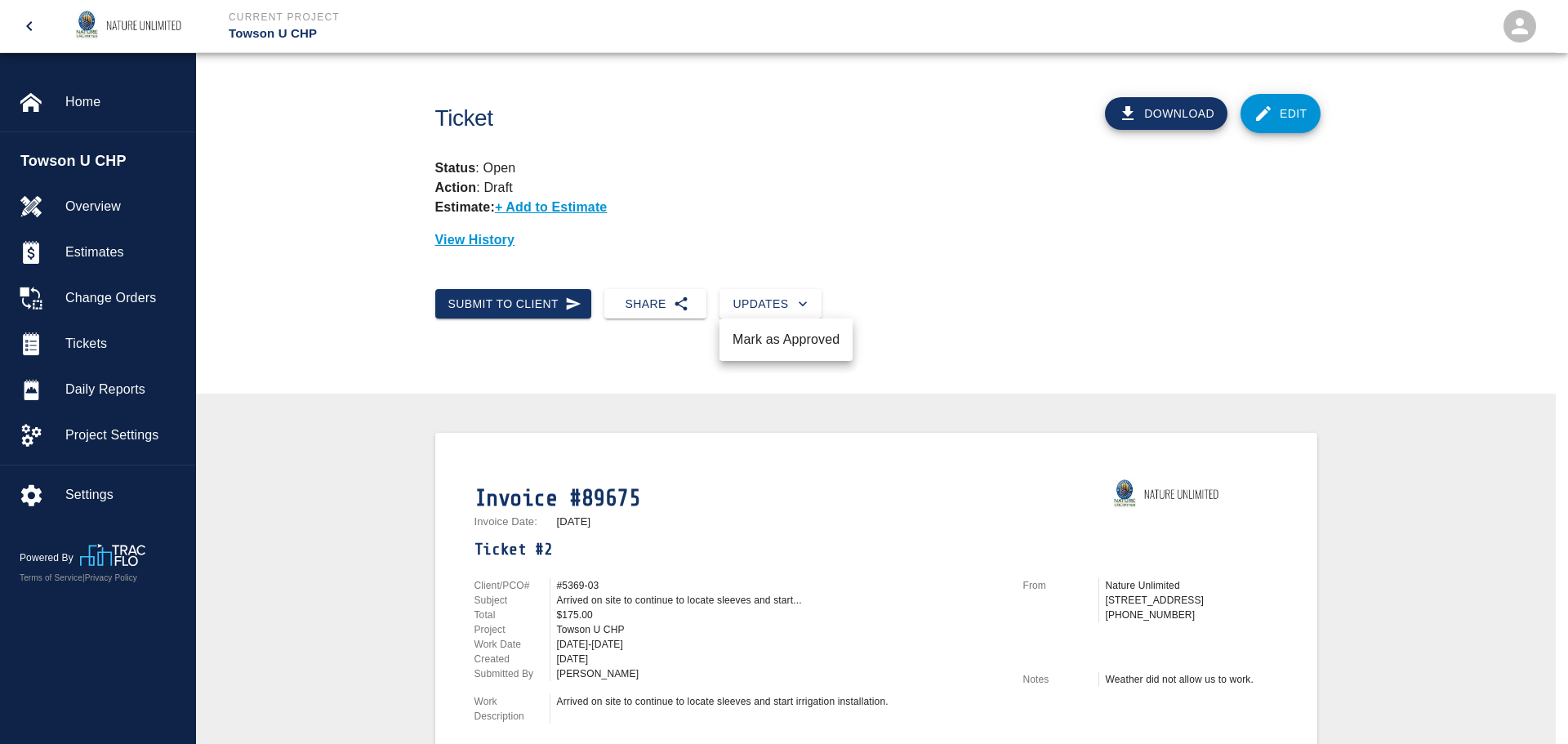
click at [783, 334] on li "Mark as Approved" at bounding box center [786, 339] width 133 height 29
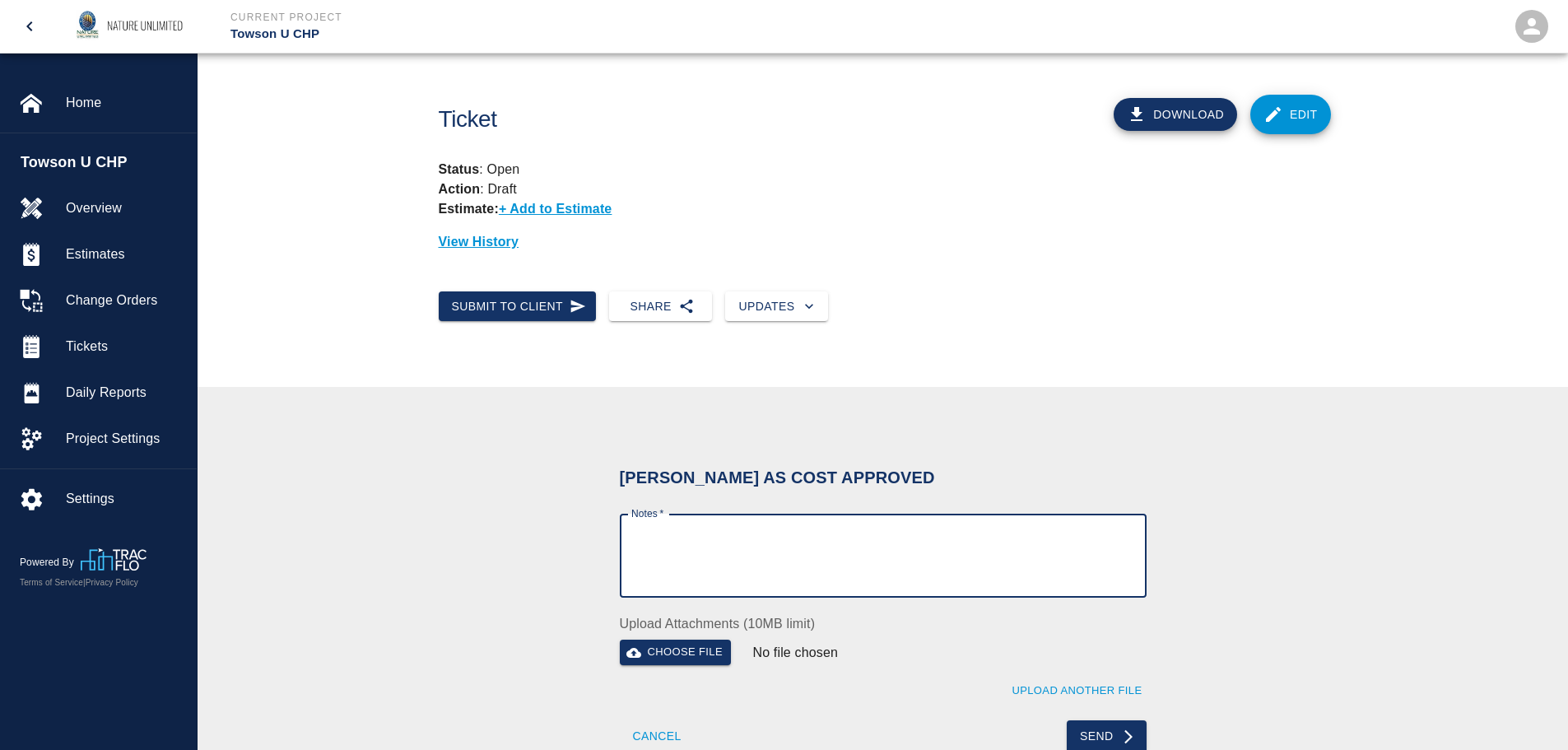
click at [706, 565] on textarea "Notes   *" at bounding box center [882, 556] width 504 height 57
paste textarea "Invoiced [DATE]"
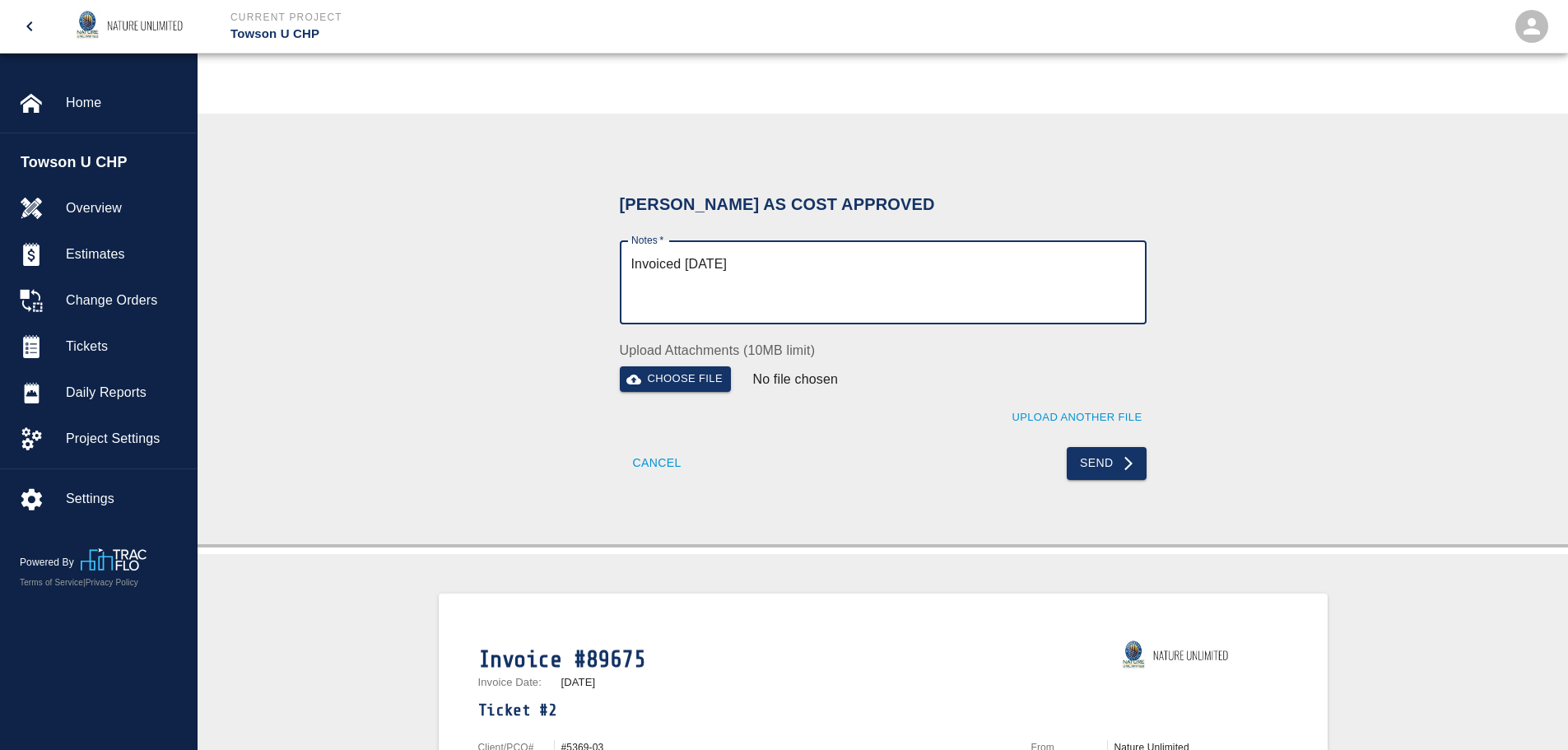
scroll to position [329, 0]
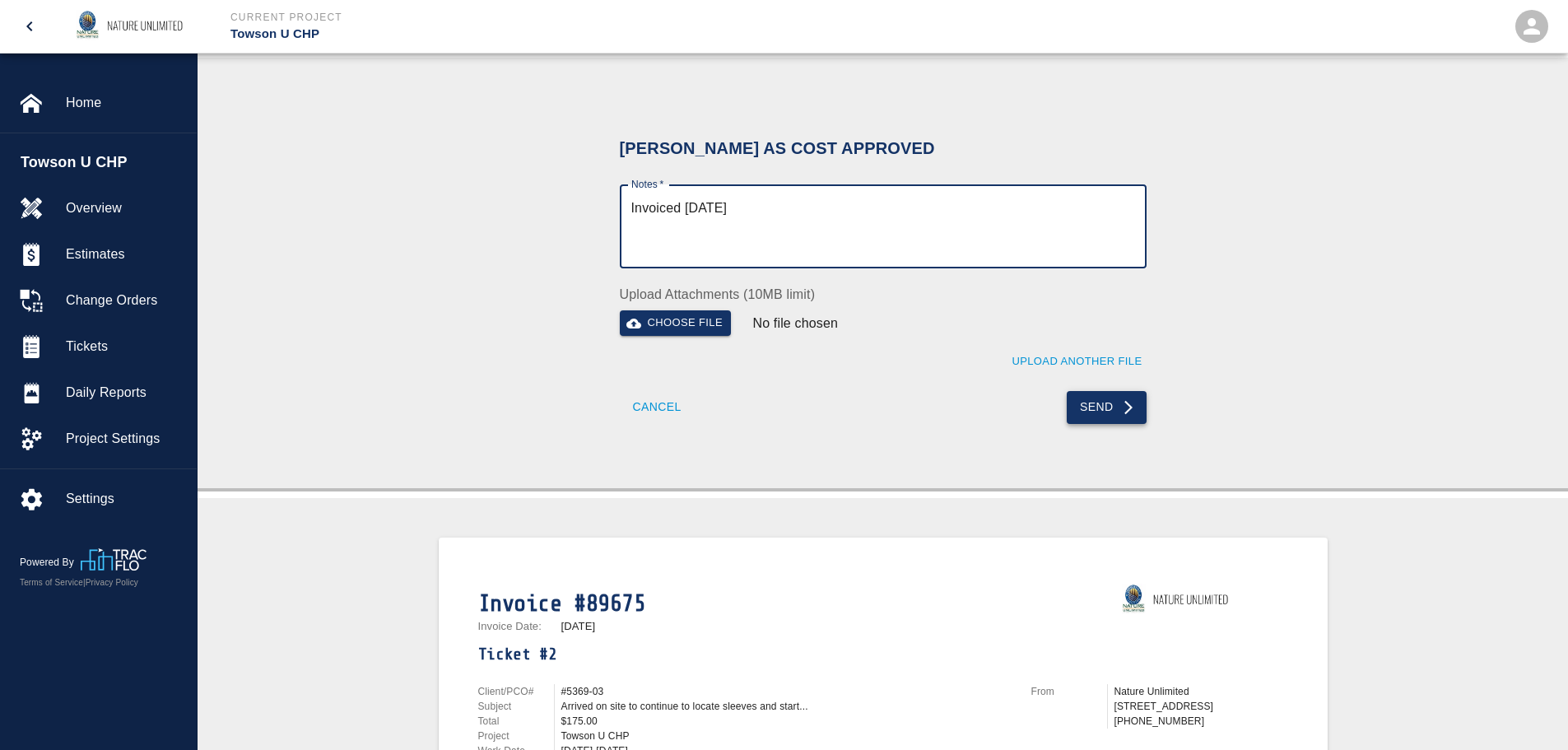
type textarea "Invoiced [DATE]"
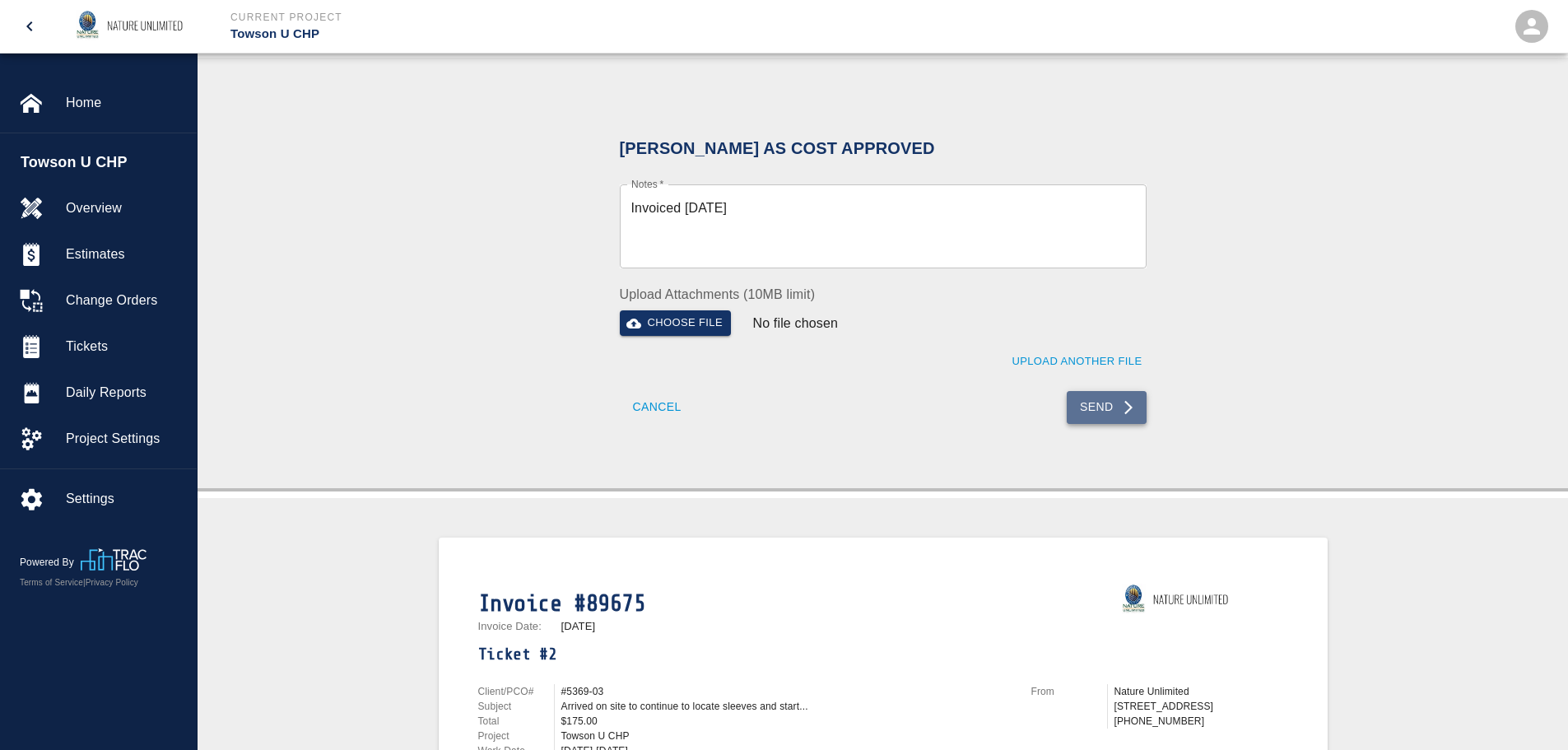
drag, startPoint x: 1094, startPoint y: 402, endPoint x: 734, endPoint y: 375, distance: 361.0
click at [1095, 402] on button "Send" at bounding box center [1106, 407] width 79 height 33
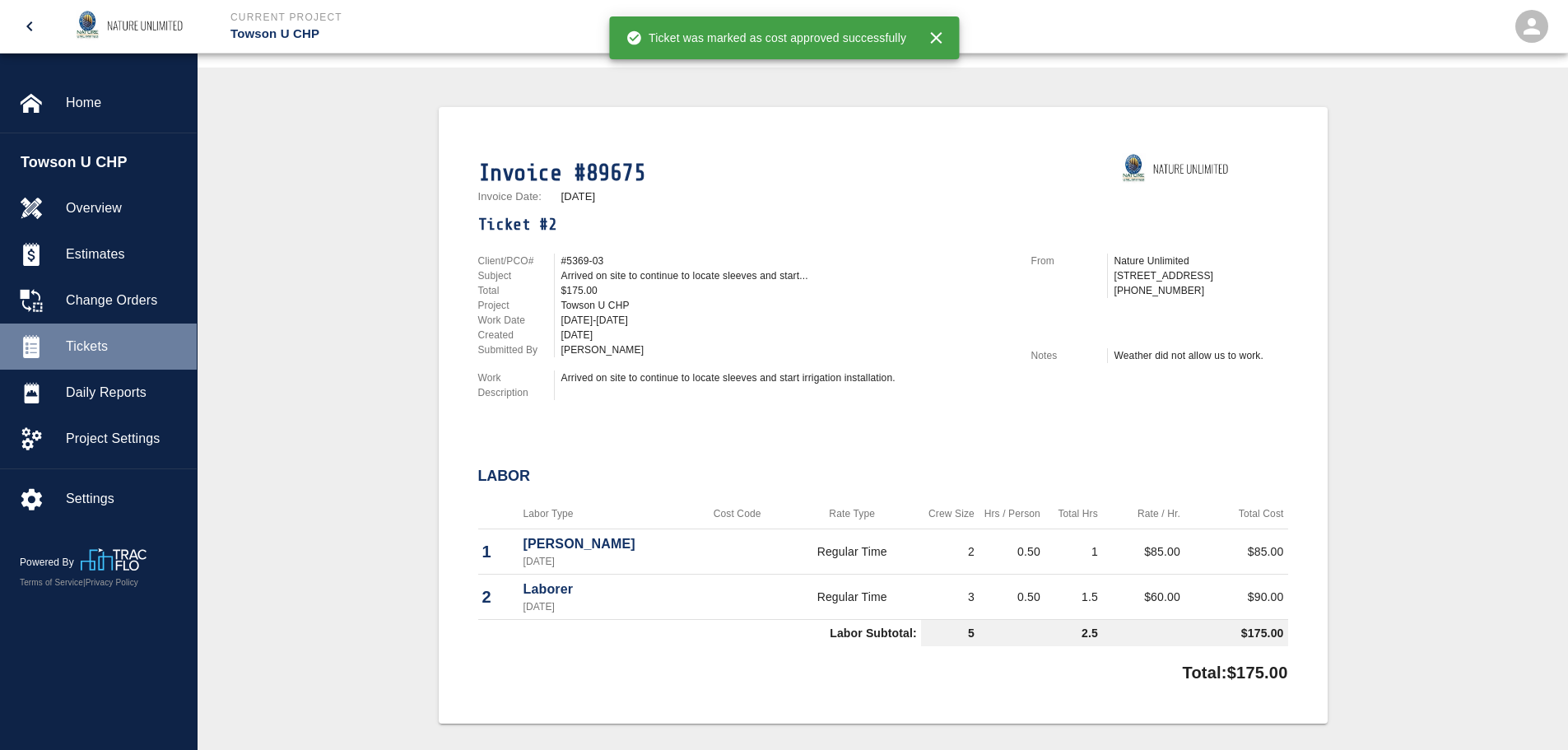
click at [84, 345] on span "Tickets" at bounding box center [125, 346] width 117 height 20
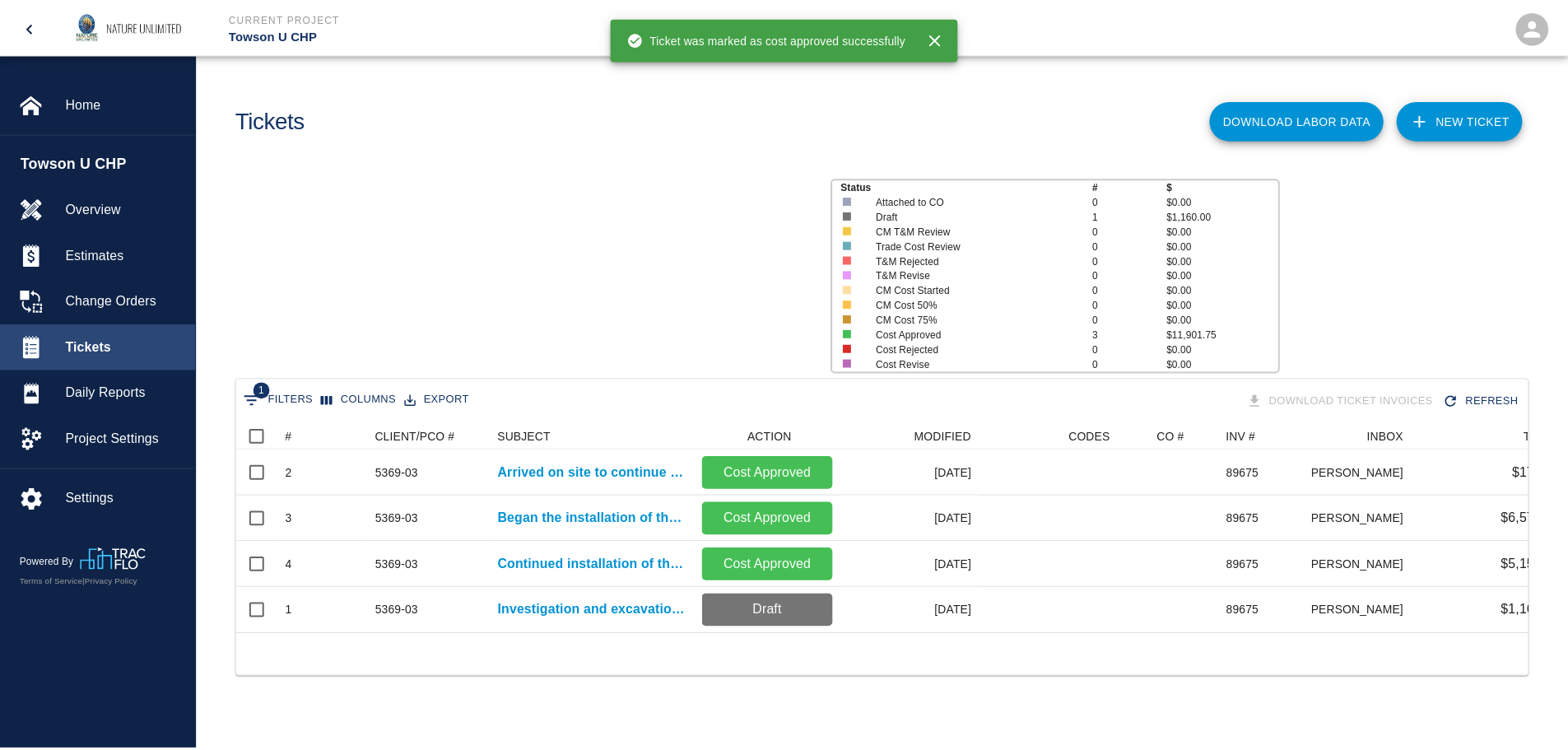
scroll to position [211, 1290]
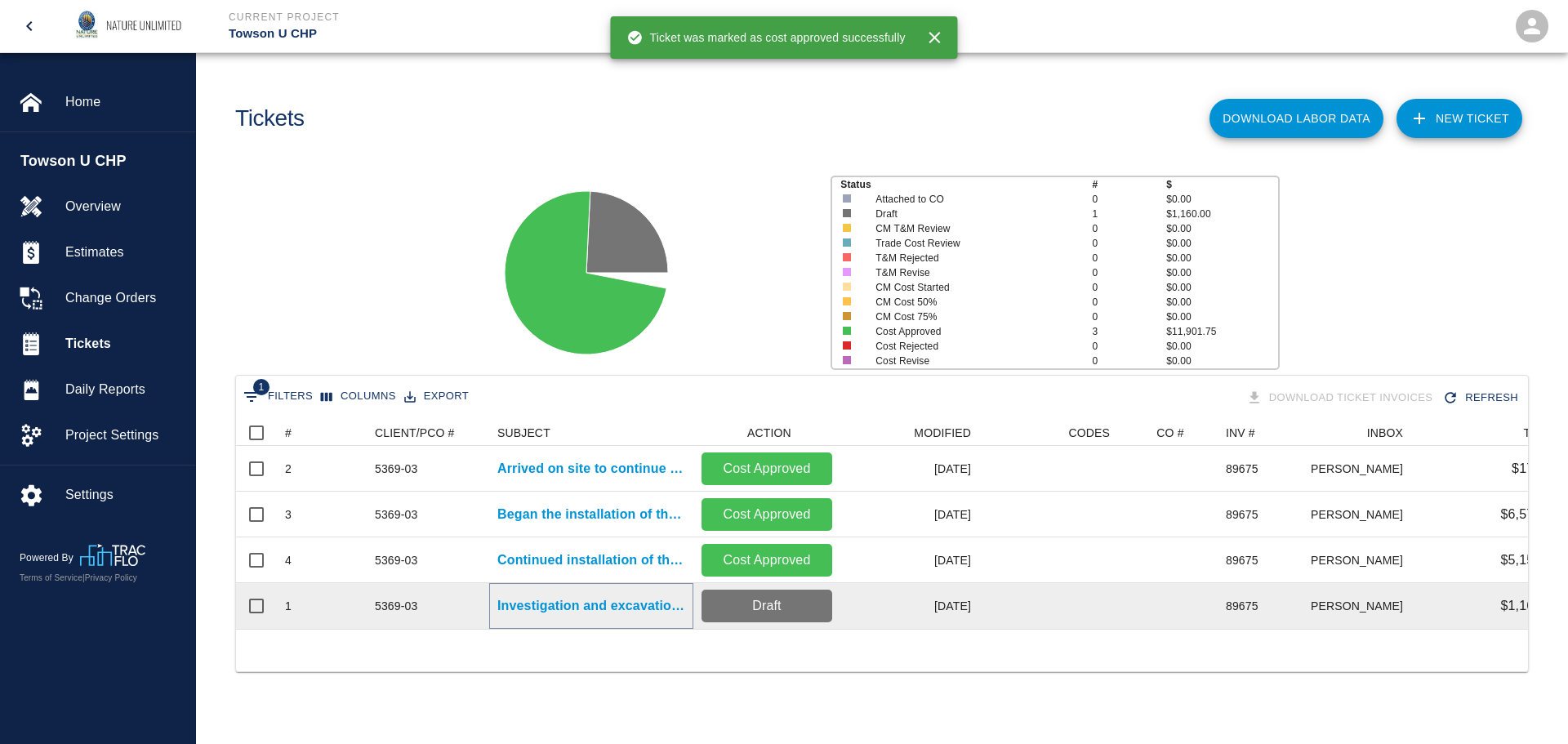
click at [613, 607] on p "Investigation and excavation to locate sleeves" at bounding box center [591, 605] width 188 height 20
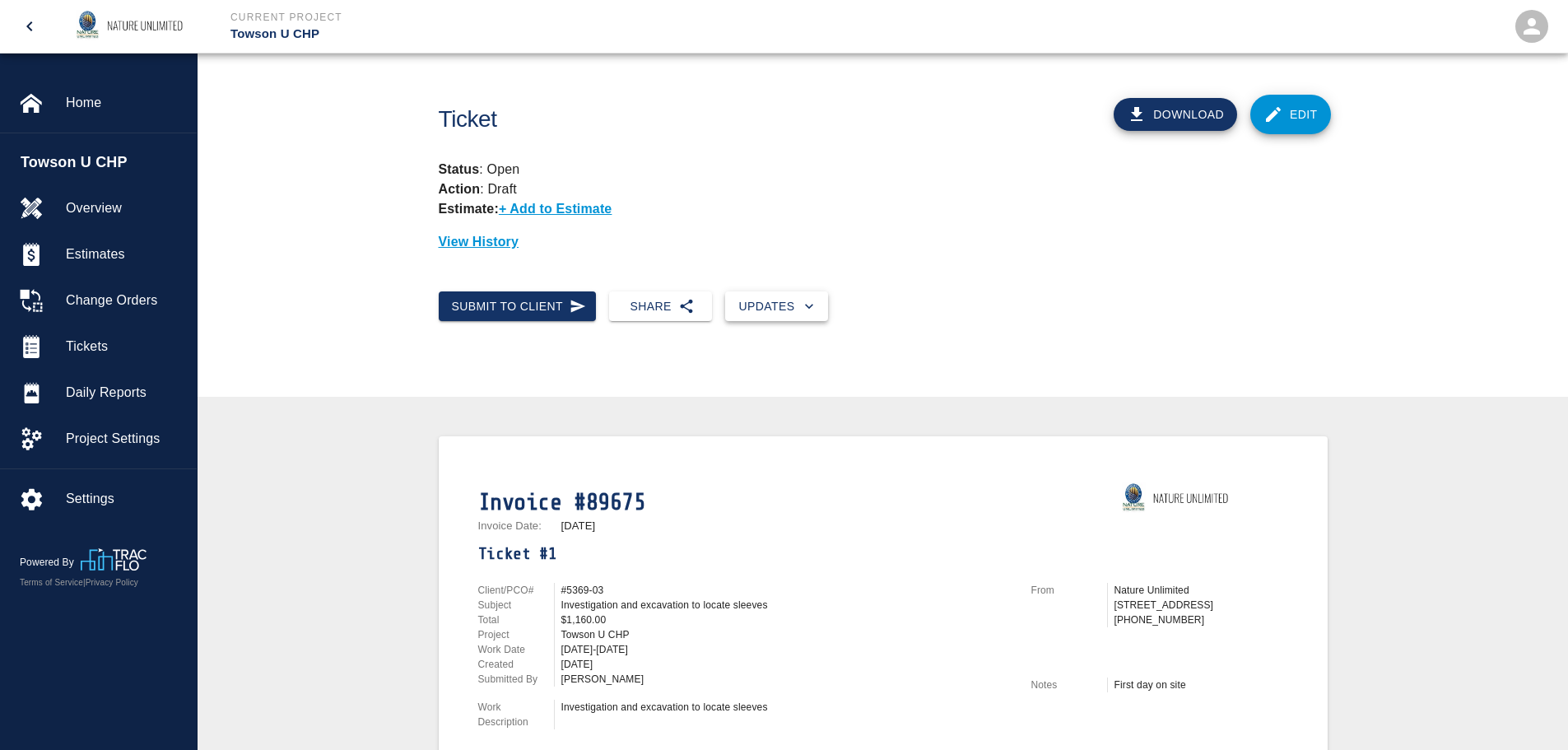
click at [768, 308] on button "Updates" at bounding box center [776, 306] width 103 height 30
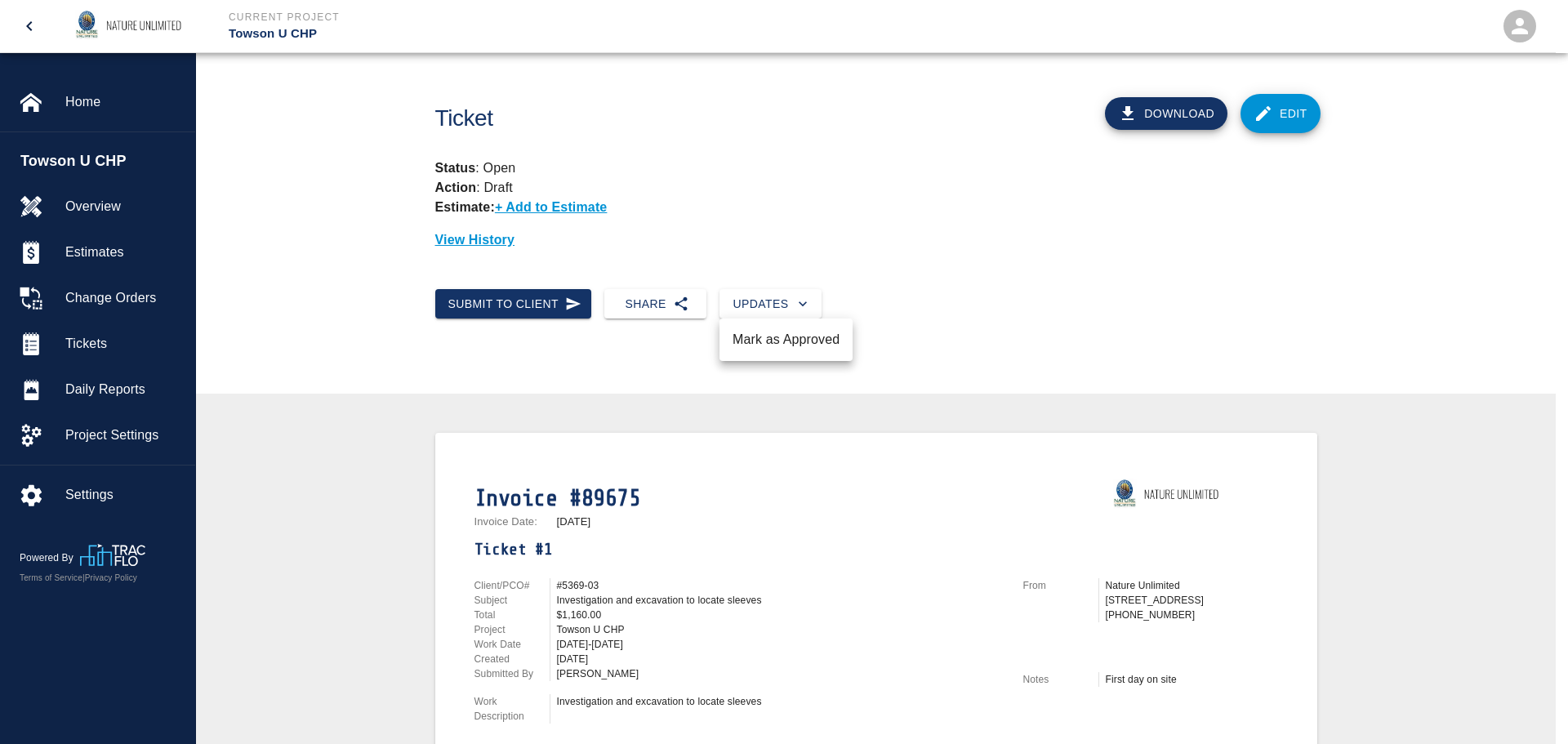
click at [769, 350] on li "Mark as Approved" at bounding box center [786, 339] width 133 height 29
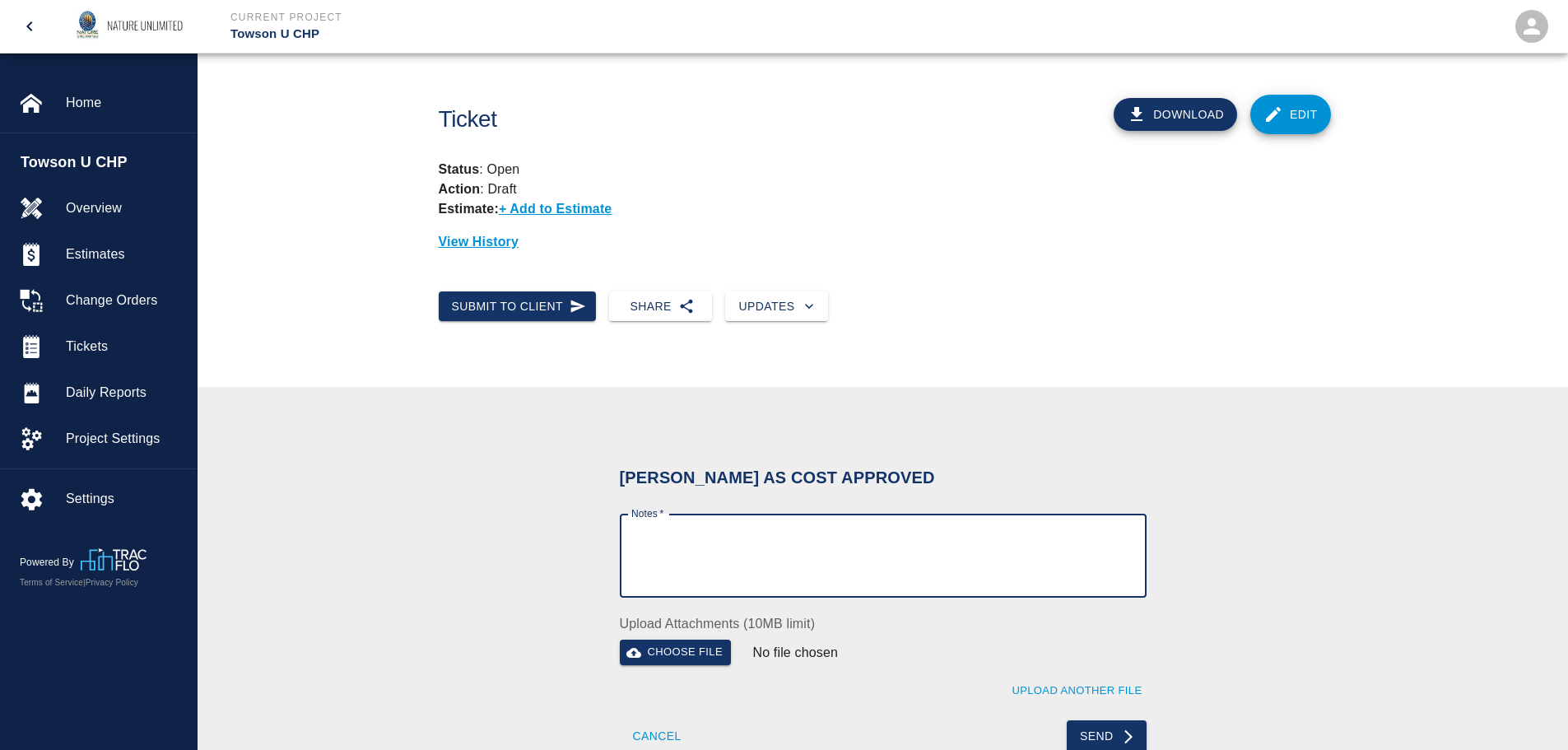
click at [740, 549] on textarea "Notes   *" at bounding box center [882, 556] width 504 height 57
paste textarea "Invoiced [DATE]"
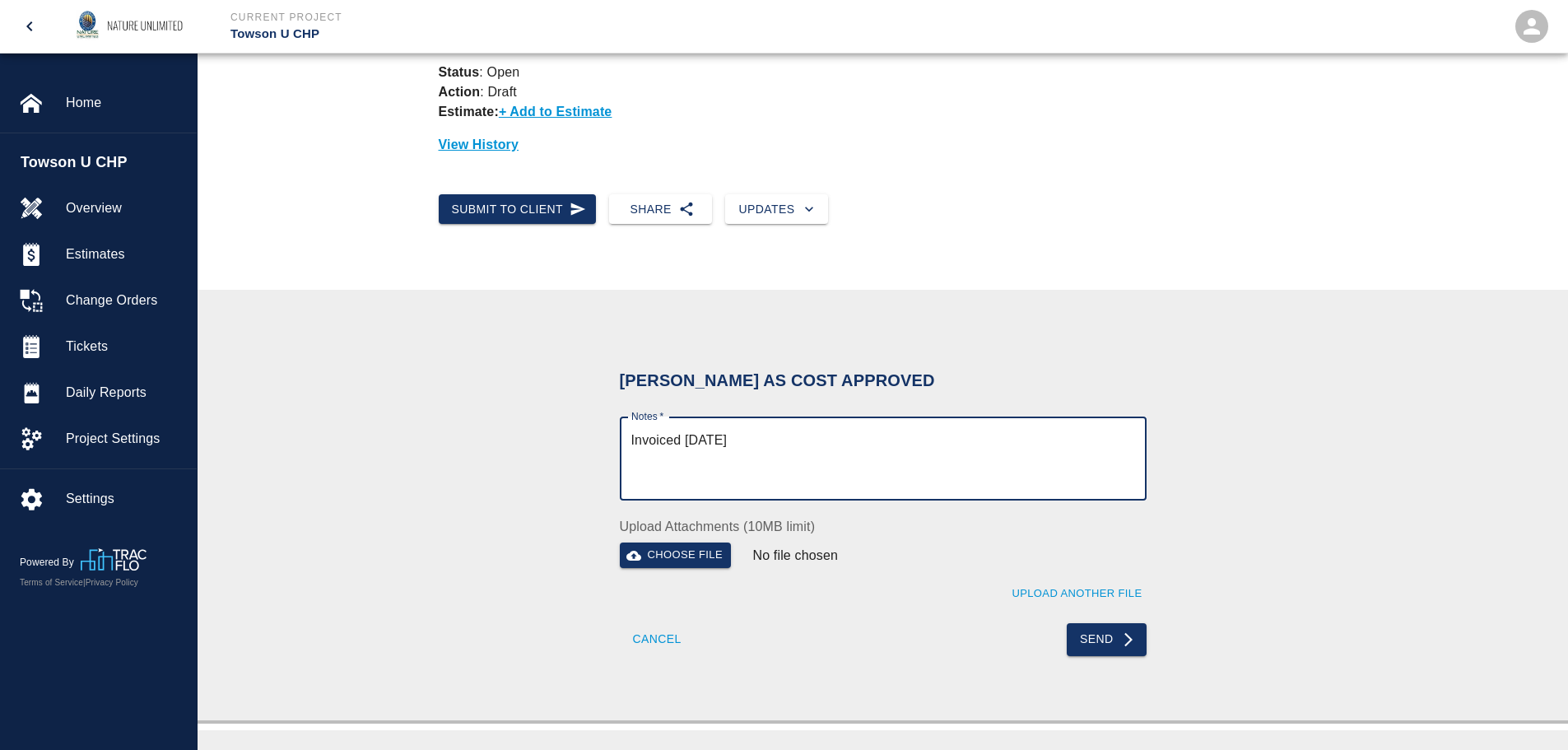
scroll to position [247, 0]
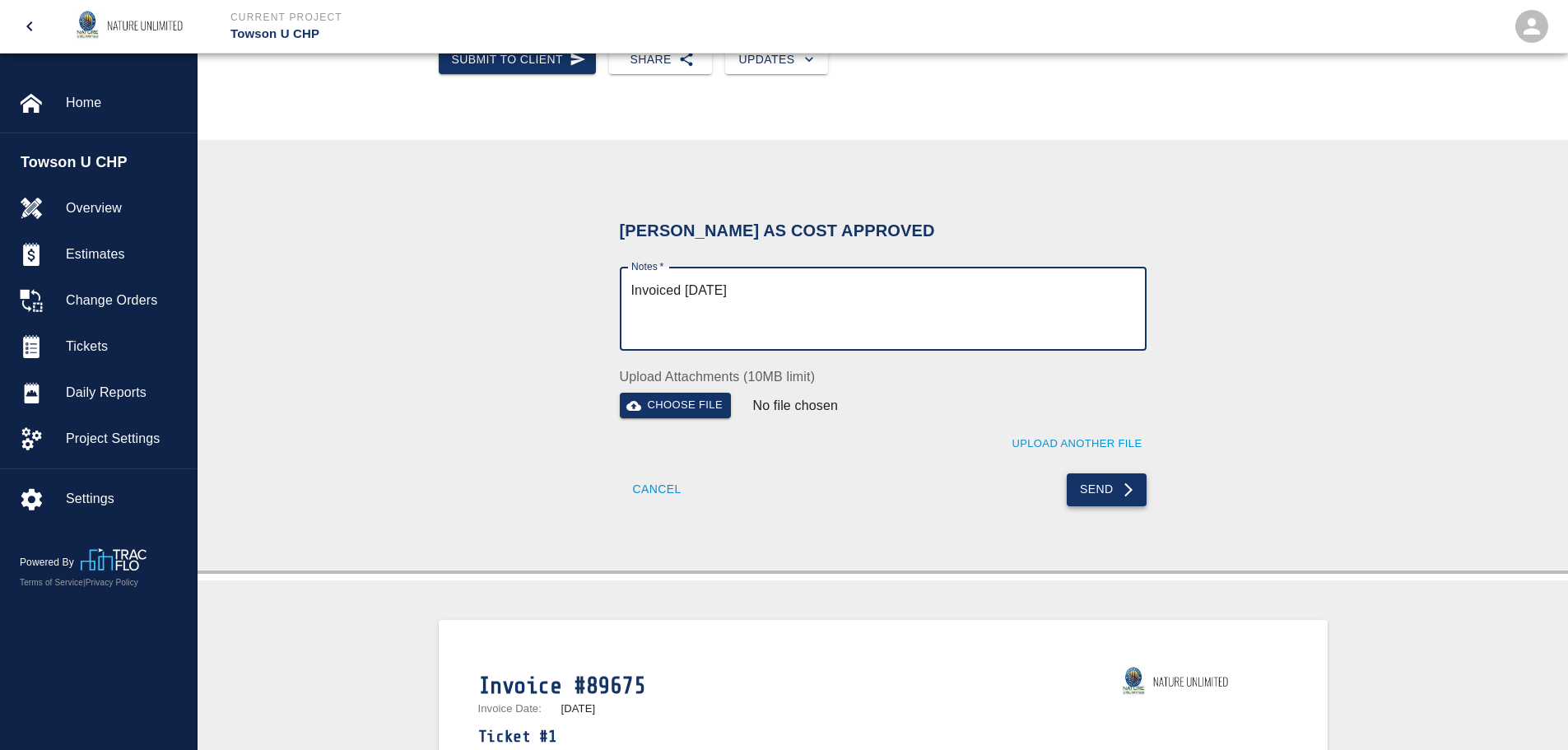
type textarea "Invoiced [DATE]"
click at [1112, 476] on button "Send" at bounding box center [1106, 489] width 79 height 33
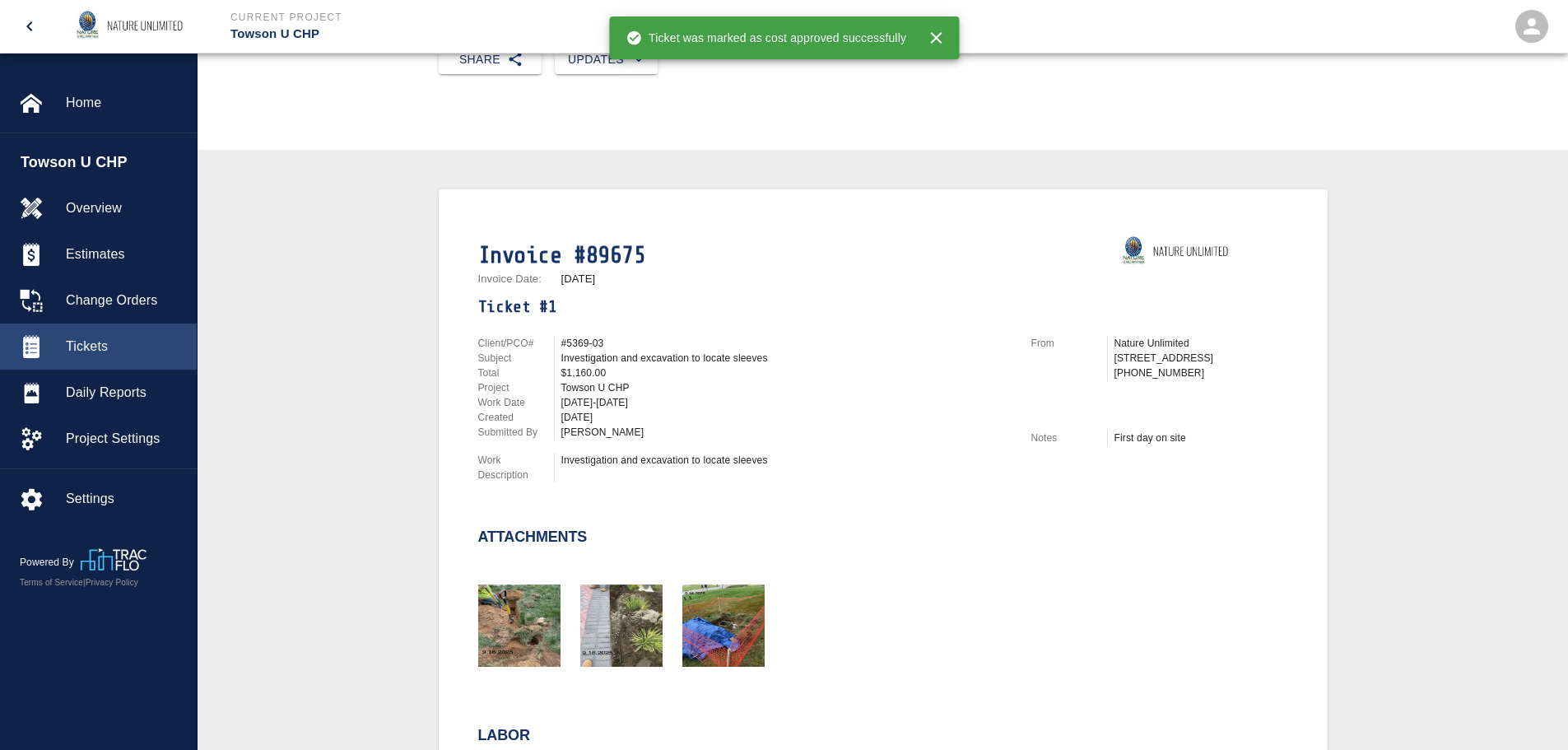
click at [81, 340] on span "Tickets" at bounding box center [125, 346] width 117 height 20
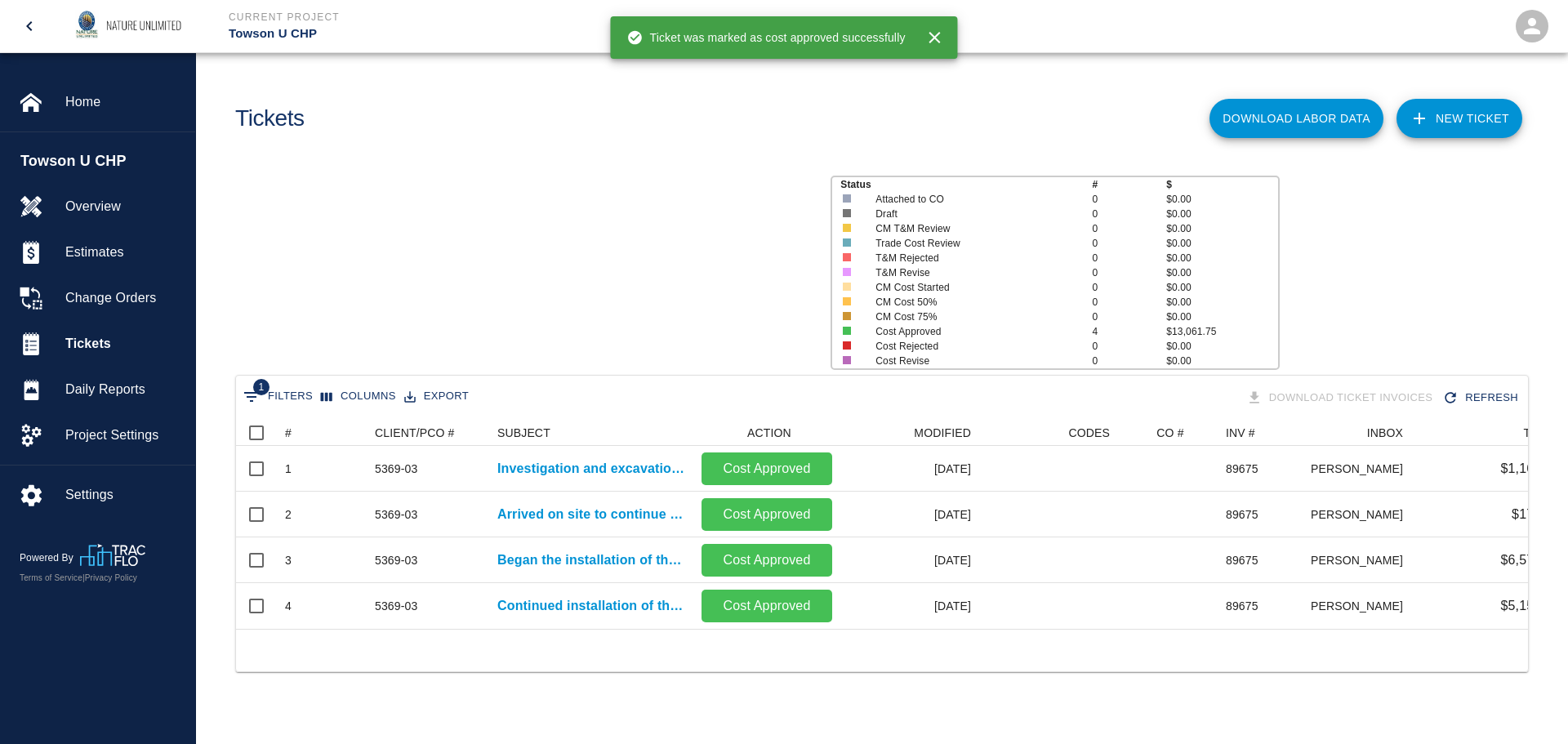
scroll to position [209, 1280]
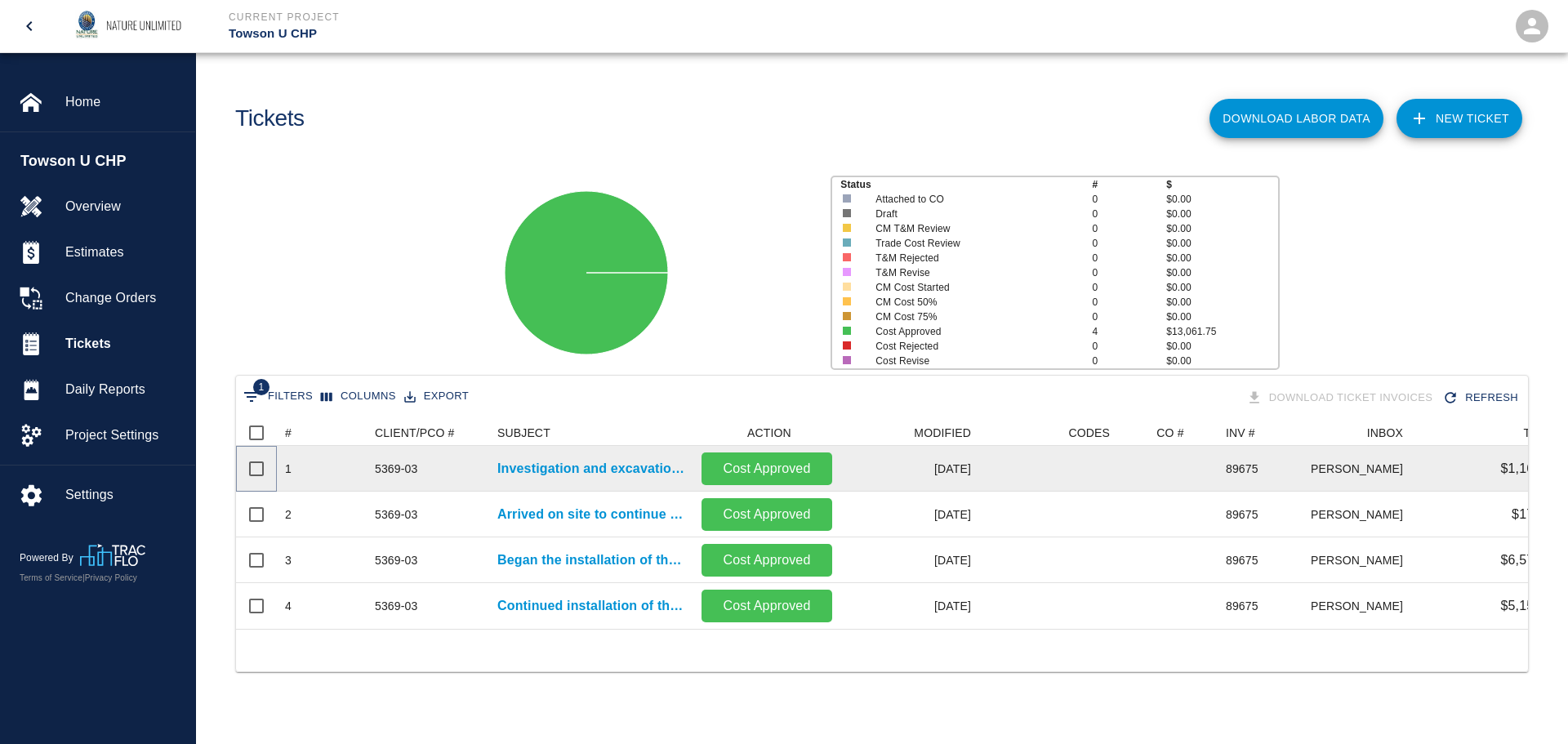
click at [257, 464] on input "Select row" at bounding box center [256, 468] width 35 height 35
checkbox input "true"
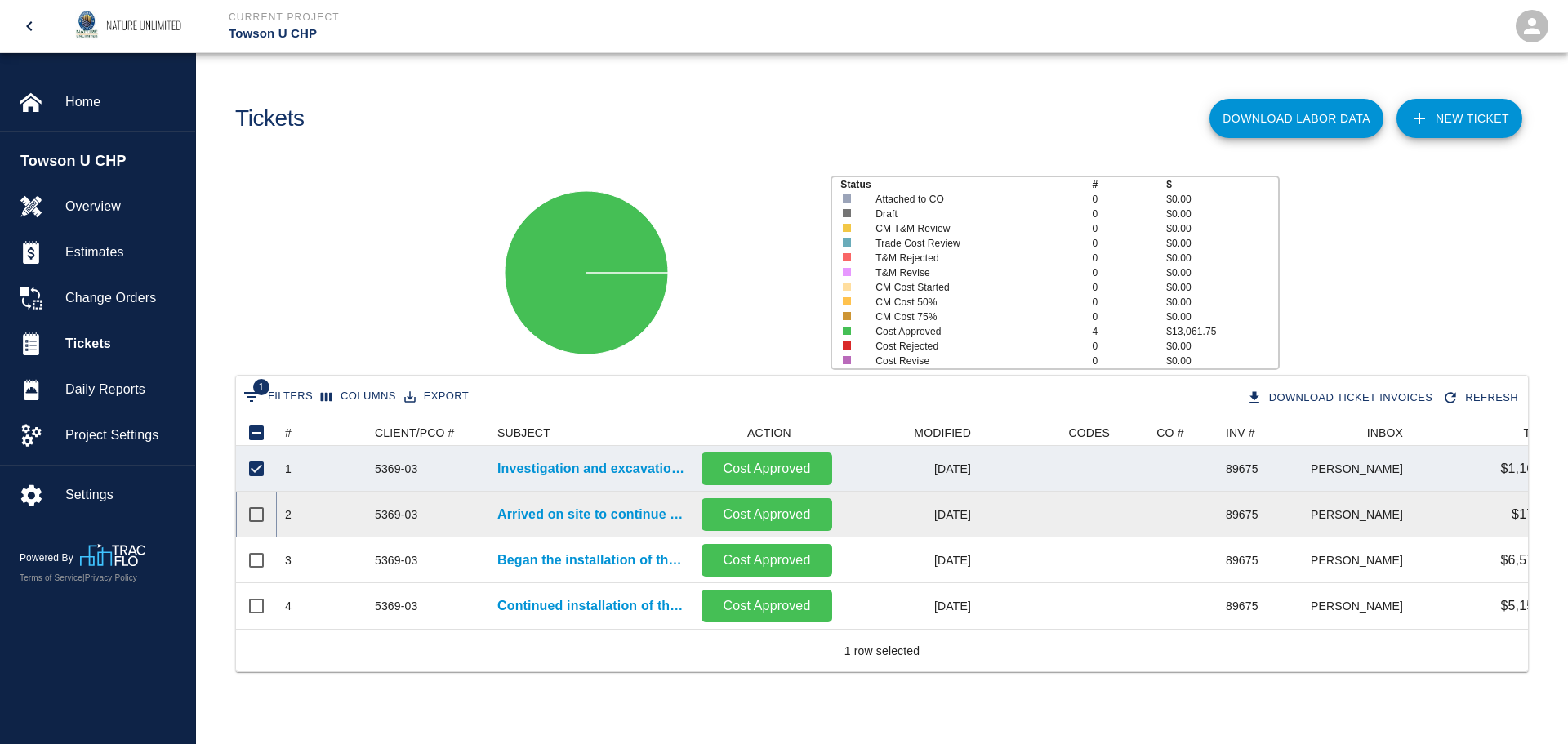
click at [256, 512] on input "Select row" at bounding box center [256, 514] width 35 height 35
checkbox input "true"
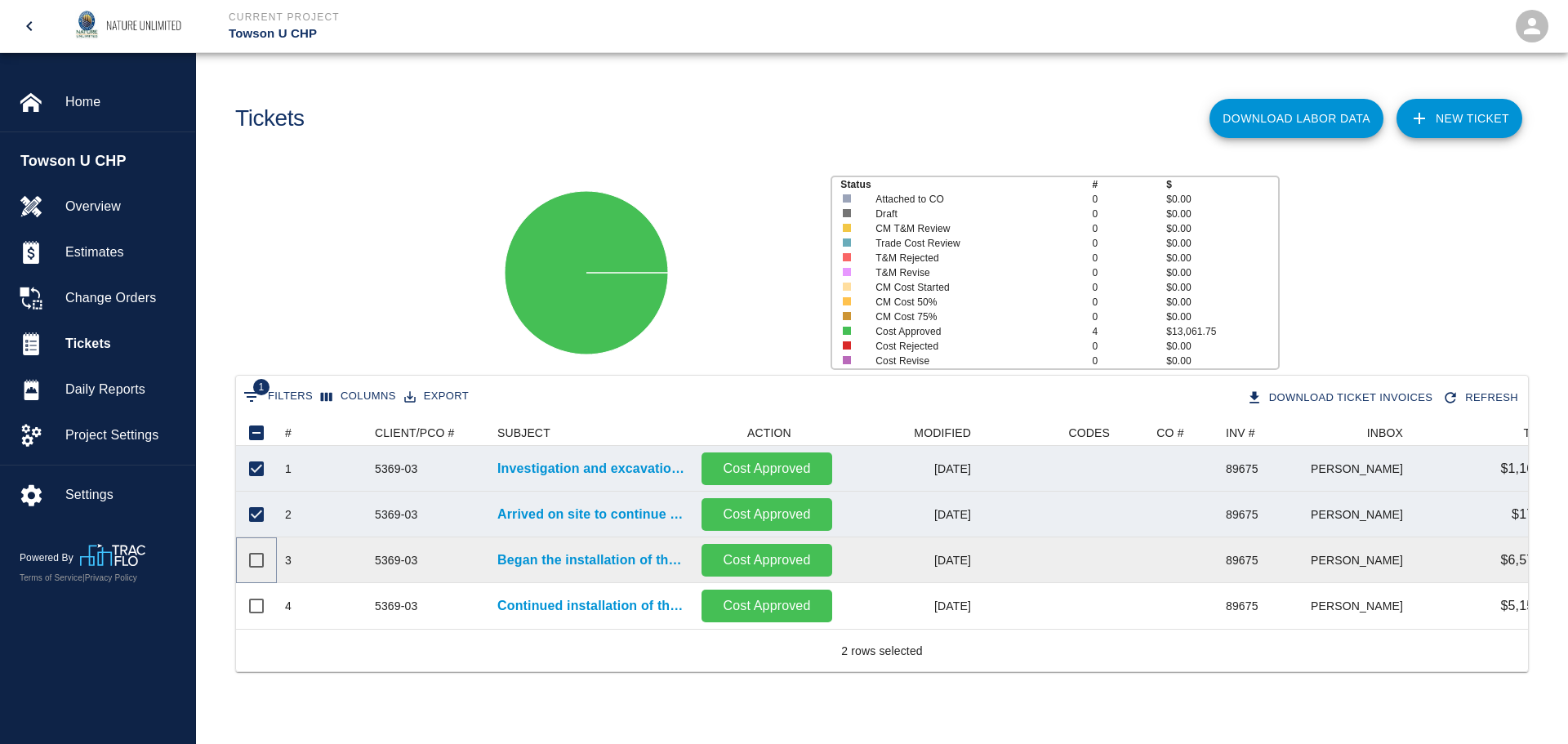
click at [254, 565] on input "Select row" at bounding box center [256, 560] width 35 height 35
checkbox input "true"
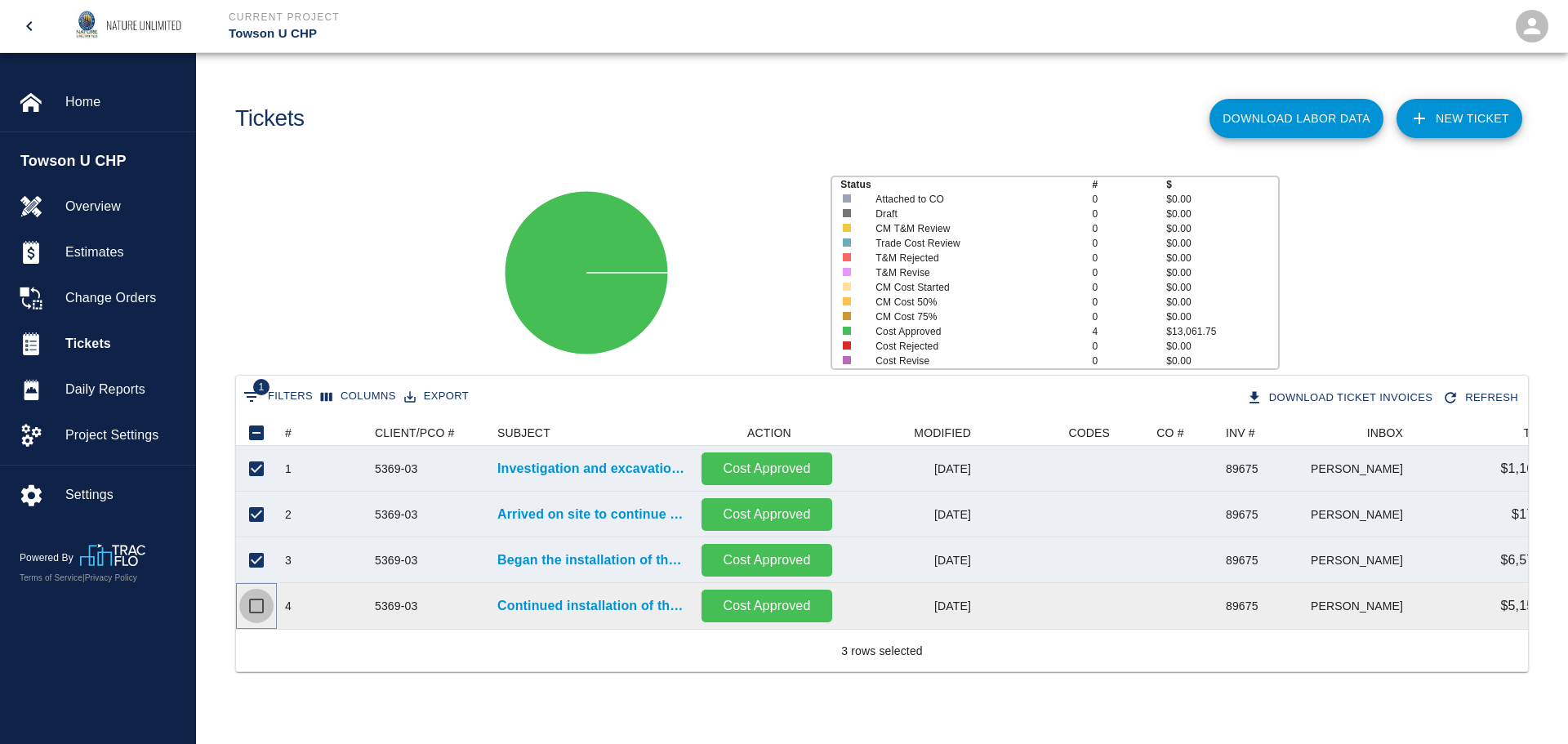
click at [256, 600] on input "Select row" at bounding box center [256, 605] width 35 height 35
checkbox input "true"
click at [254, 429] on input "Unselect all rows" at bounding box center [256, 433] width 35 height 35
checkbox input "false"
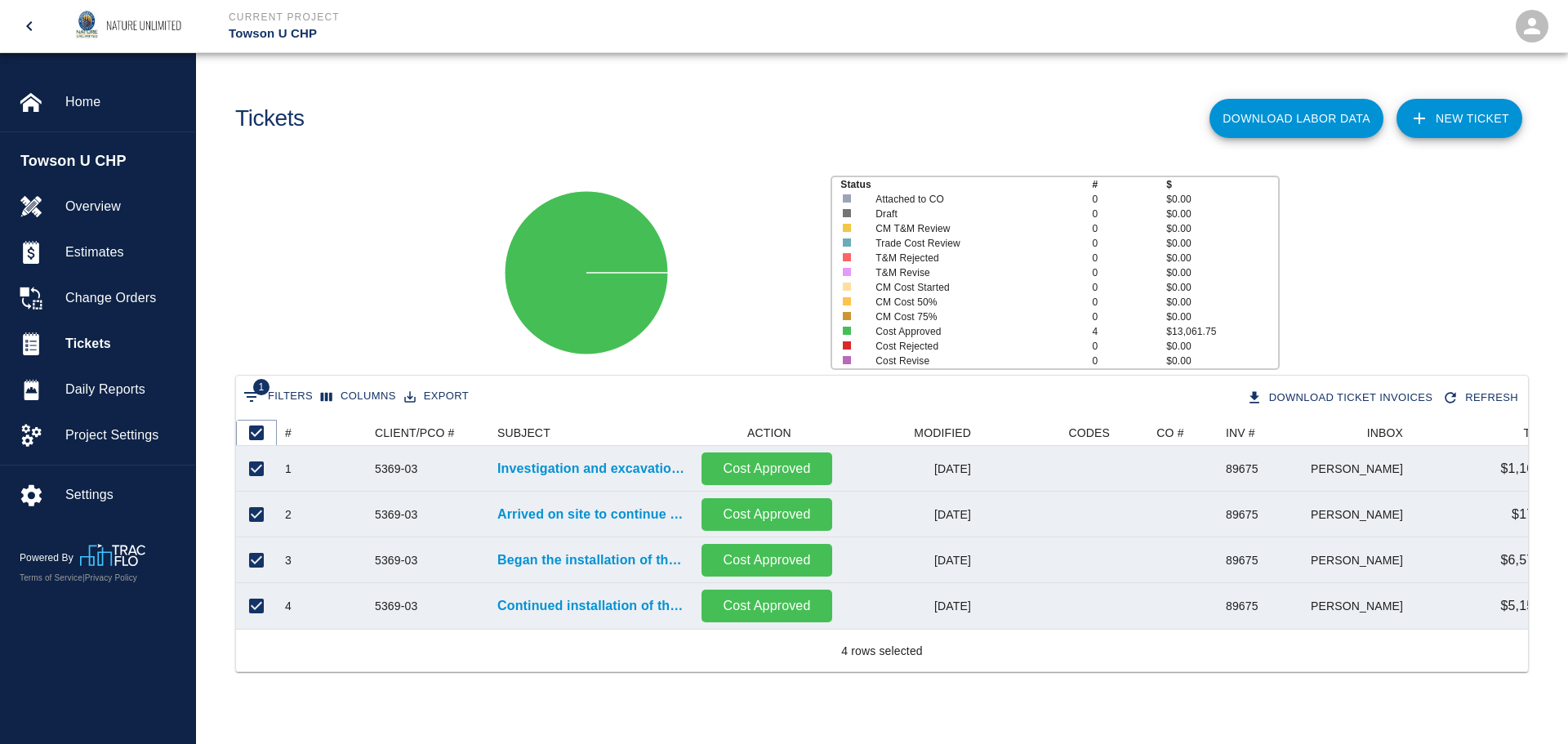
checkbox input "false"
